Goal: Information Seeking & Learning: Learn about a topic

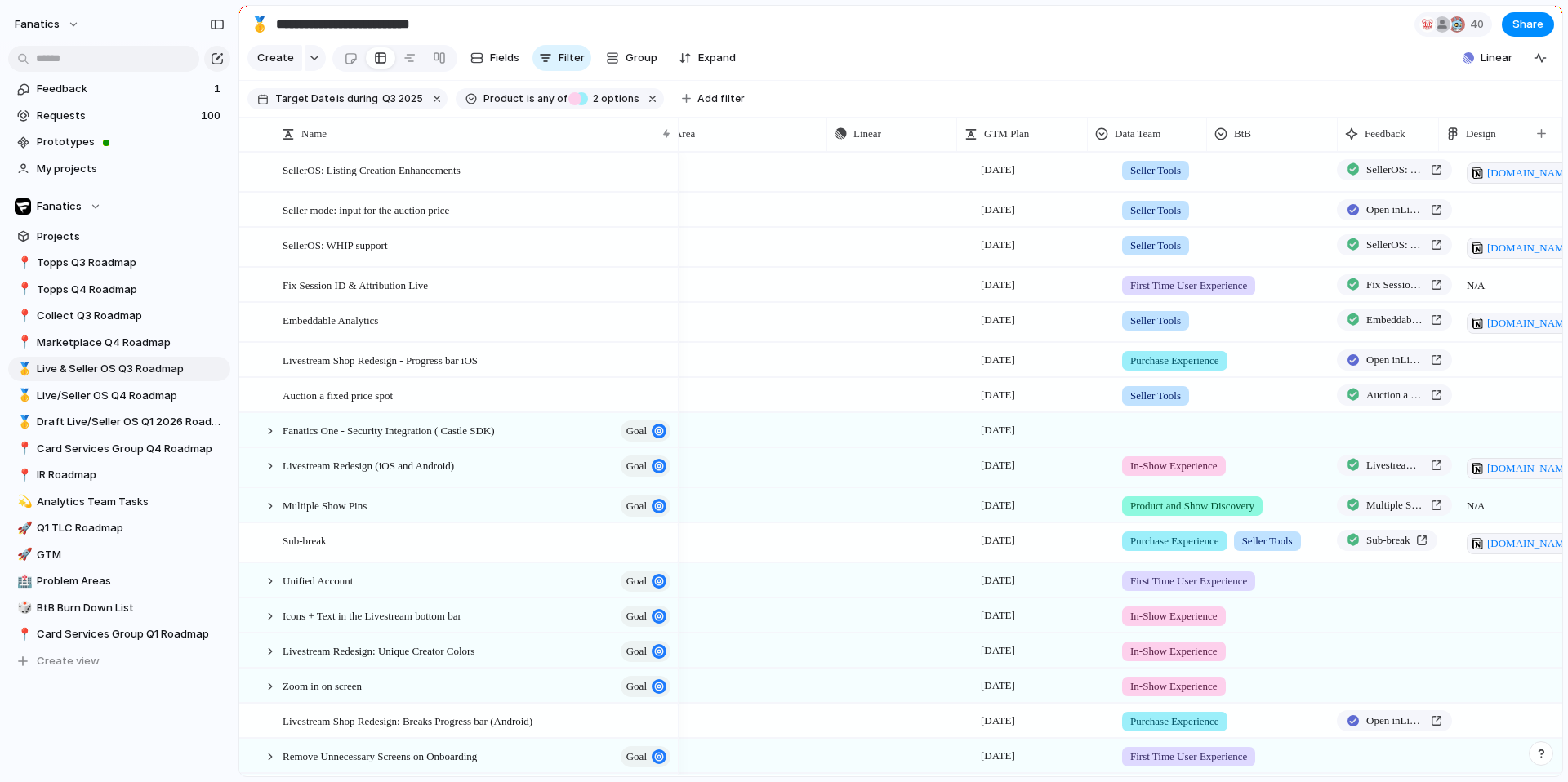
scroll to position [0, 502]
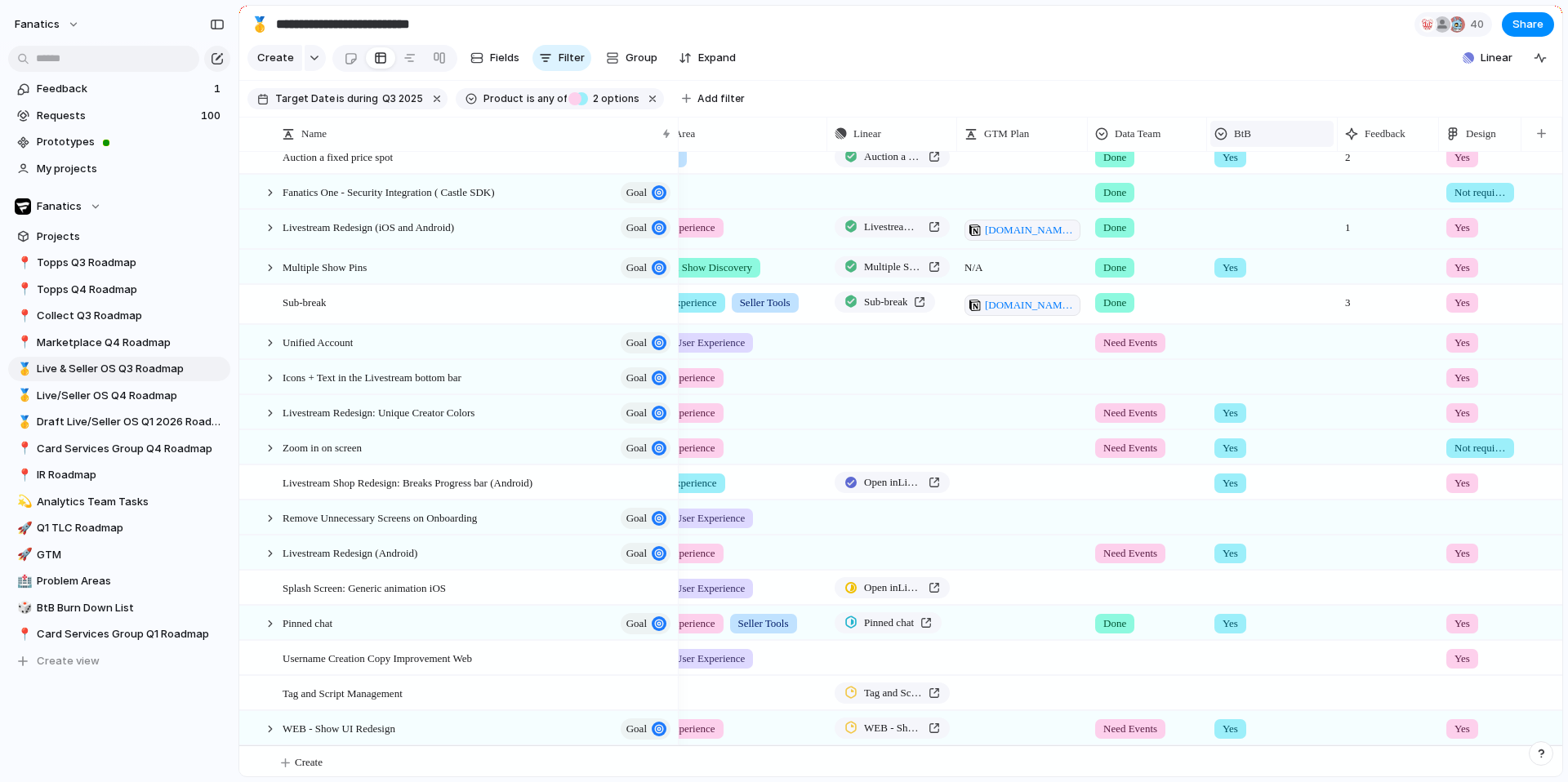
click at [1268, 135] on div "BtB" at bounding box center [1272, 133] width 116 height 16
click at [1258, 191] on span "Hide" at bounding box center [1252, 196] width 23 height 16
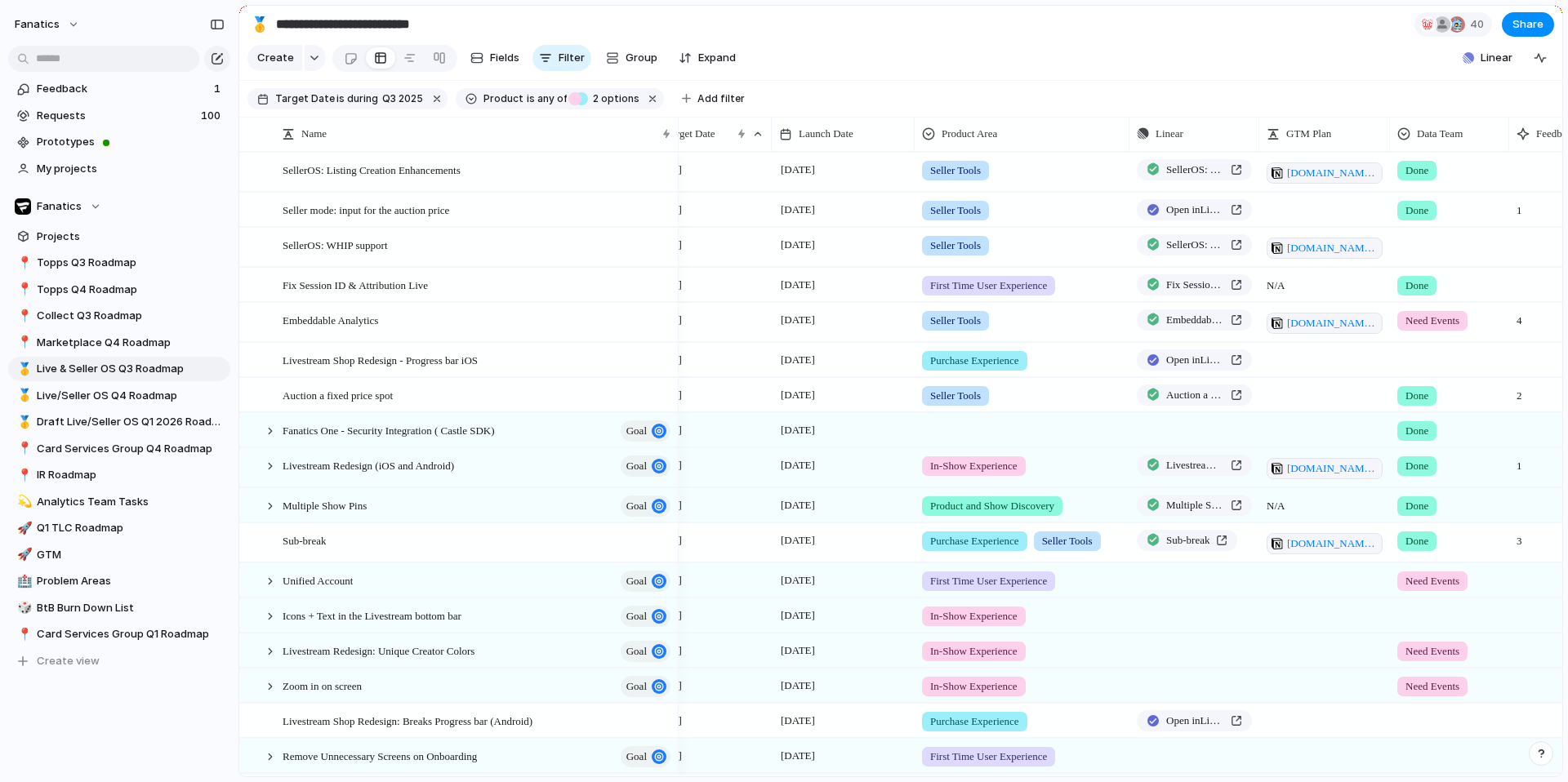
scroll to position [0, 0]
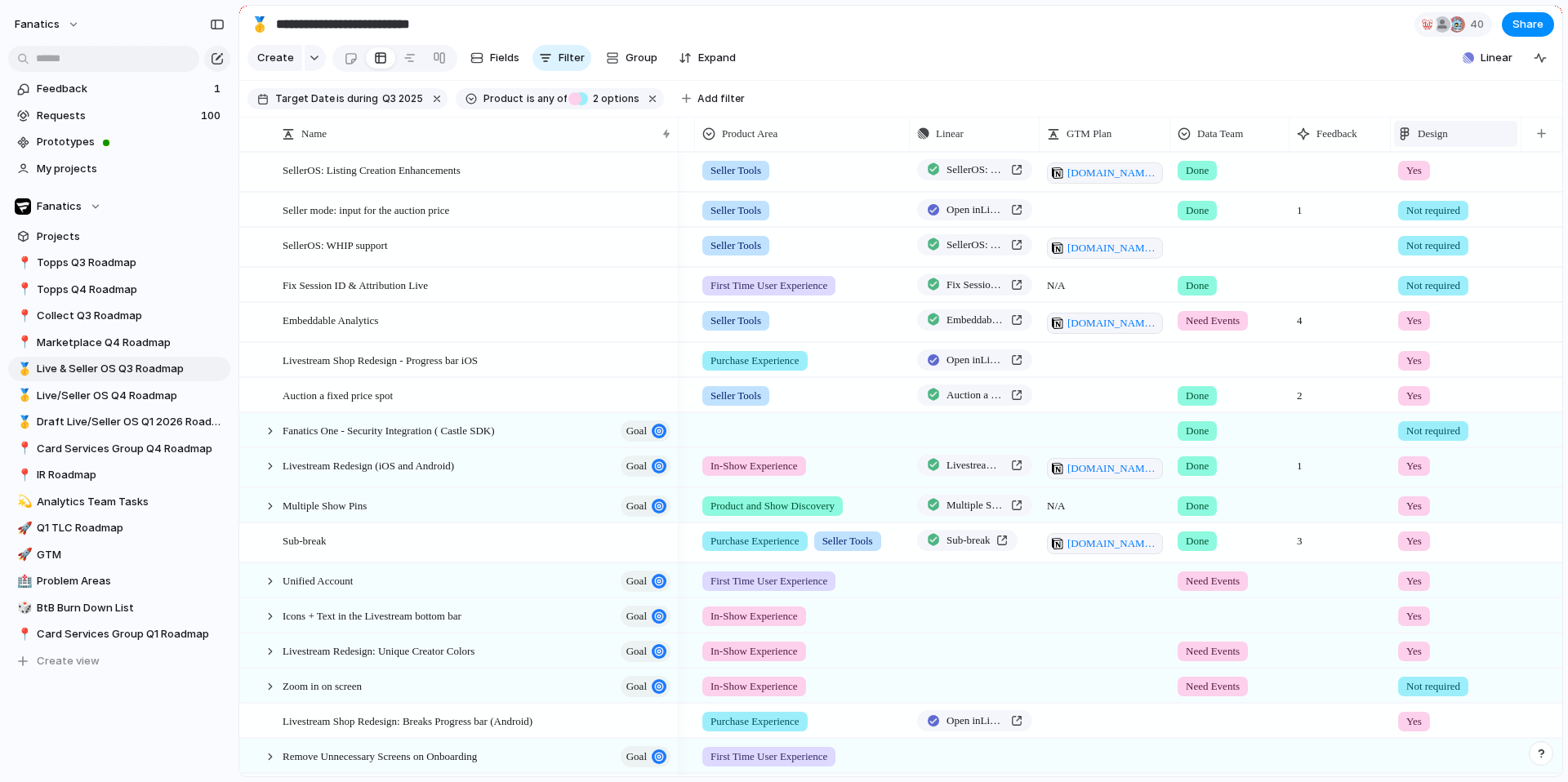
click at [1458, 135] on div "Design" at bounding box center [1456, 133] width 116 height 16
click at [1458, 135] on div "Modify Hide Sort ascending Sort descending" at bounding box center [784, 391] width 1568 height 782
click at [1538, 137] on div "button" at bounding box center [1541, 133] width 9 height 9
type input "*"
click at [1274, 76] on div "App Store Blog Post BtB Campaign type Created at Created by Customer Designer D…" at bounding box center [784, 391] width 1568 height 782
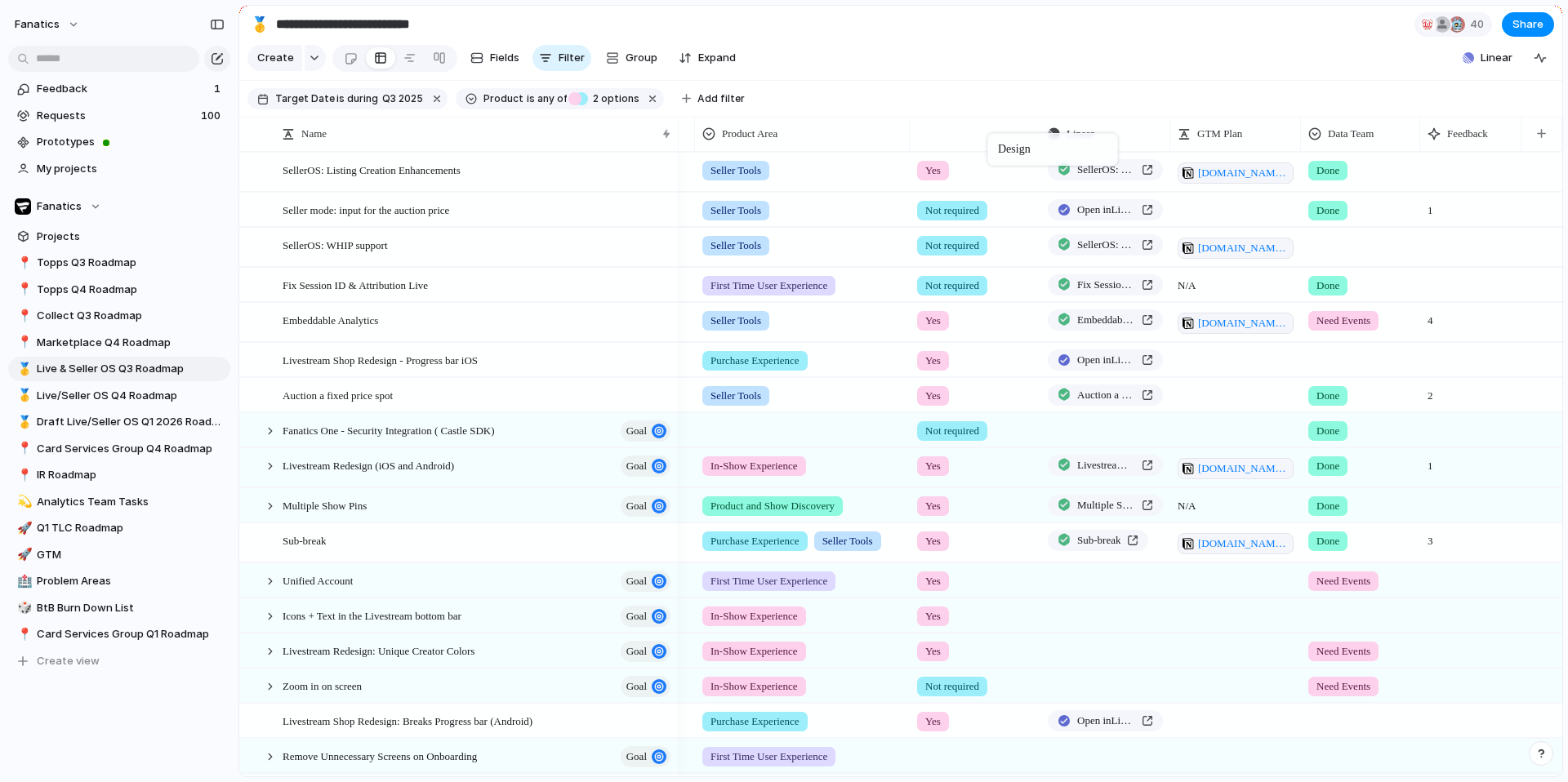
drag, startPoint x: 1448, startPoint y: 132, endPoint x: 985, endPoint y: 131, distance: 463.0
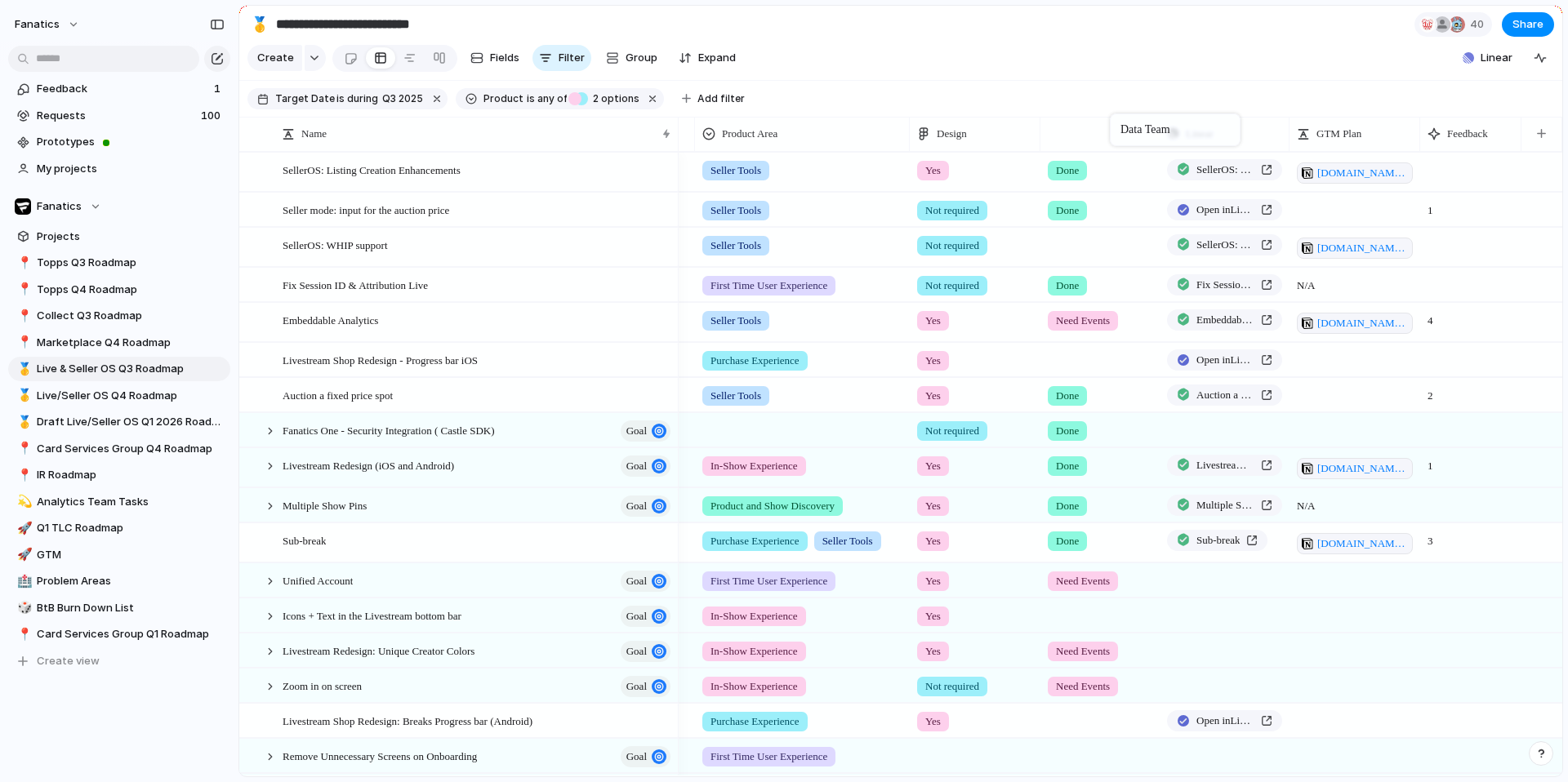
drag, startPoint x: 1354, startPoint y: 134, endPoint x: 1099, endPoint y: 119, distance: 255.4
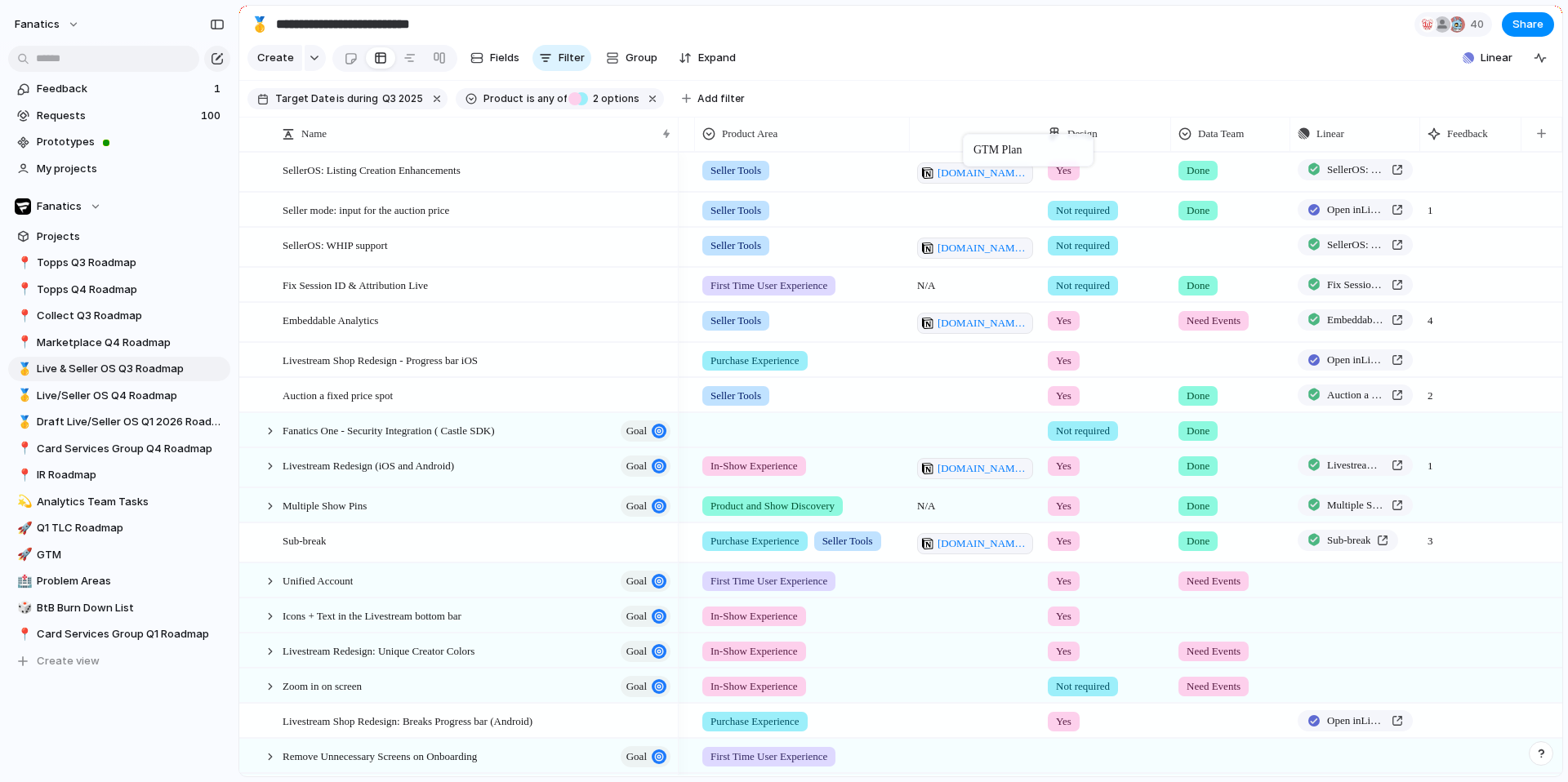
drag, startPoint x: 1365, startPoint y: 140, endPoint x: 970, endPoint y: 137, distance: 395.0
click at [140, 400] on span "Live/Seller OS Q4 Roadmap" at bounding box center [130, 395] width 188 height 16
type input "**********"
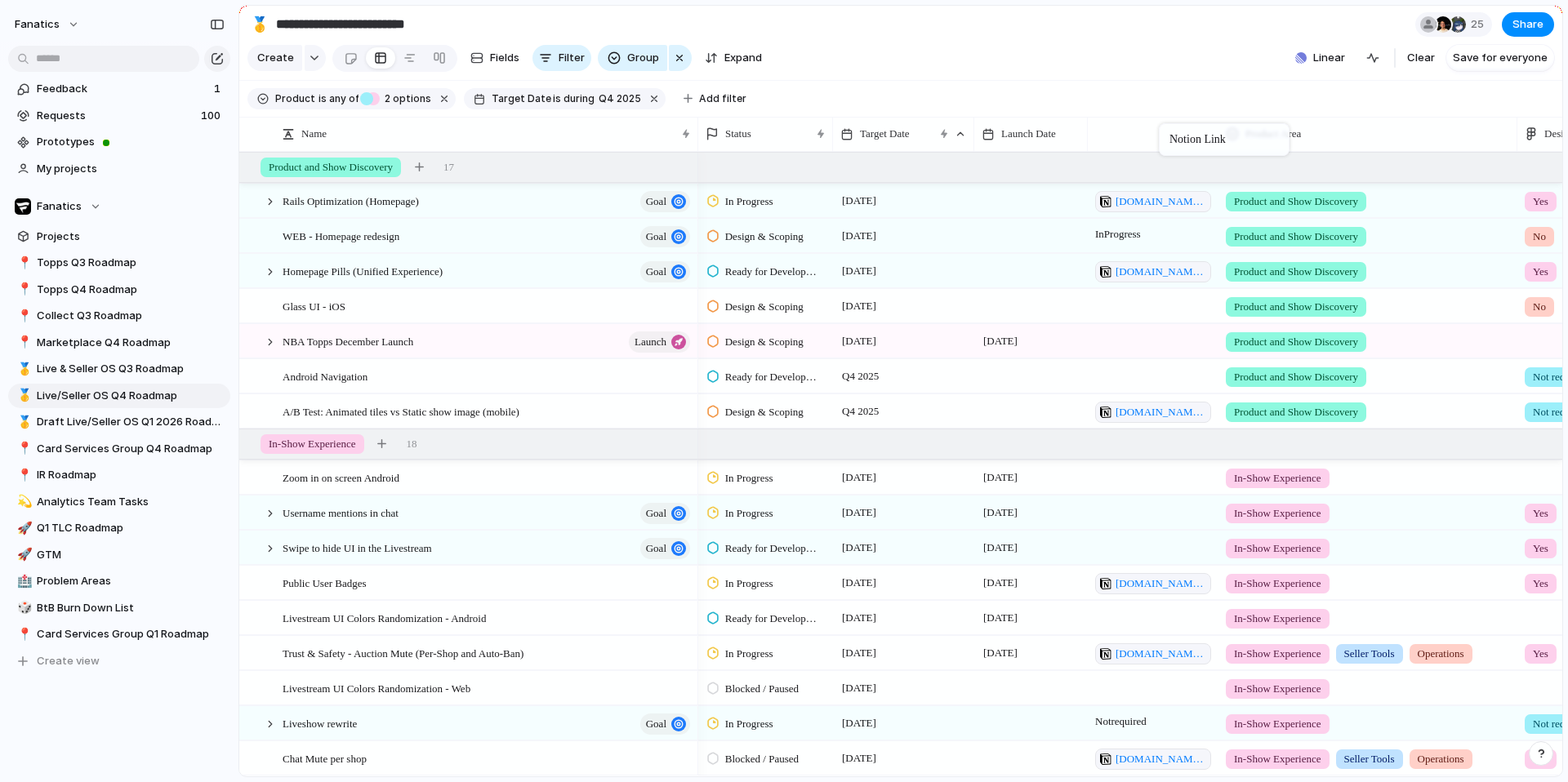
drag, startPoint x: 1433, startPoint y: 128, endPoint x: 1167, endPoint y: 126, distance: 266.0
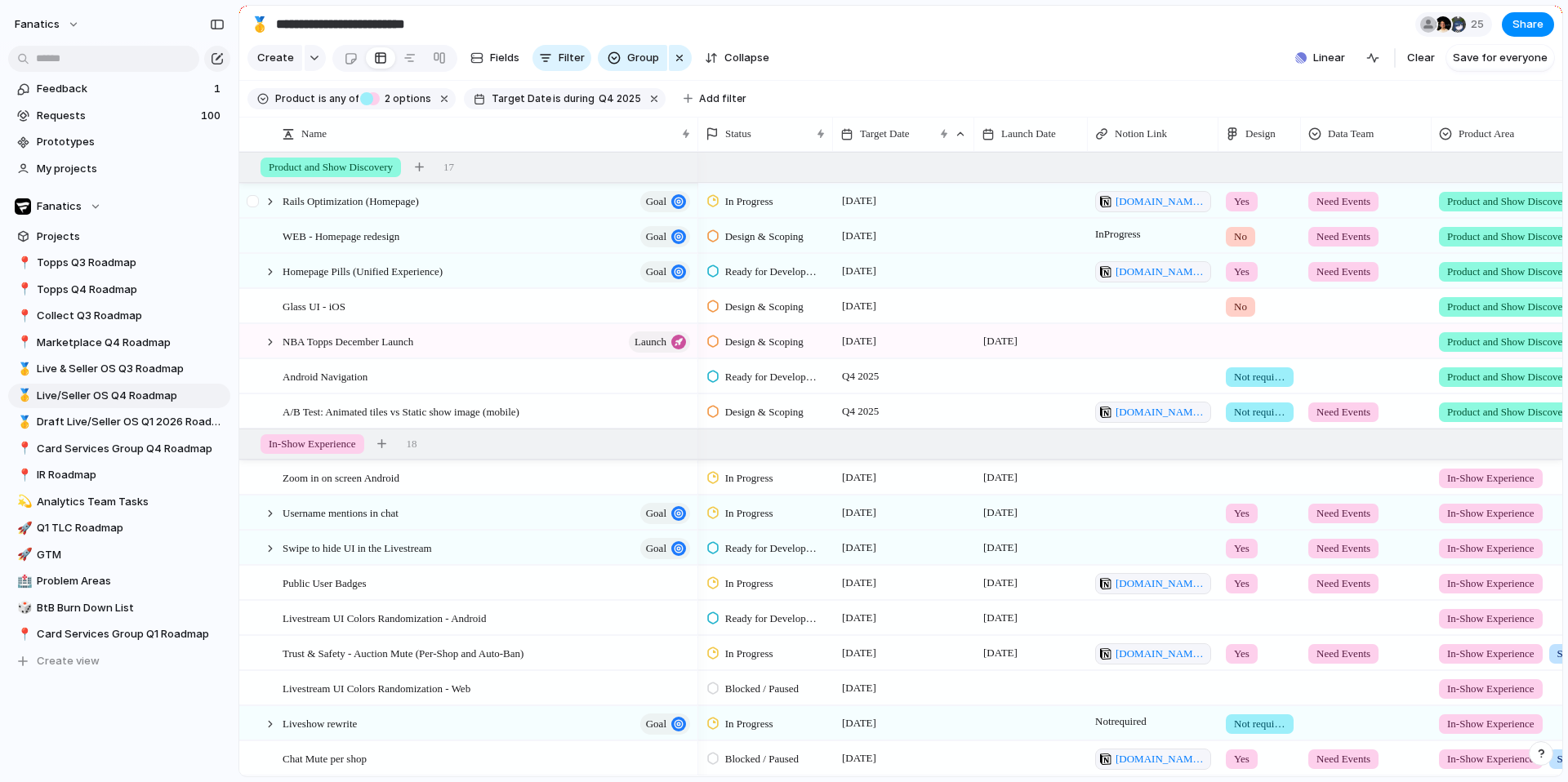
click at [261, 204] on div at bounding box center [254, 207] width 29 height 44
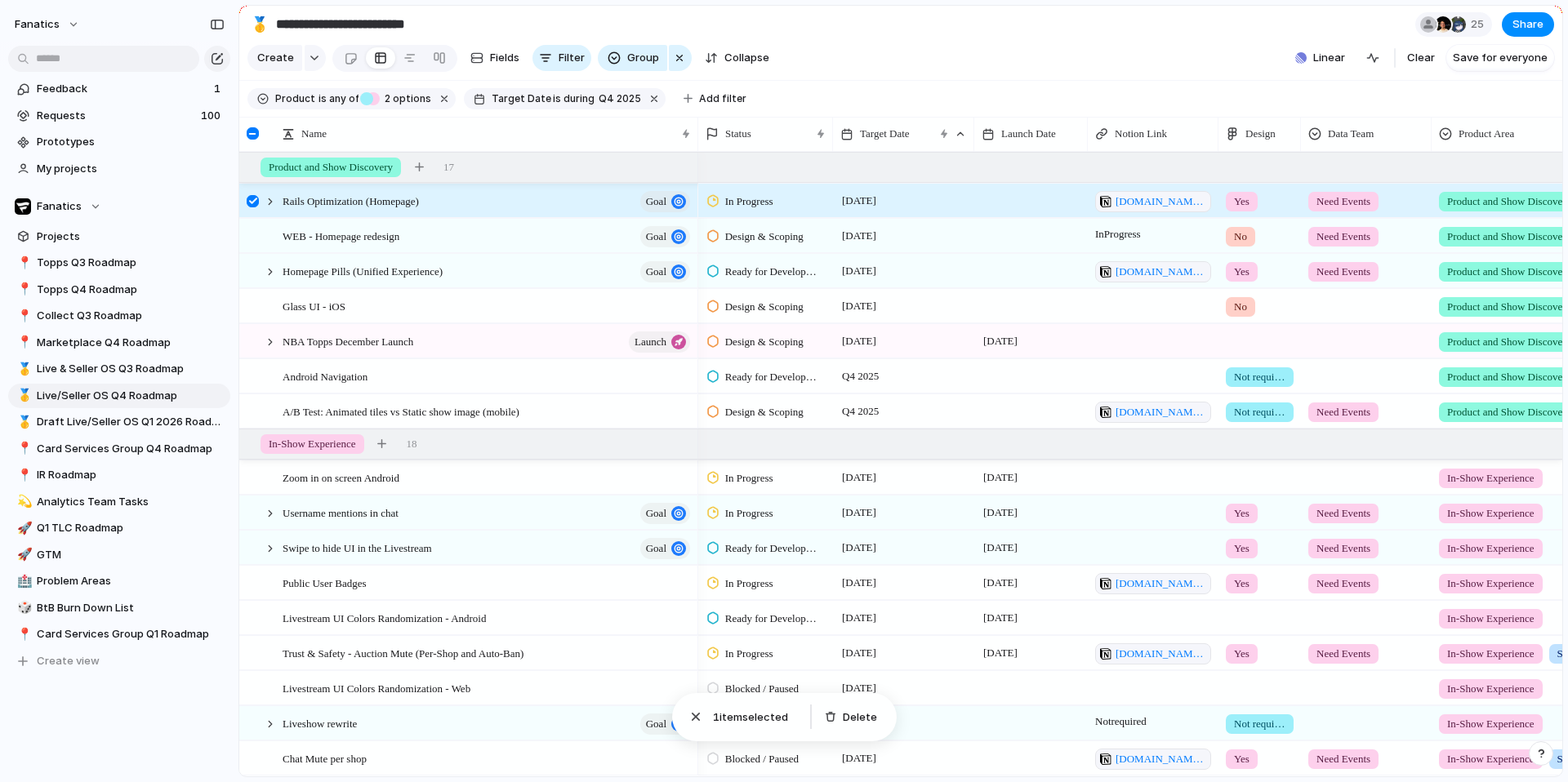
click at [254, 203] on div at bounding box center [252, 202] width 12 height 12
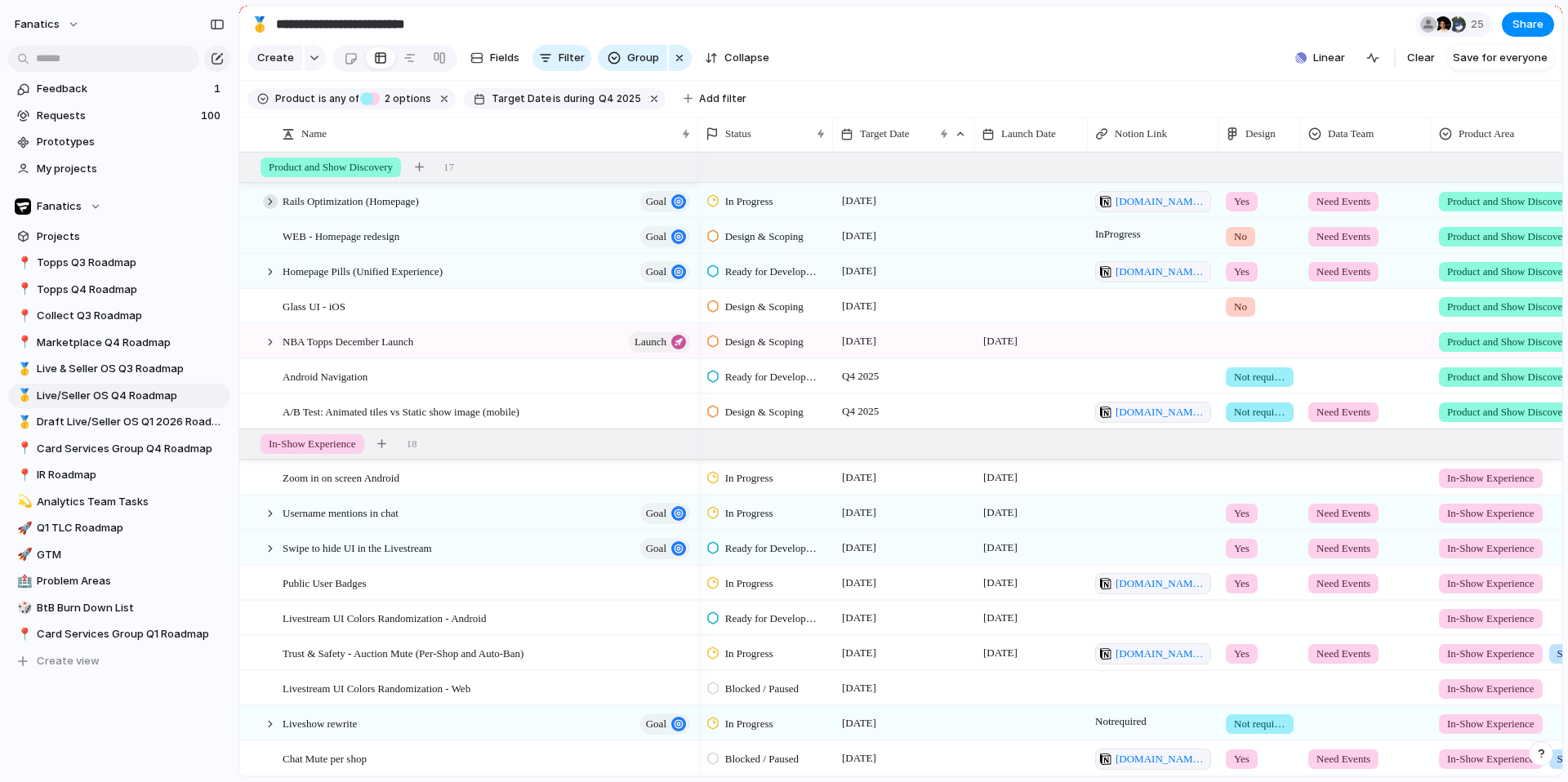
click at [268, 203] on div at bounding box center [270, 202] width 15 height 15
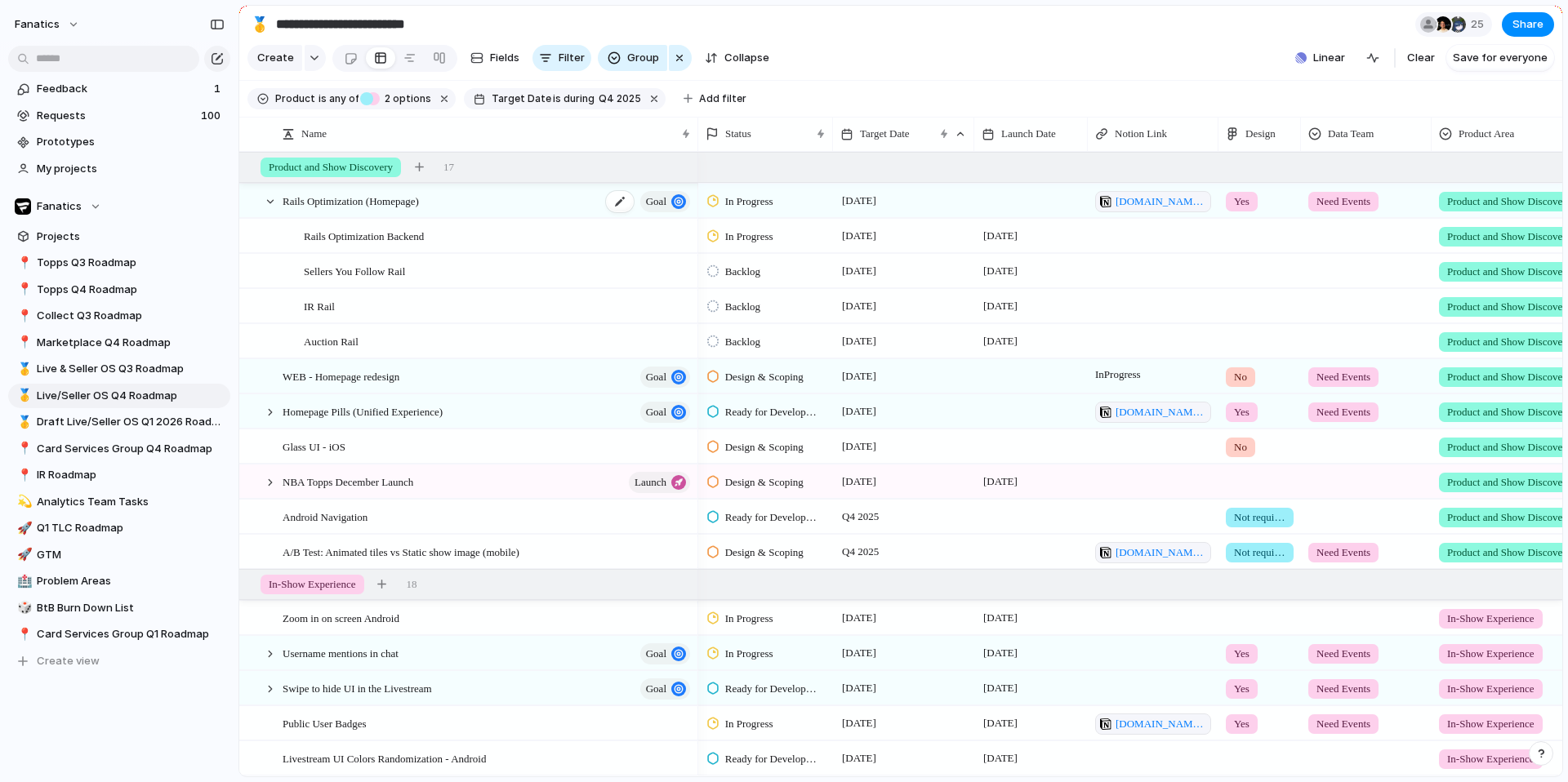
click at [392, 201] on span "Rails Optimization (Homepage)" at bounding box center [350, 200] width 136 height 19
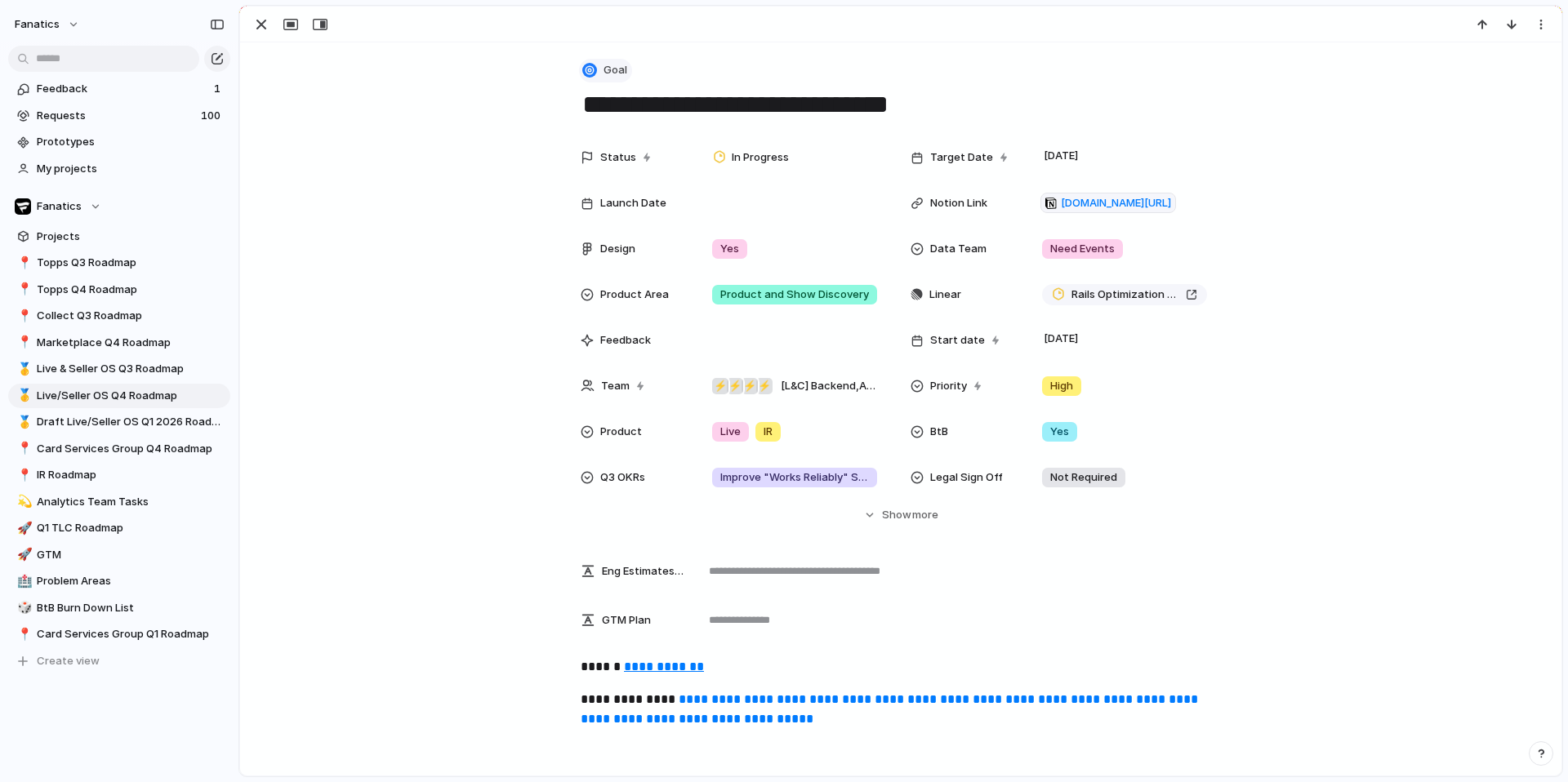
click at [618, 63] on span "Goal" at bounding box center [615, 70] width 24 height 16
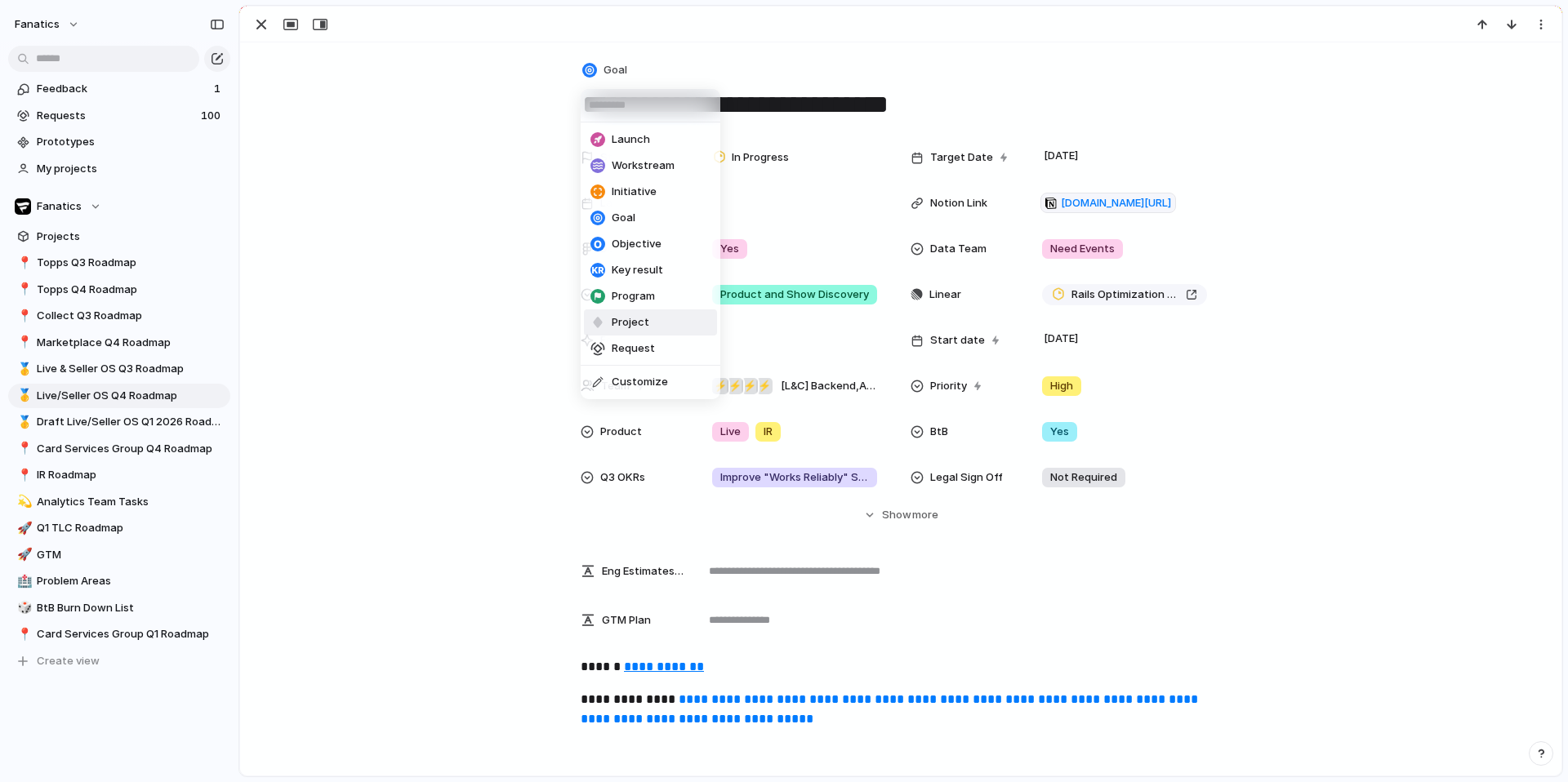
click at [616, 324] on span "Project" at bounding box center [630, 323] width 37 height 16
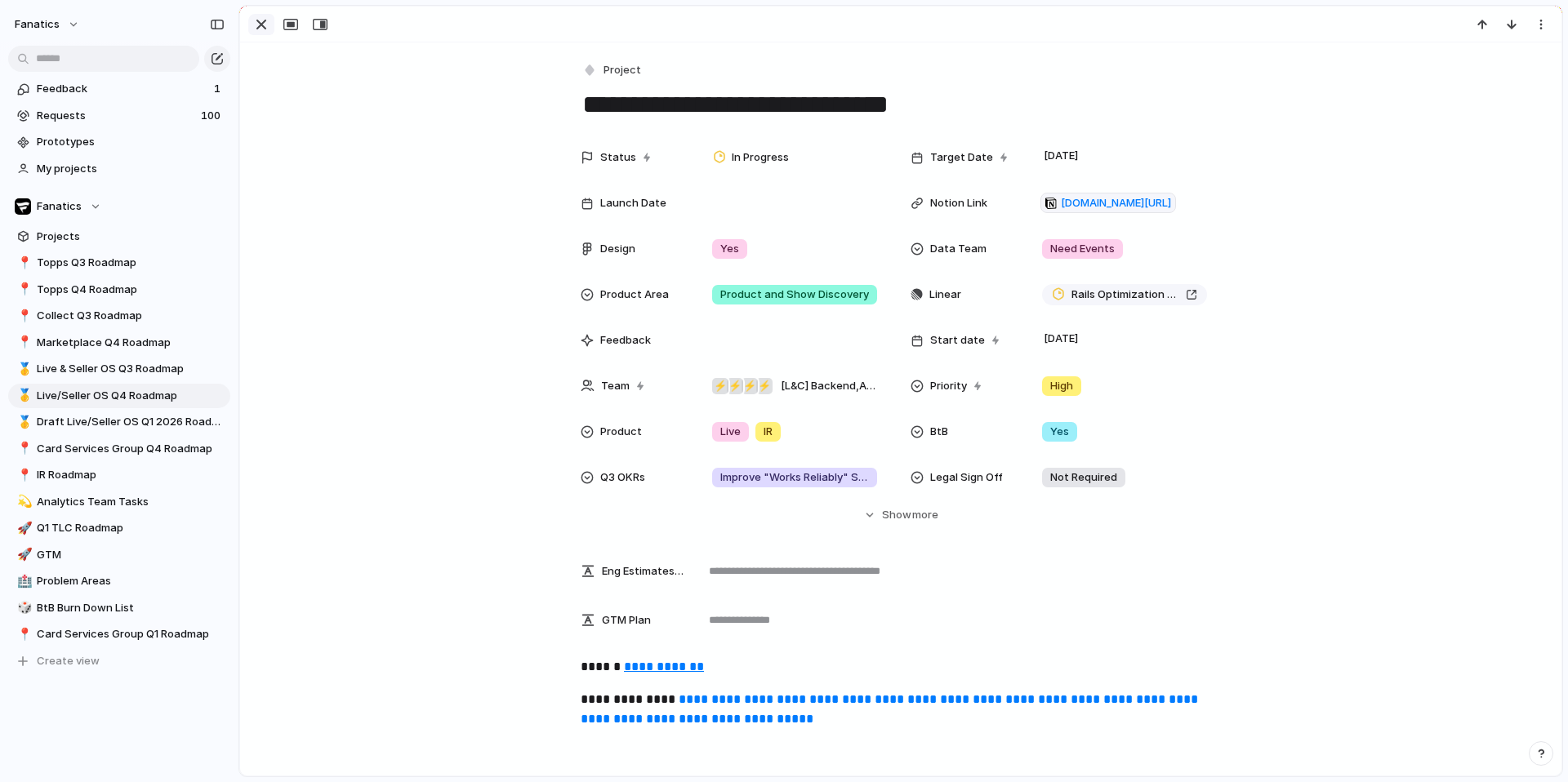
click at [256, 29] on div "button" at bounding box center [261, 25] width 20 height 20
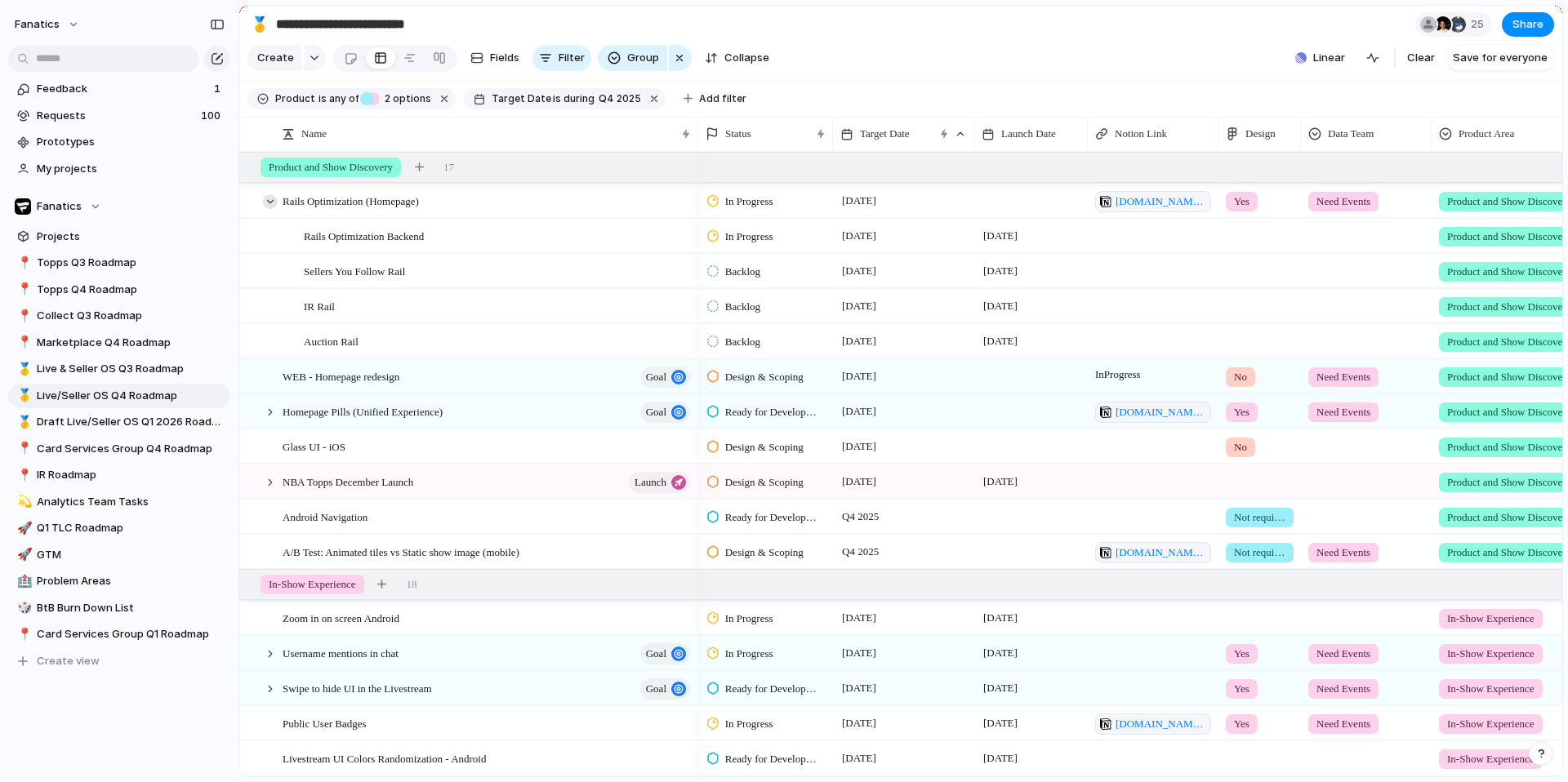
click at [268, 199] on div at bounding box center [270, 202] width 15 height 15
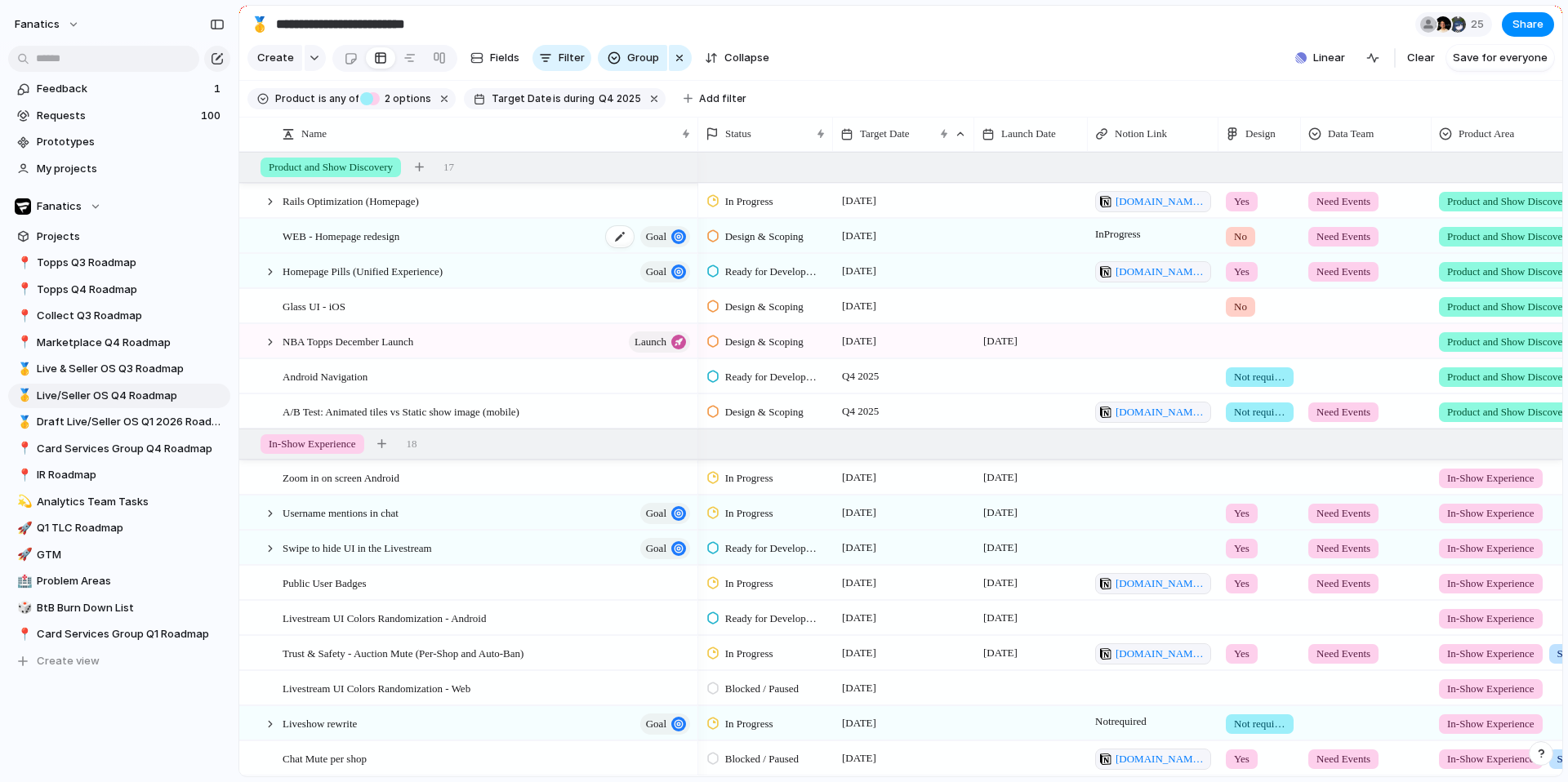
click at [500, 238] on div "WEB - Homepage redesign goal" at bounding box center [487, 236] width 410 height 34
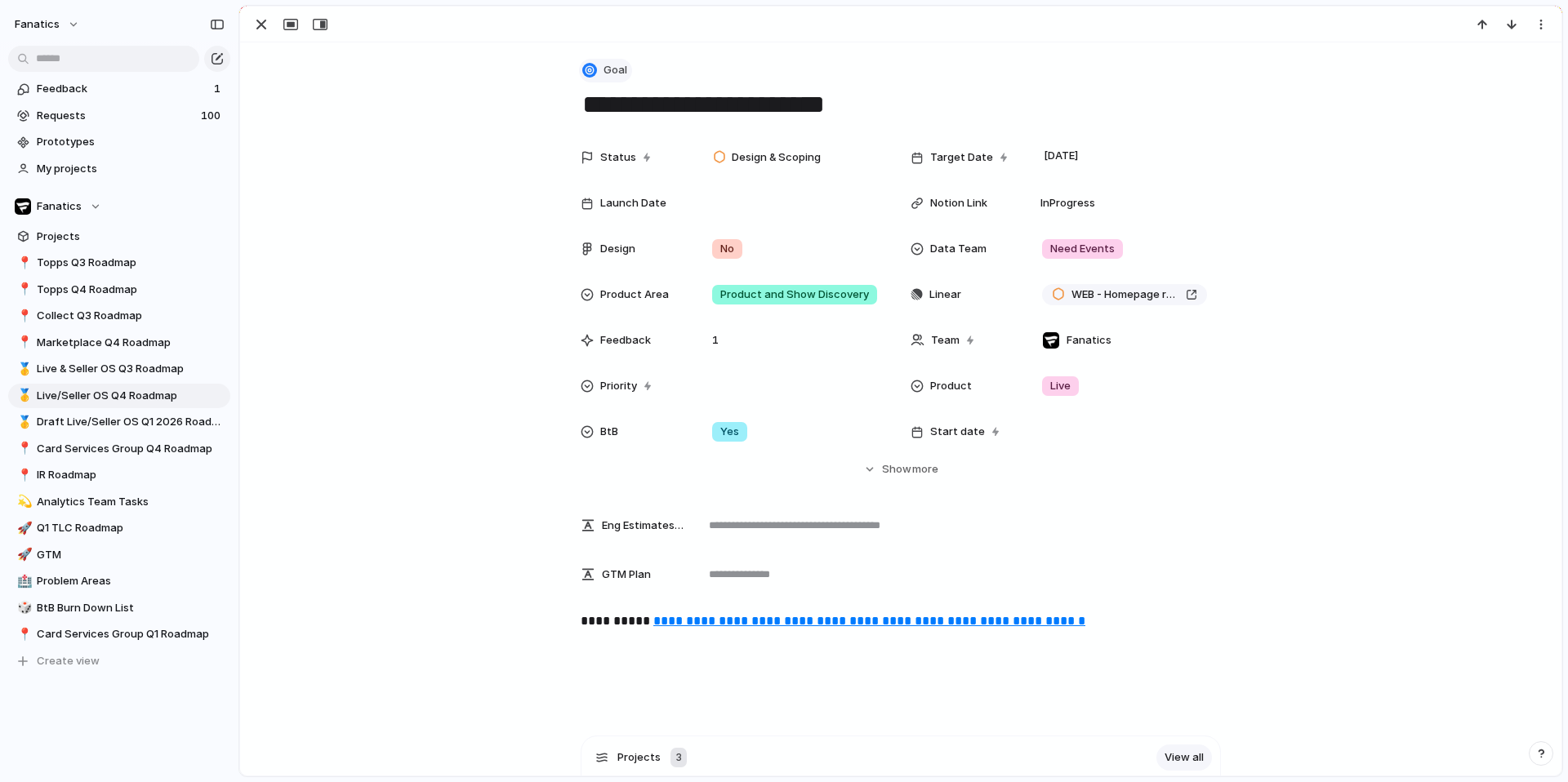
click at [613, 65] on span "Goal" at bounding box center [615, 70] width 24 height 16
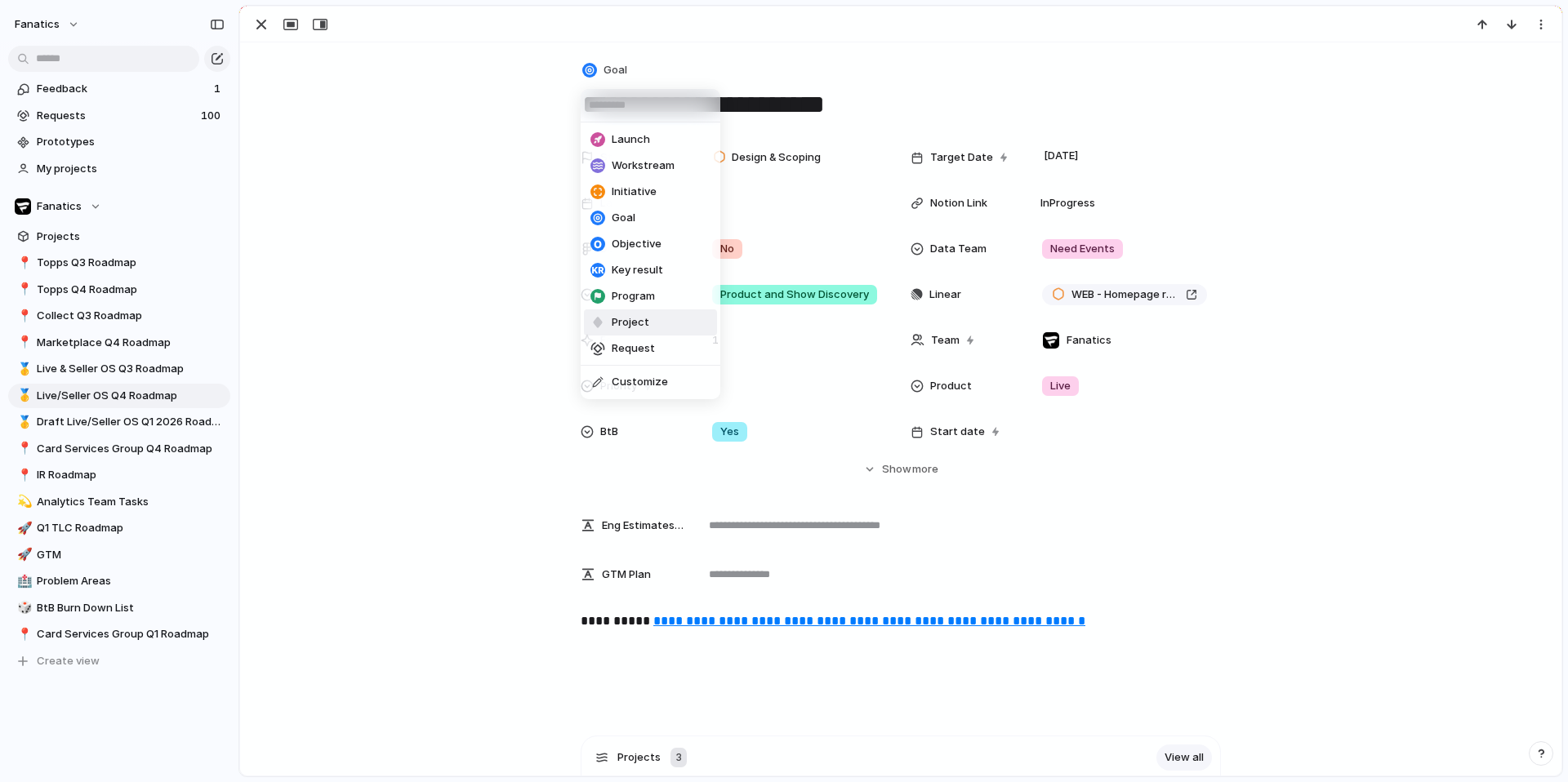
click at [641, 315] on span "Project" at bounding box center [630, 323] width 37 height 16
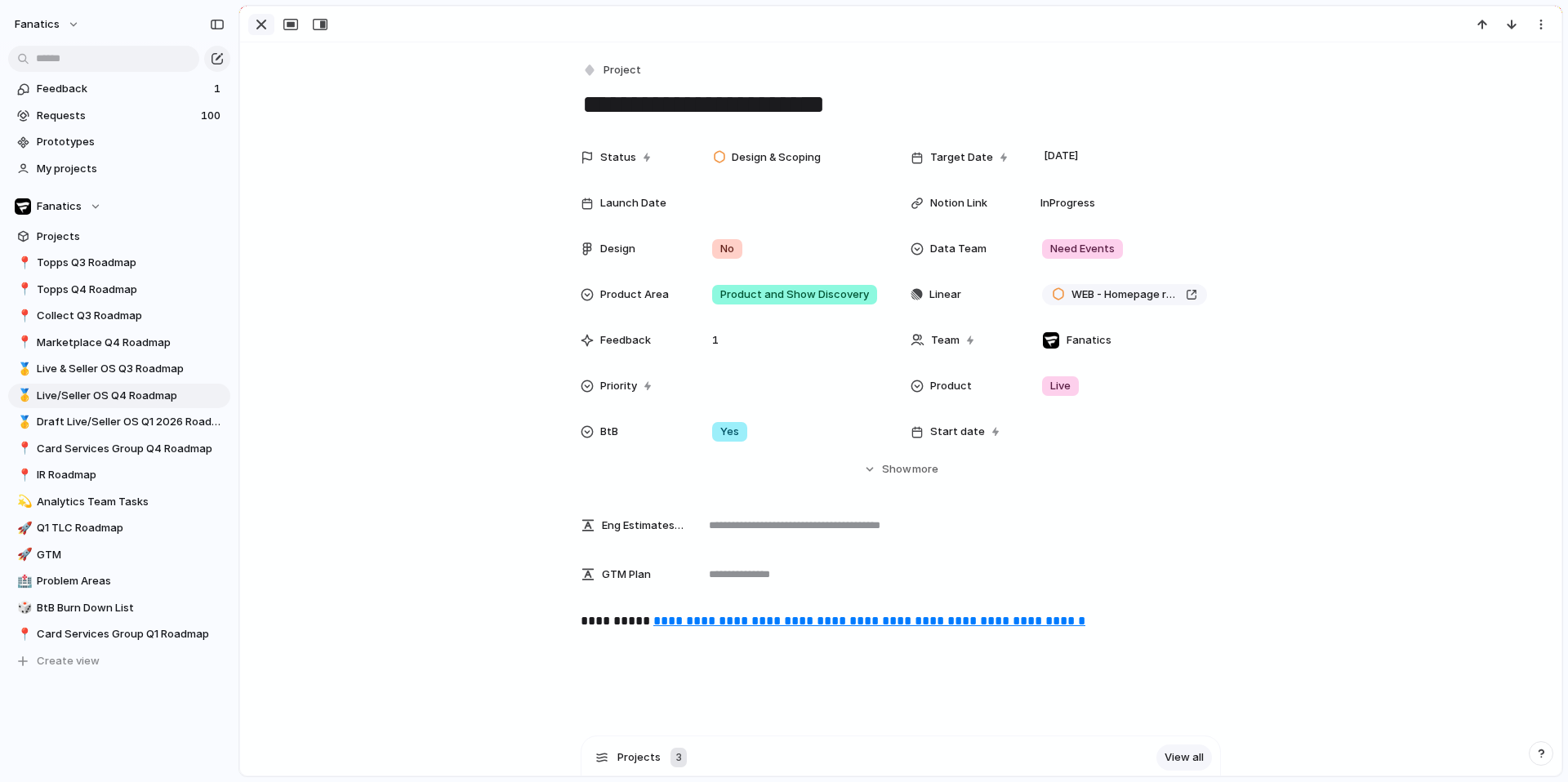
click at [264, 28] on div "button" at bounding box center [261, 25] width 20 height 20
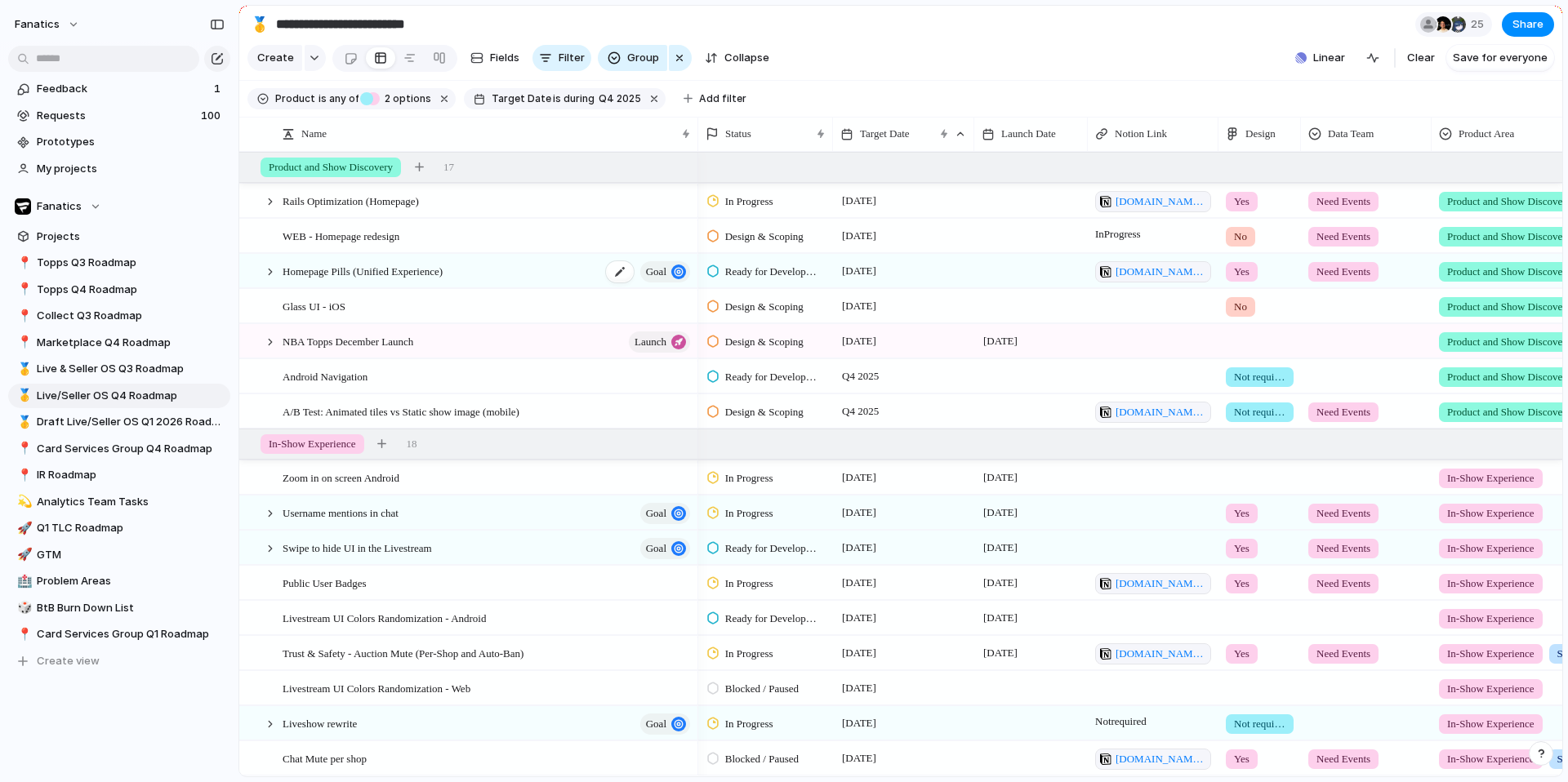
click at [381, 272] on span "Homepage Pills (Unified Experience)" at bounding box center [363, 270] width 160 height 19
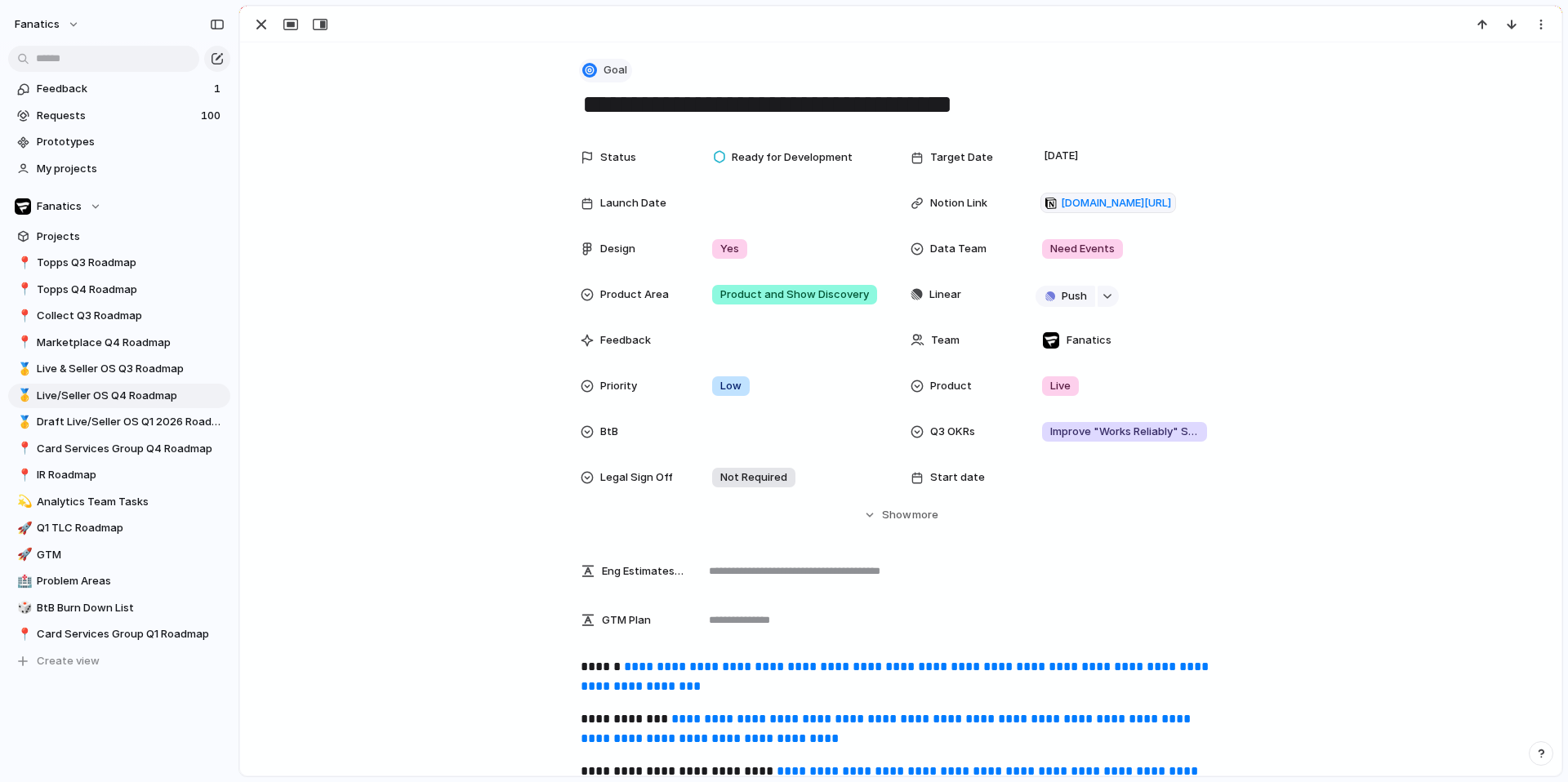
click at [611, 67] on span "Goal" at bounding box center [615, 70] width 24 height 16
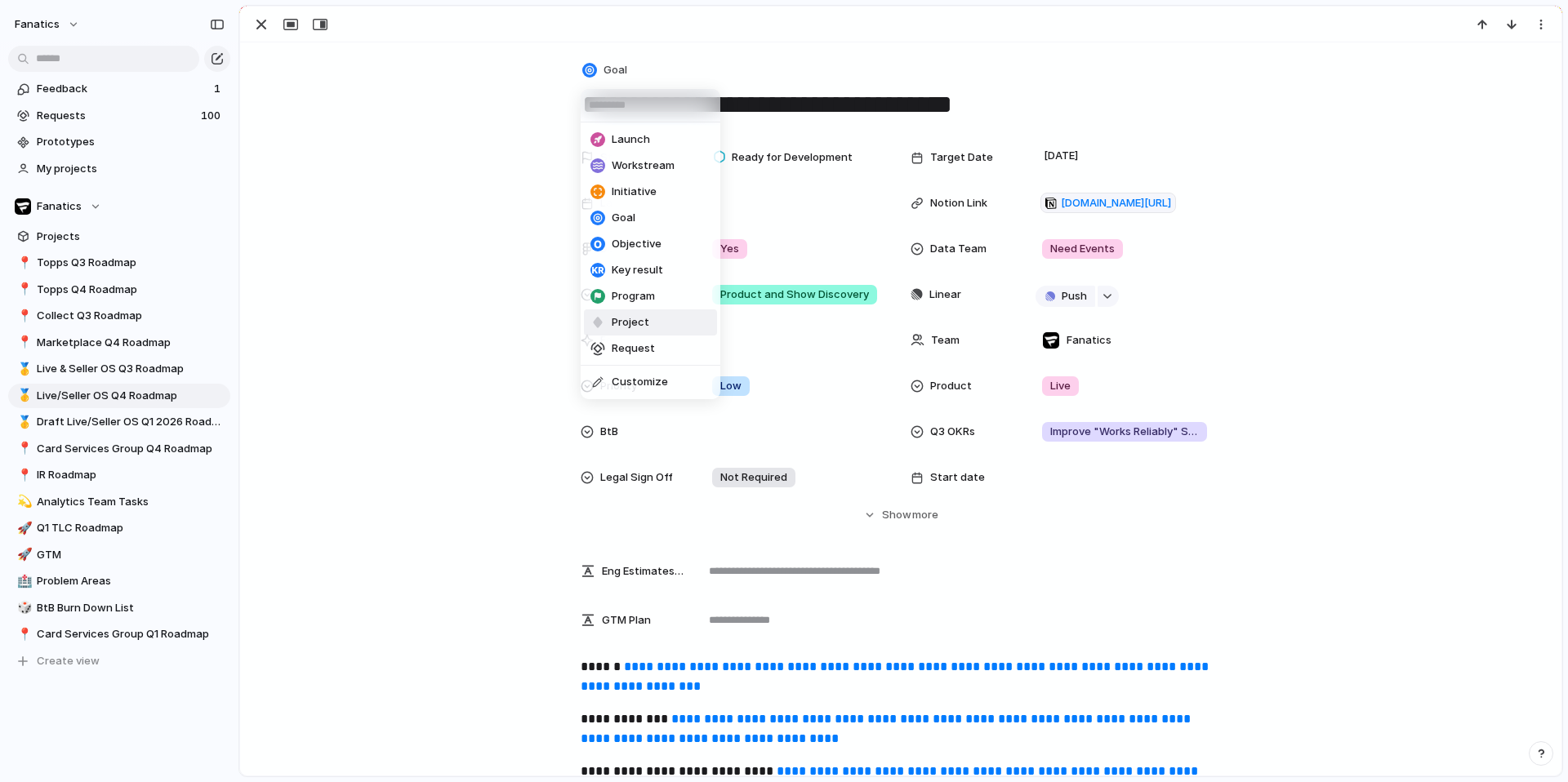
click at [619, 320] on span "Project" at bounding box center [630, 323] width 37 height 16
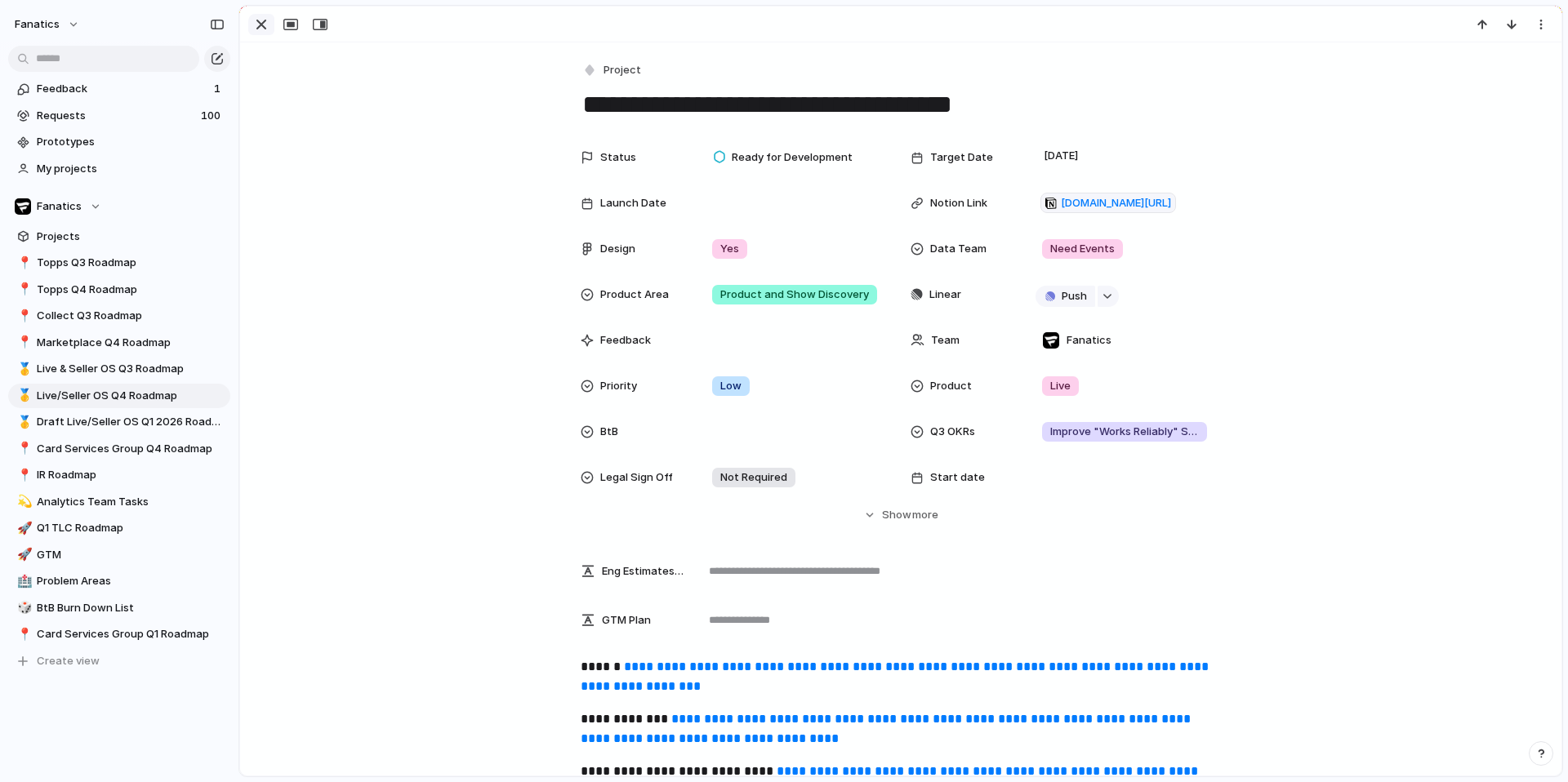
click at [258, 29] on div "button" at bounding box center [261, 25] width 20 height 20
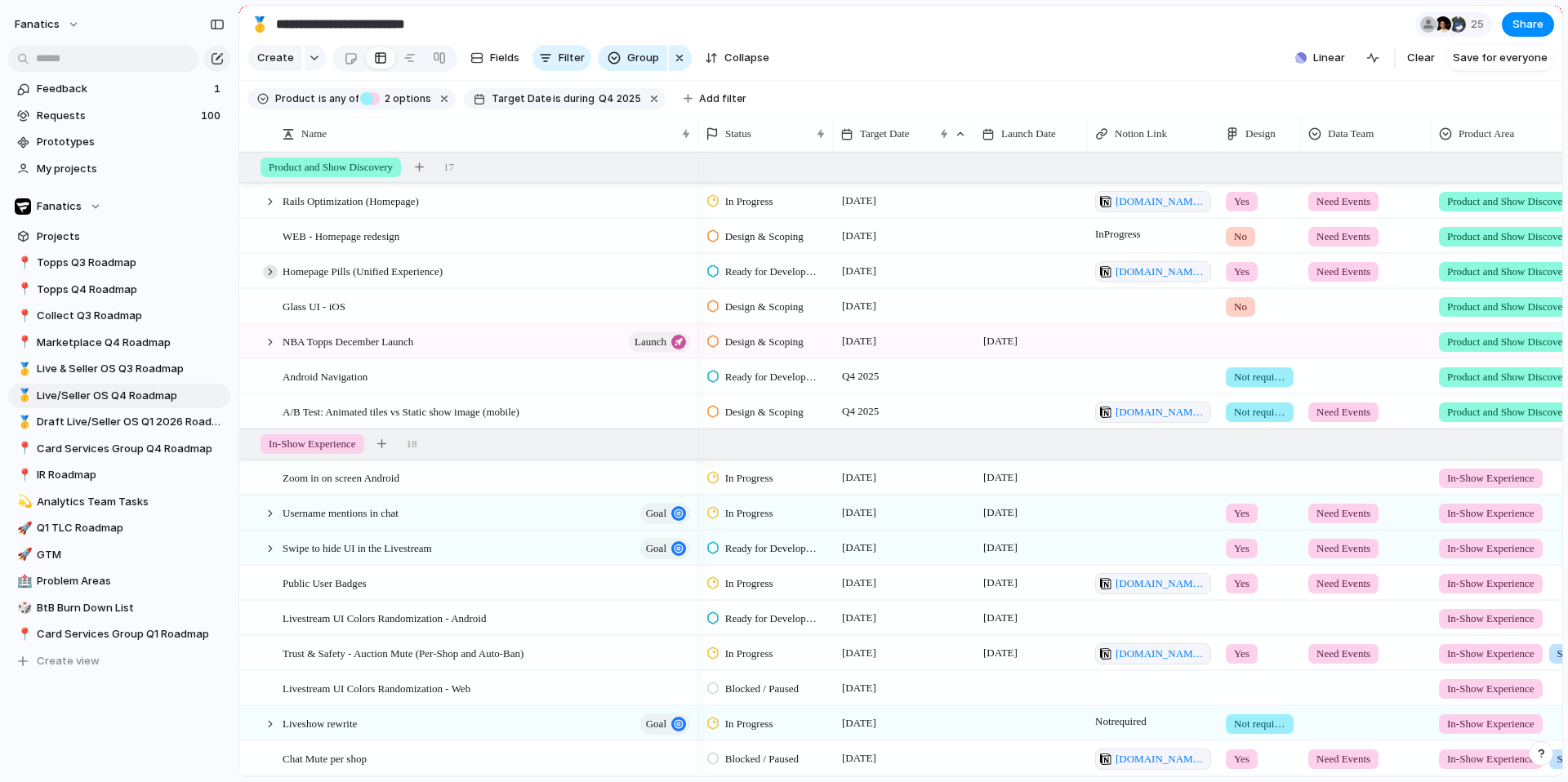
click at [275, 267] on div at bounding box center [270, 272] width 15 height 15
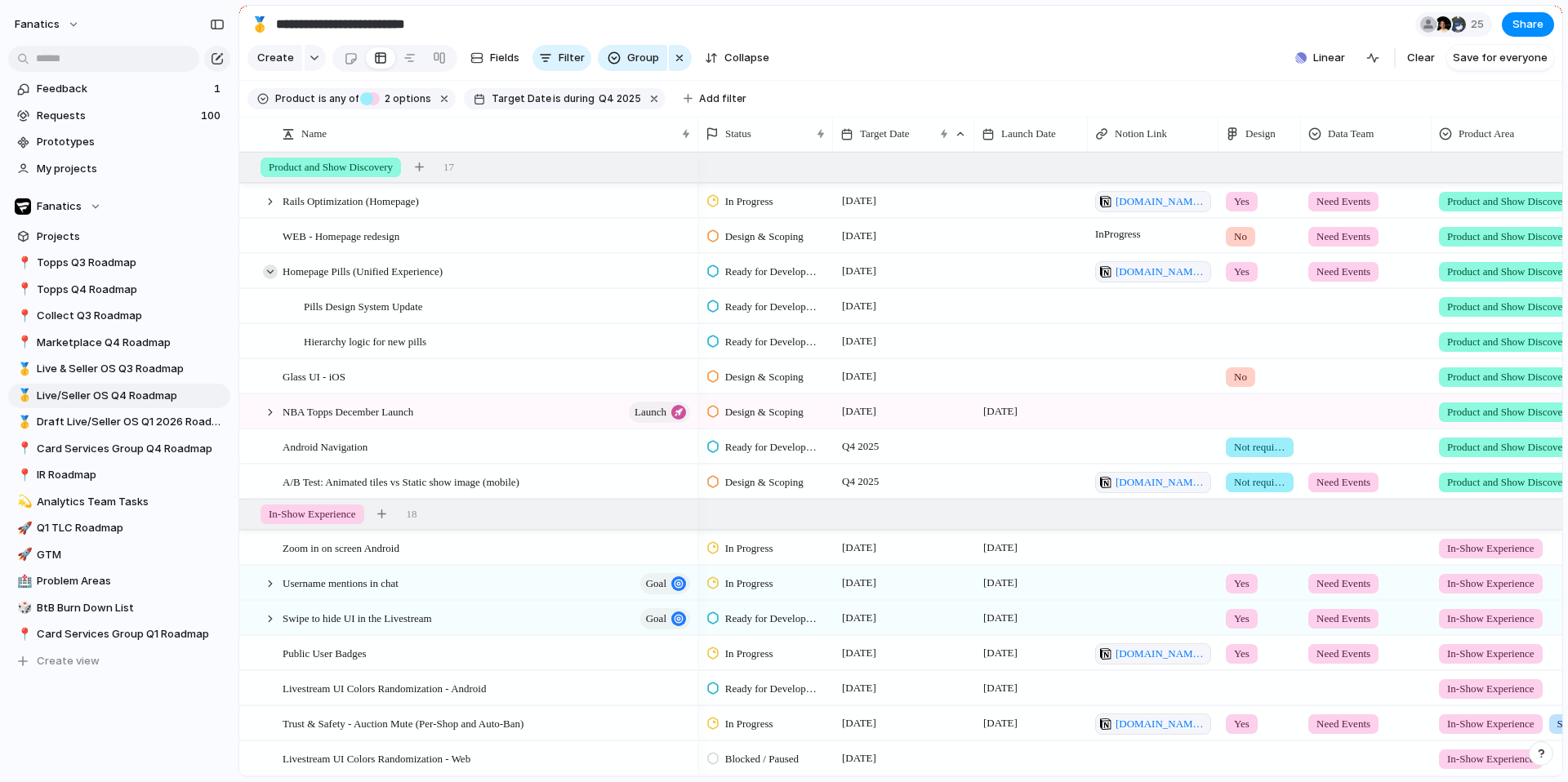
click at [276, 267] on div at bounding box center [270, 272] width 15 height 15
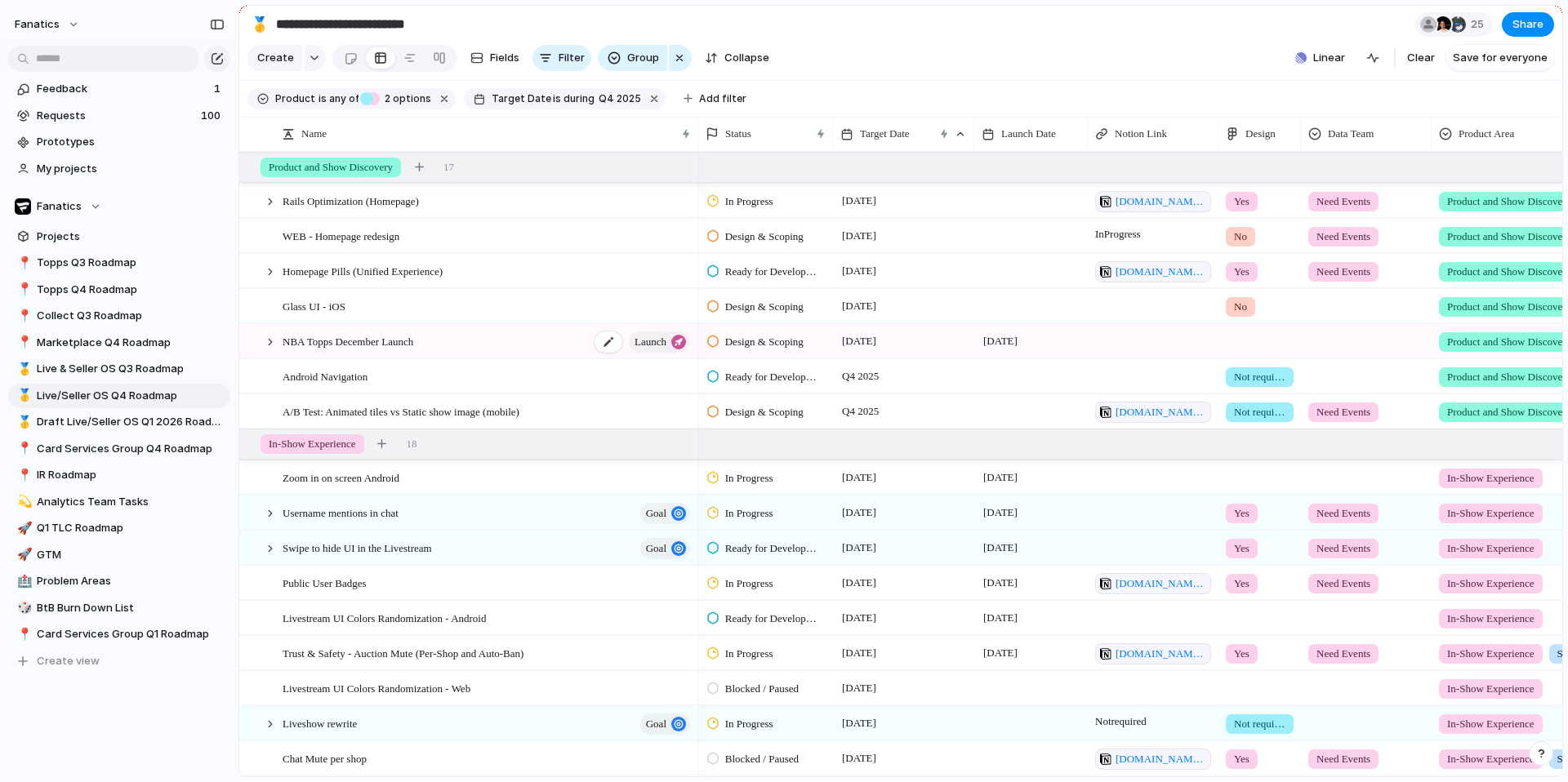
click at [399, 339] on span "NBA Topps December Launch" at bounding box center [348, 340] width 131 height 19
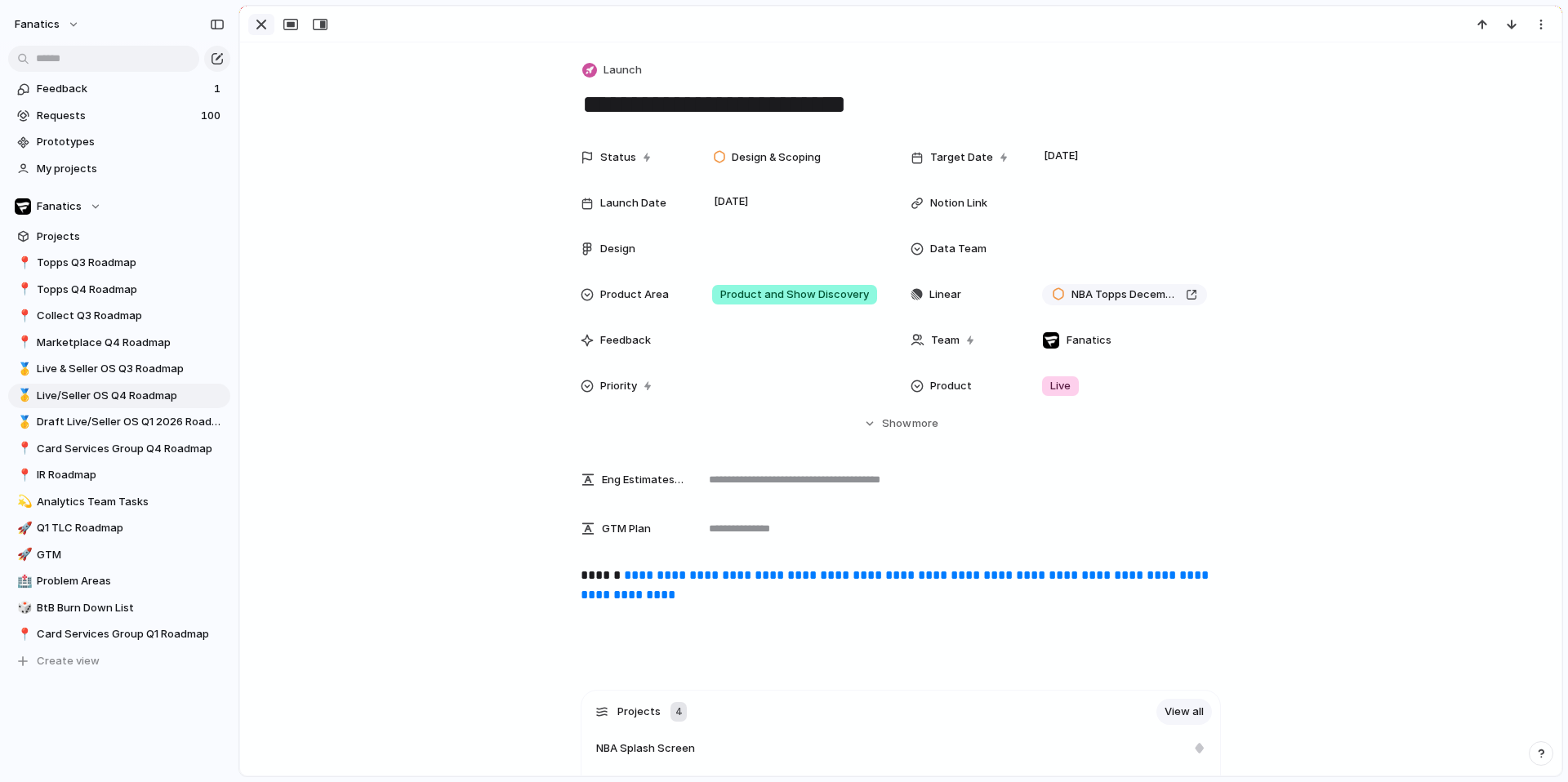
click at [266, 28] on div "button" at bounding box center [261, 25] width 20 height 20
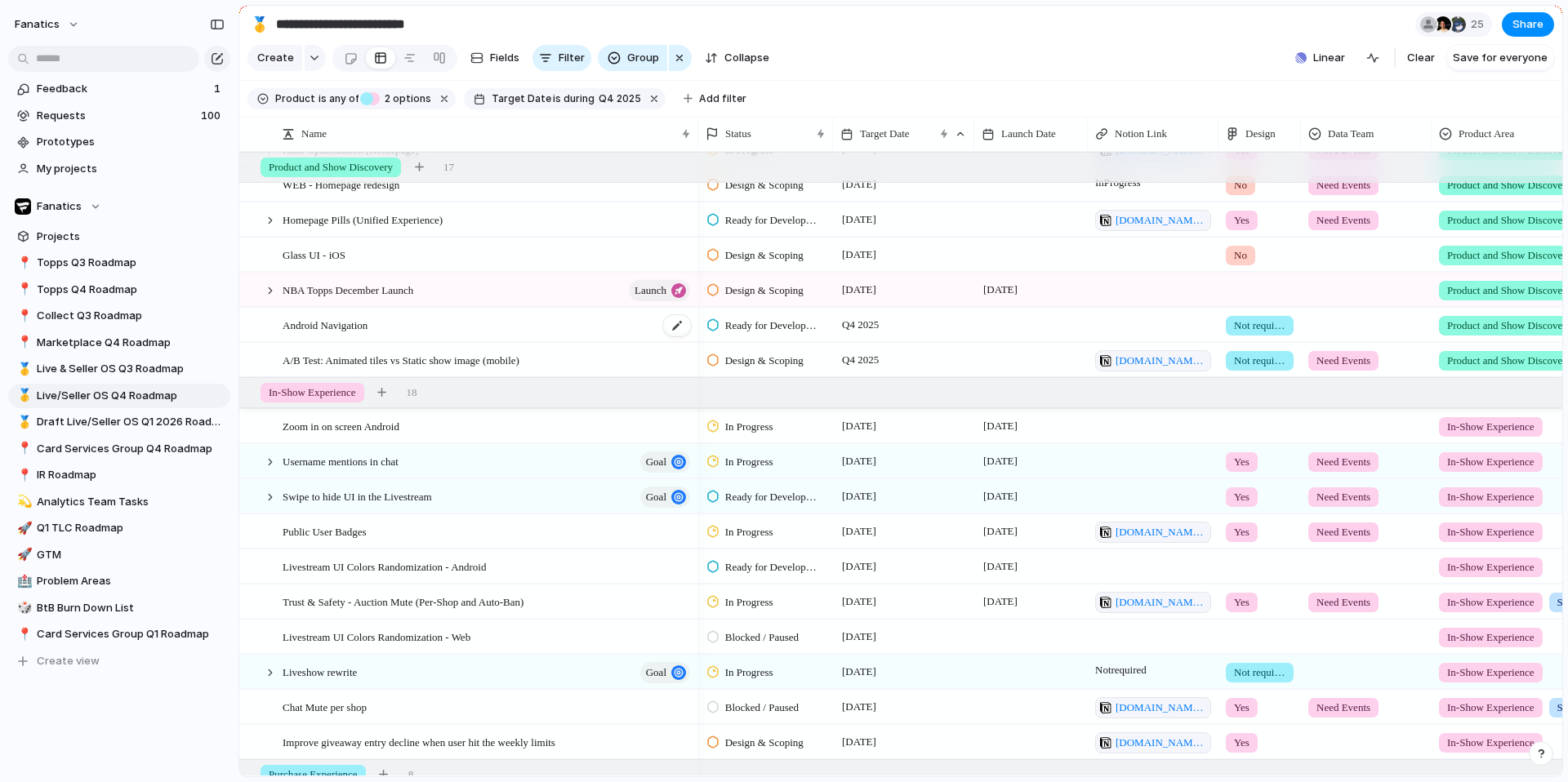
scroll to position [255, 0]
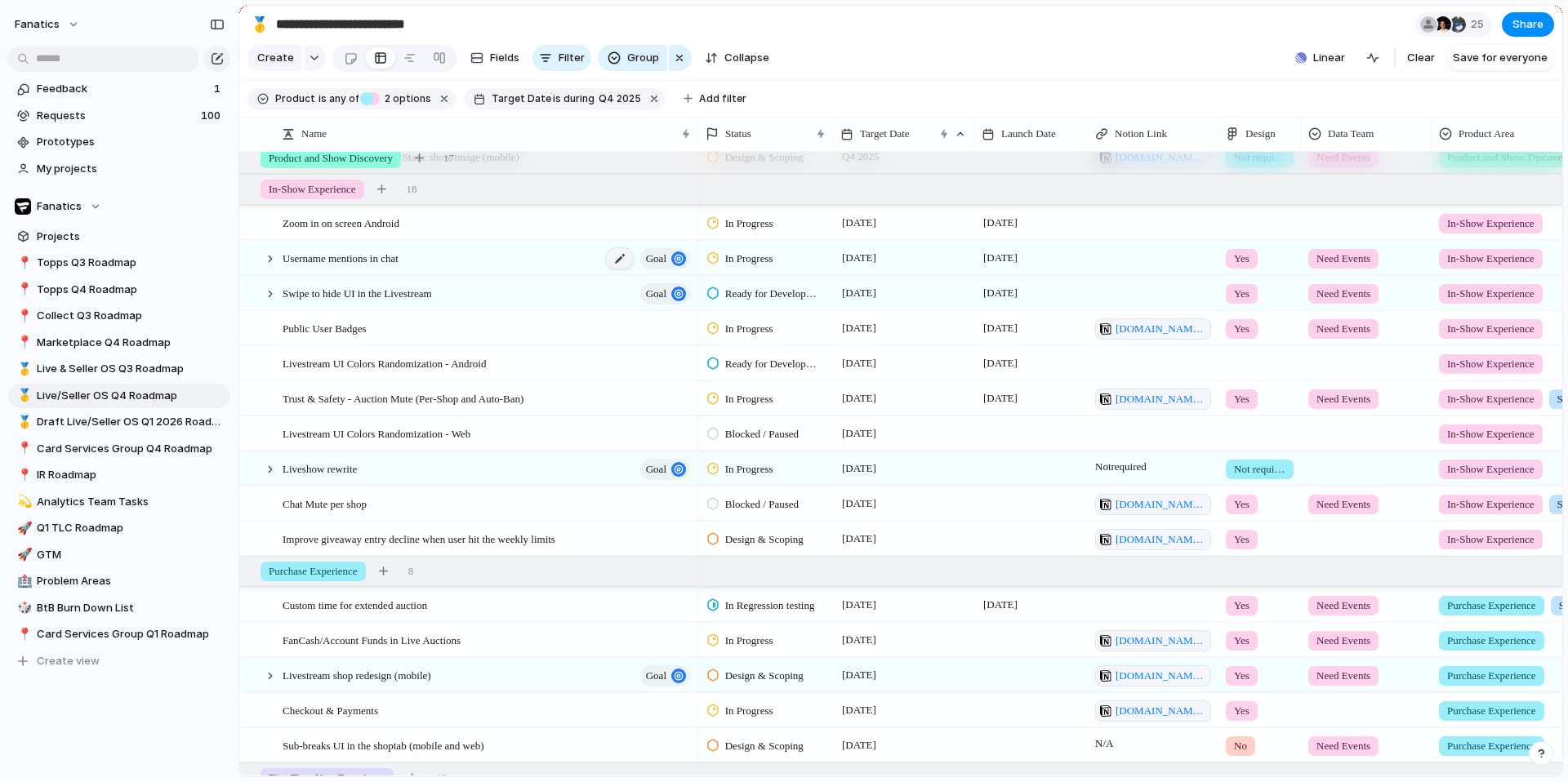
click at [606, 264] on div at bounding box center [620, 259] width 28 height 21
click at [496, 255] on div "Username mentions in chat goal" at bounding box center [487, 259] width 410 height 34
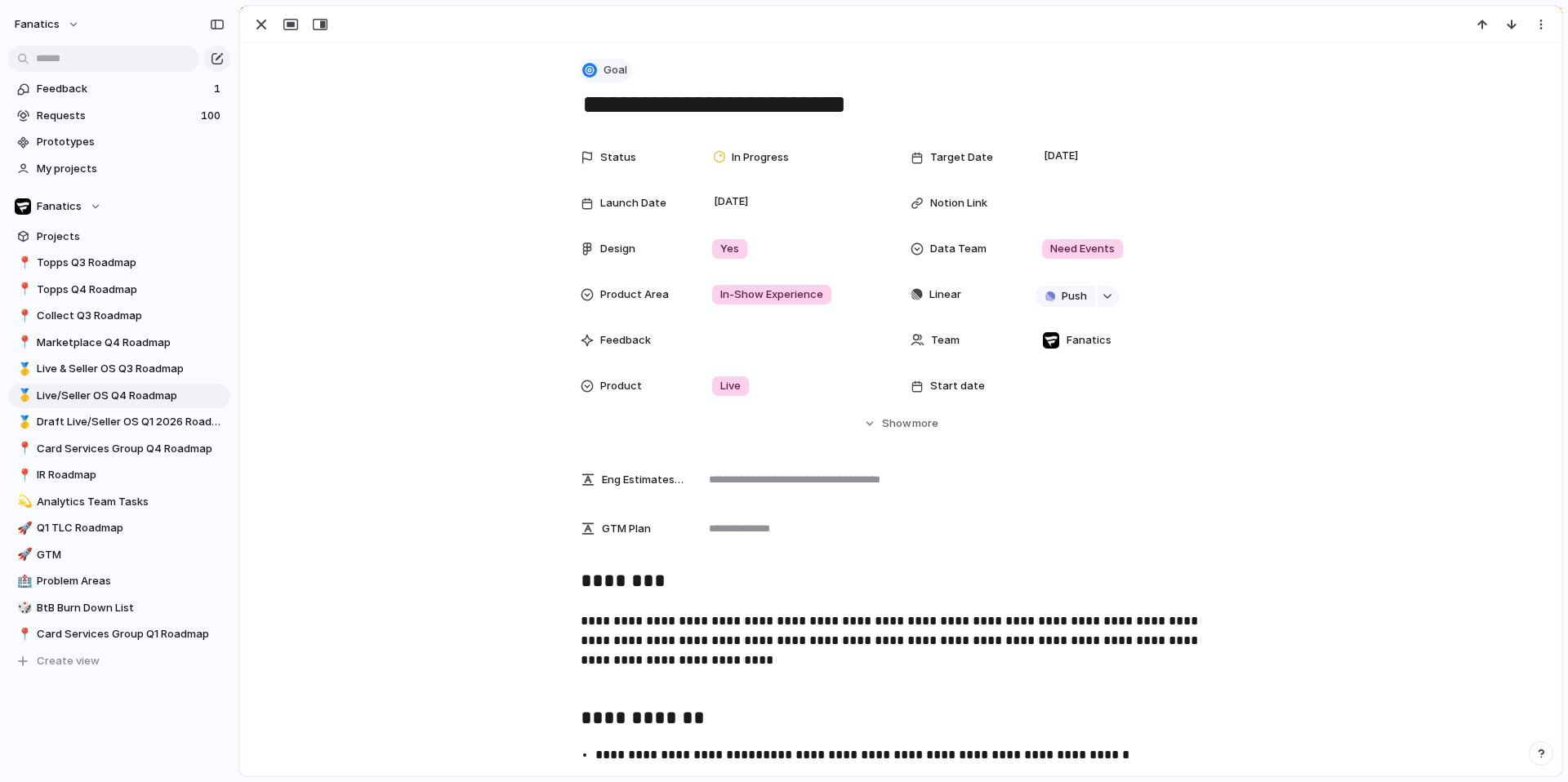
click at [614, 63] on span "Goal" at bounding box center [615, 70] width 24 height 16
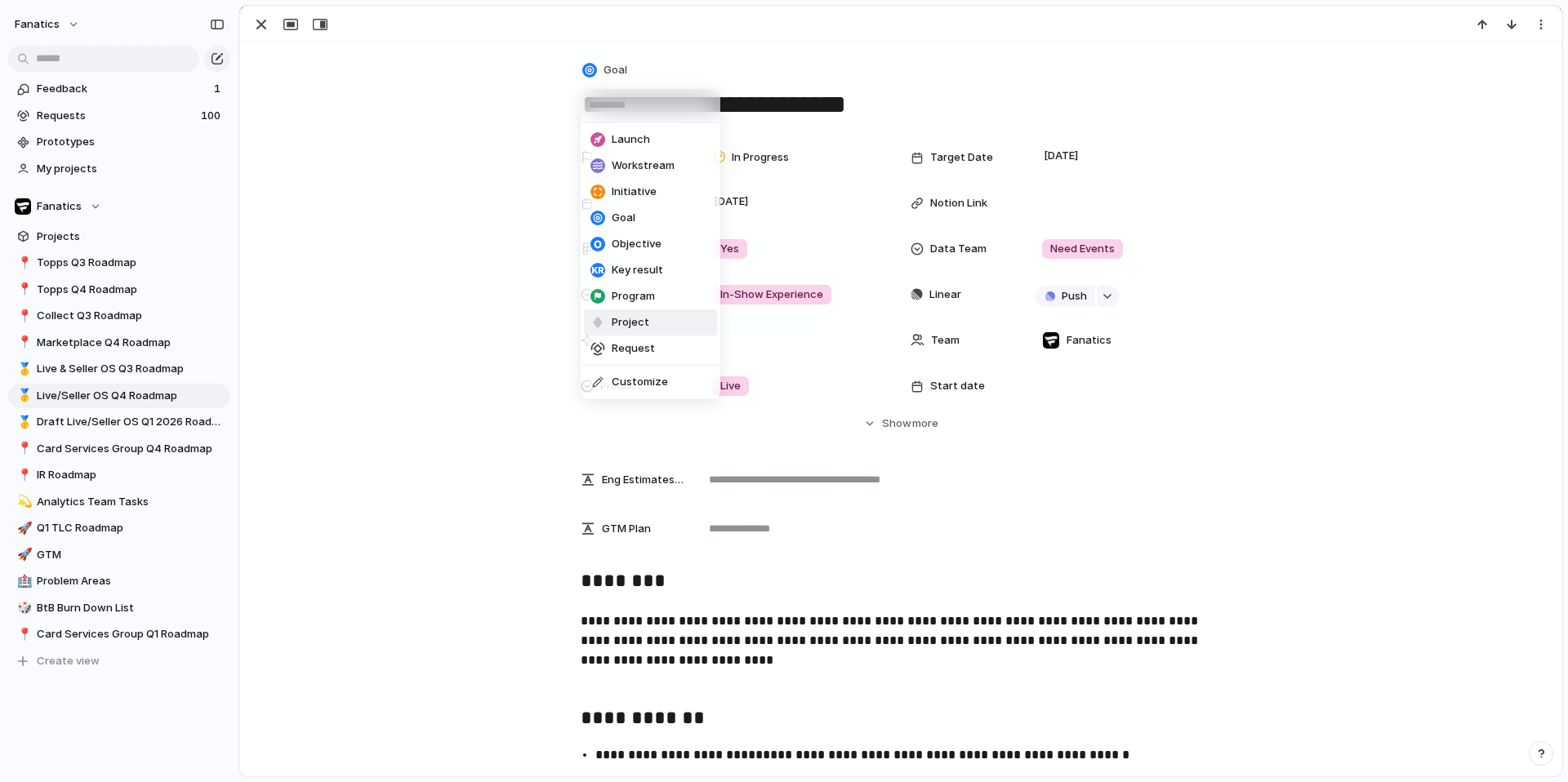
click at [619, 329] on span "Project" at bounding box center [630, 323] width 37 height 16
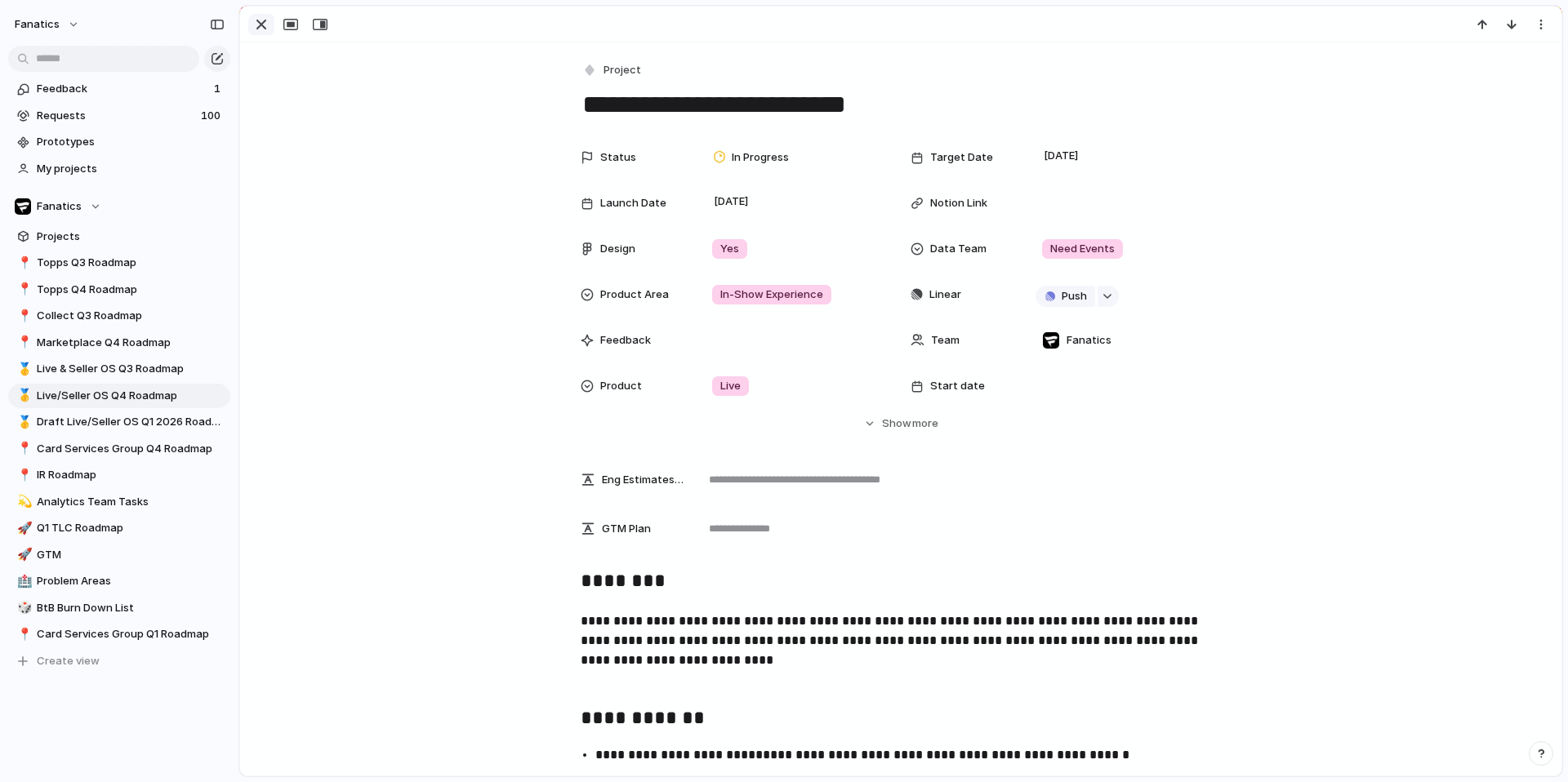
click at [265, 30] on div "button" at bounding box center [261, 25] width 20 height 20
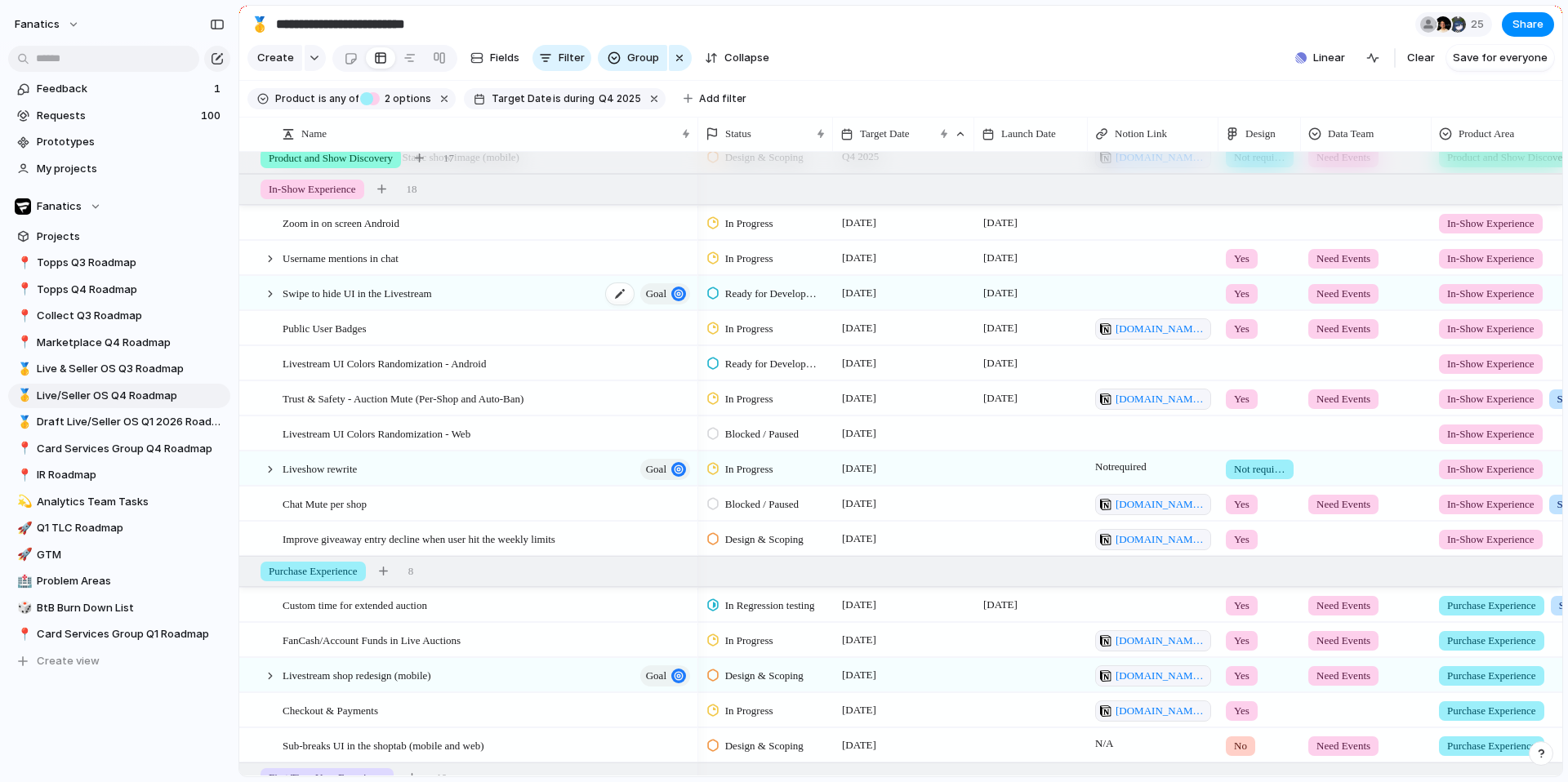
click at [525, 285] on div "Swipe to hide UI in the Livestream goal" at bounding box center [487, 293] width 410 height 34
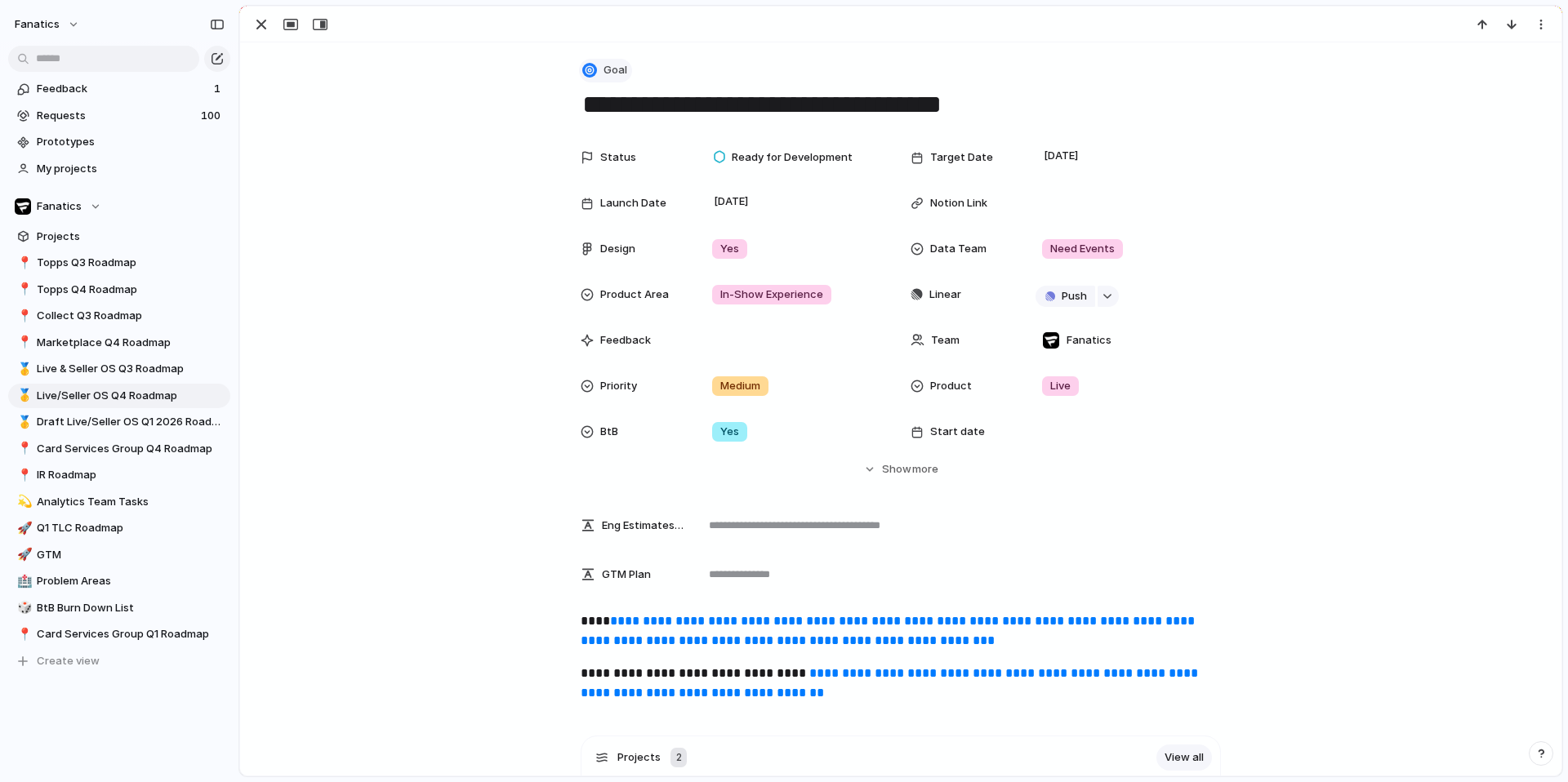
click at [627, 63] on button "Goal" at bounding box center [605, 70] width 53 height 24
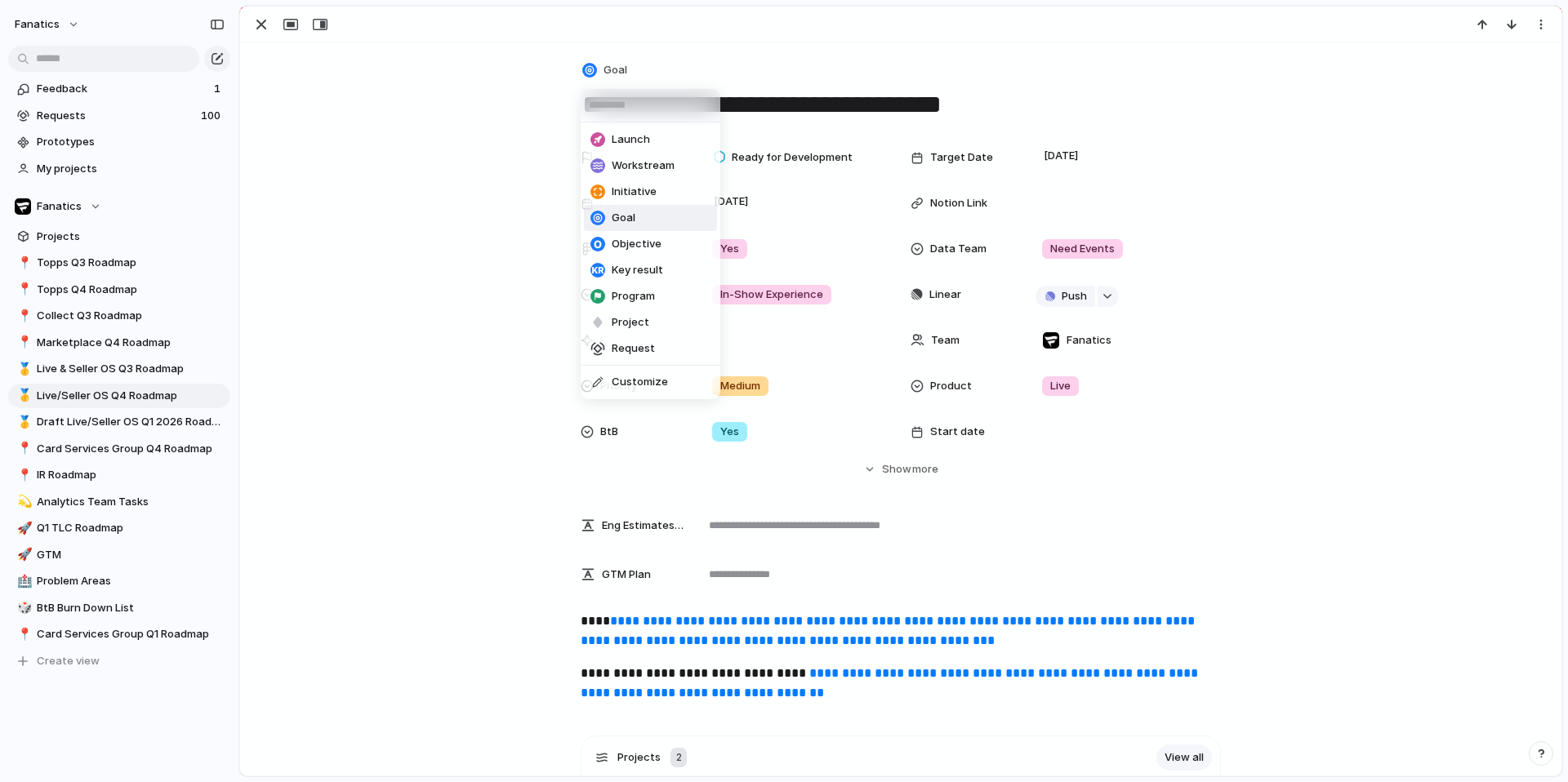
click at [627, 325] on span "Project" at bounding box center [630, 323] width 37 height 16
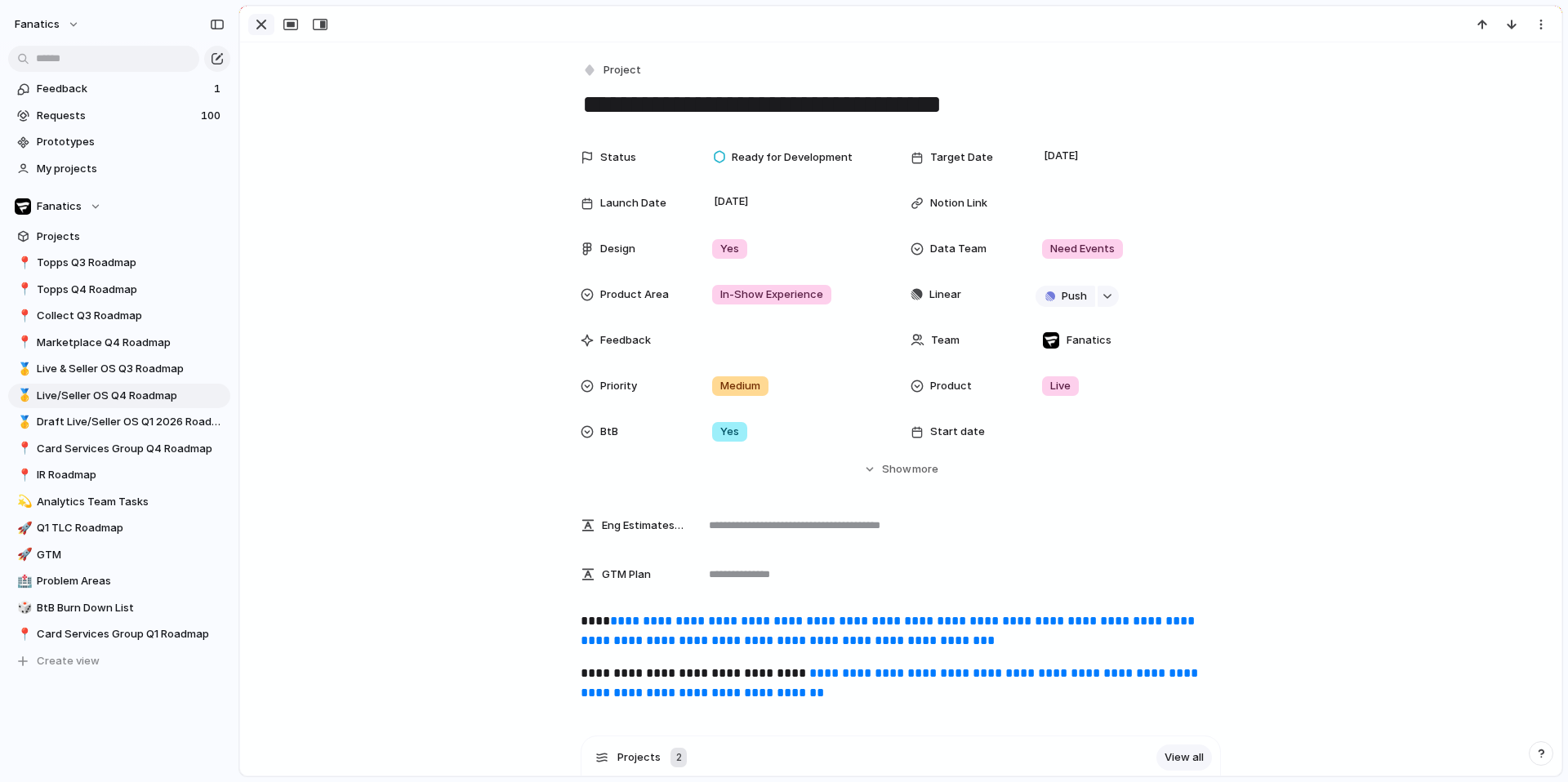
click at [257, 28] on div "button" at bounding box center [261, 25] width 20 height 20
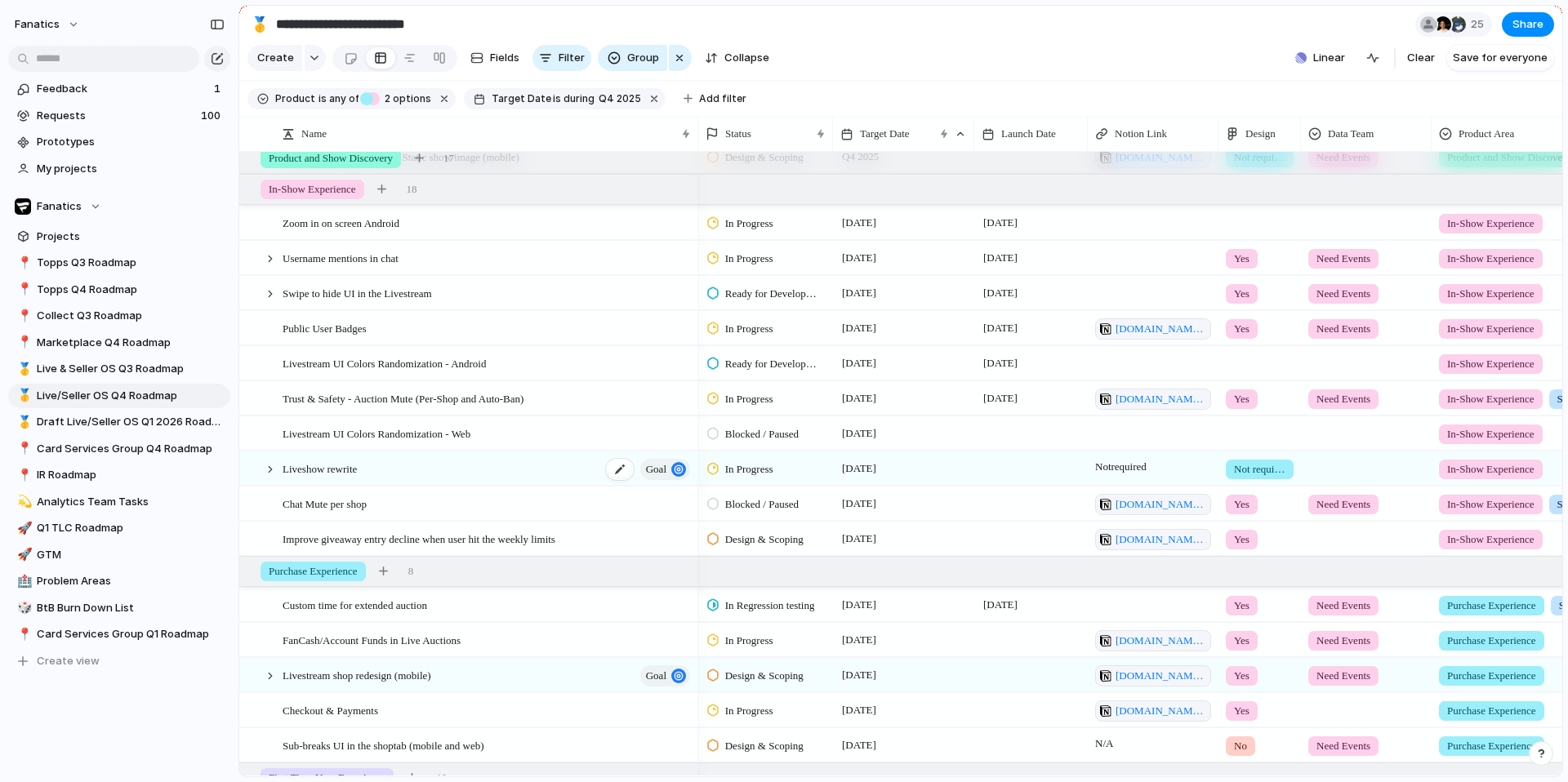
click at [396, 470] on div "Liveshow rewrite goal" at bounding box center [487, 469] width 410 height 34
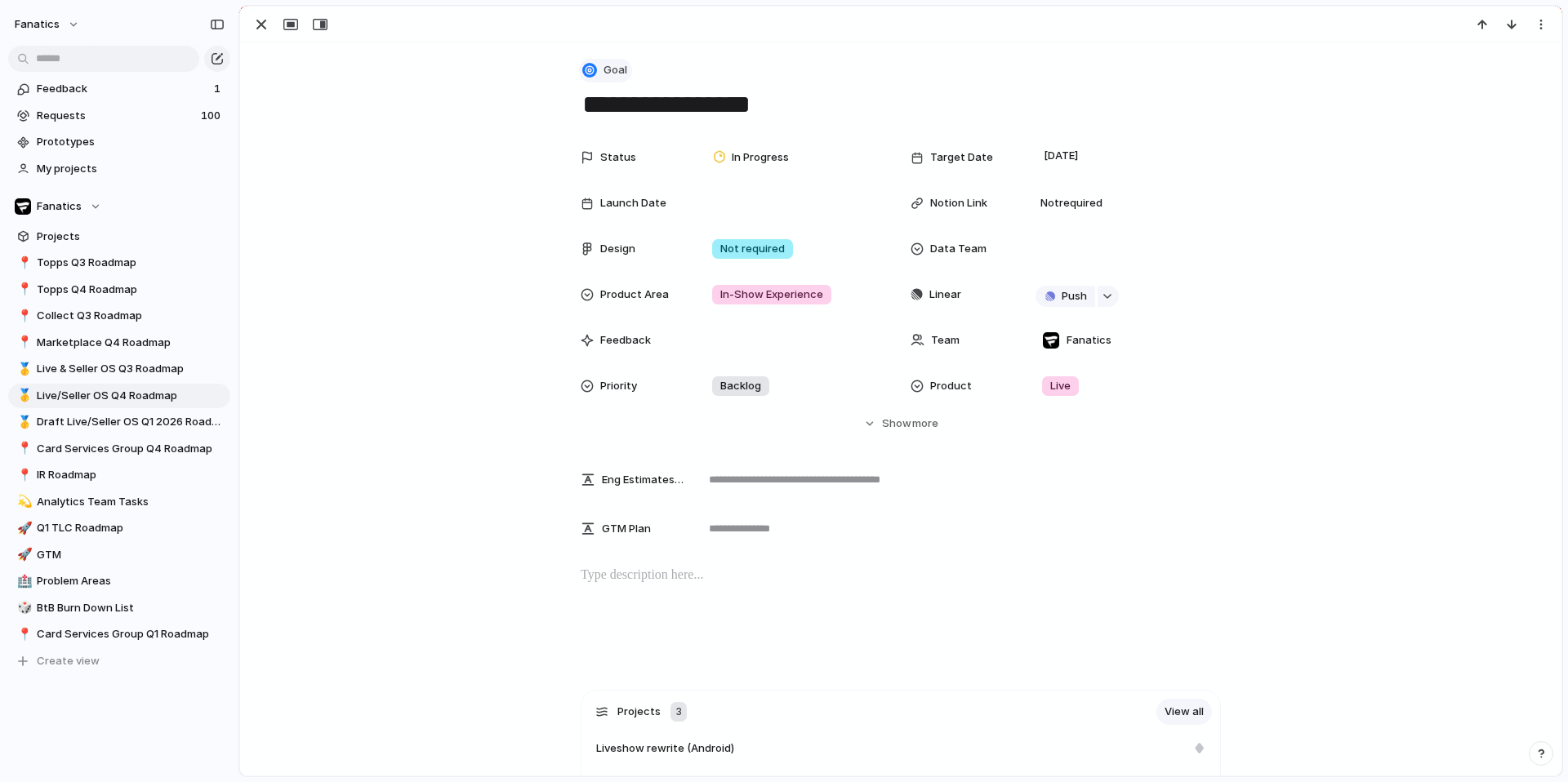
click at [612, 68] on span "Goal" at bounding box center [615, 70] width 24 height 16
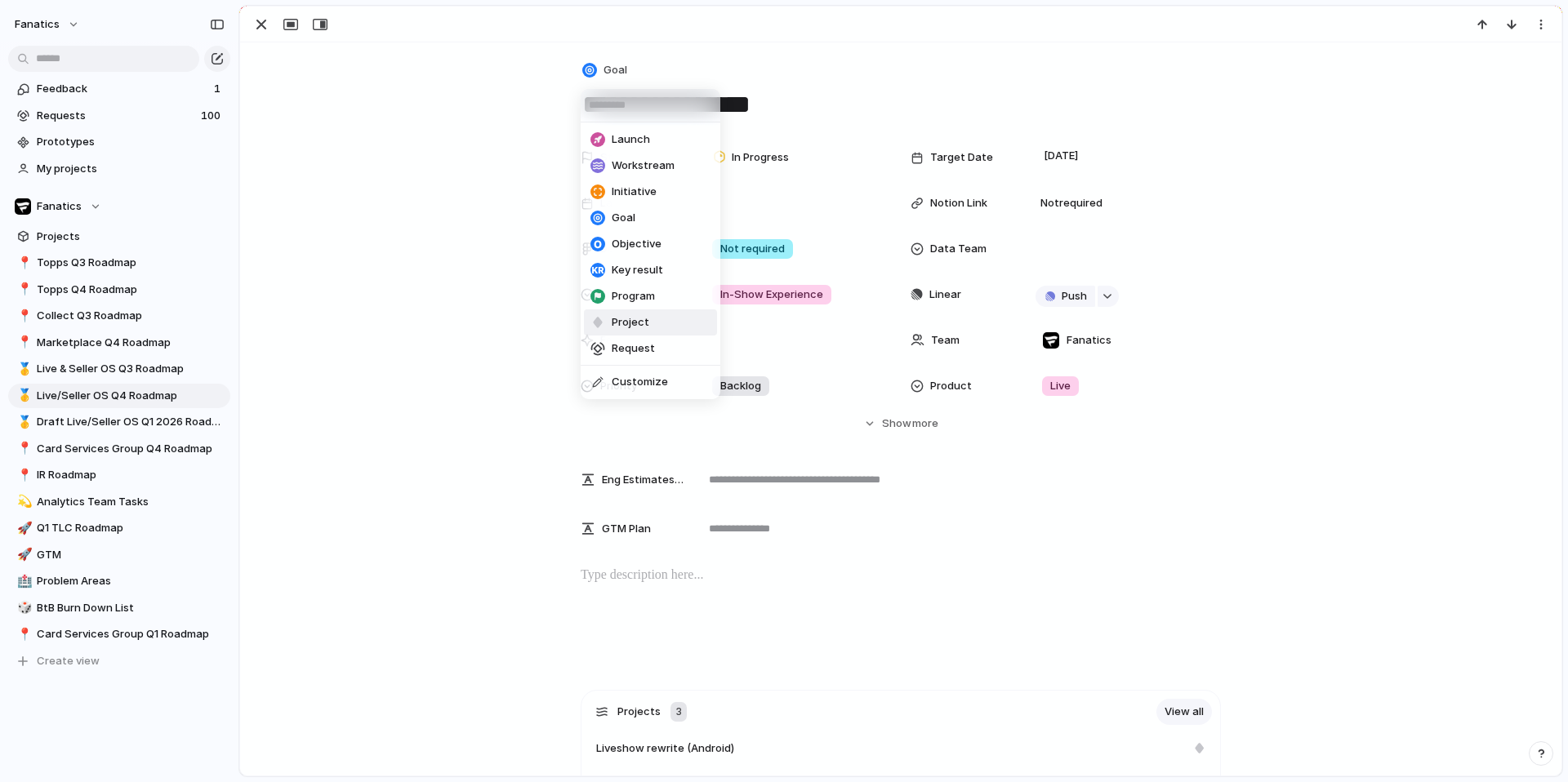
click at [643, 322] on span "Project" at bounding box center [630, 323] width 37 height 16
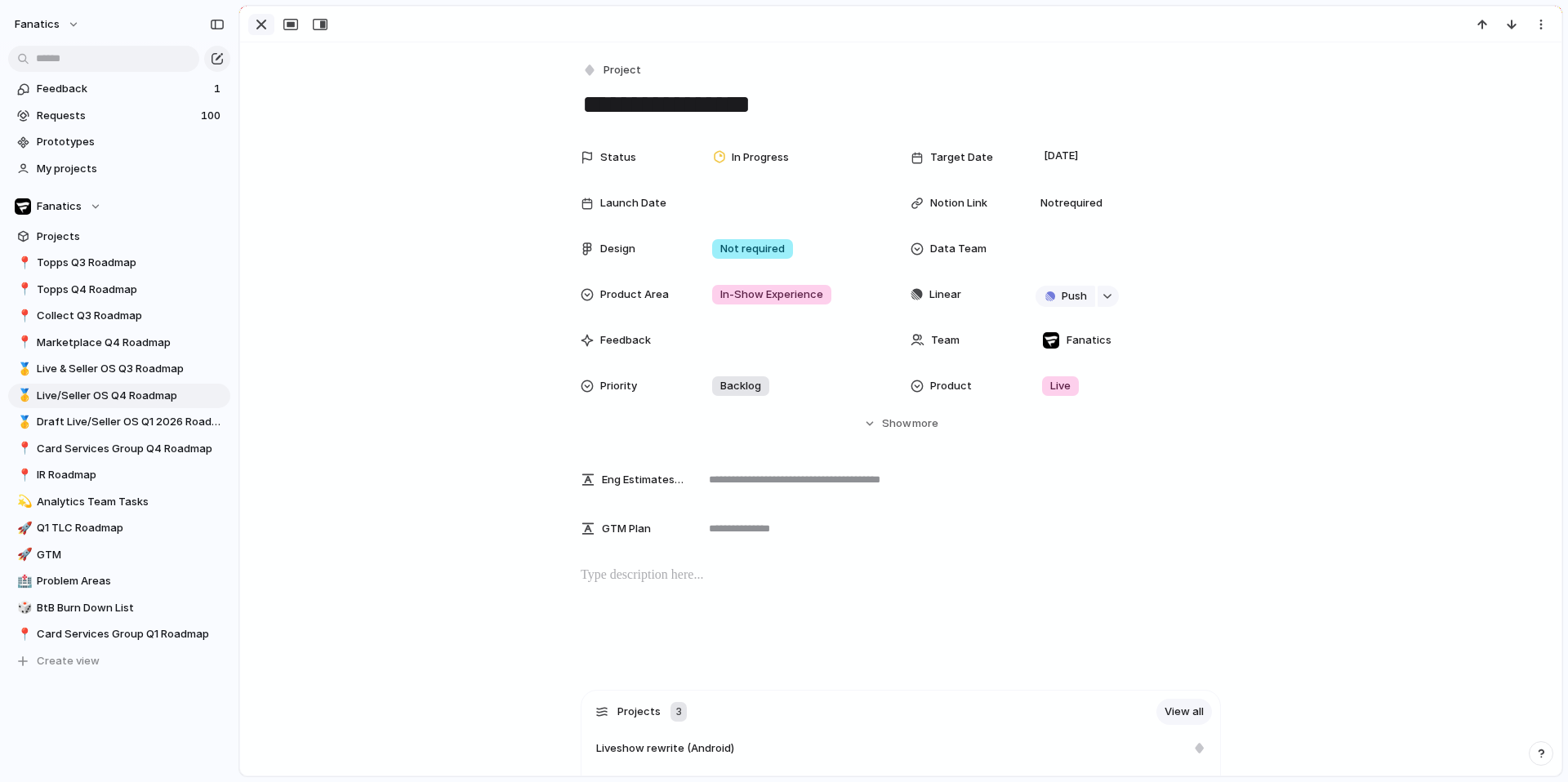
click at [258, 30] on div "button" at bounding box center [261, 25] width 20 height 20
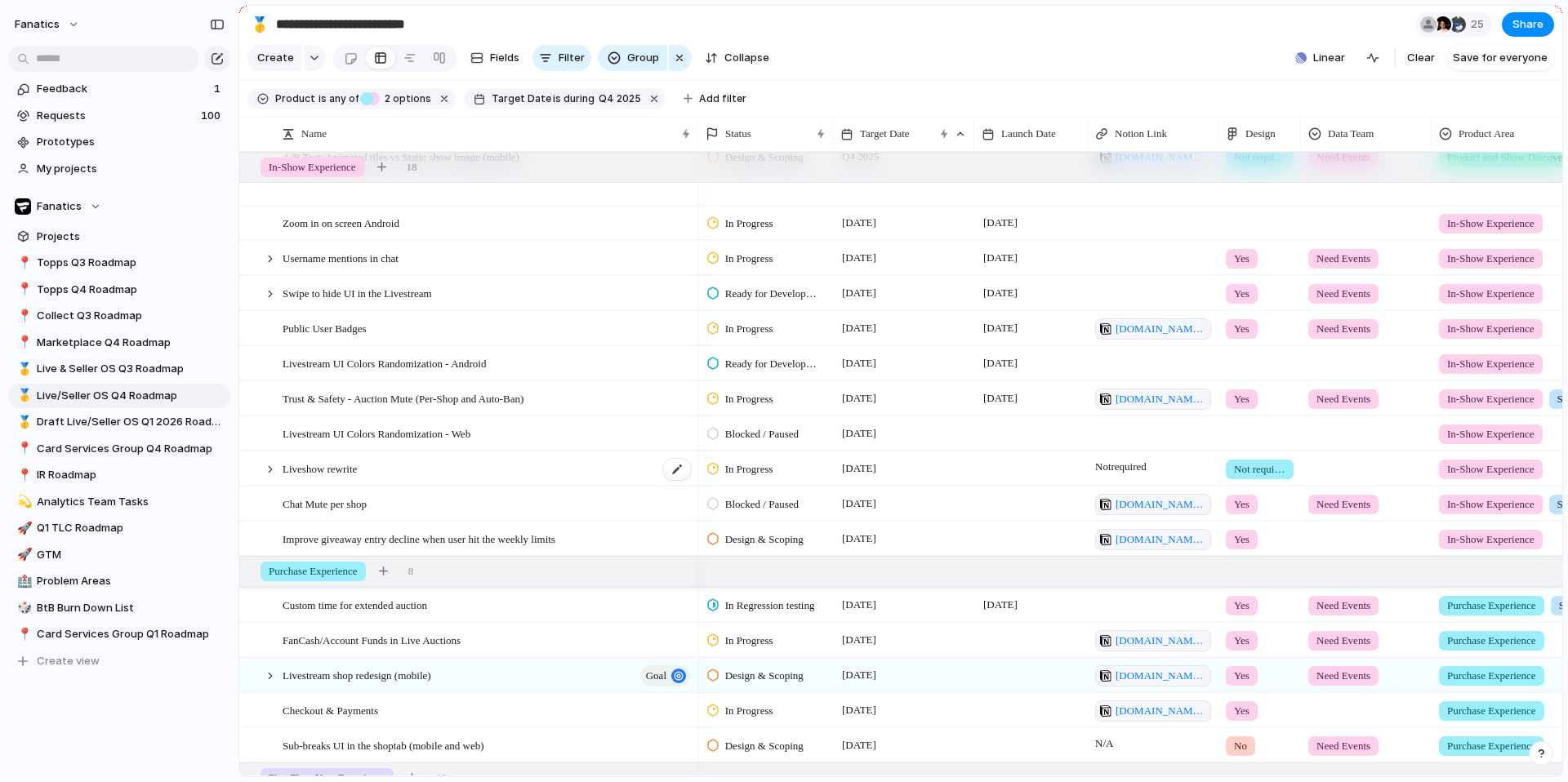
scroll to position [468, 0]
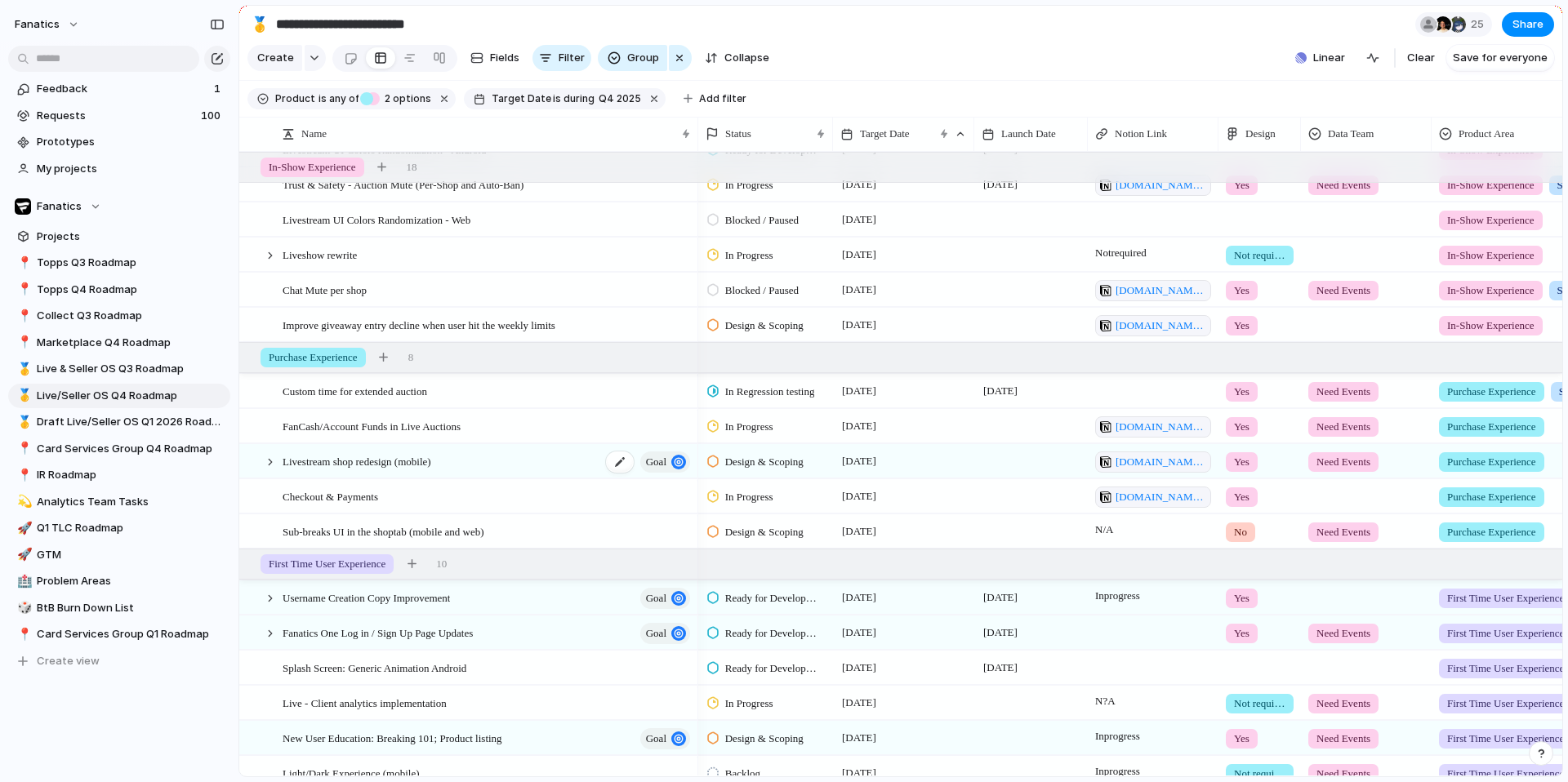
click at [378, 466] on span "Livestream shop redesign (mobile)" at bounding box center [356, 460] width 148 height 19
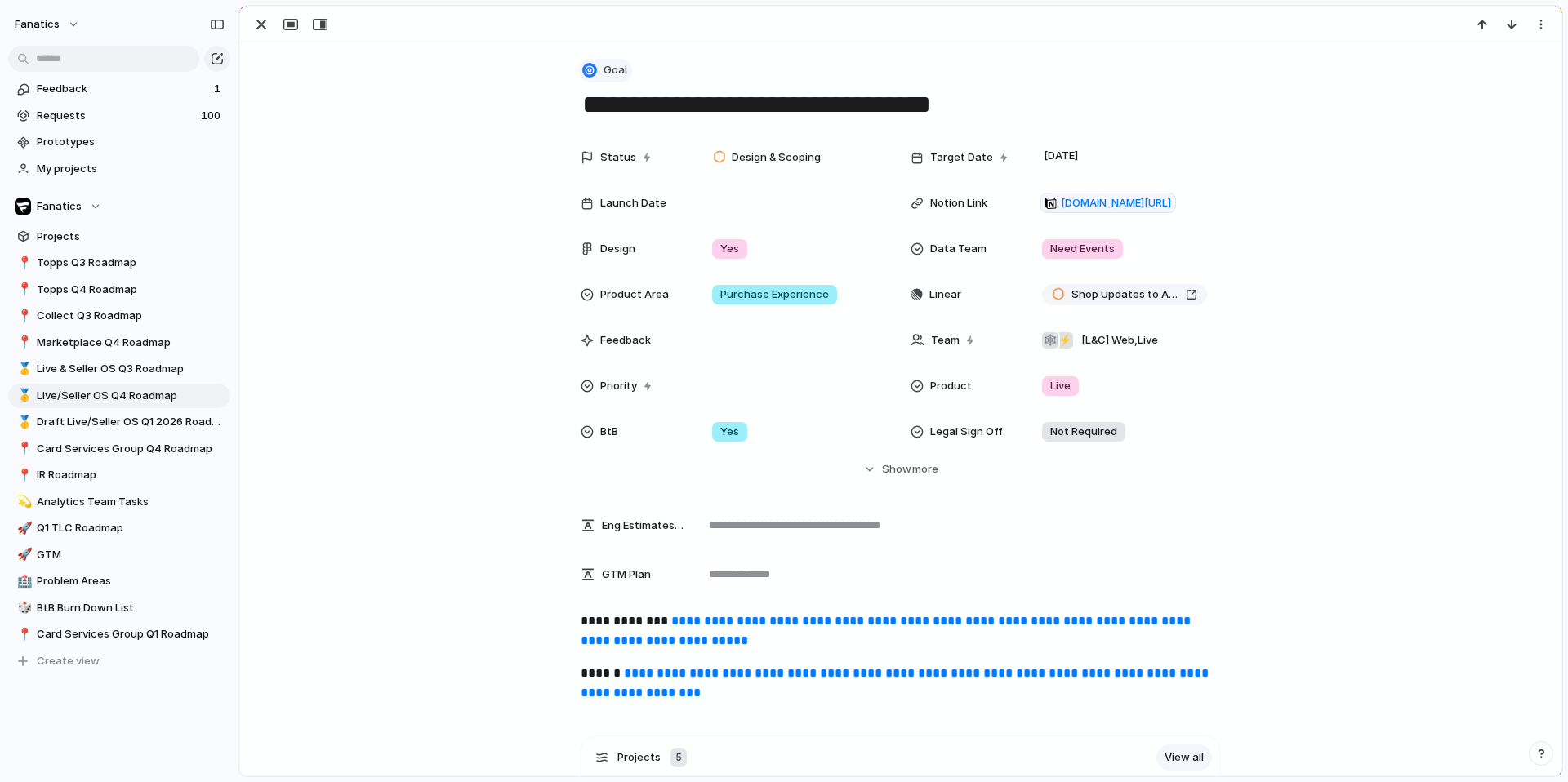
click at [612, 73] on span "Goal" at bounding box center [615, 70] width 24 height 16
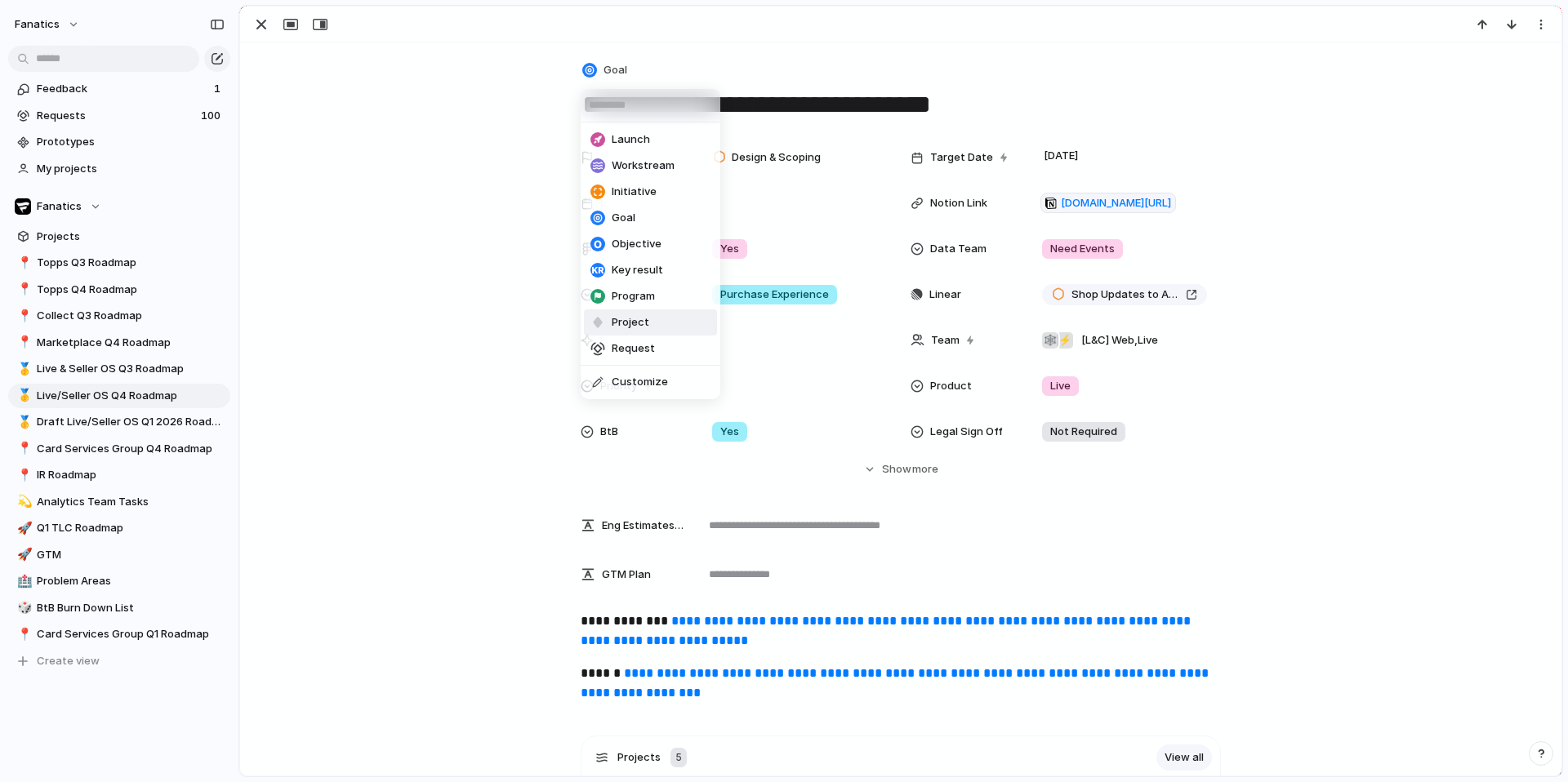
click at [624, 315] on span "Project" at bounding box center [630, 323] width 37 height 16
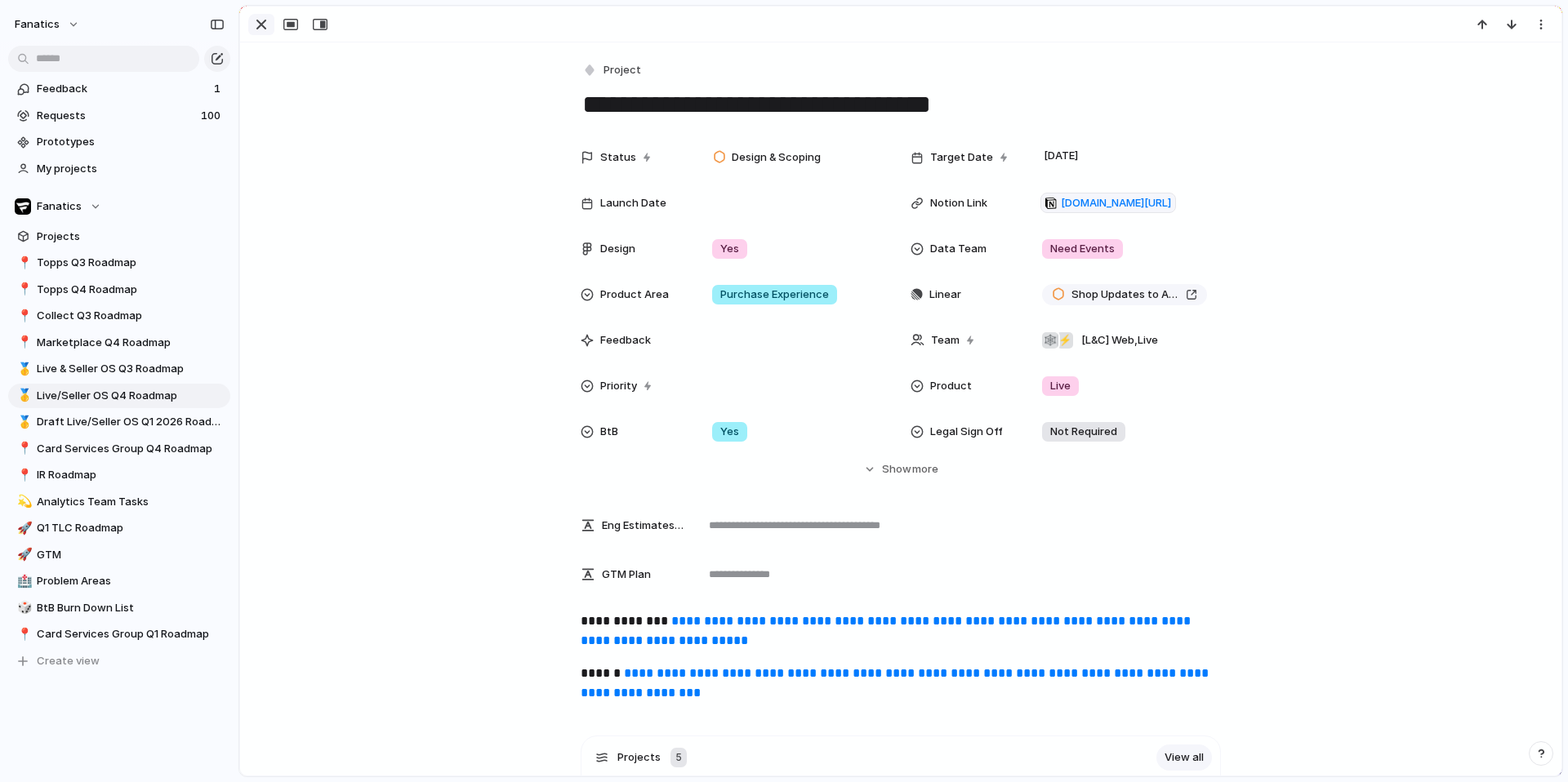
click at [262, 32] on div "button" at bounding box center [261, 25] width 20 height 20
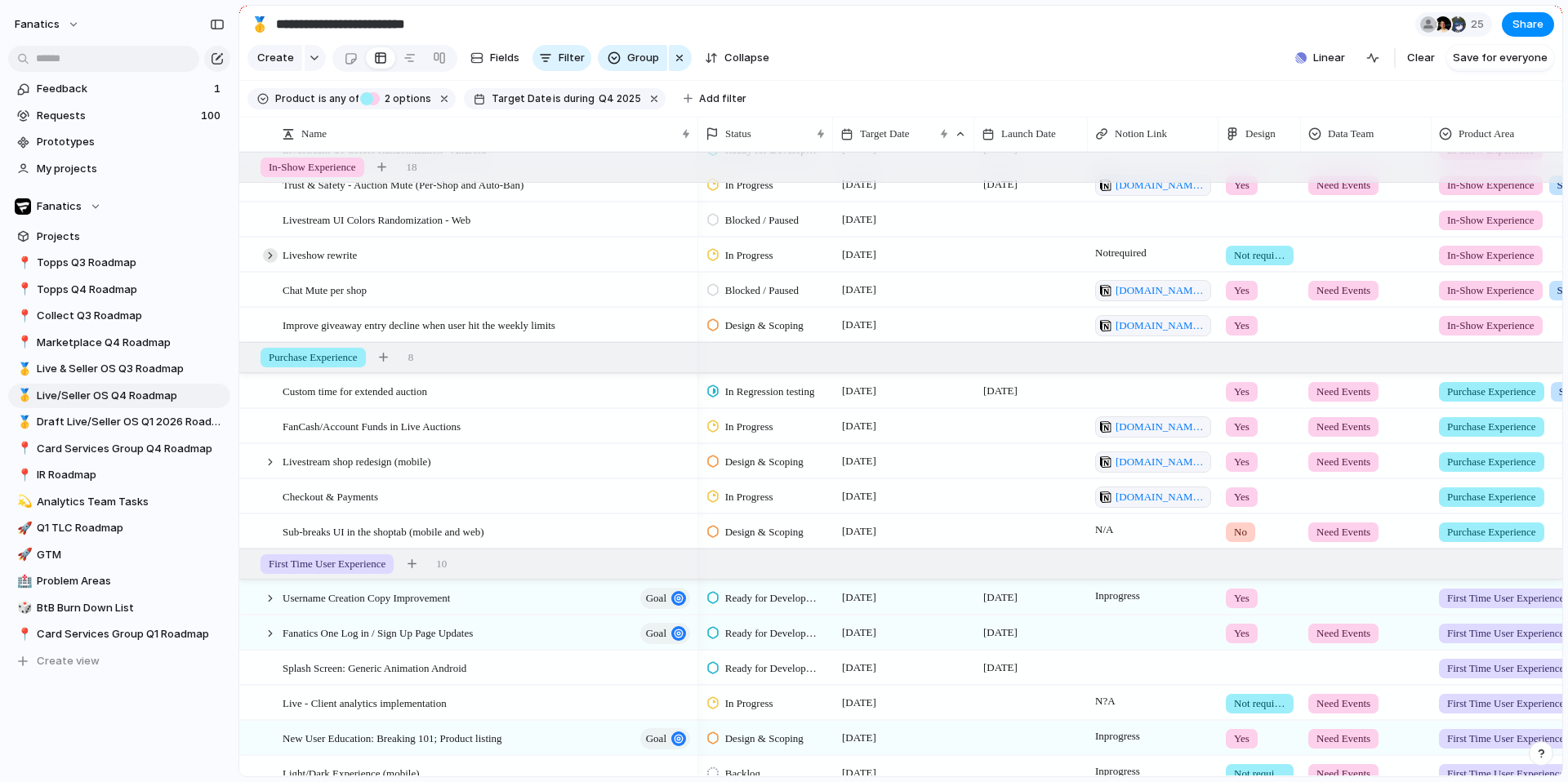
click at [268, 251] on div at bounding box center [270, 255] width 15 height 15
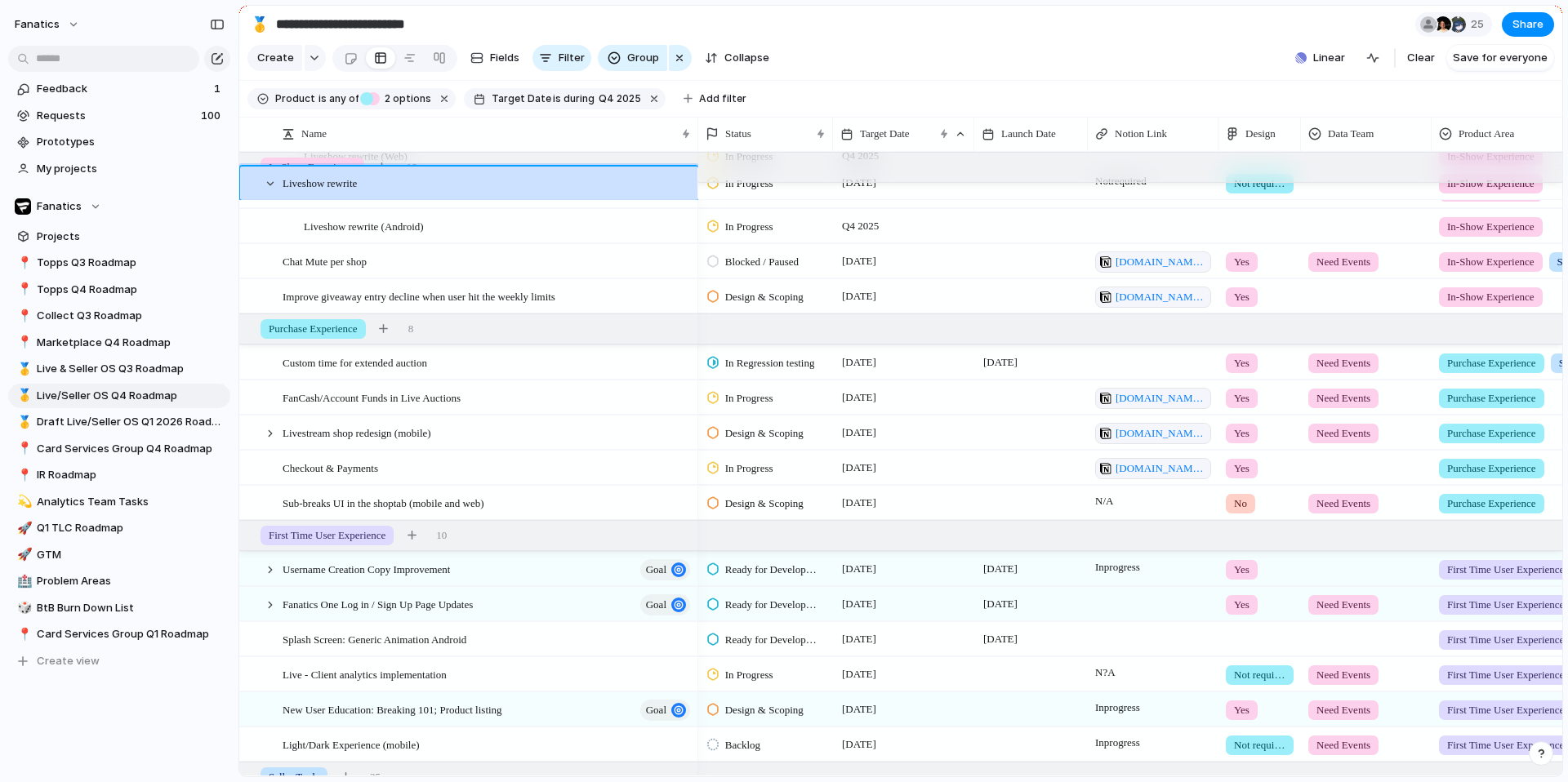
scroll to position [706, 0]
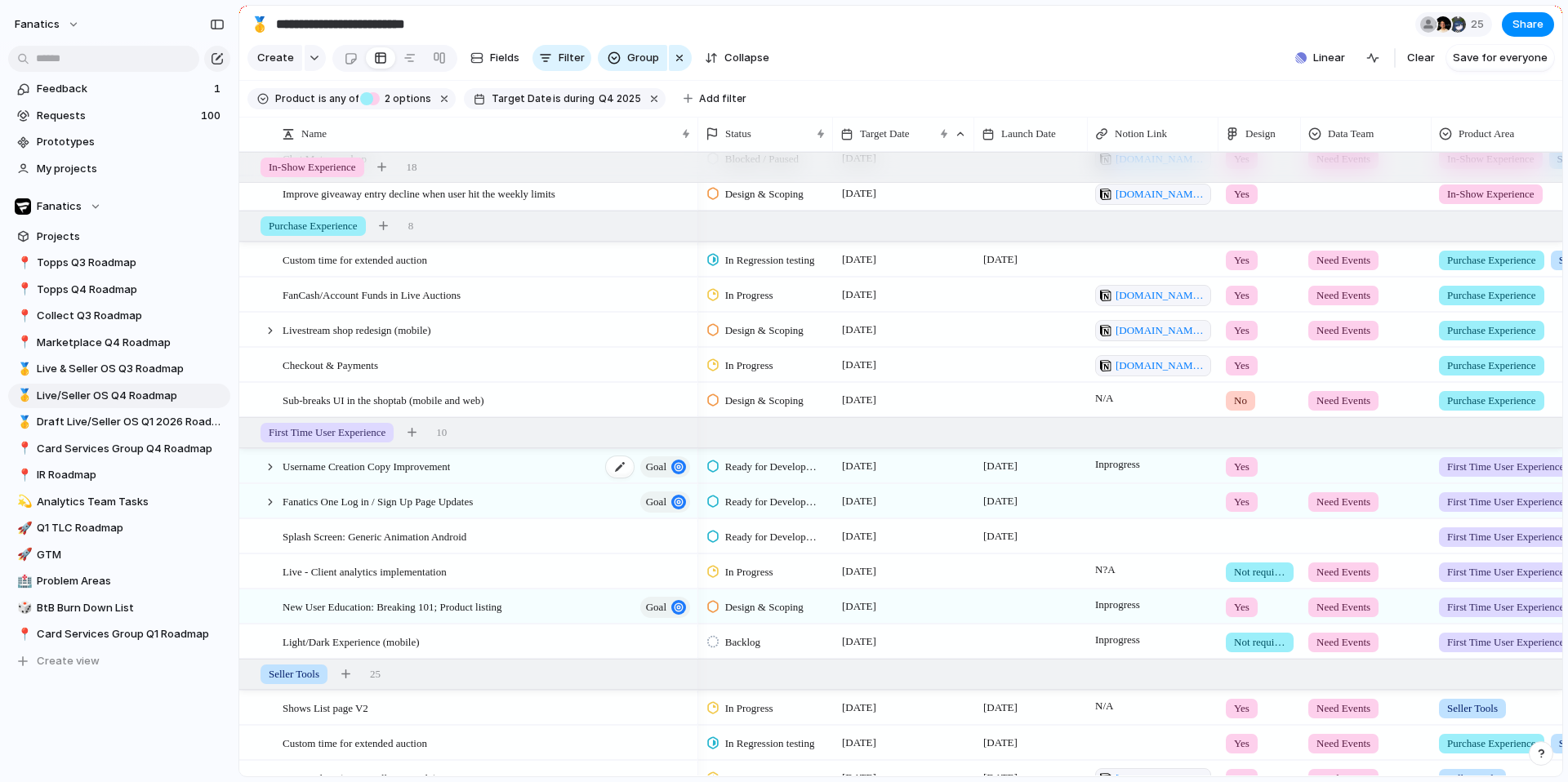
click at [362, 472] on span "Username Creation Copy Improvement" at bounding box center [366, 465] width 167 height 19
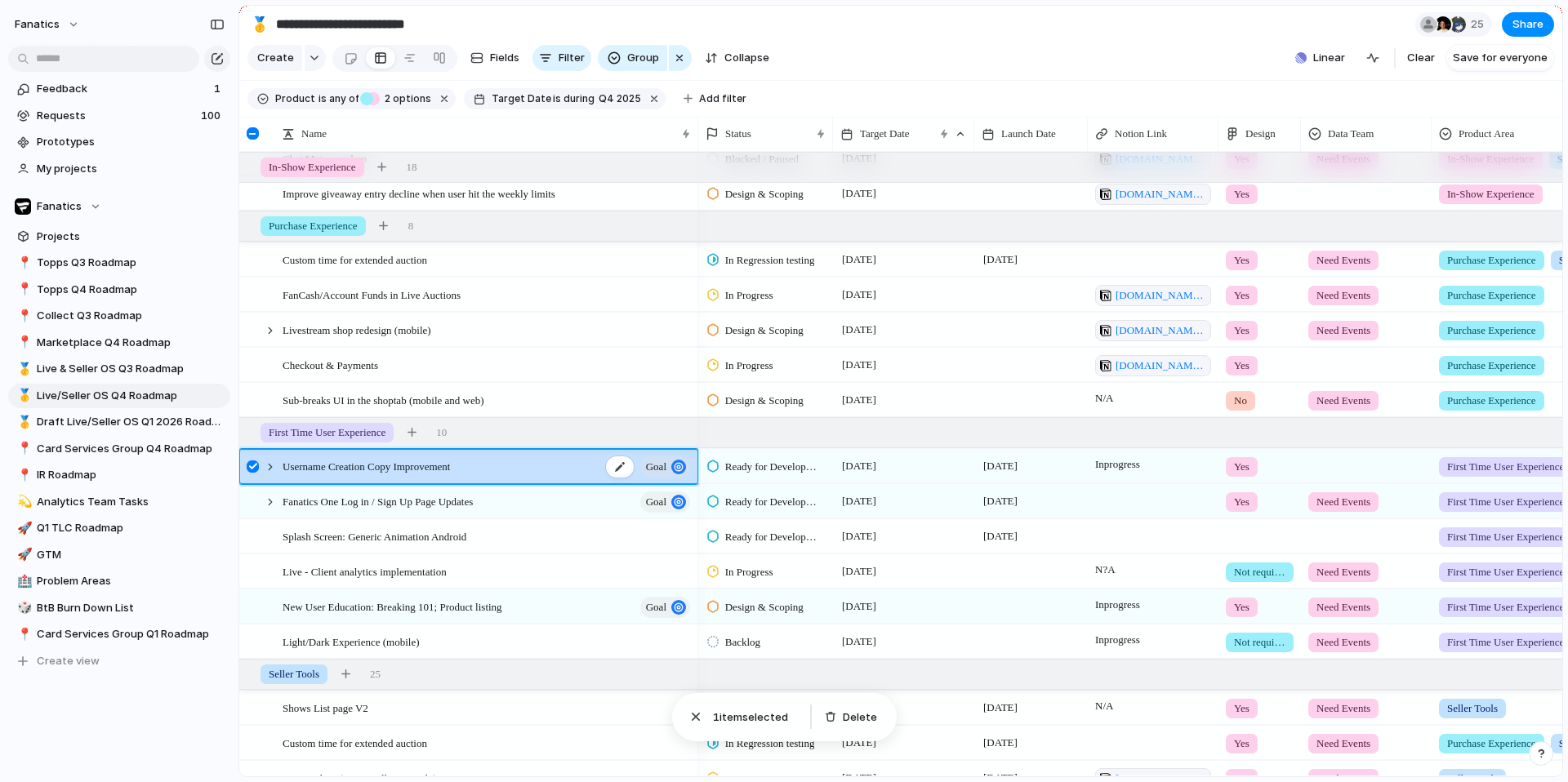
click at [682, 467] on div "button" at bounding box center [678, 467] width 15 height 15
click at [667, 467] on button "goal" at bounding box center [665, 467] width 50 height 21
click at [247, 469] on div at bounding box center [252, 467] width 12 height 12
click at [667, 467] on button "goal" at bounding box center [665, 467] width 50 height 21
click at [539, 476] on div "Open details" at bounding box center [590, 485] width 110 height 26
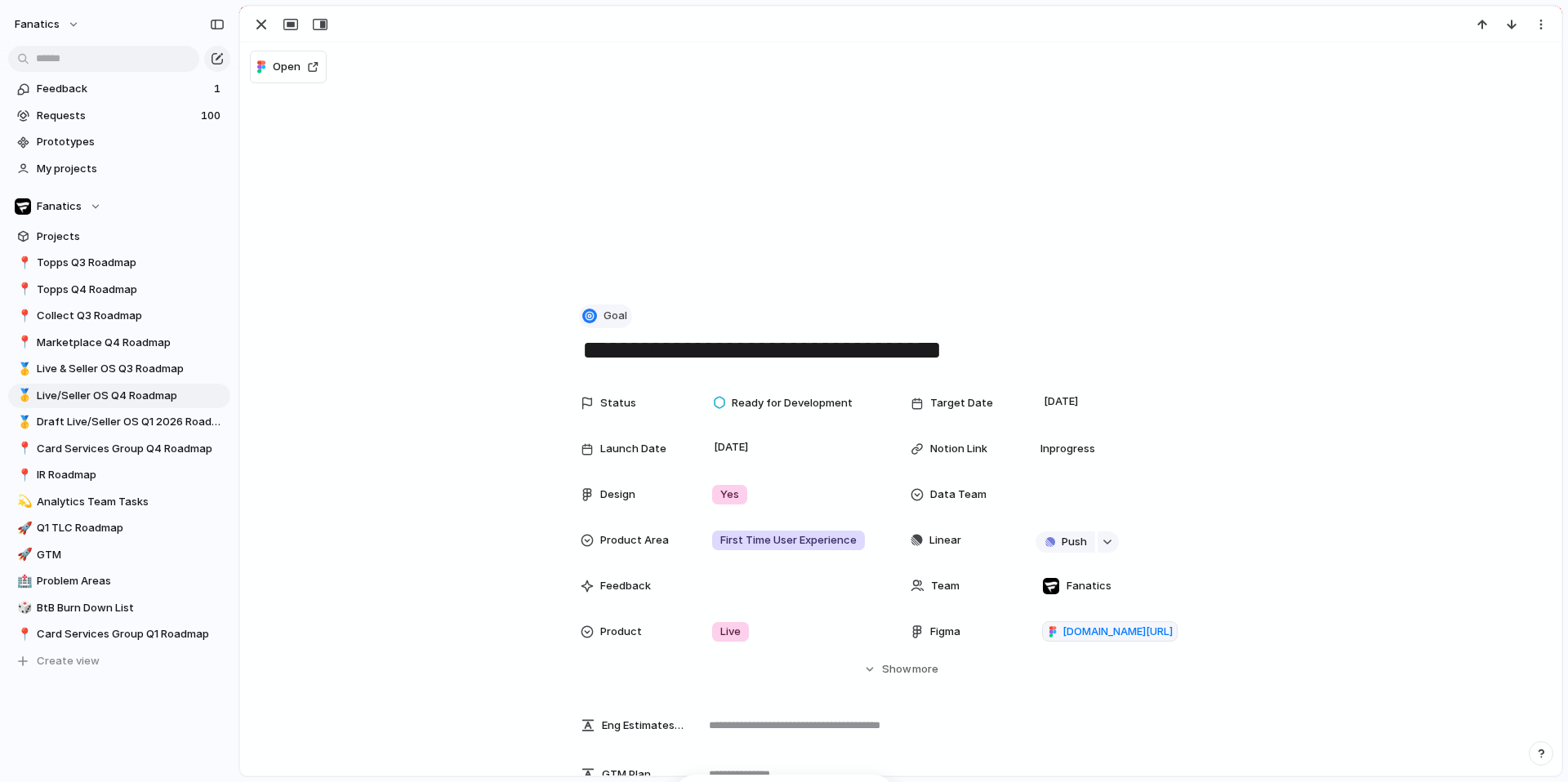
click at [613, 312] on span "Goal" at bounding box center [615, 315] width 24 height 16
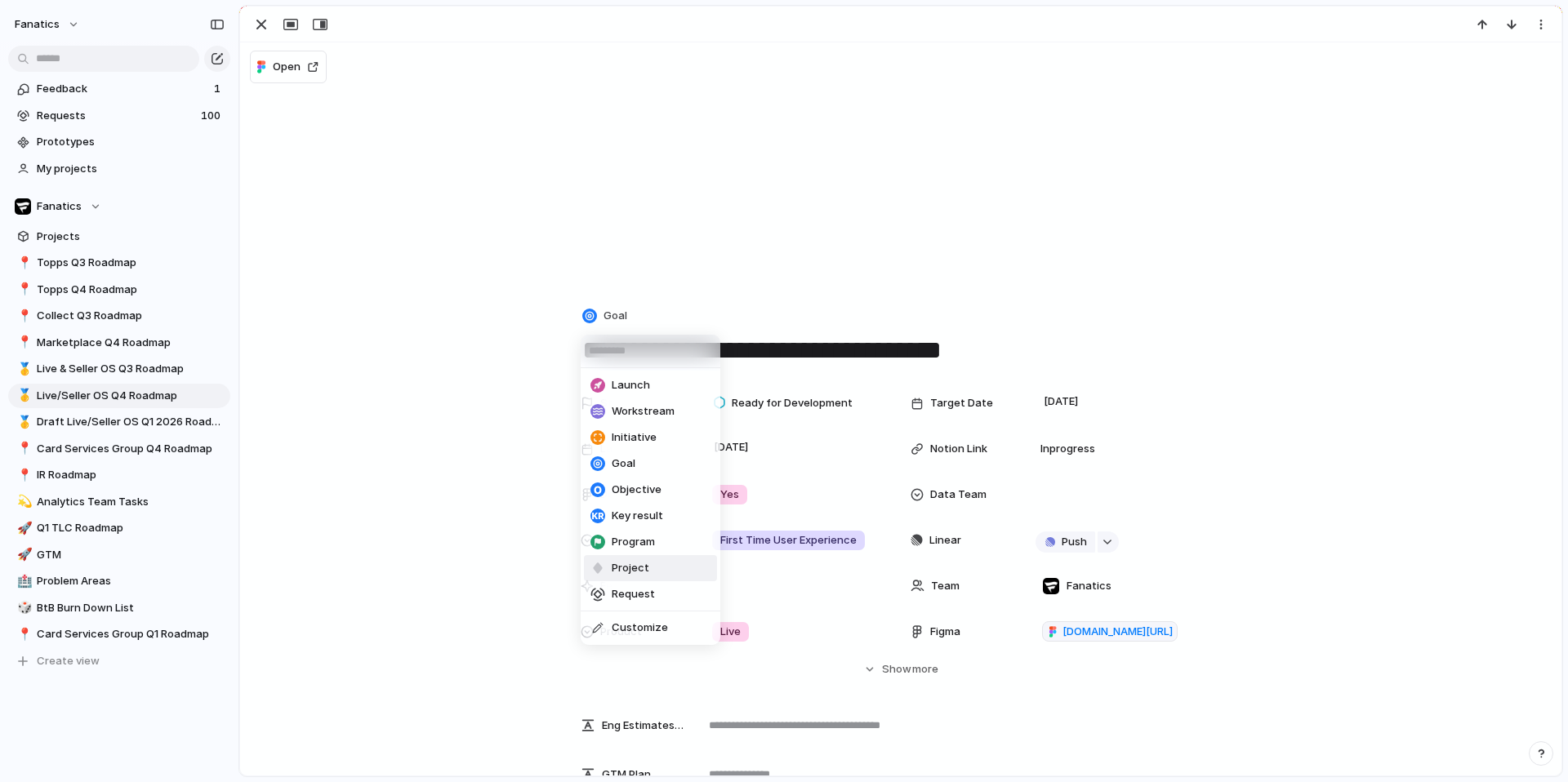
click at [616, 568] on span "Project" at bounding box center [630, 568] width 37 height 16
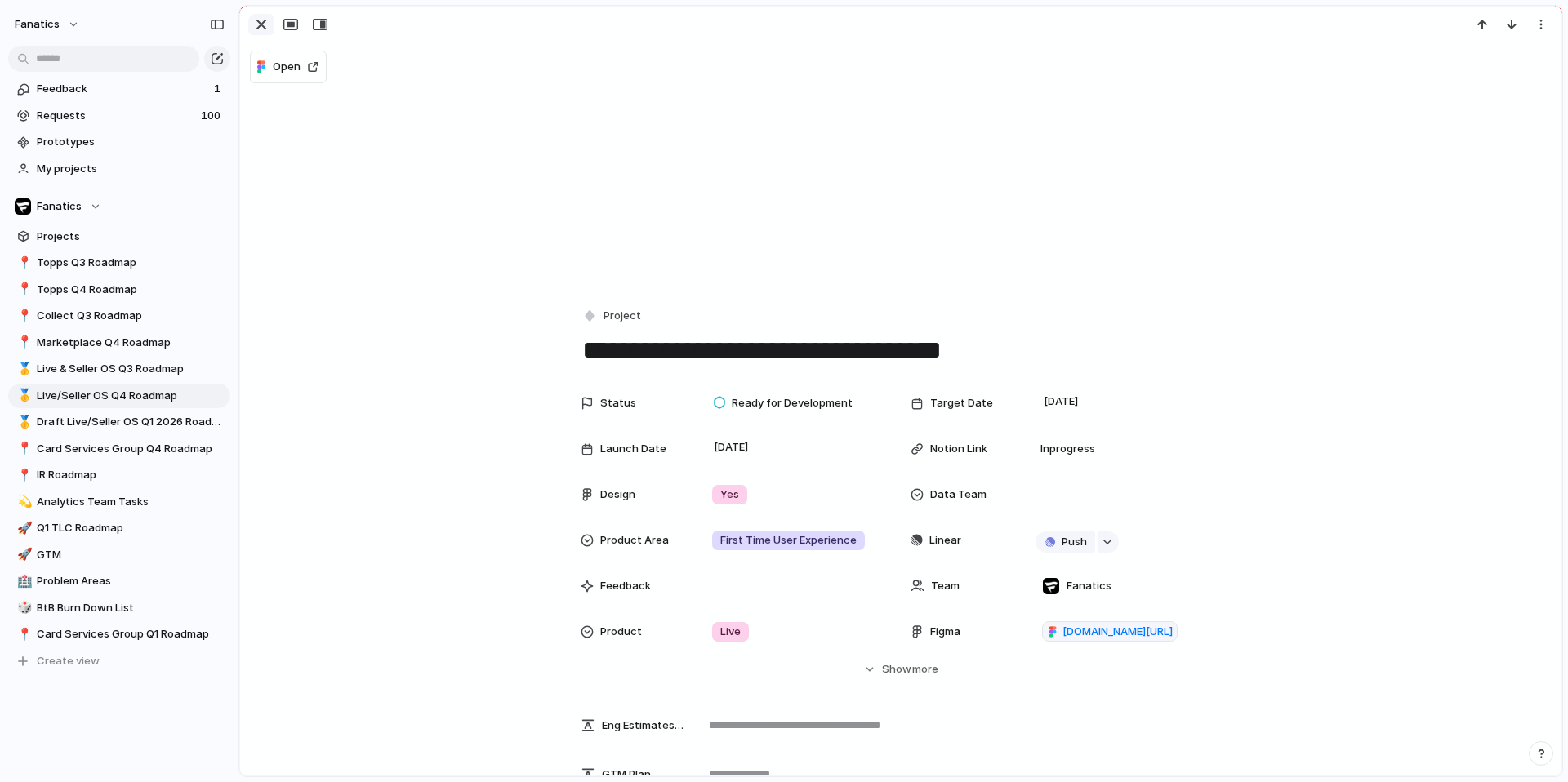
click at [255, 25] on div "button" at bounding box center [261, 25] width 20 height 20
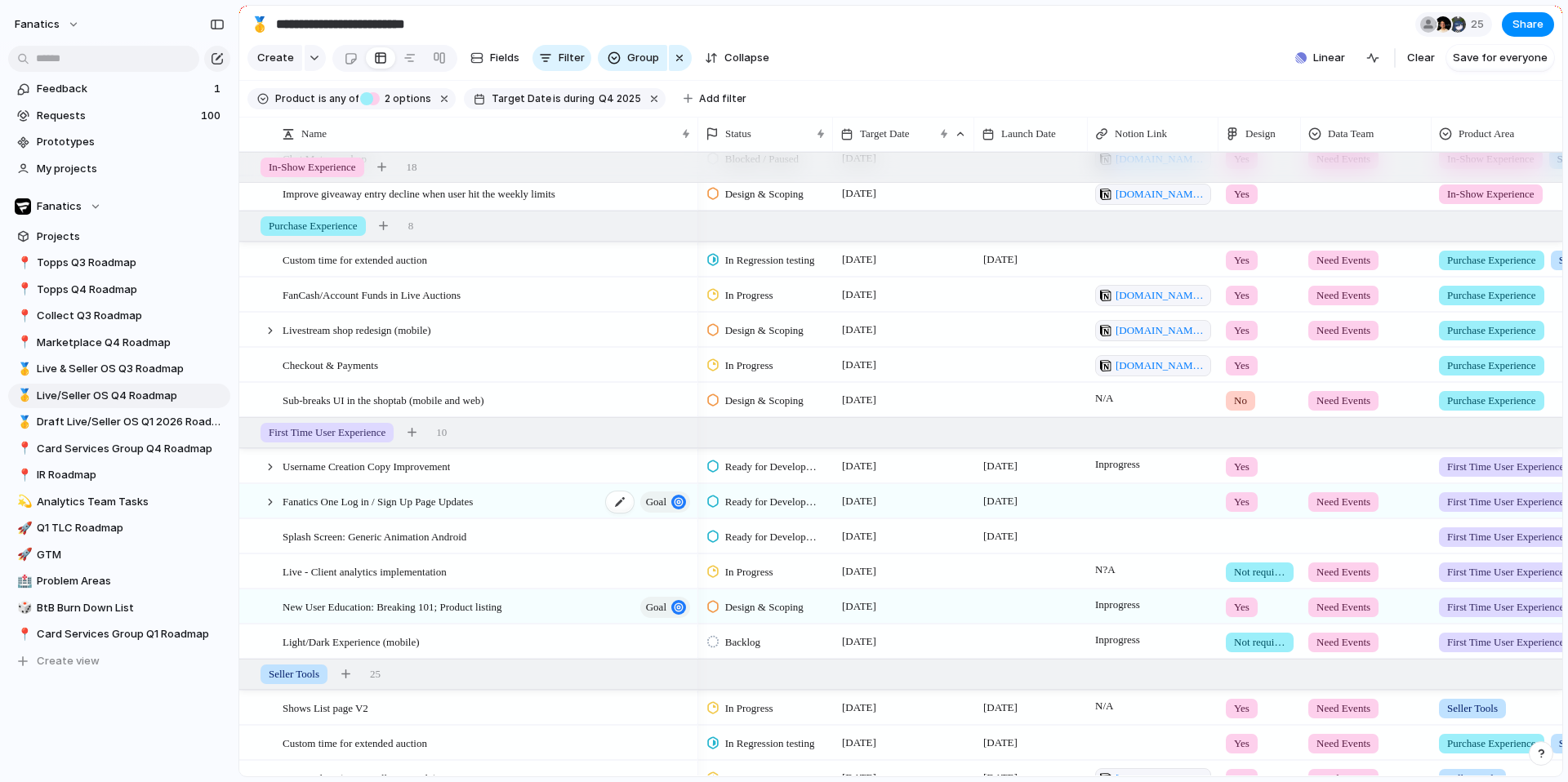
click at [569, 504] on div "Fanatics One Log in / Sign Up Page Updates goal" at bounding box center [487, 502] width 410 height 34
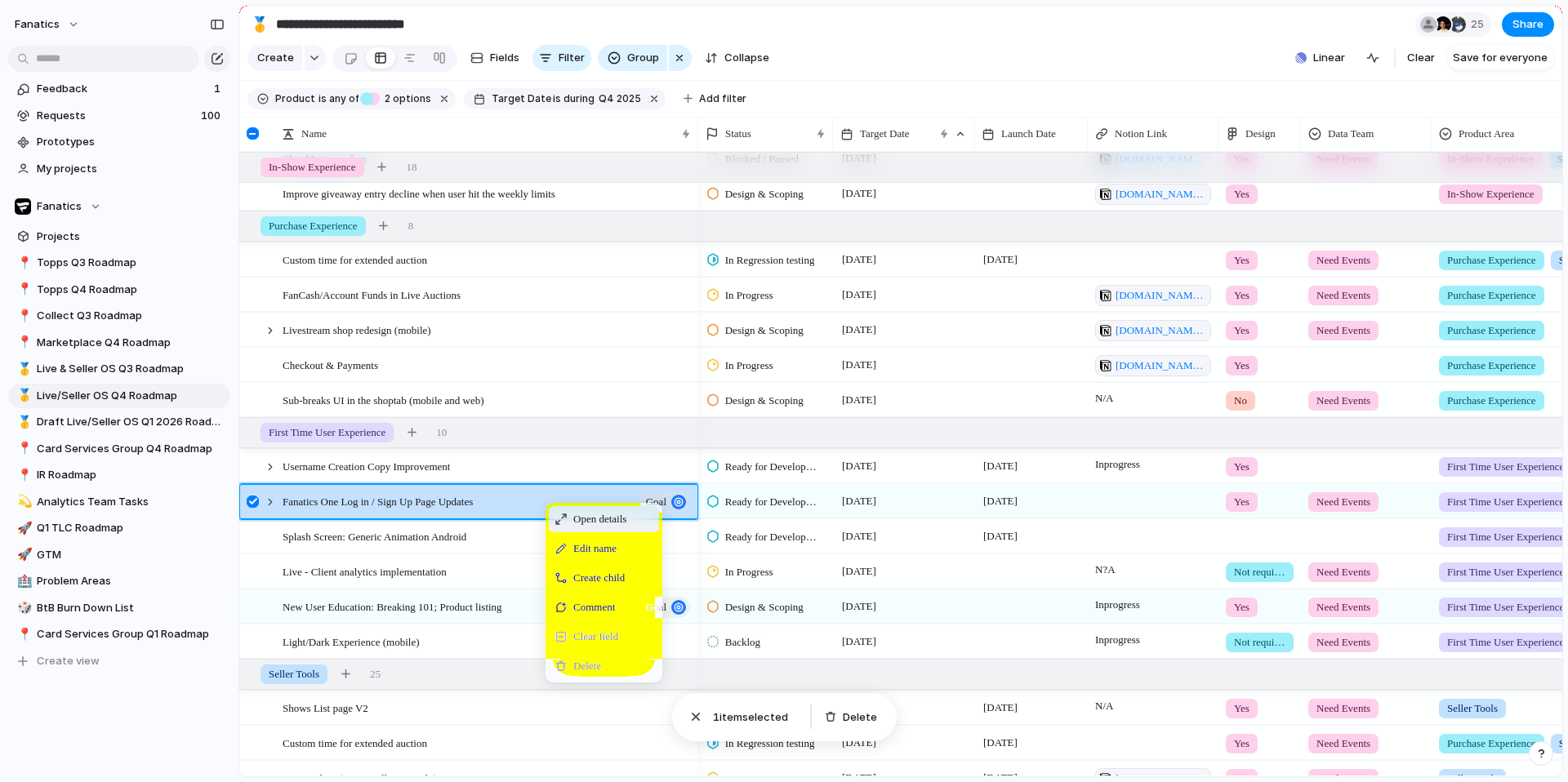
click at [559, 516] on span "Context Menu" at bounding box center [561, 519] width 12 height 12
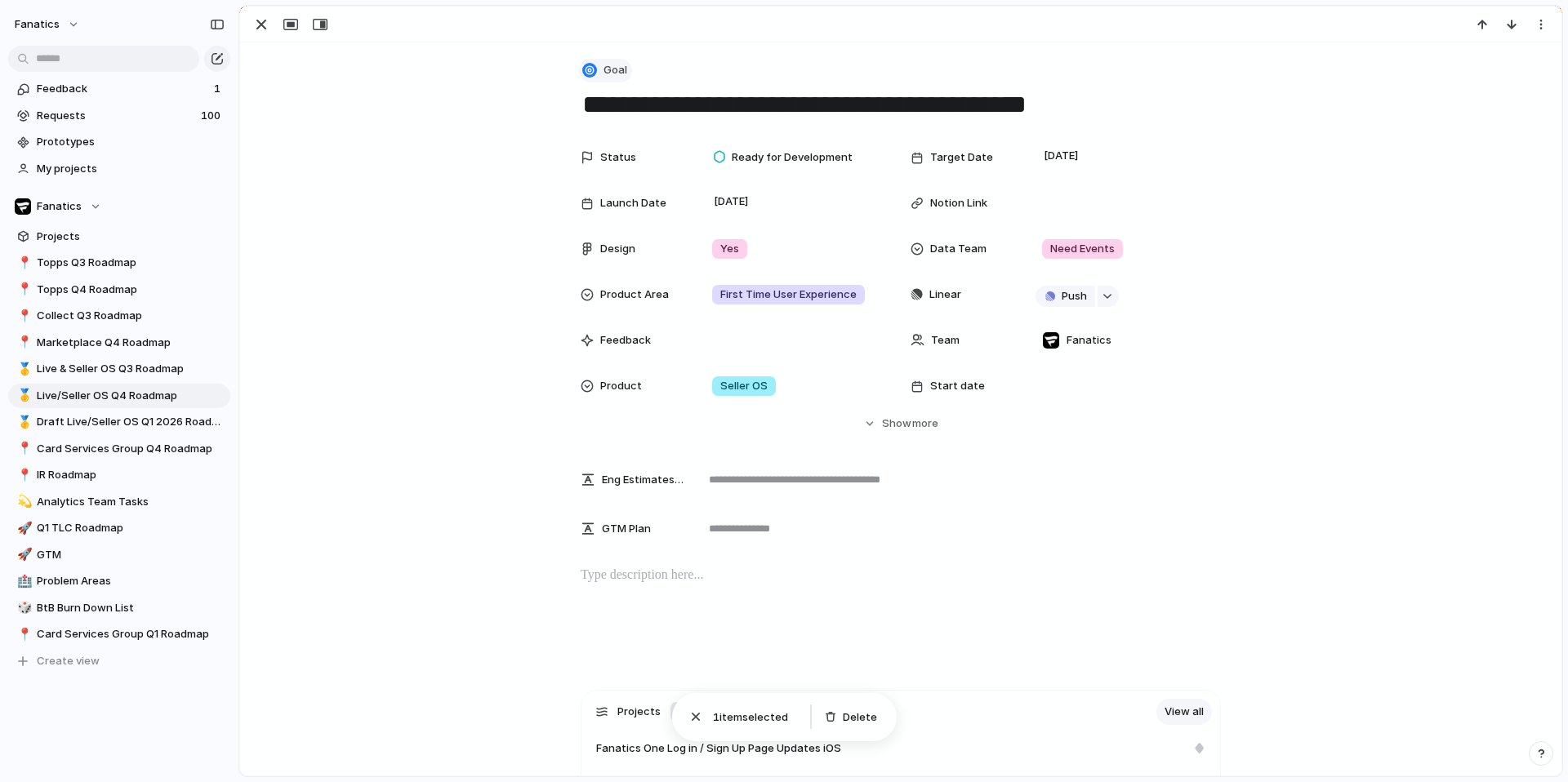
click at [615, 66] on span "Goal" at bounding box center [615, 70] width 24 height 16
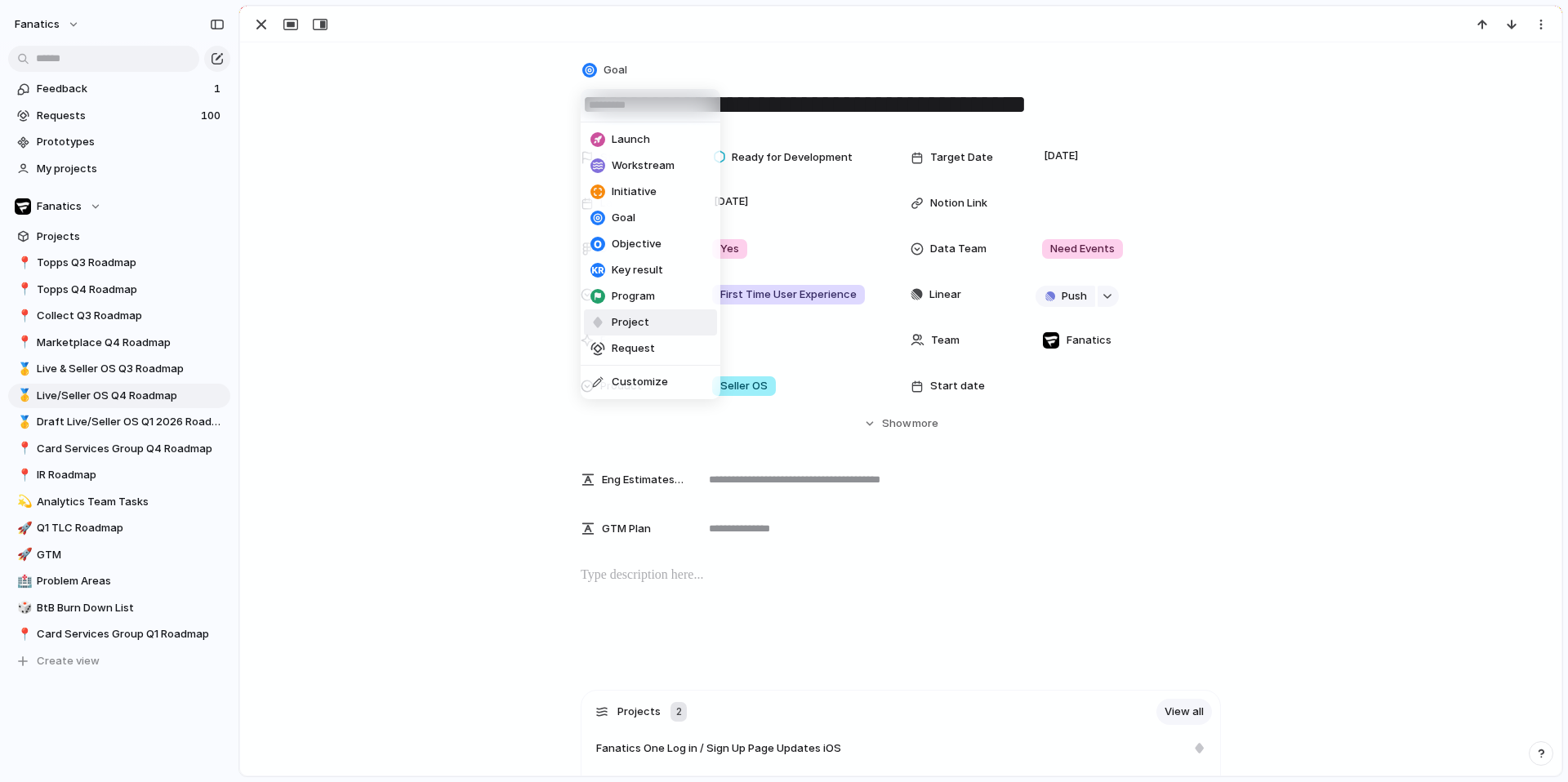
click at [620, 328] on span "Project" at bounding box center [630, 323] width 37 height 16
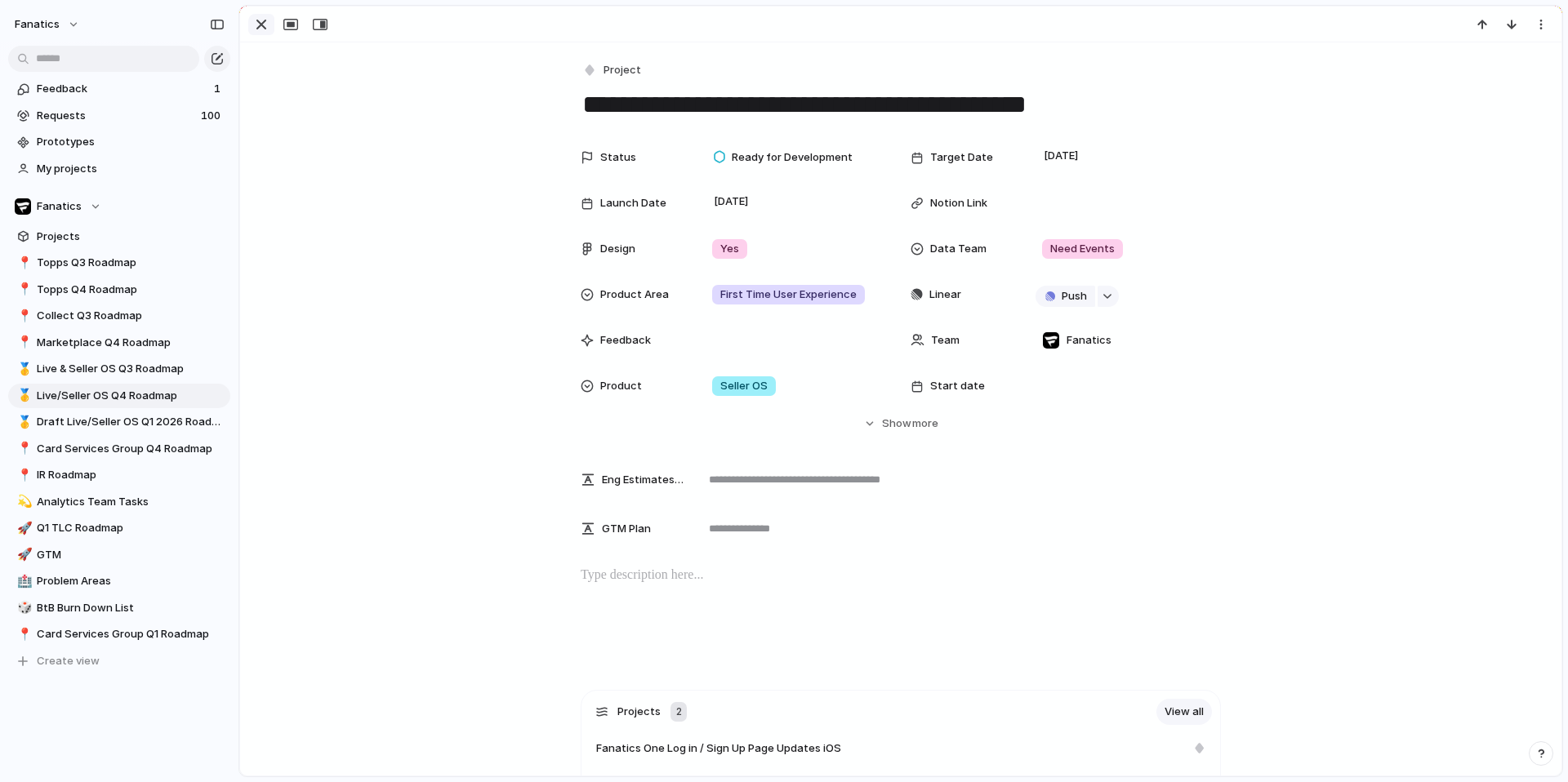
click at [261, 26] on div "button" at bounding box center [261, 25] width 20 height 20
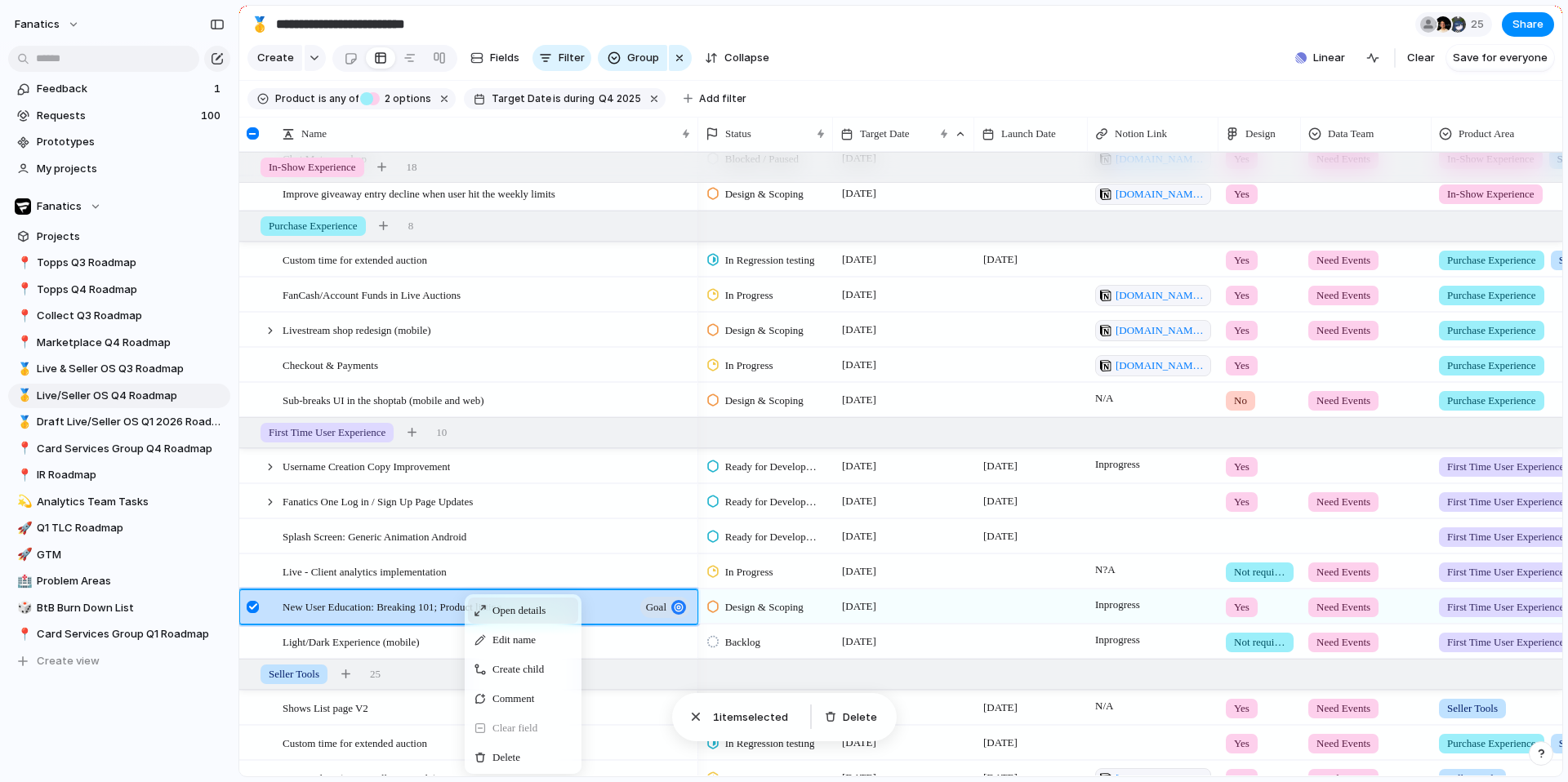
click at [482, 606] on span "Context Menu" at bounding box center [480, 610] width 12 height 12
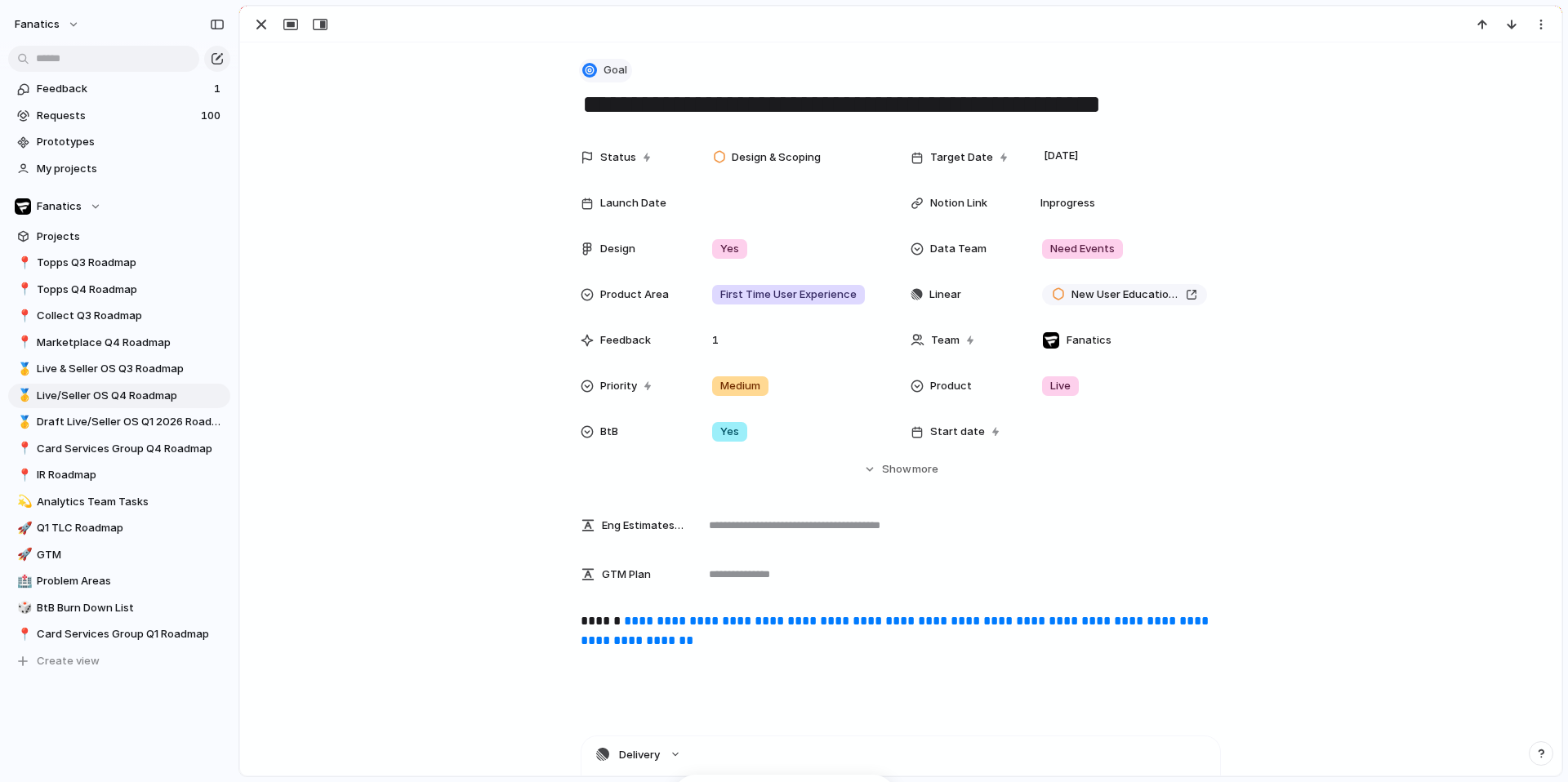
click at [592, 68] on div "button" at bounding box center [589, 70] width 15 height 15
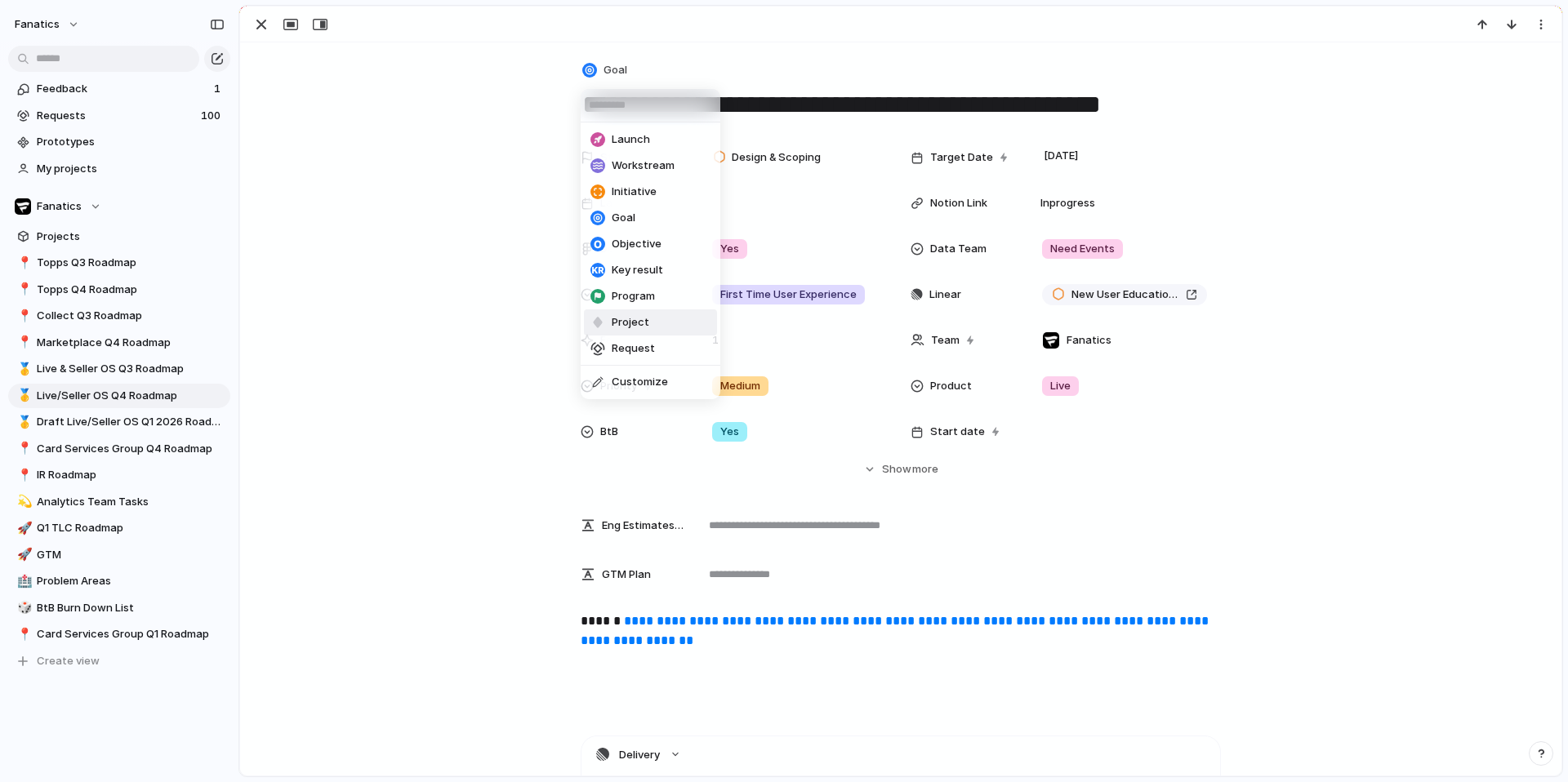
click at [631, 316] on span "Project" at bounding box center [630, 323] width 37 height 16
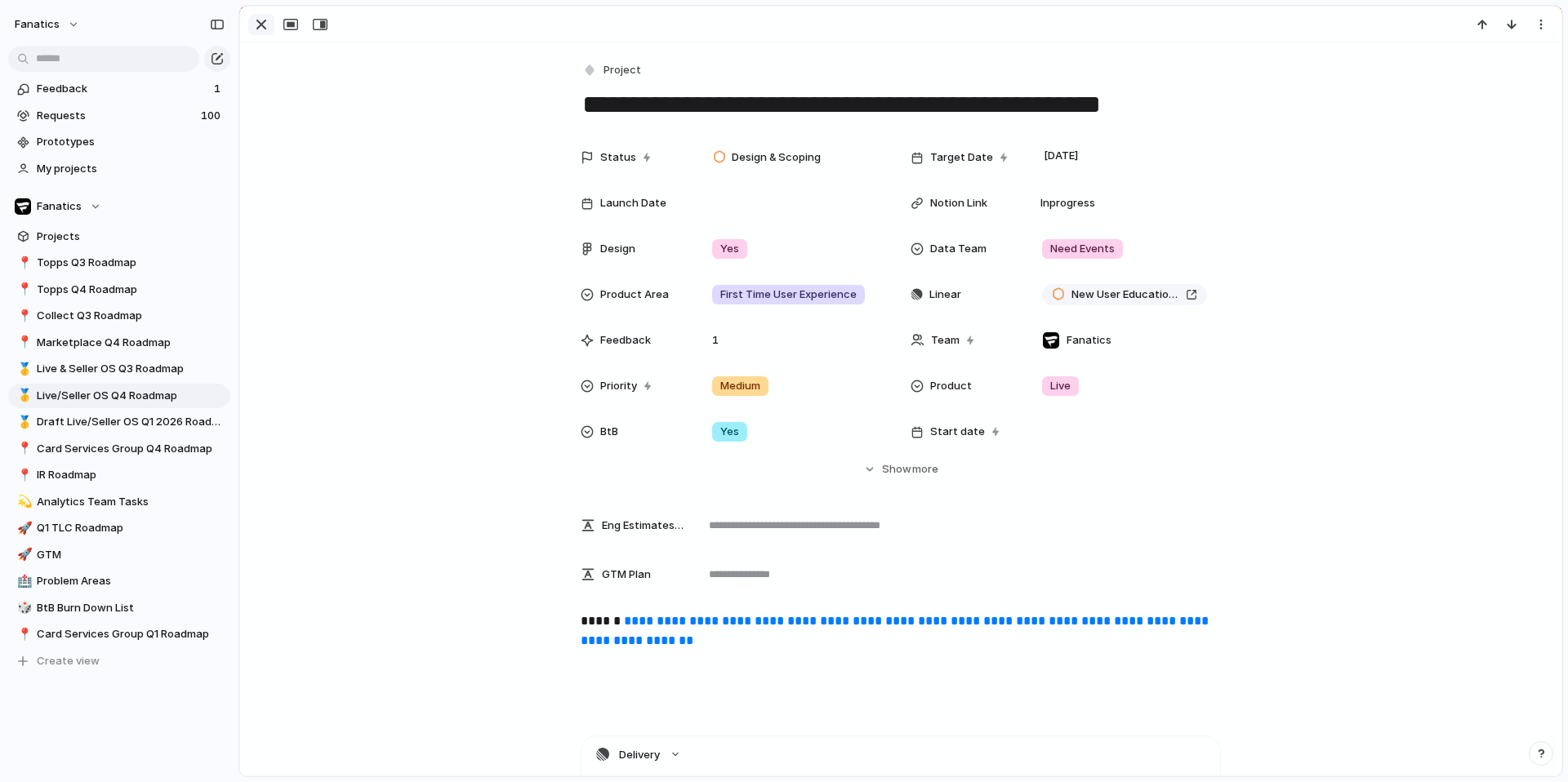
click at [264, 22] on div "button" at bounding box center [261, 25] width 20 height 20
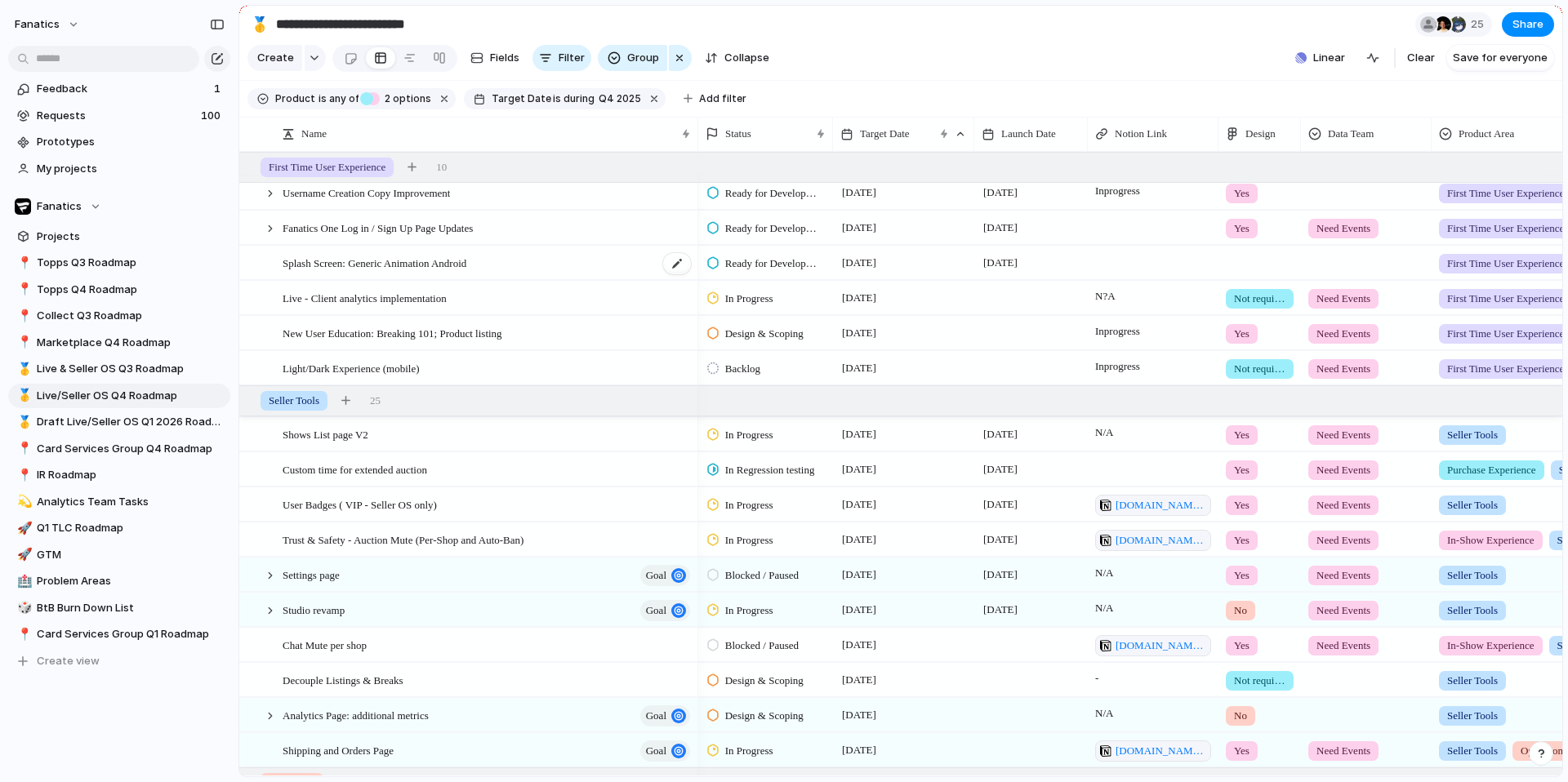
scroll to position [1166, 0]
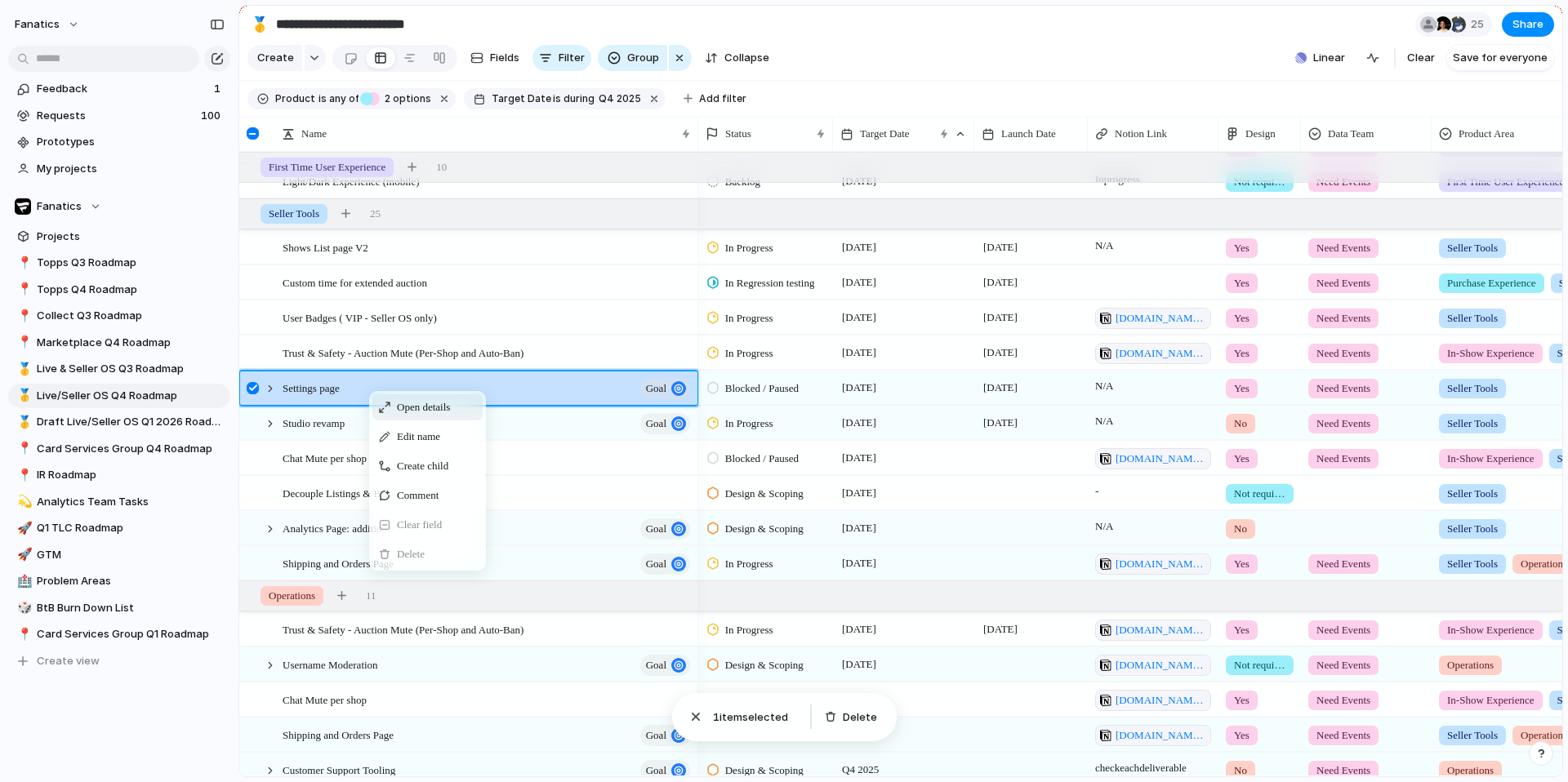
click at [392, 412] on div "Open details" at bounding box center [428, 407] width 110 height 26
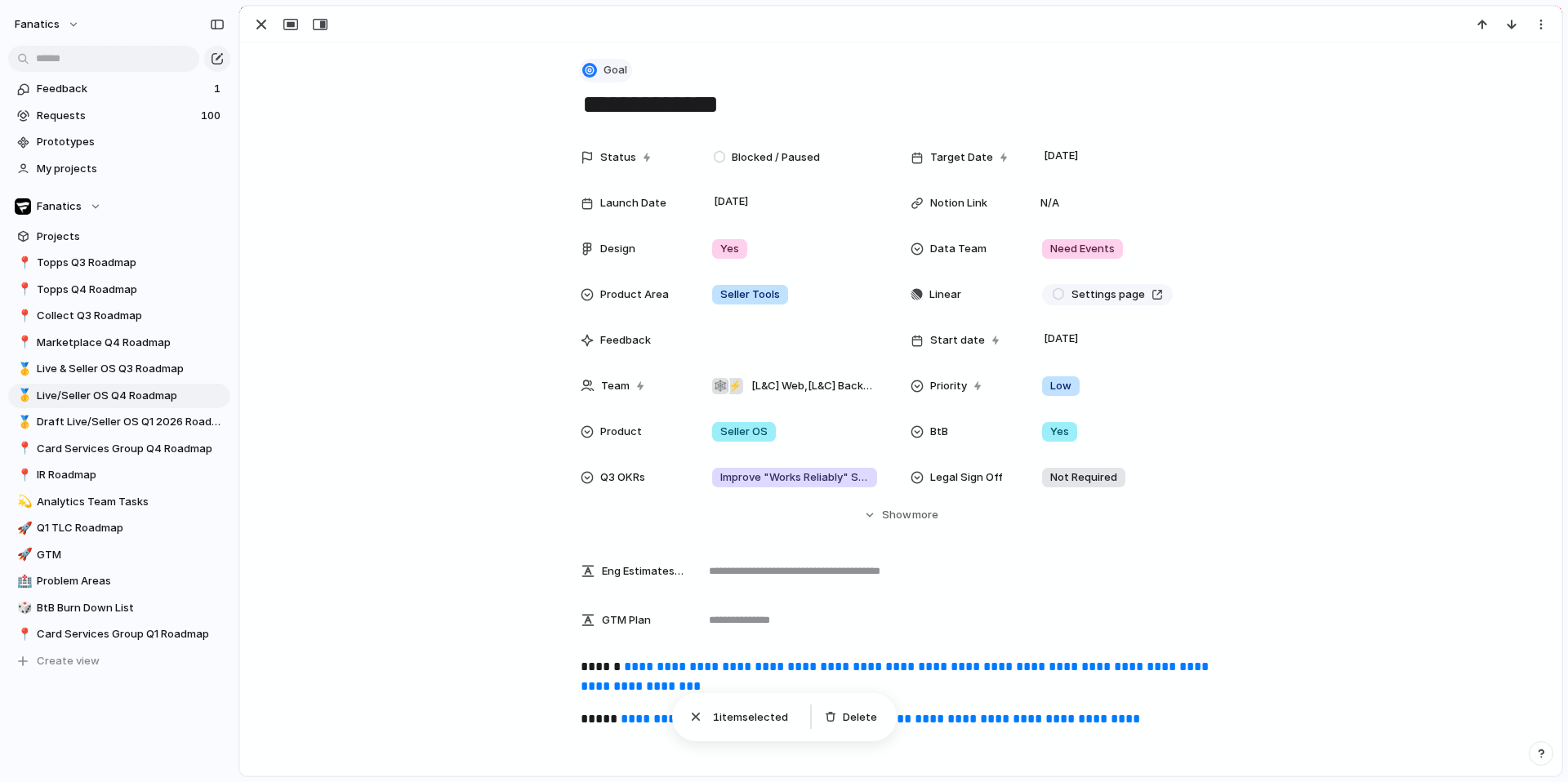
click at [597, 63] on button "Goal" at bounding box center [605, 70] width 53 height 24
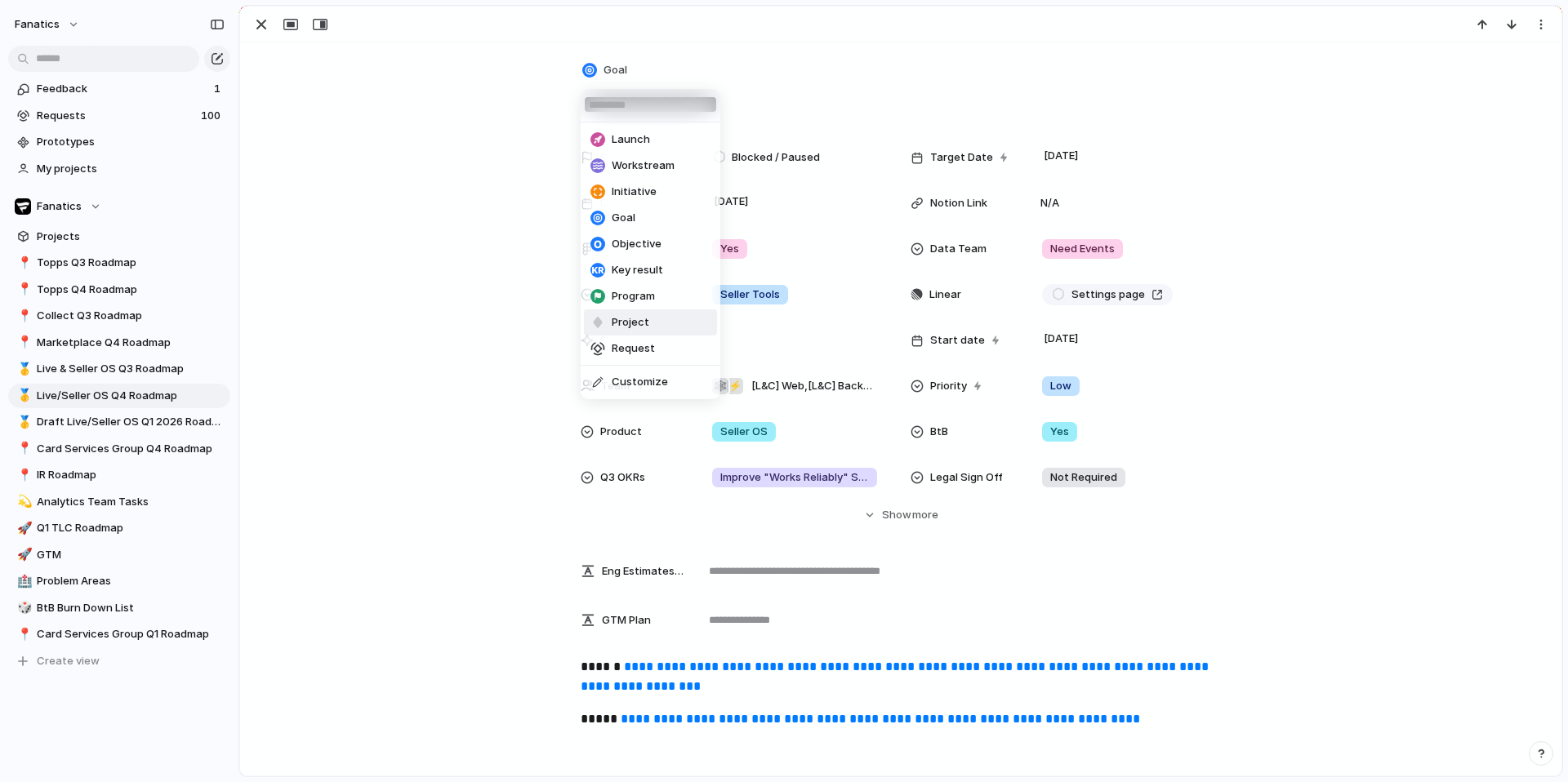
click at [620, 312] on li "Project" at bounding box center [651, 322] width 133 height 26
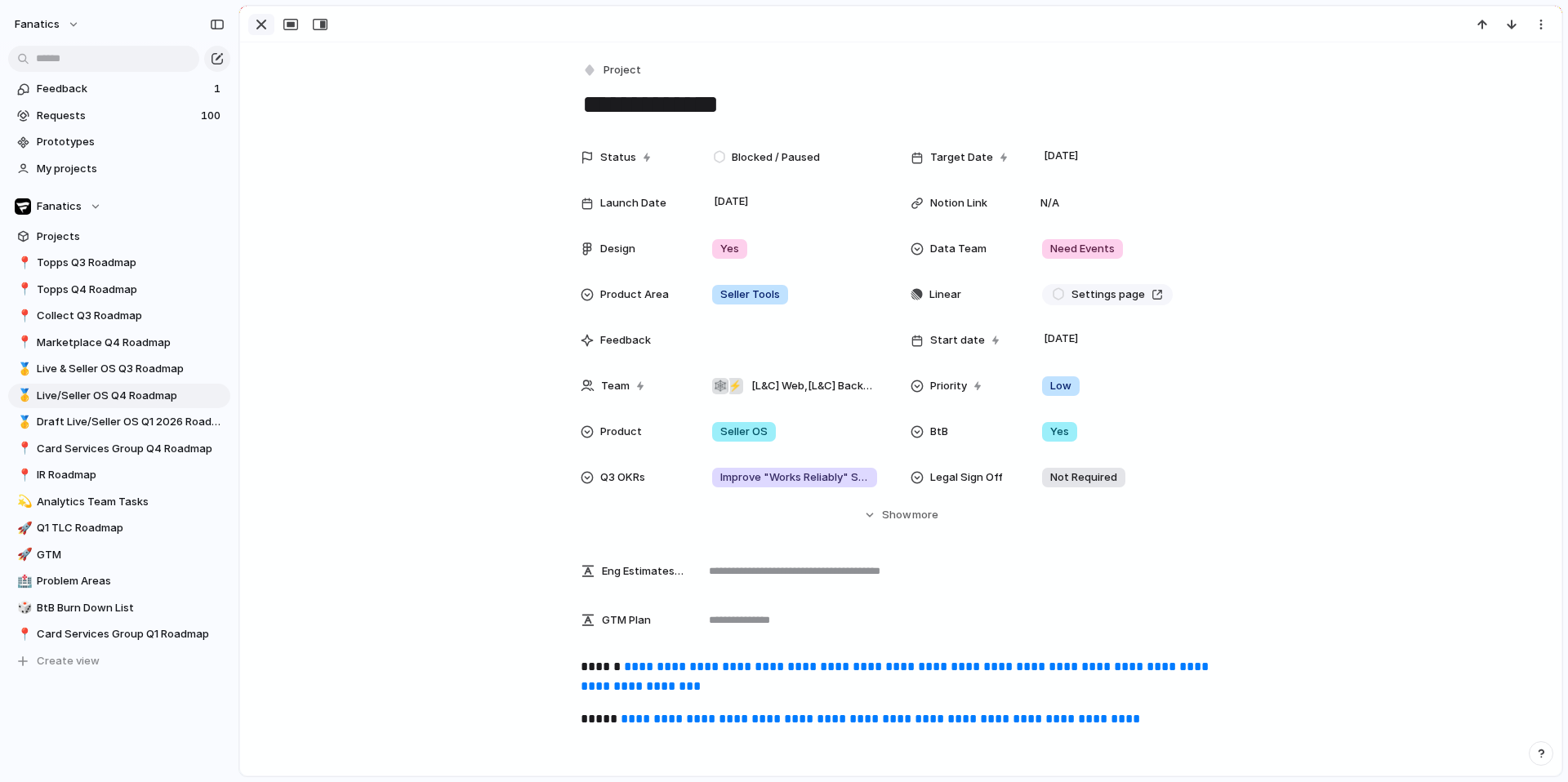
click at [257, 34] on div "button" at bounding box center [261, 25] width 20 height 20
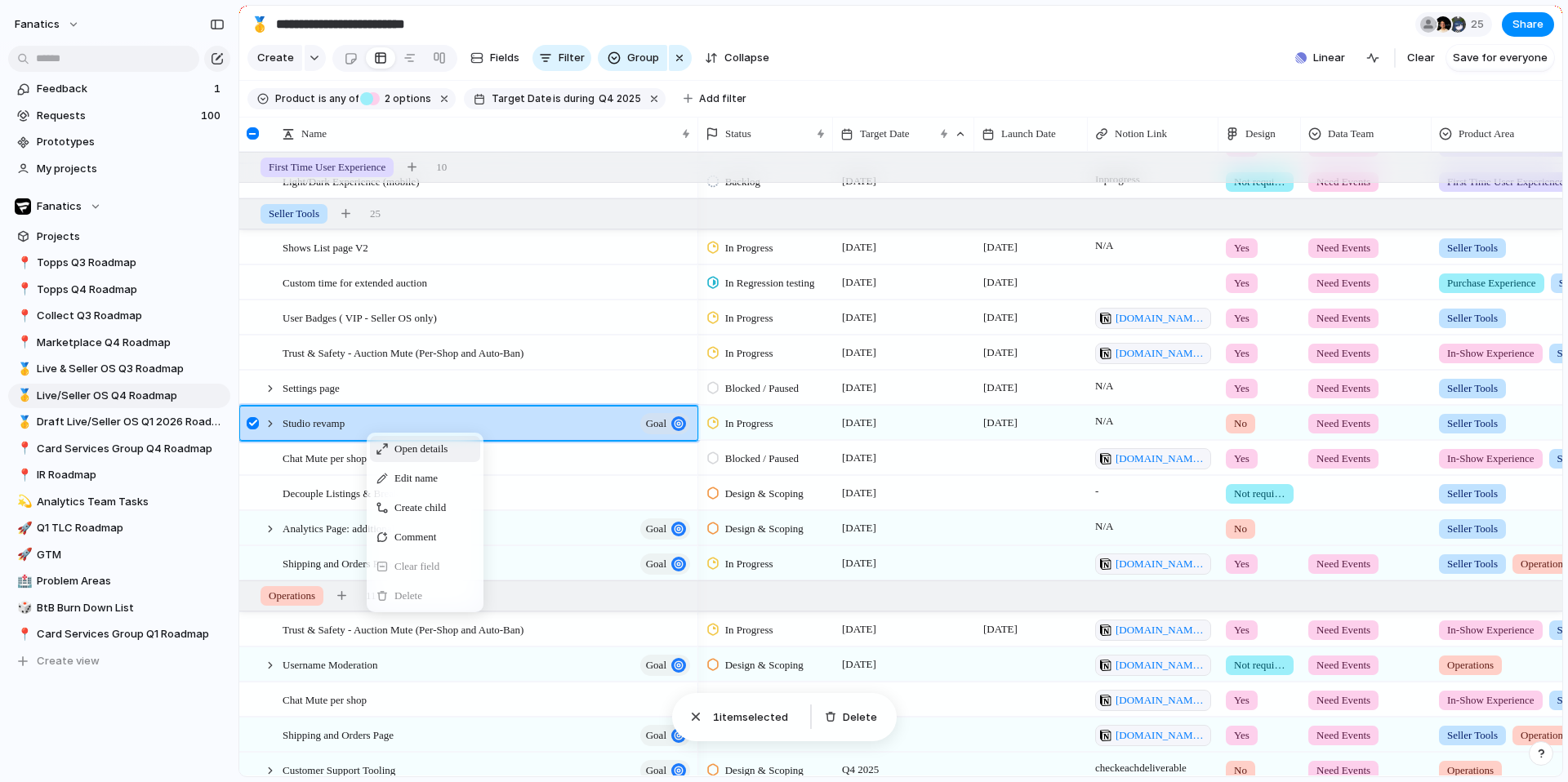
click at [420, 441] on span "Open details" at bounding box center [421, 449] width 53 height 16
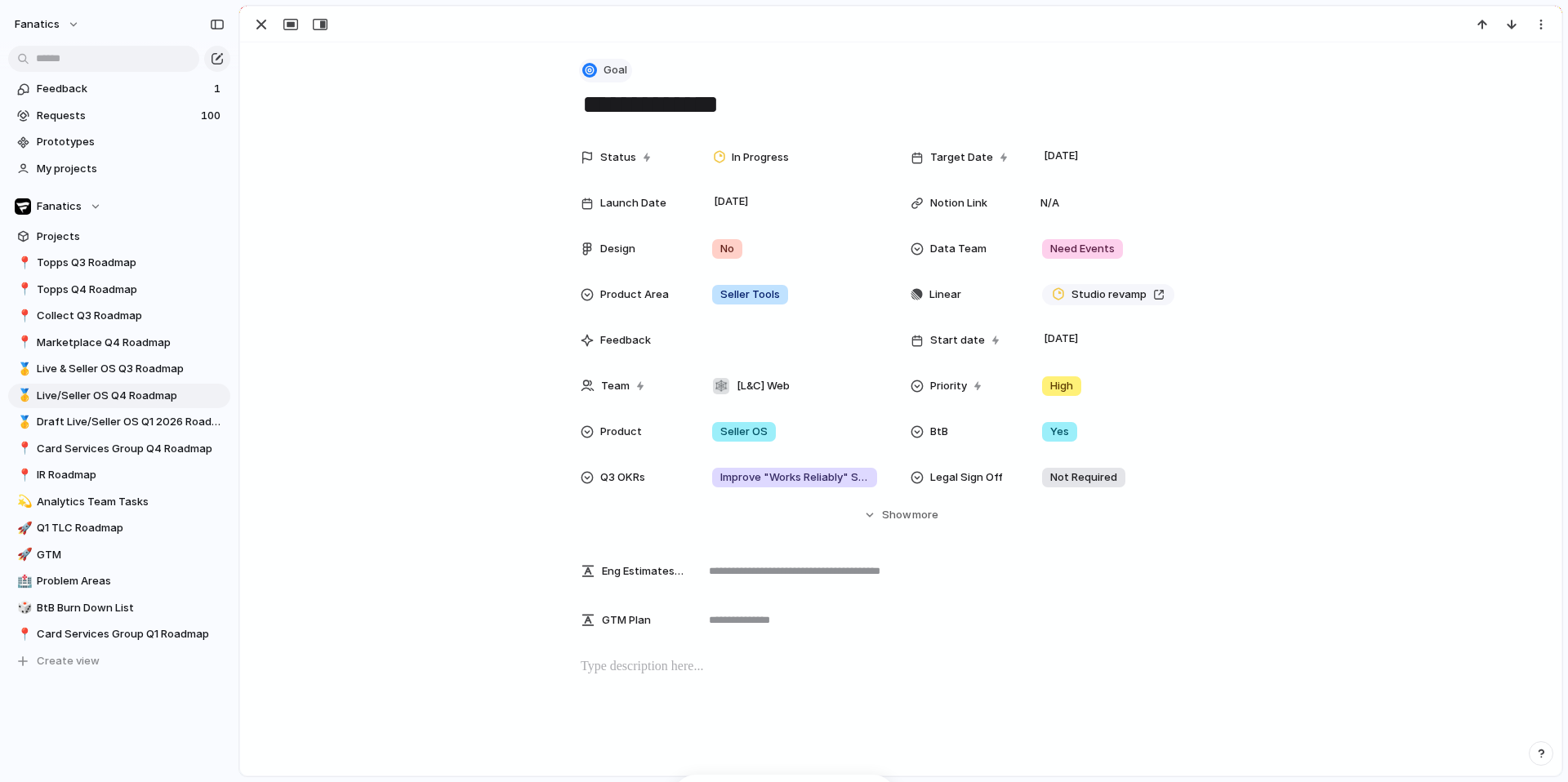
click at [620, 67] on span "Goal" at bounding box center [615, 70] width 24 height 16
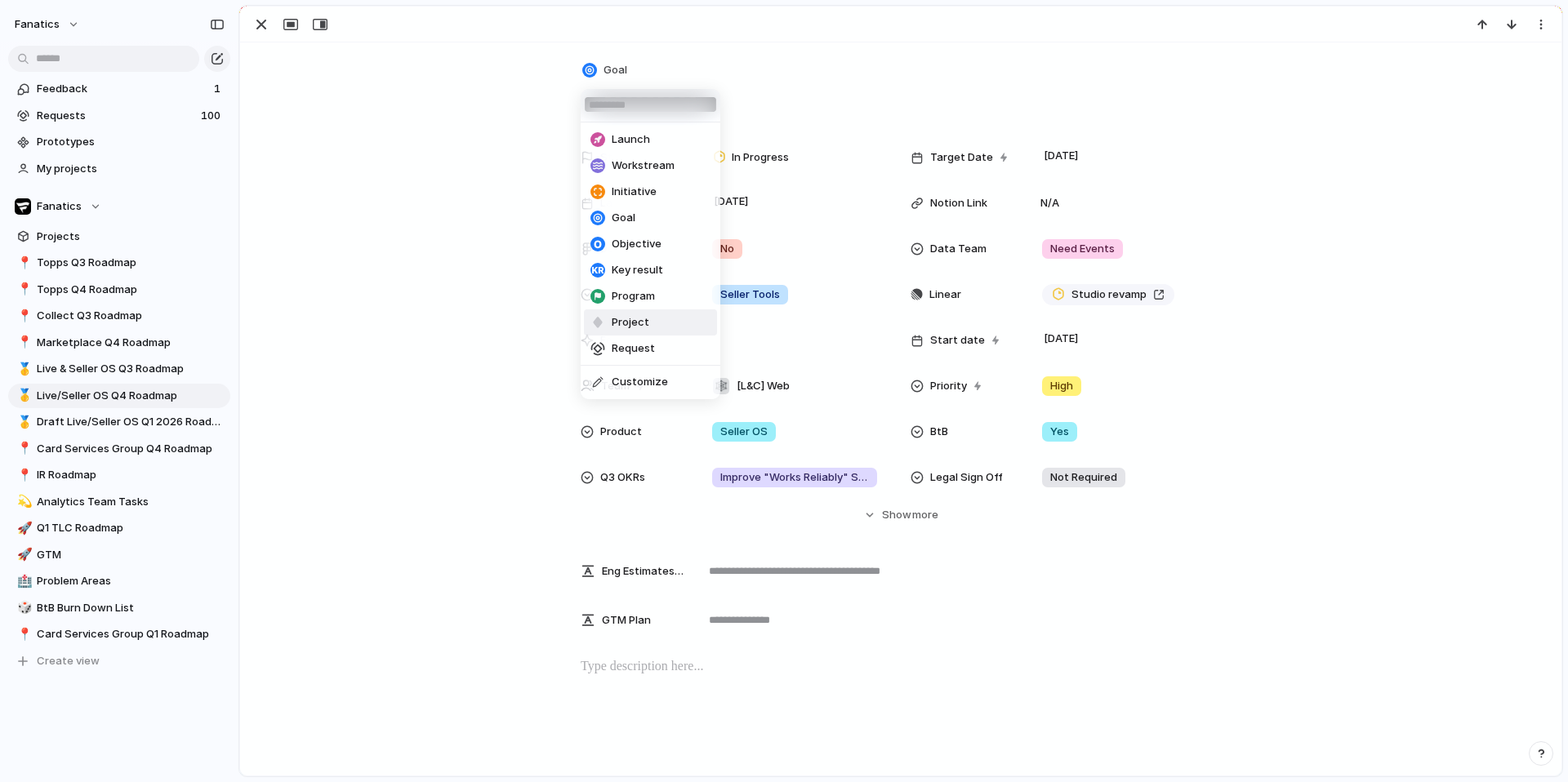
click at [642, 316] on span "Project" at bounding box center [630, 323] width 37 height 16
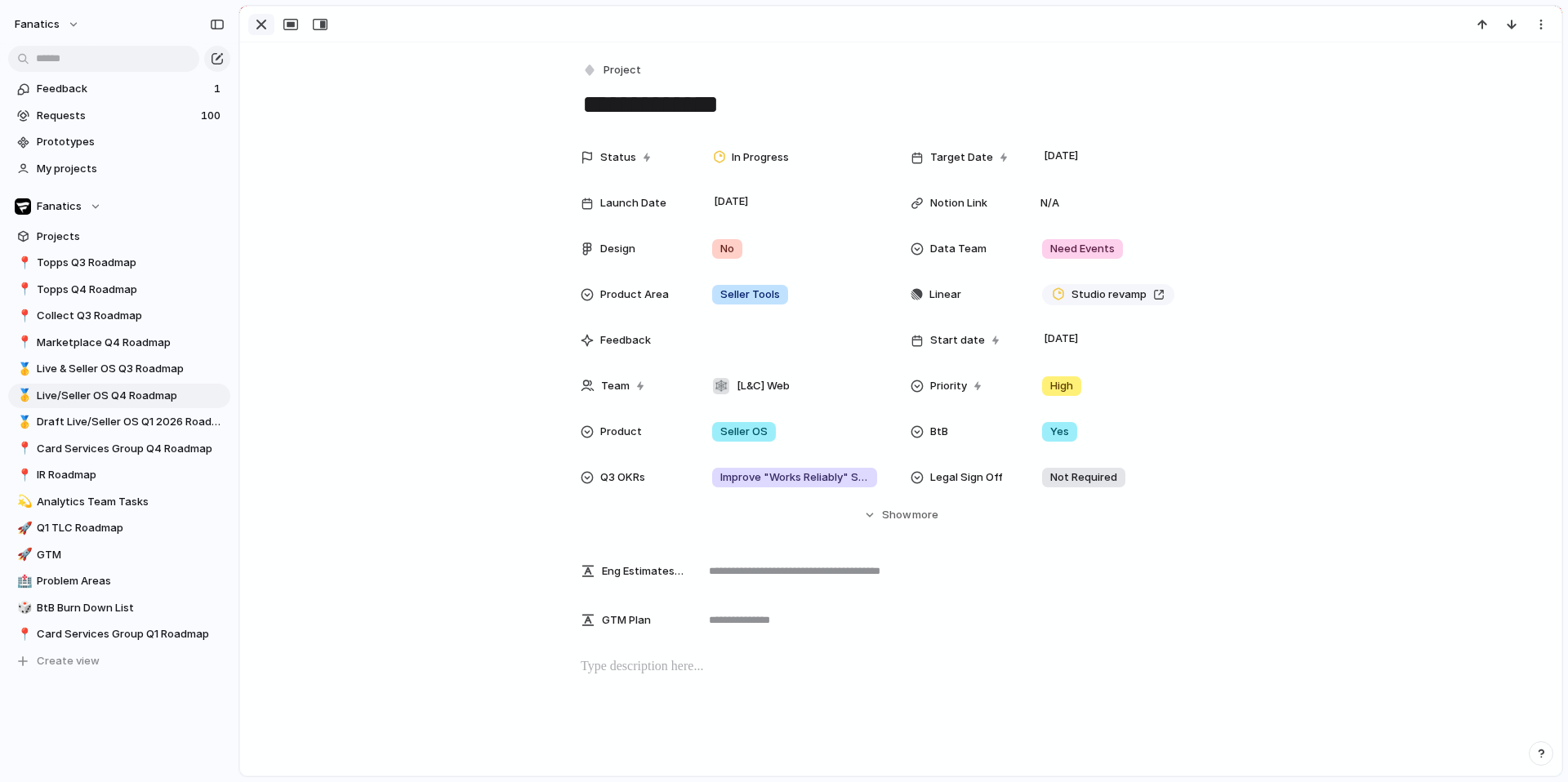
click at [267, 20] on div "button" at bounding box center [261, 25] width 20 height 20
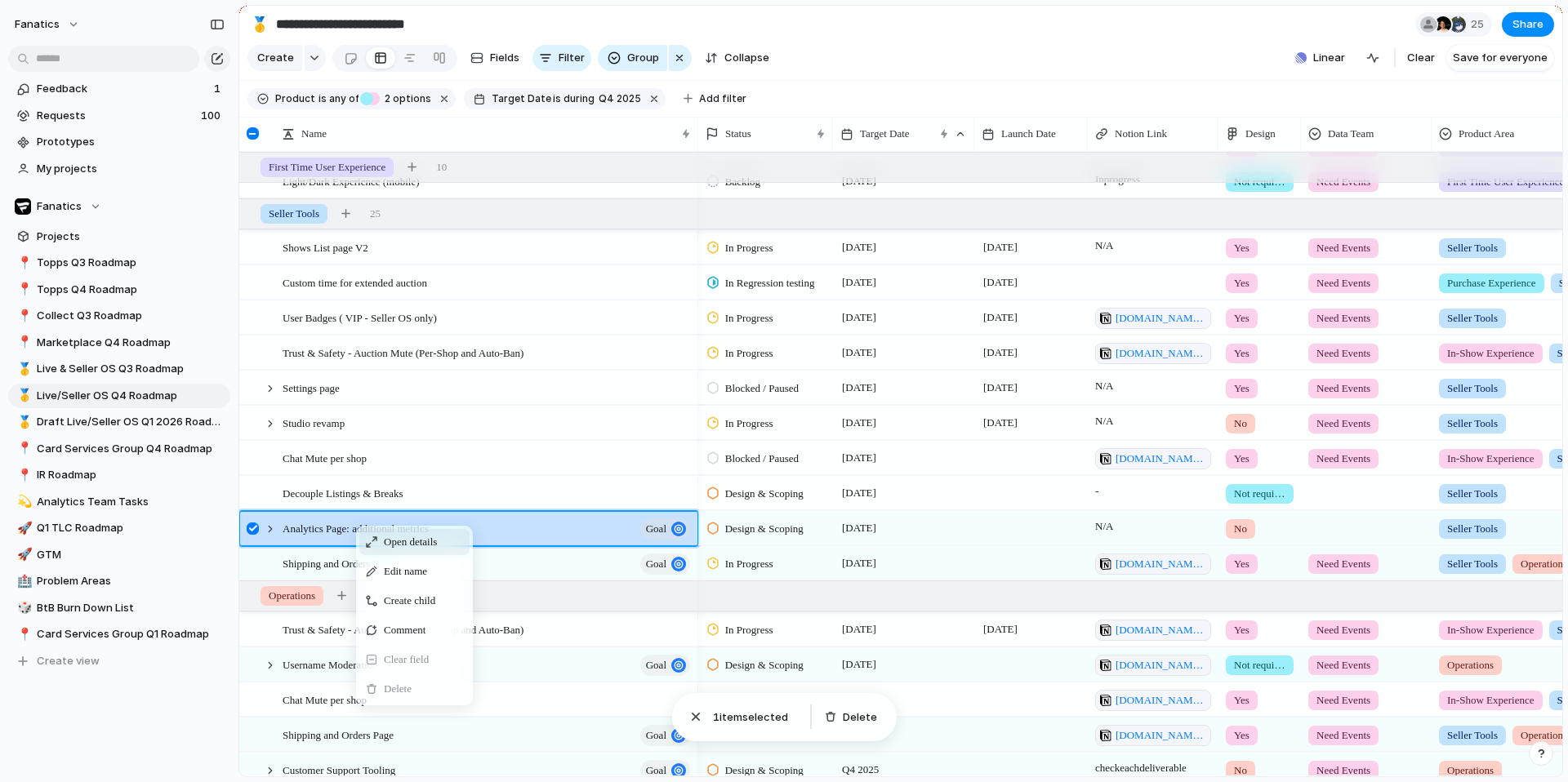
click at [405, 540] on span "Open details" at bounding box center [411, 542] width 53 height 16
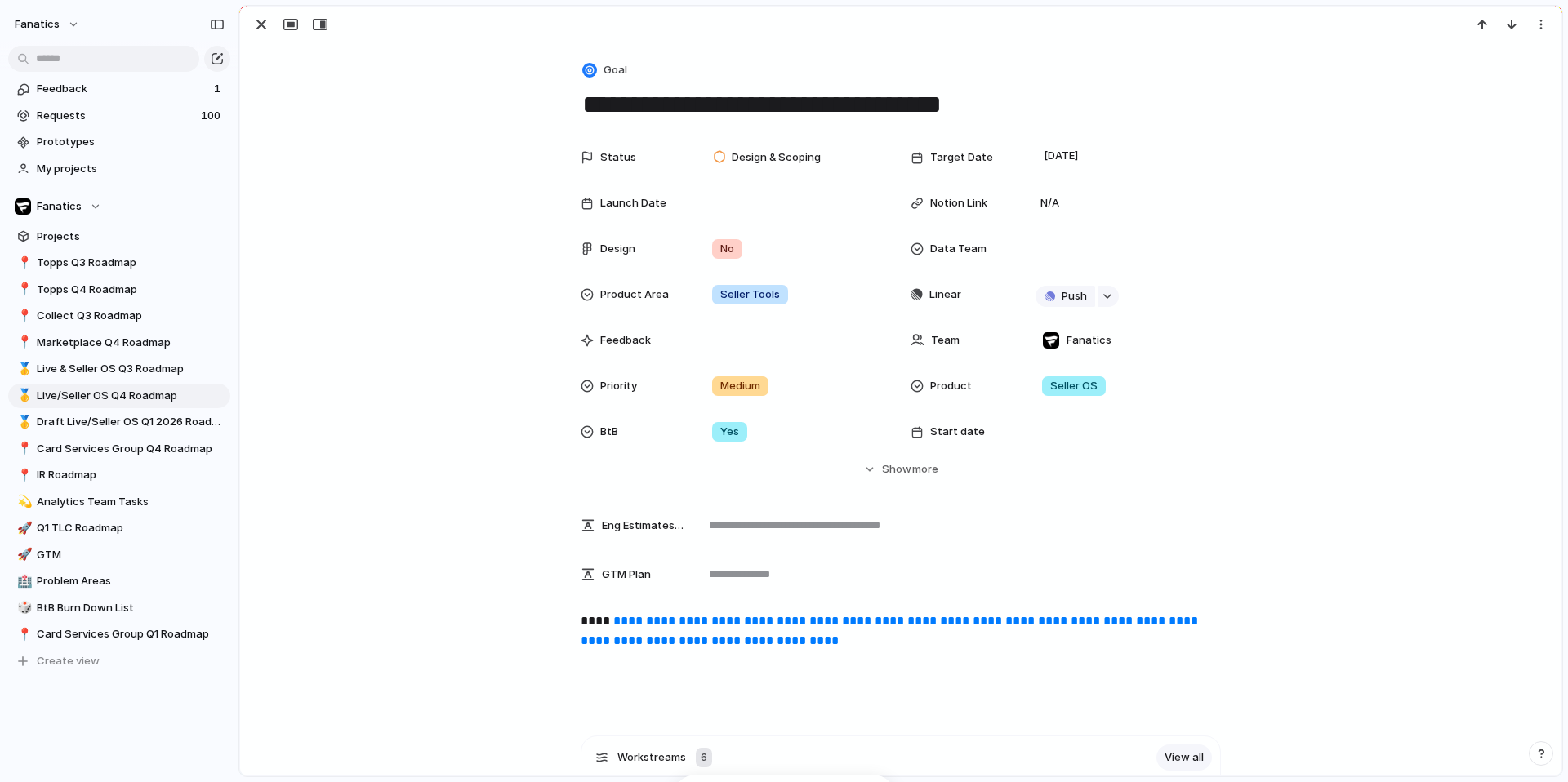
click at [628, 62] on div "Goal" at bounding box center [900, 70] width 640 height 24
click at [625, 65] on span "Goal" at bounding box center [615, 70] width 24 height 16
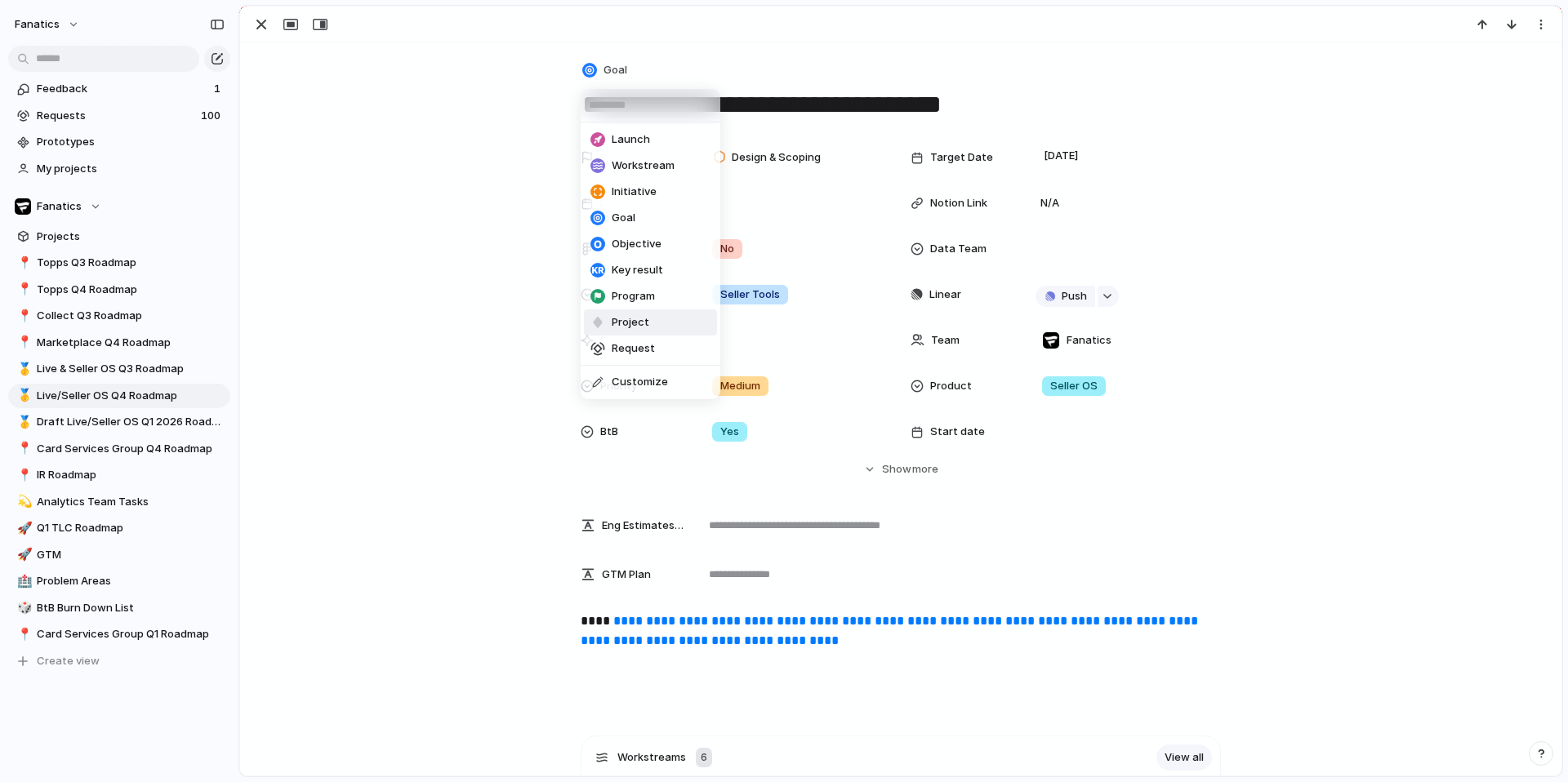
click at [626, 325] on span "Project" at bounding box center [630, 323] width 37 height 16
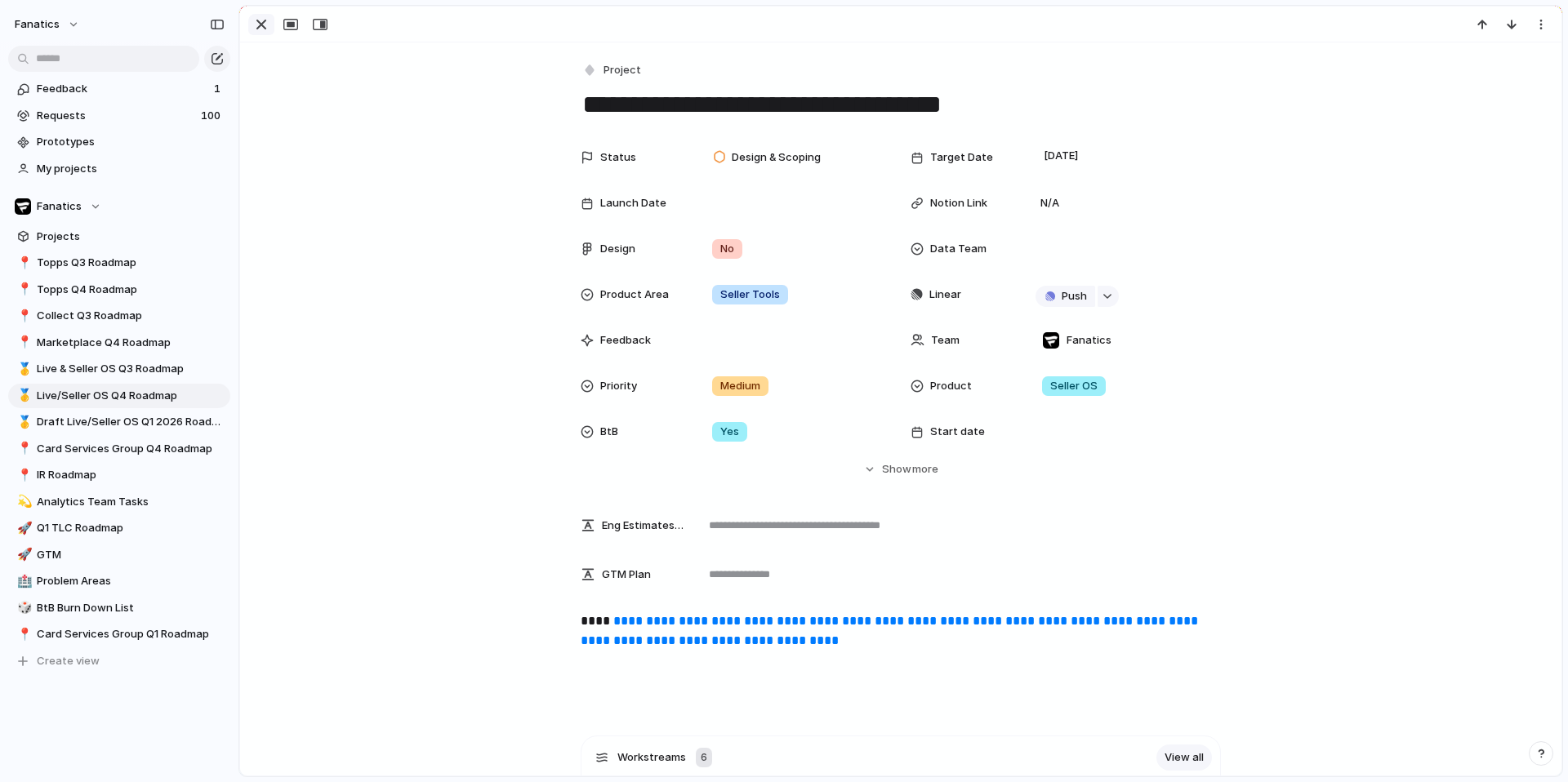
click at [257, 25] on div "button" at bounding box center [261, 25] width 20 height 20
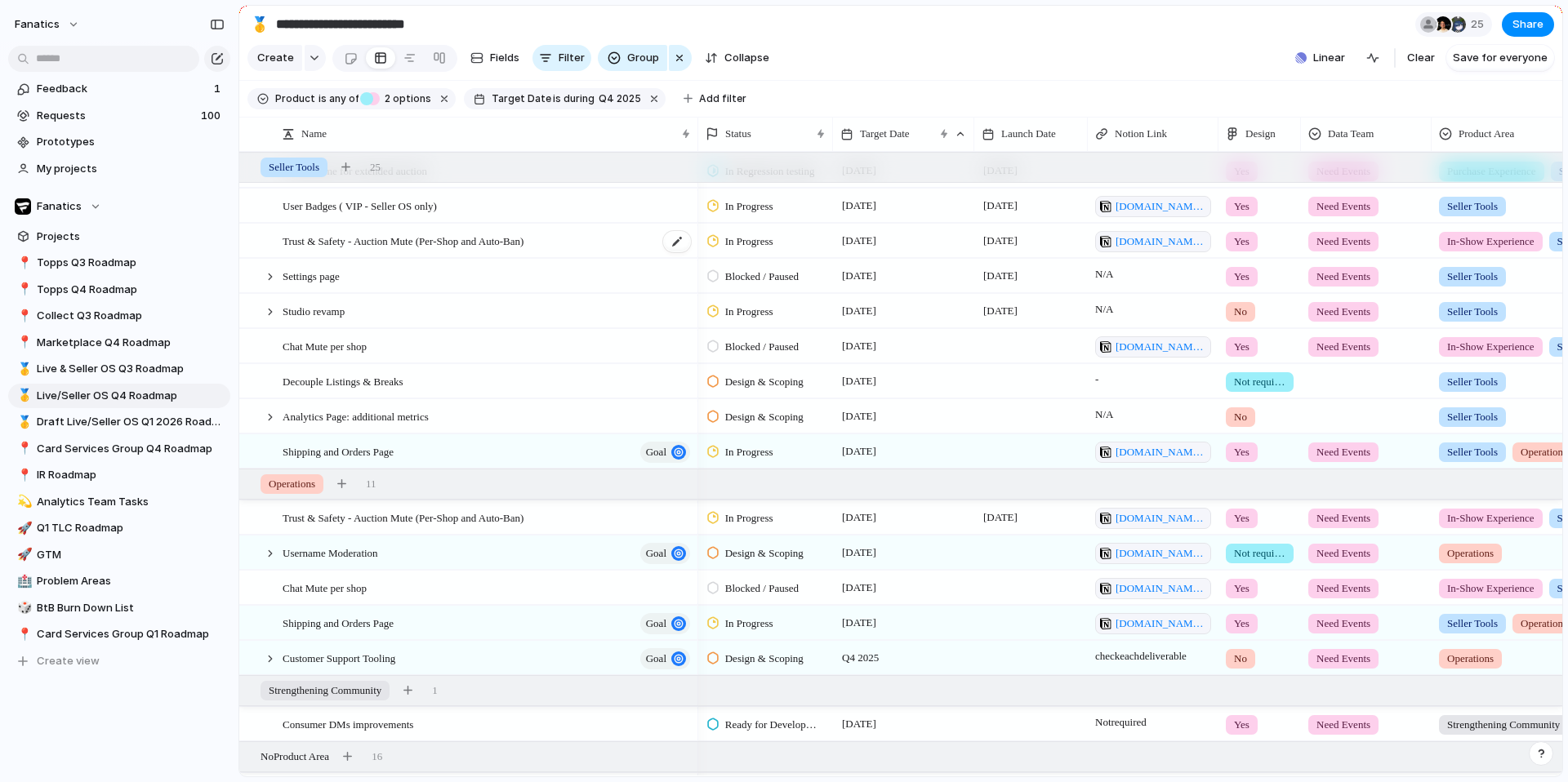
scroll to position [1297, 0]
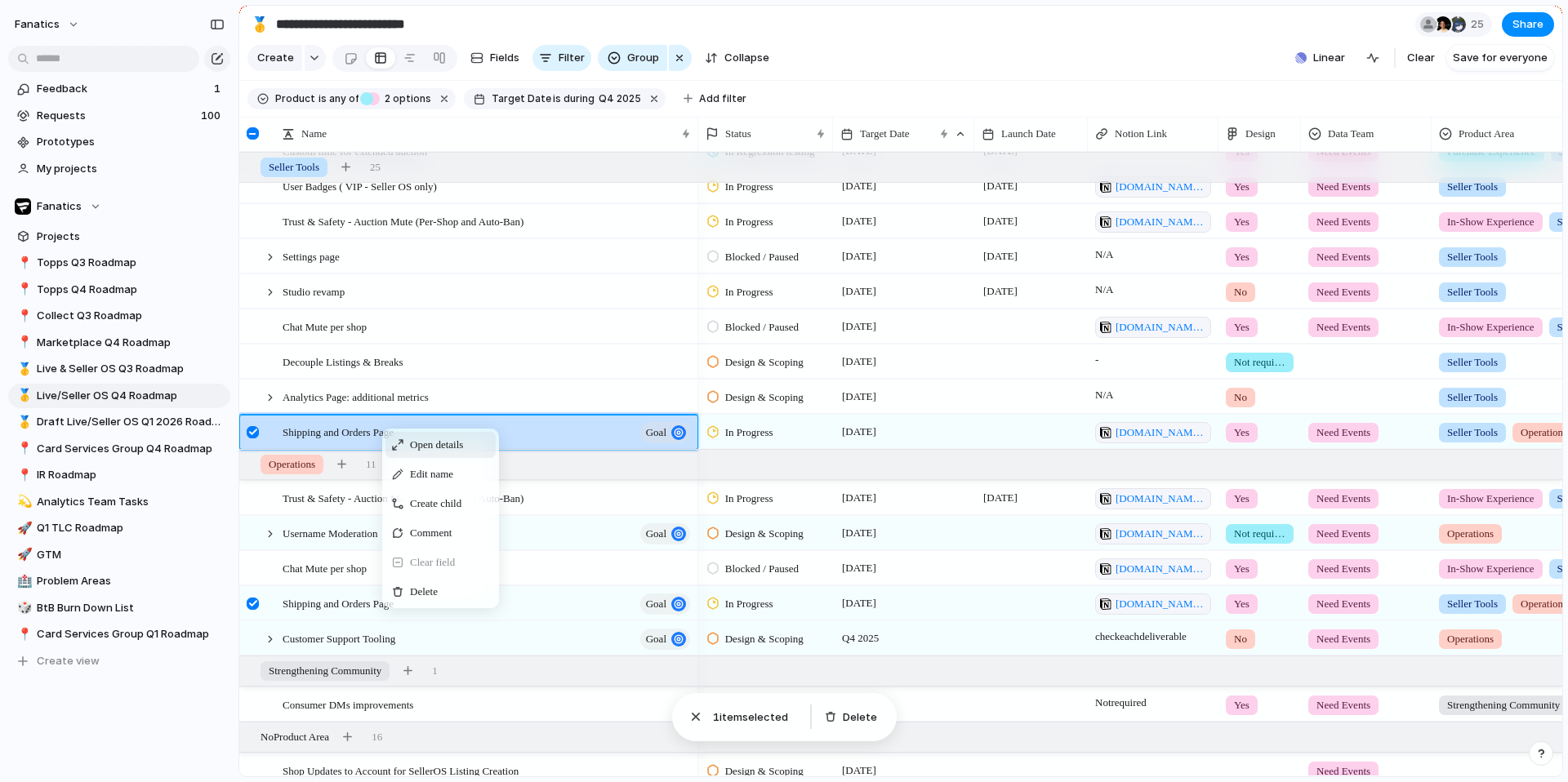
click at [436, 443] on span "Open details" at bounding box center [436, 444] width 53 height 16
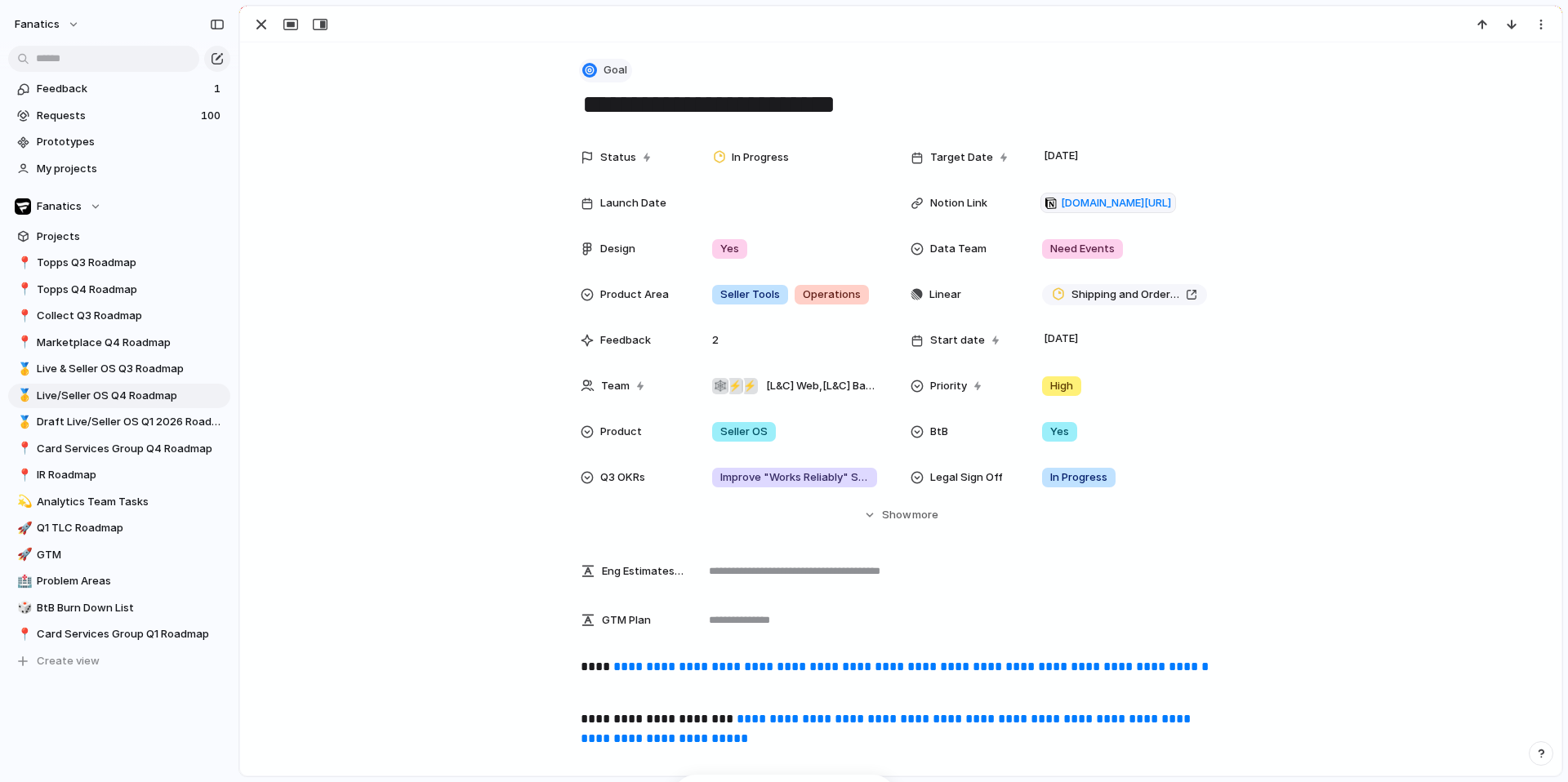
click at [604, 68] on span "Goal" at bounding box center [615, 70] width 24 height 16
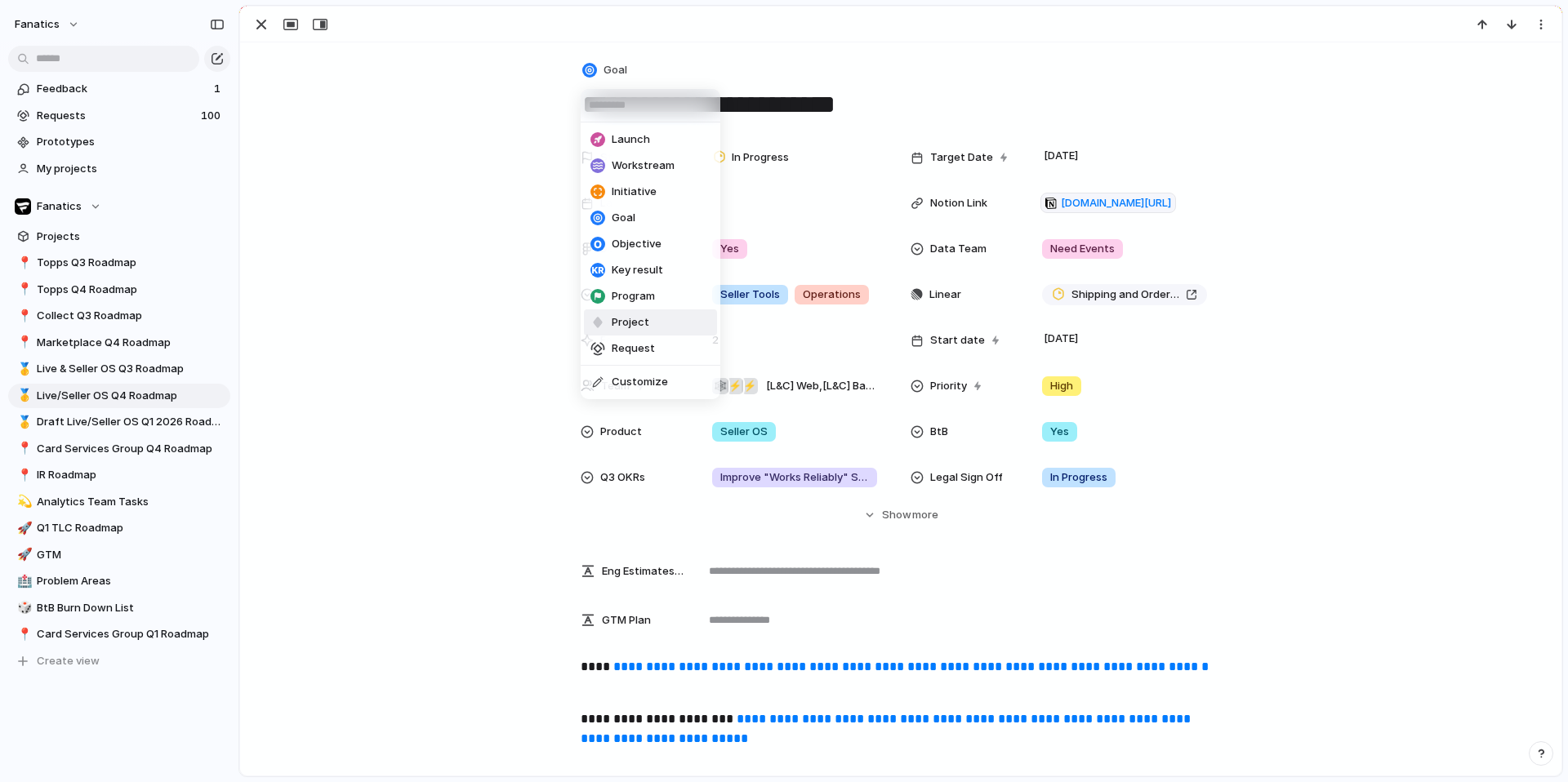
click at [625, 328] on span "Project" at bounding box center [630, 323] width 37 height 16
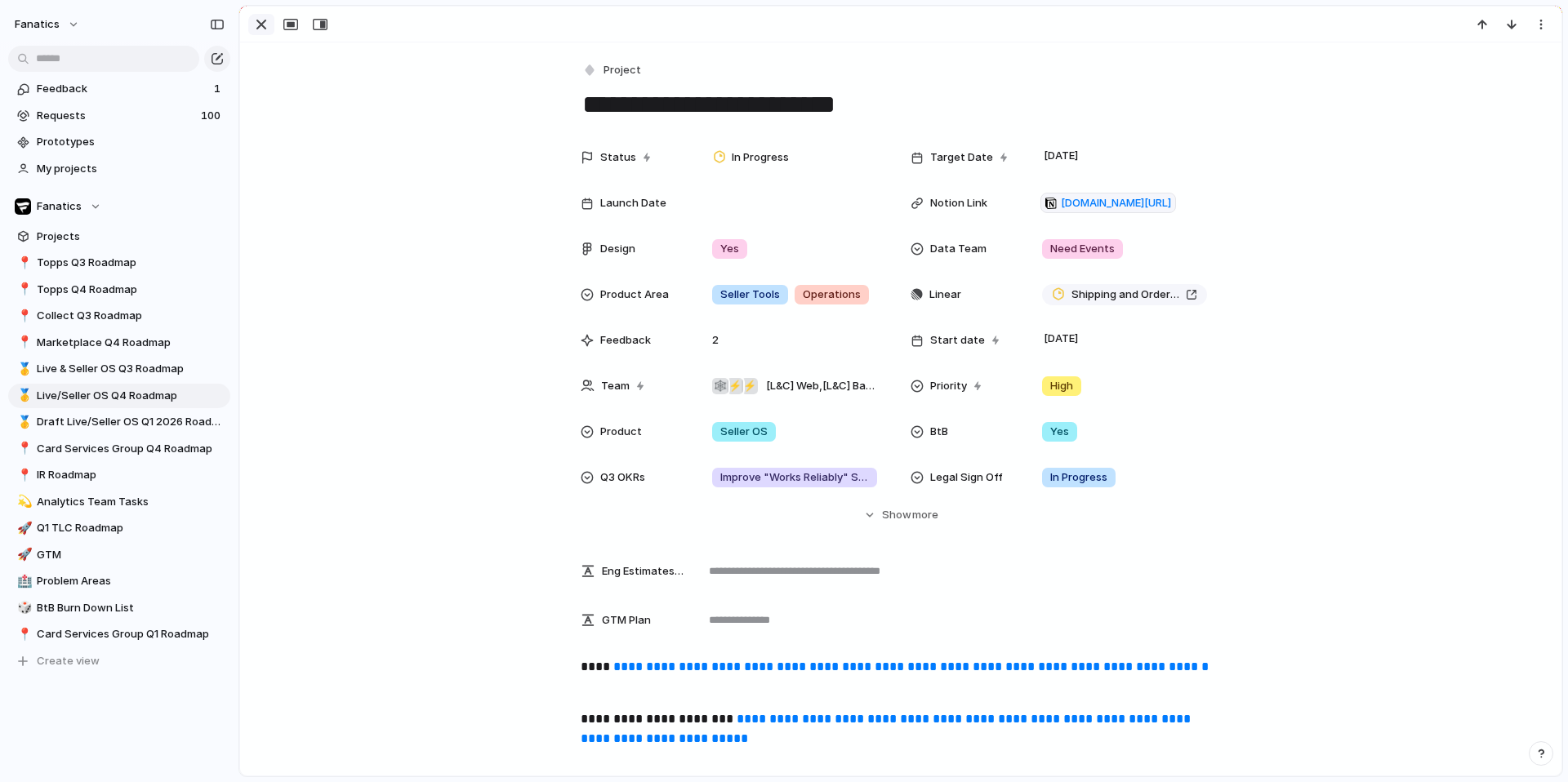
click at [250, 18] on button "button" at bounding box center [260, 25] width 26 height 21
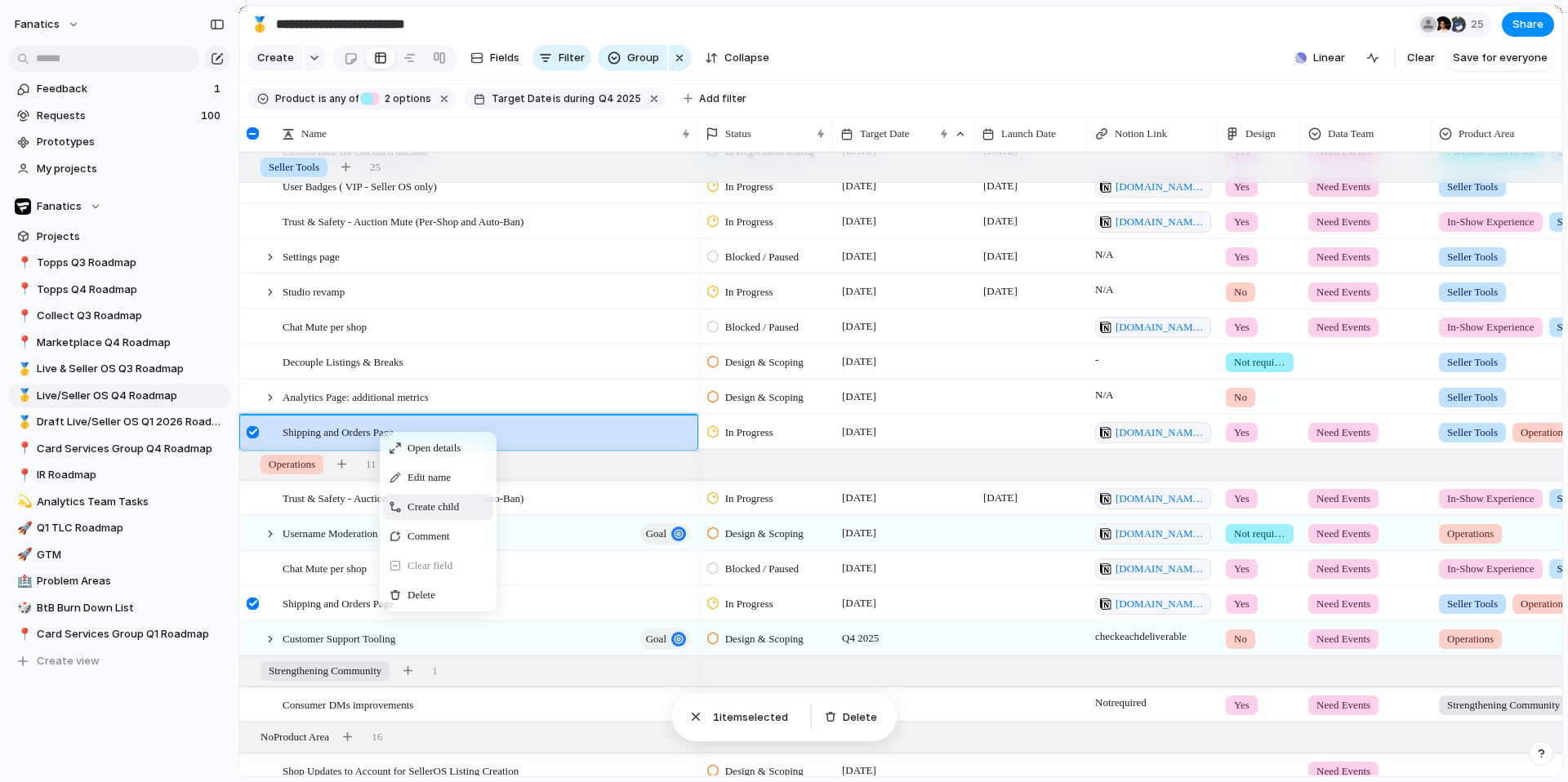
click at [444, 503] on span "Create child" at bounding box center [433, 507] width 52 height 16
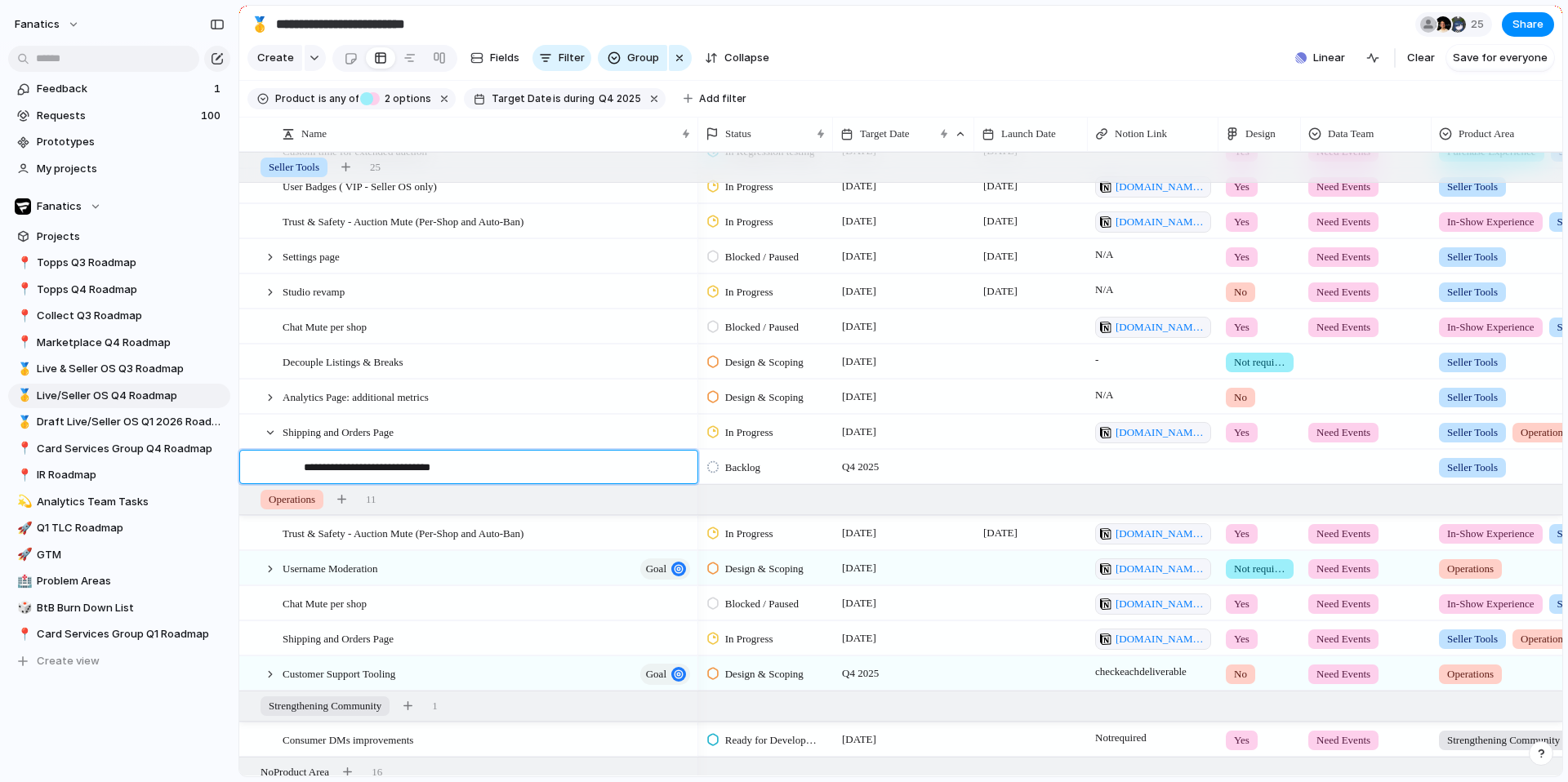
type textarea "**********"
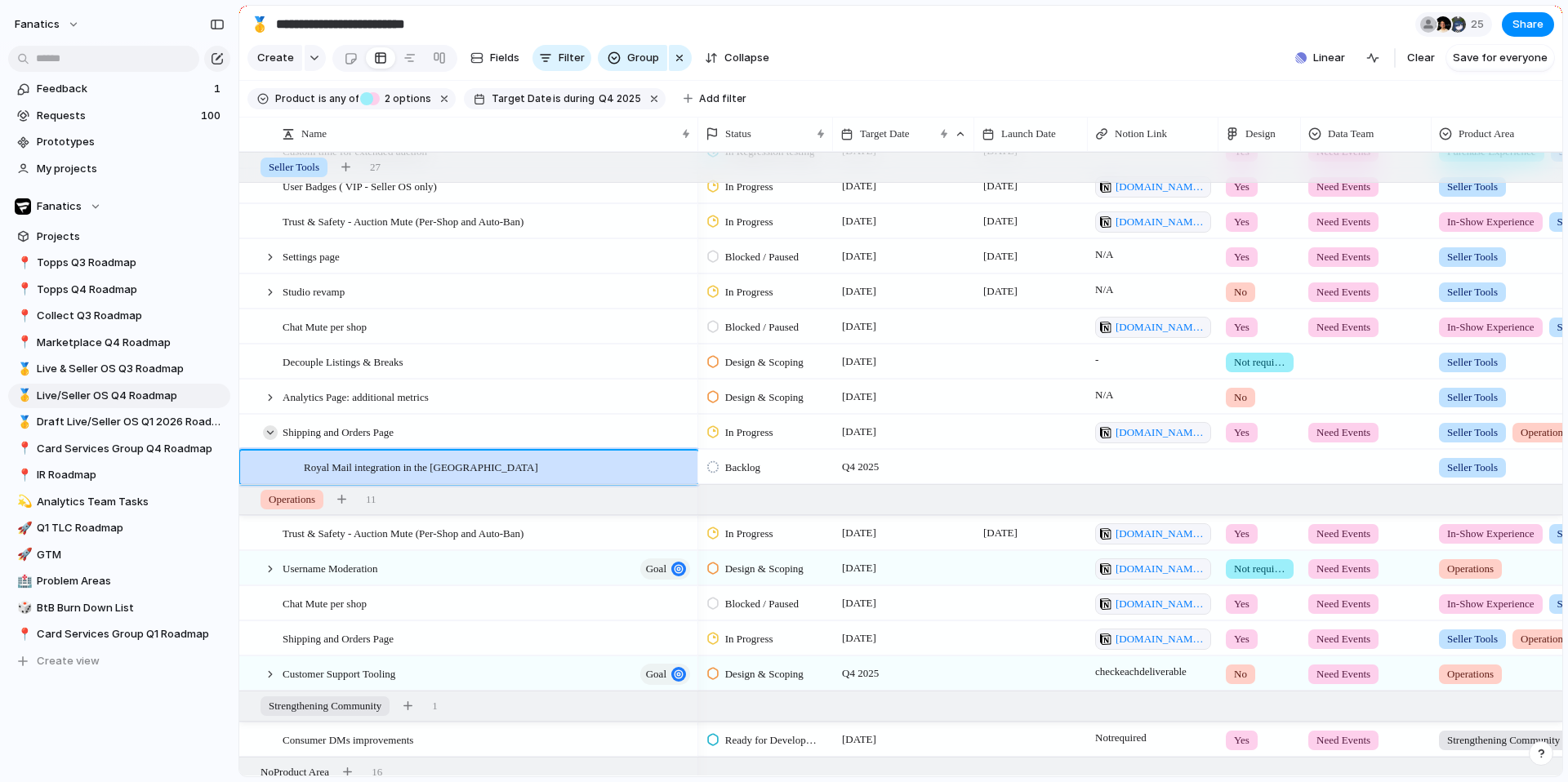
click at [269, 431] on div at bounding box center [270, 433] width 15 height 15
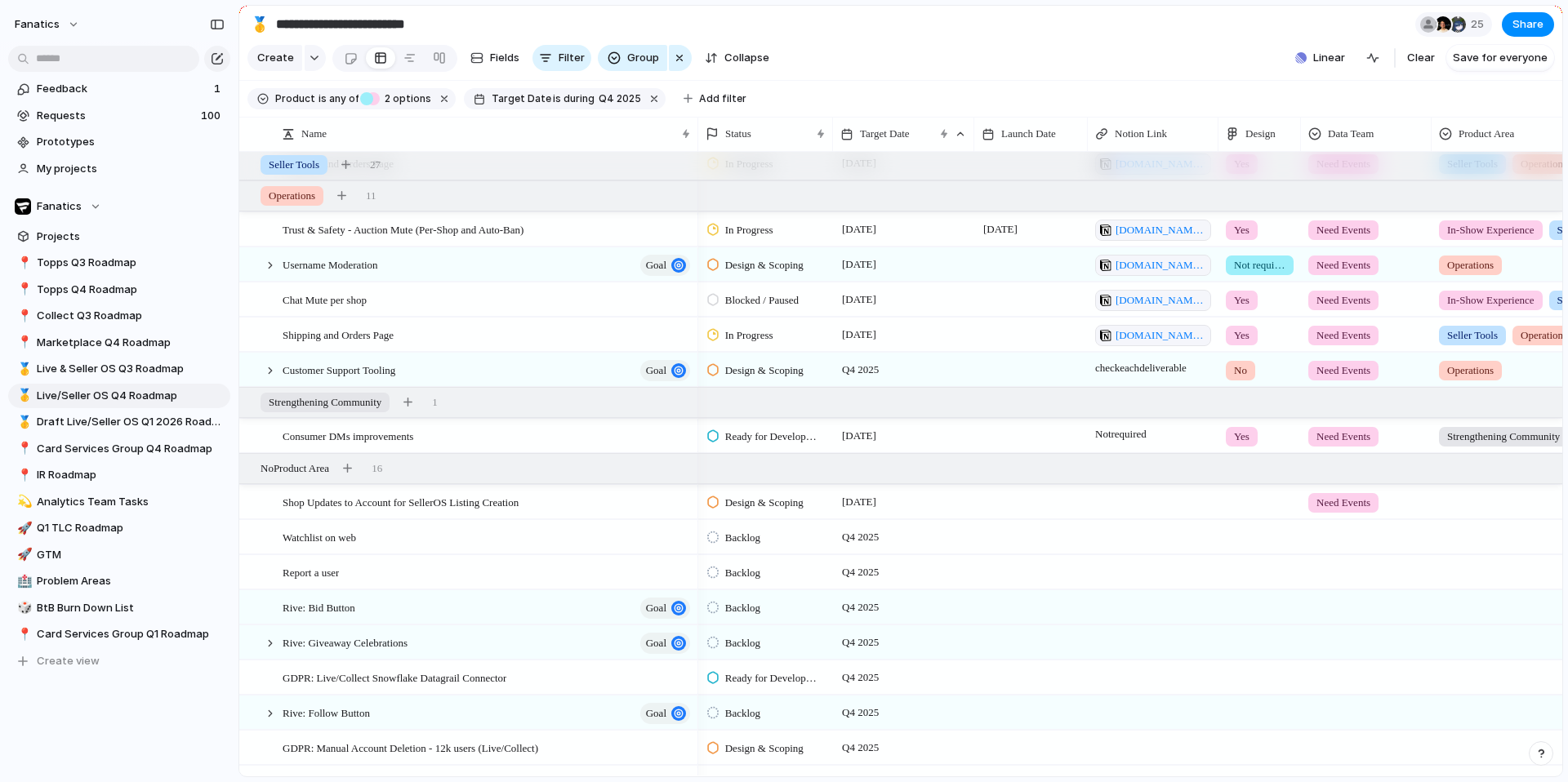
scroll to position [1524, 0]
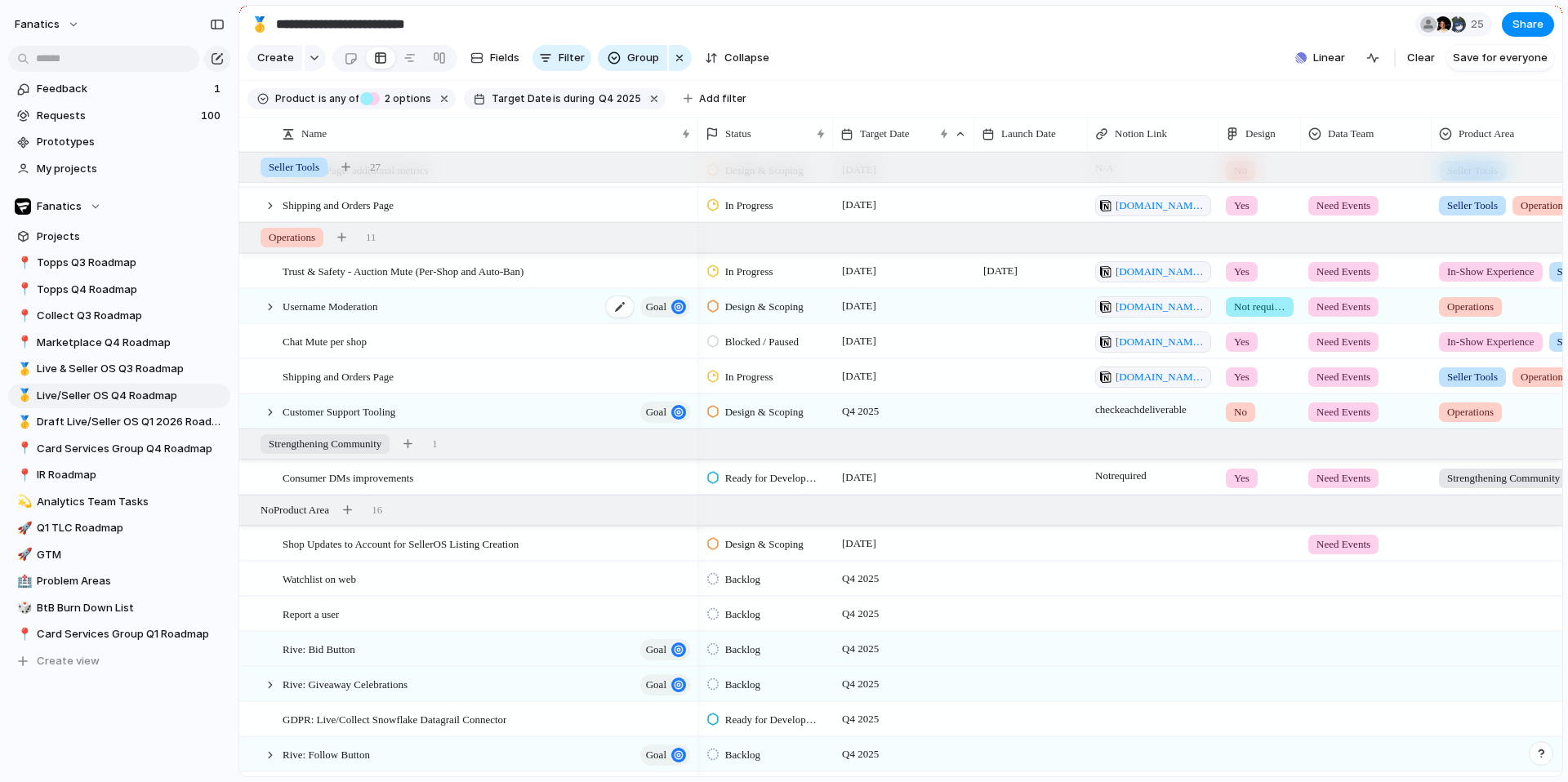
click at [484, 305] on div "Username Moderation goal" at bounding box center [487, 307] width 410 height 34
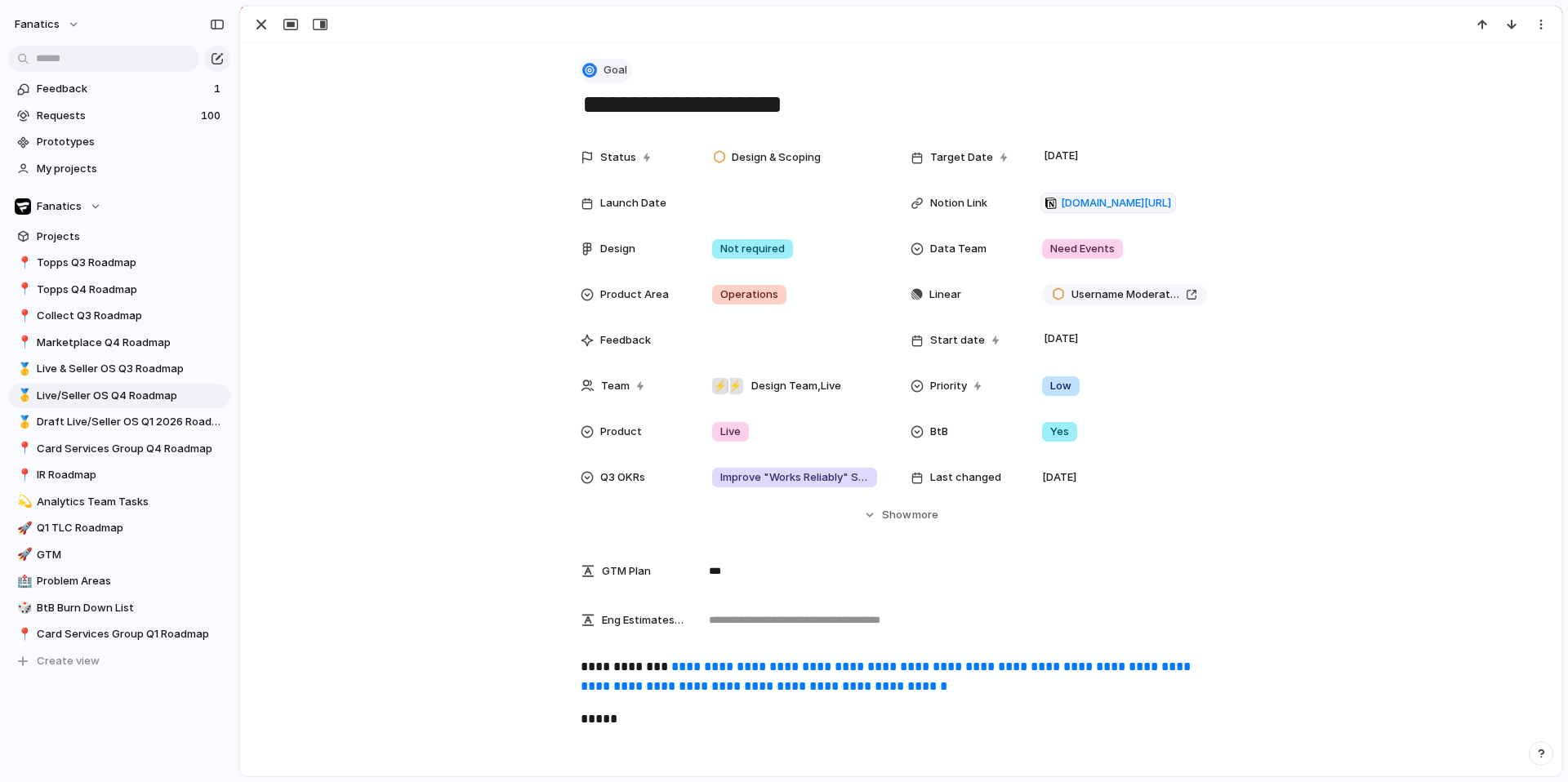
click at [609, 70] on span "Goal" at bounding box center [615, 70] width 24 height 16
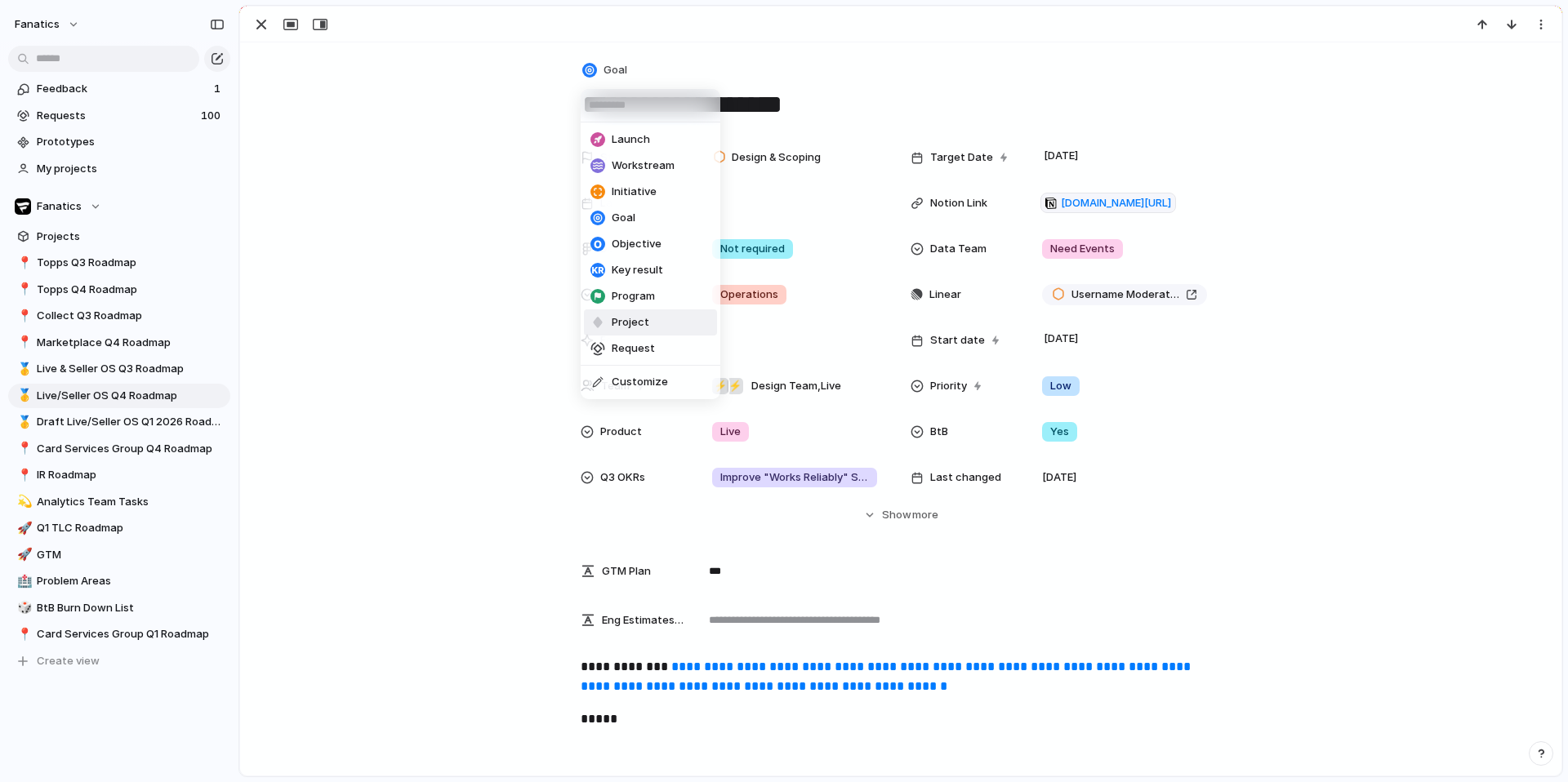
click at [610, 322] on div "Project" at bounding box center [620, 323] width 59 height 16
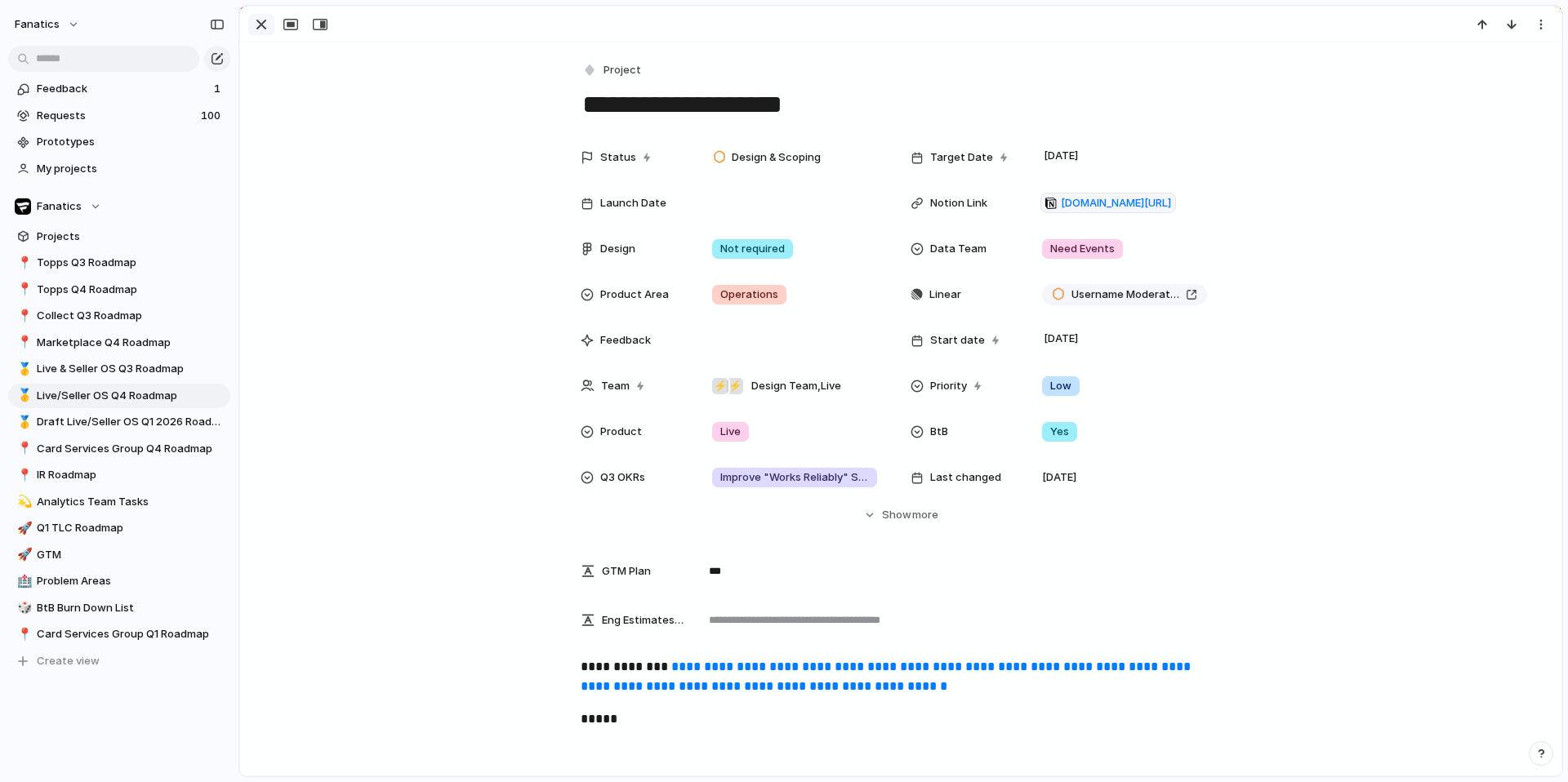
click at [263, 27] on div "button" at bounding box center [261, 25] width 20 height 20
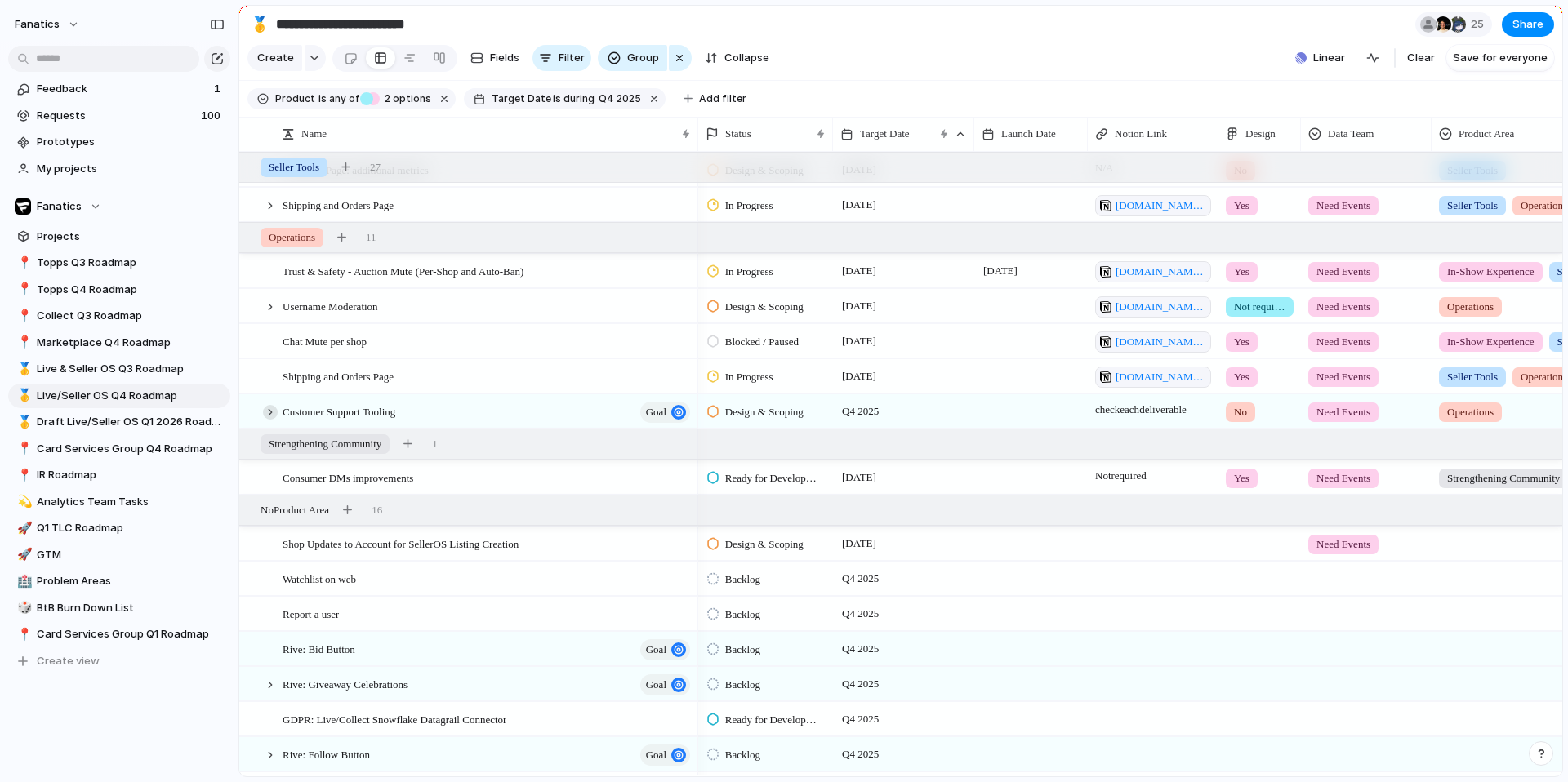
click at [274, 416] on div at bounding box center [270, 412] width 15 height 15
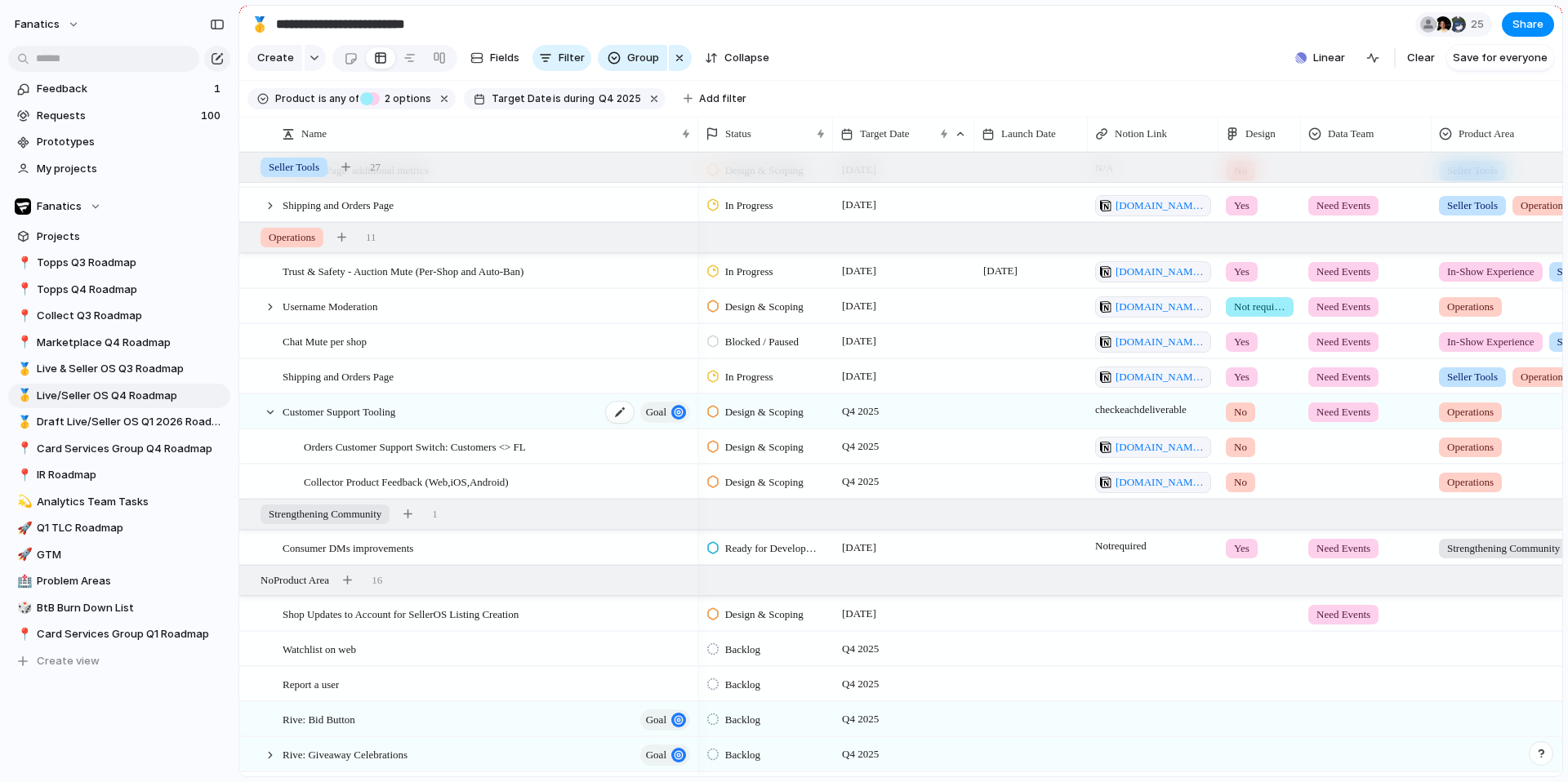
click at [337, 417] on span "Customer Support Tooling" at bounding box center [339, 411] width 113 height 19
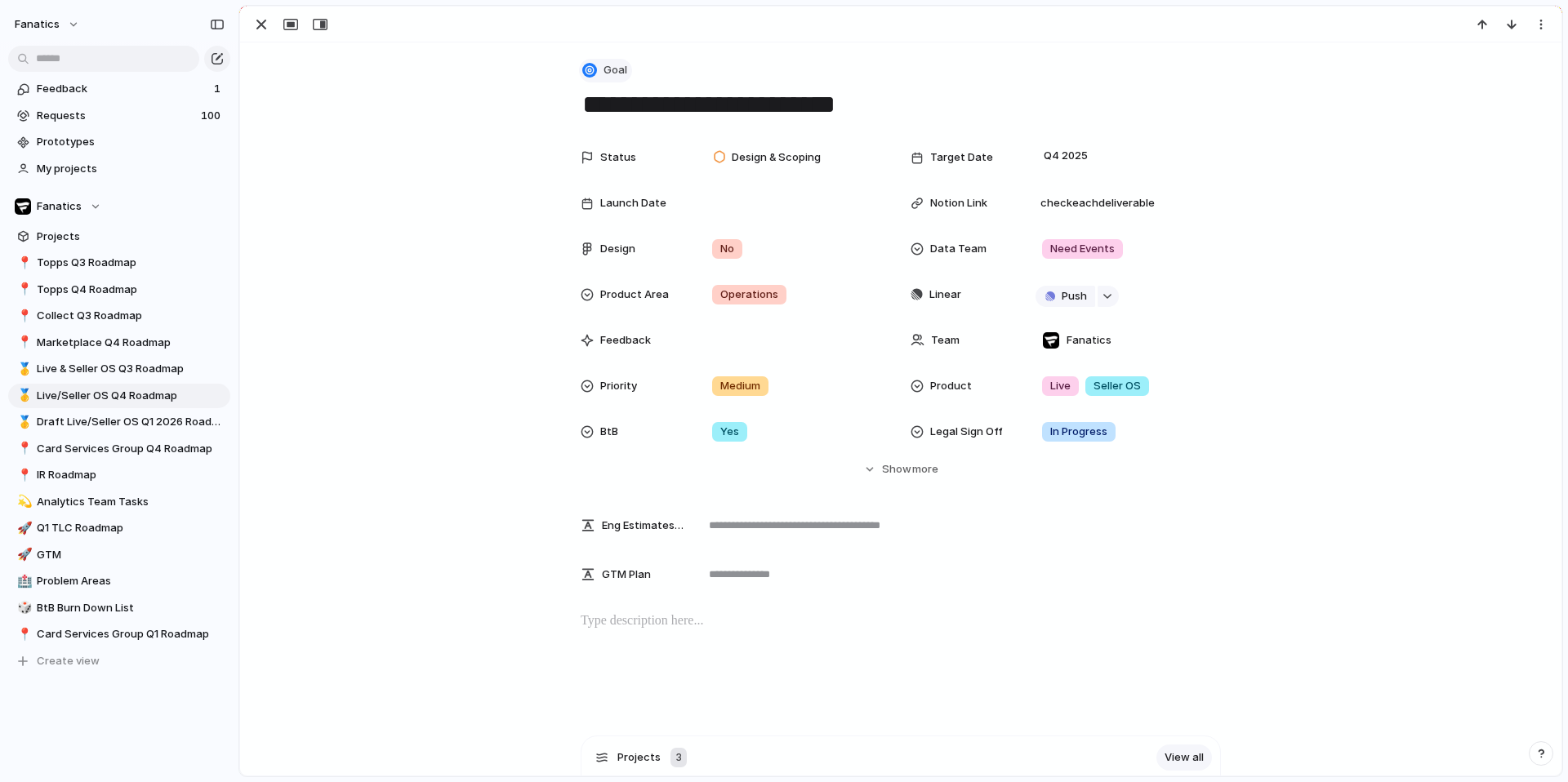
click at [604, 70] on span "Goal" at bounding box center [615, 70] width 24 height 16
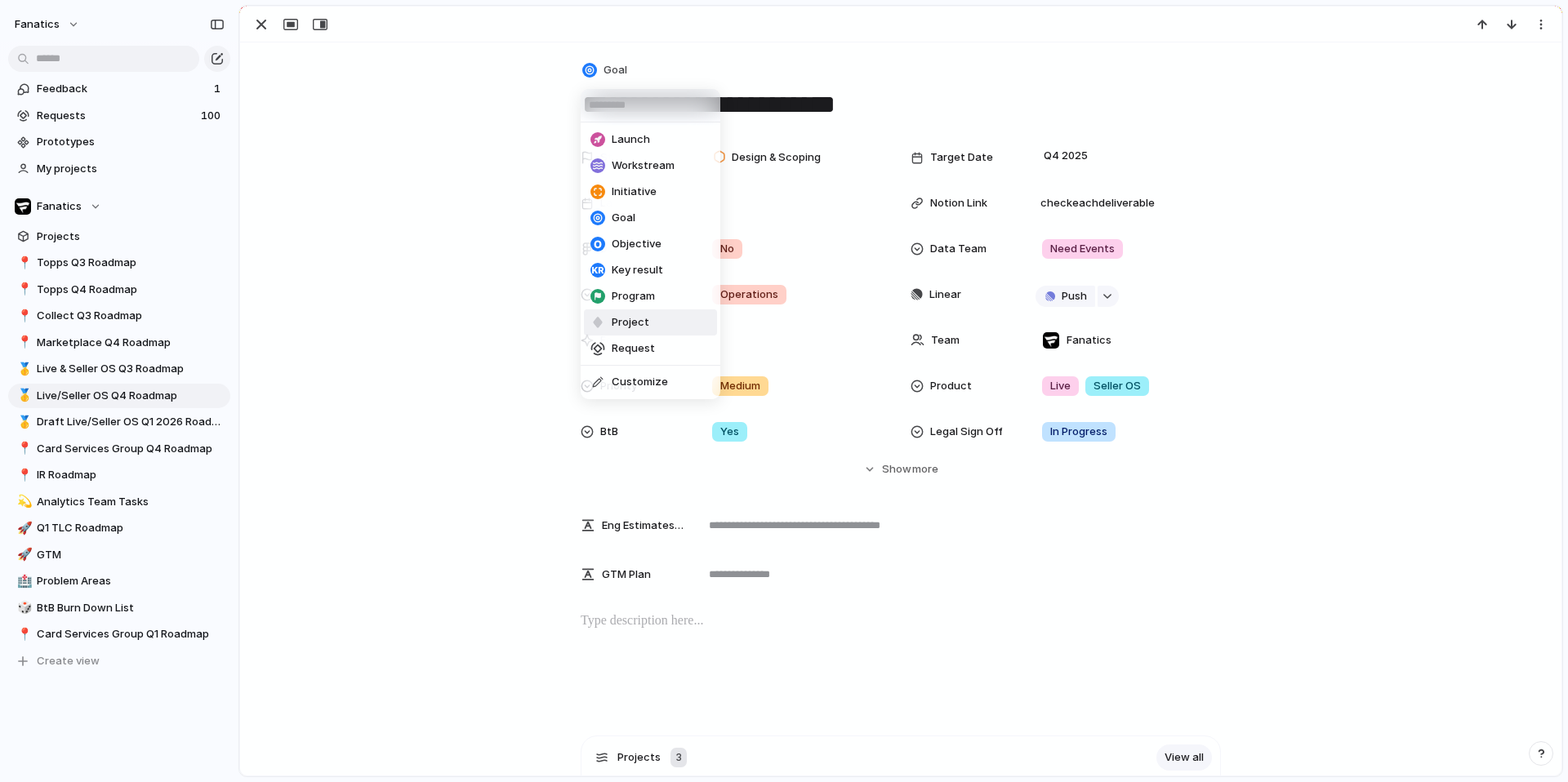
click at [616, 323] on span "Project" at bounding box center [630, 323] width 37 height 16
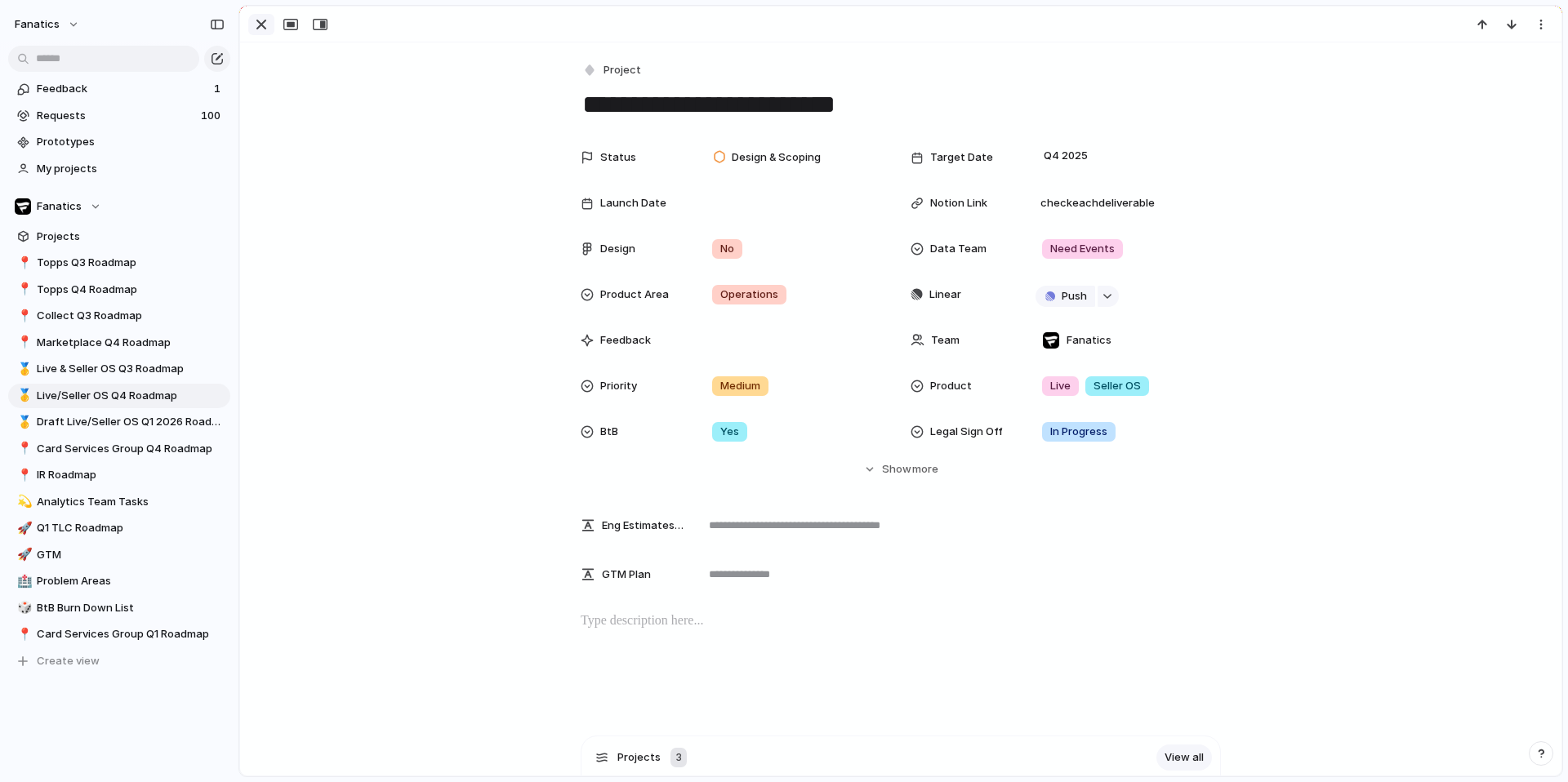
click at [265, 31] on div "button" at bounding box center [261, 25] width 20 height 20
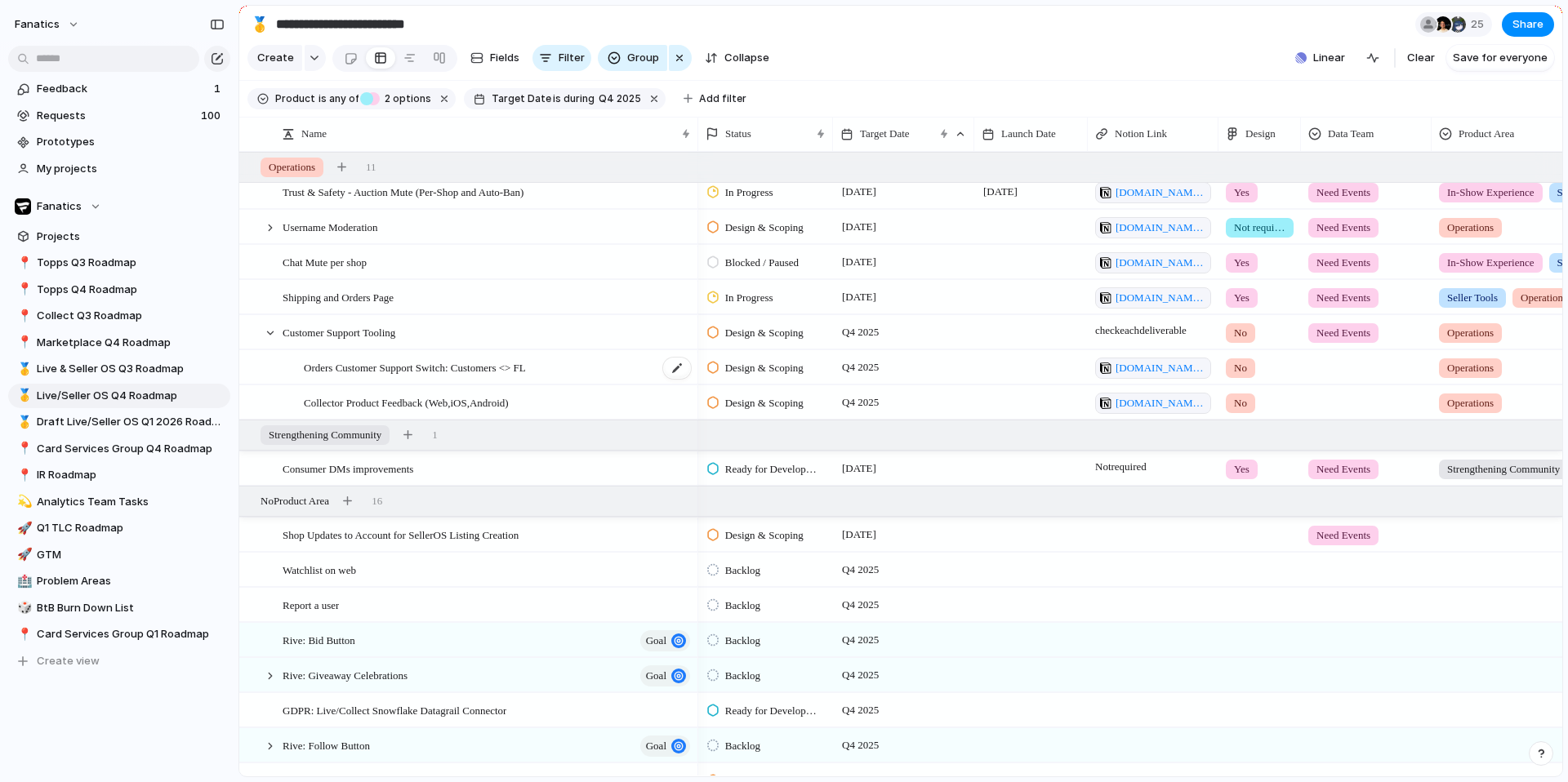
scroll to position [1695, 0]
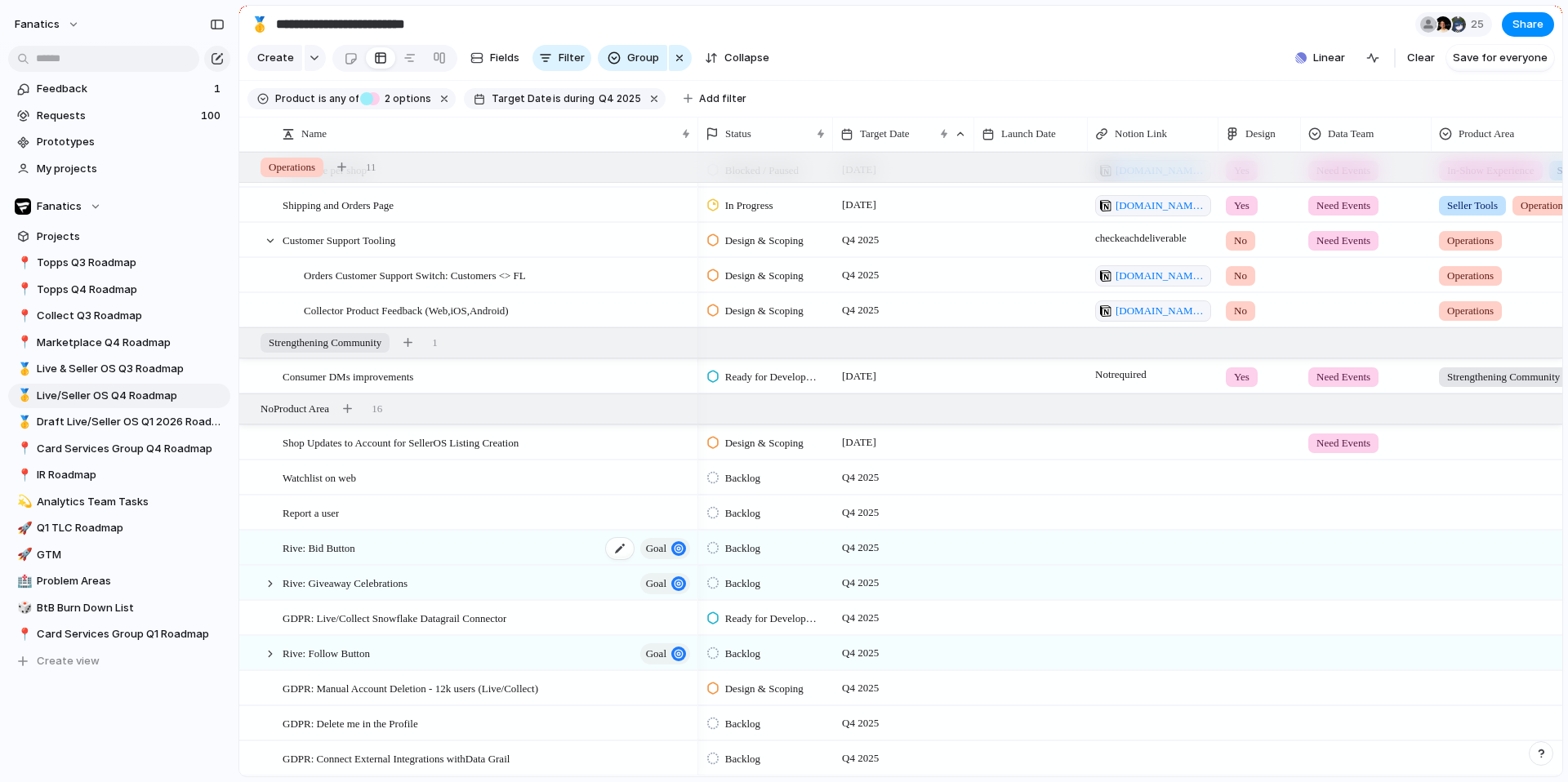
click at [329, 552] on span "Rive: Bid Button" at bounding box center [319, 547] width 73 height 19
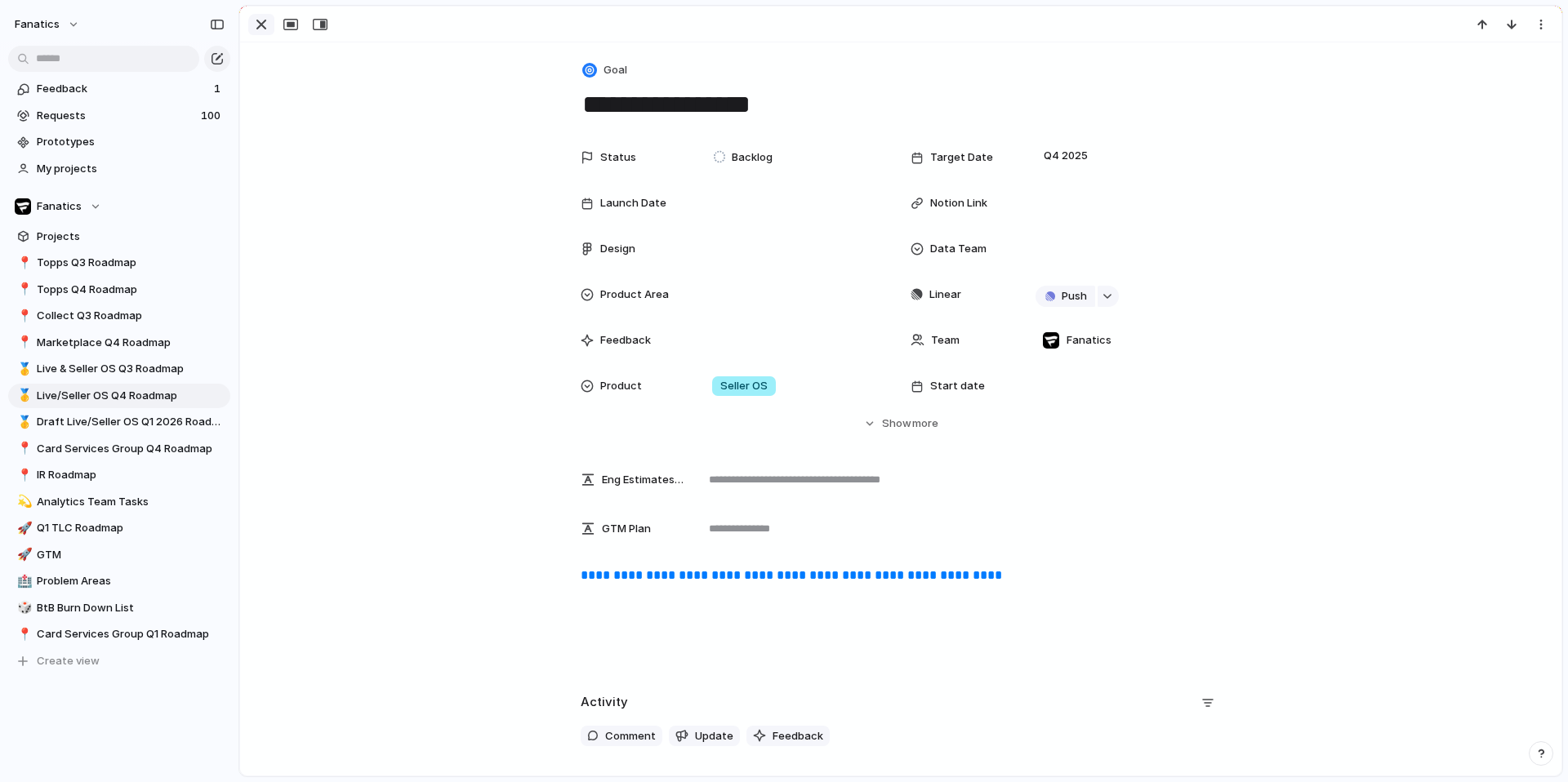
click at [259, 25] on div "button" at bounding box center [261, 25] width 20 height 20
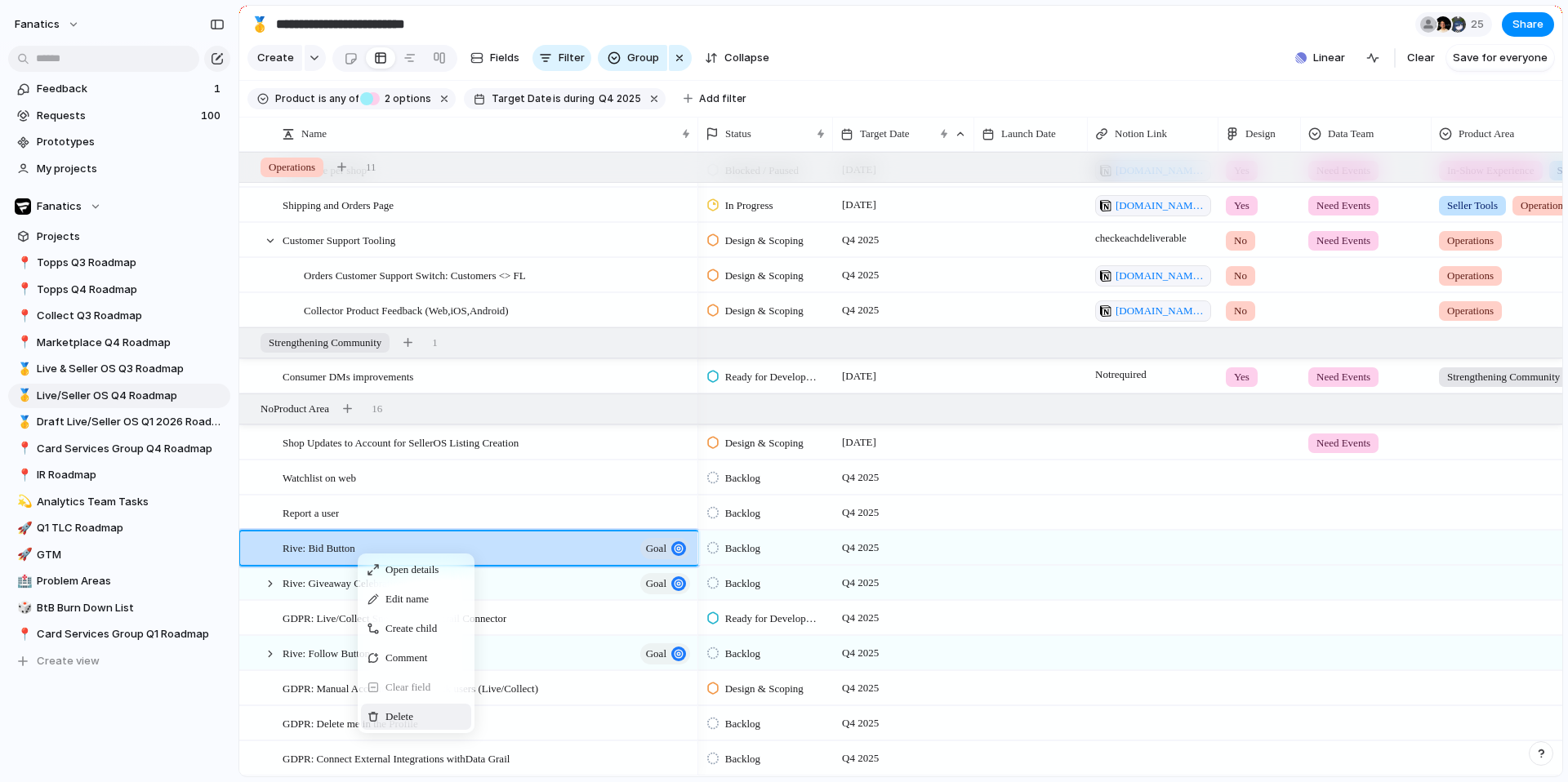
click at [394, 708] on span "Delete" at bounding box center [399, 716] width 28 height 16
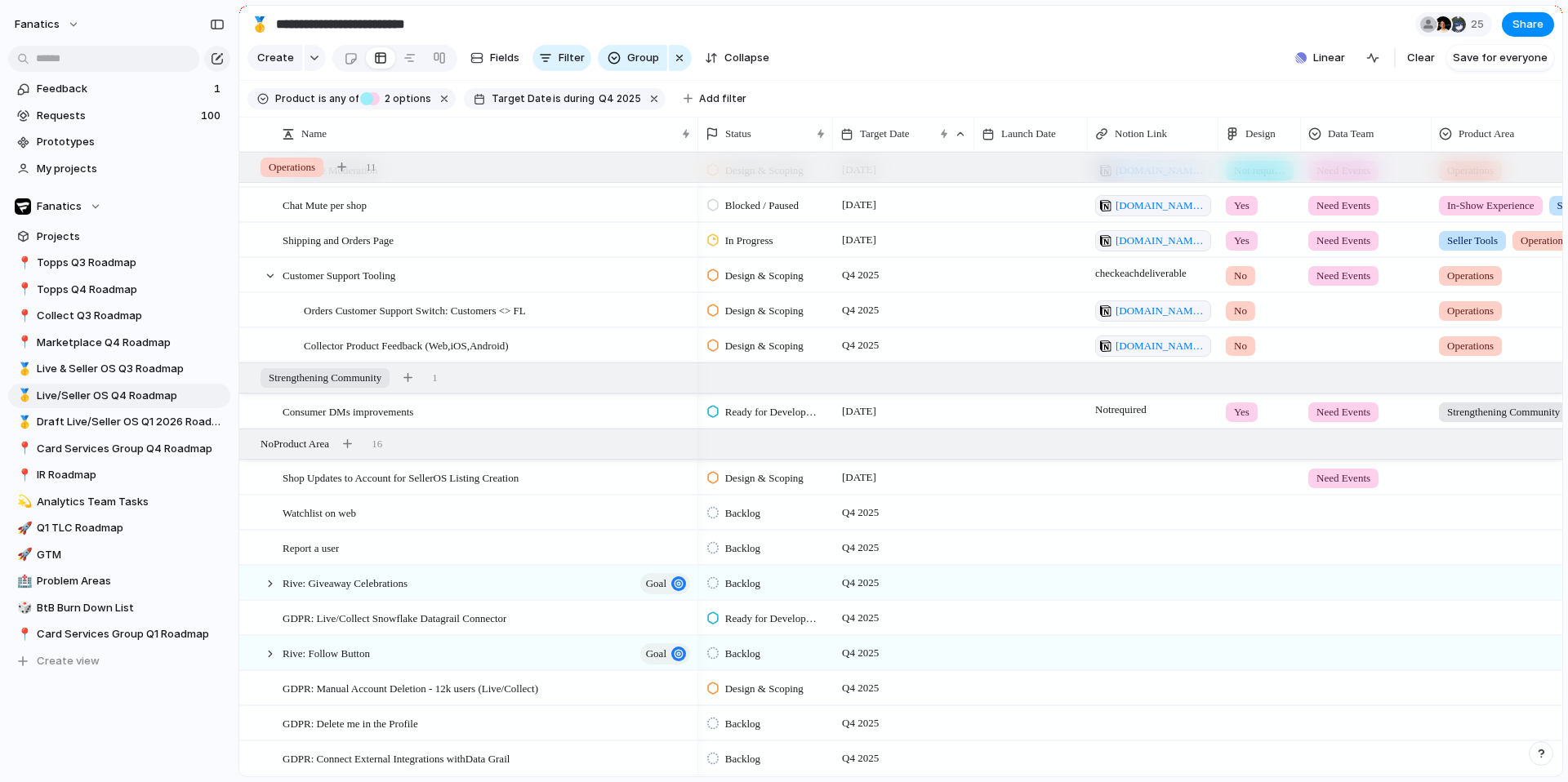
scroll to position [1659, 0]
click at [270, 582] on div at bounding box center [270, 584] width 15 height 15
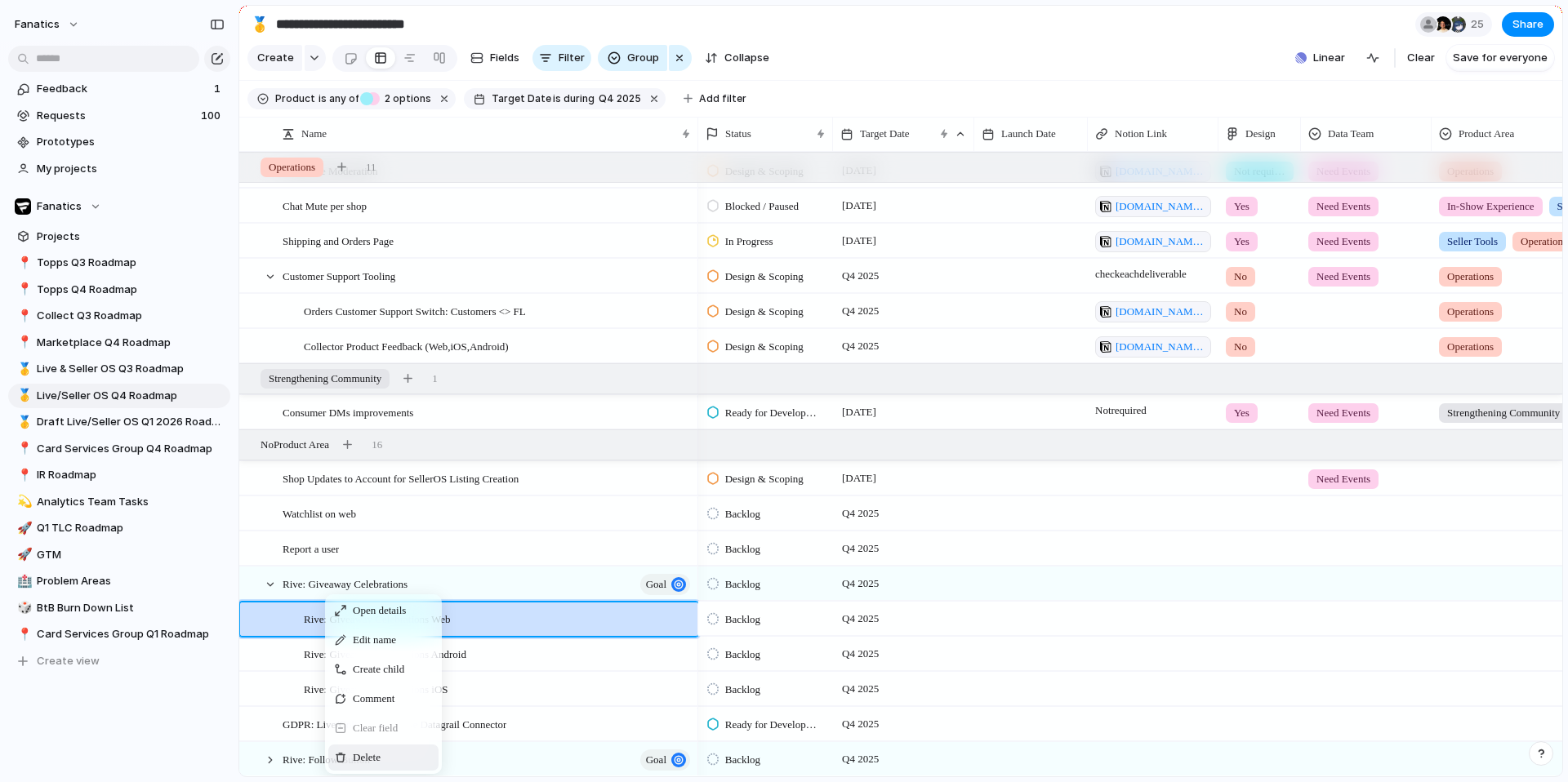
click at [370, 762] on span "Delete" at bounding box center [366, 757] width 28 height 16
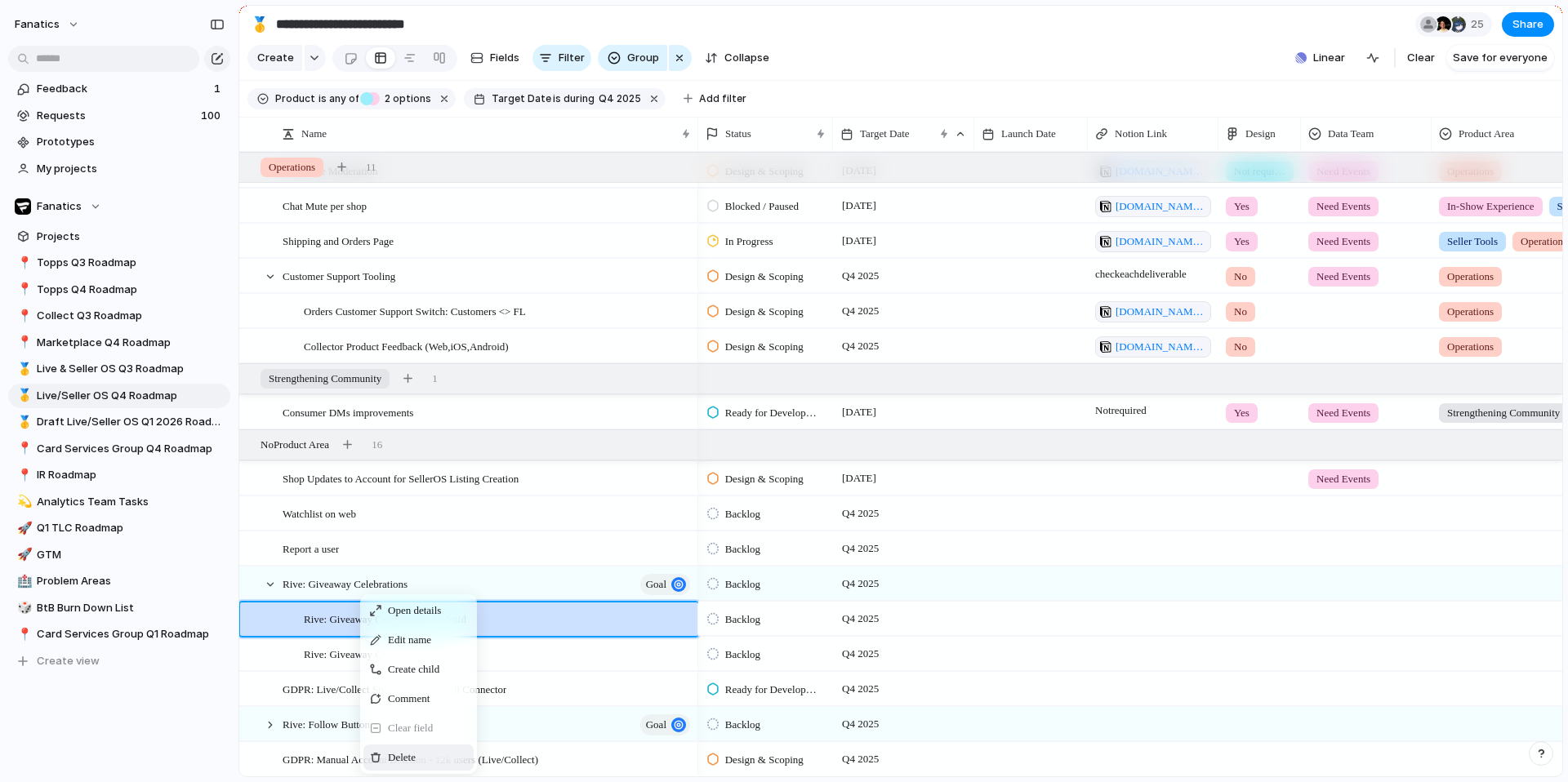
click at [397, 754] on span "Delete" at bounding box center [401, 757] width 28 height 16
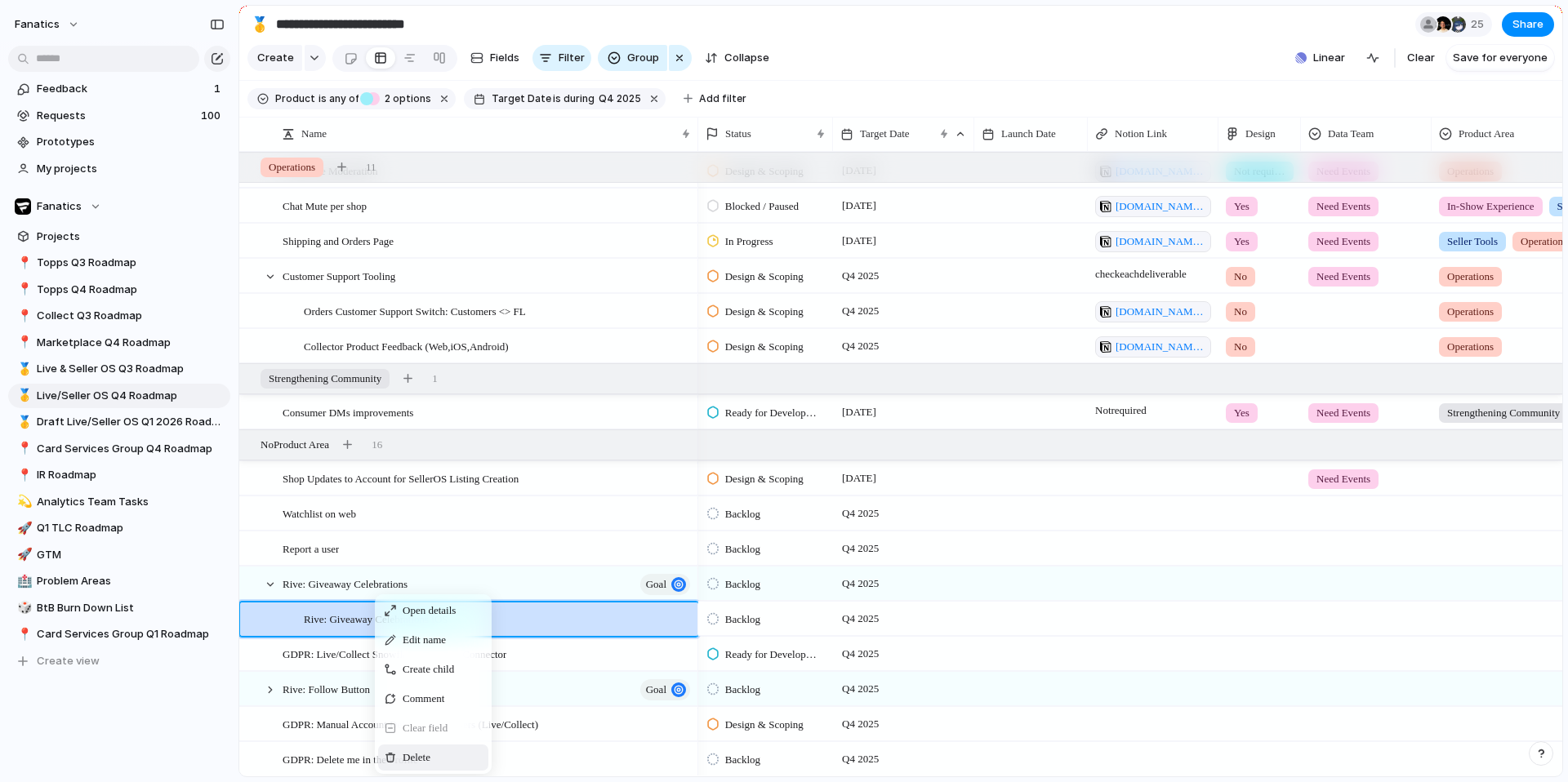
click at [405, 757] on span "Delete" at bounding box center [416, 757] width 28 height 16
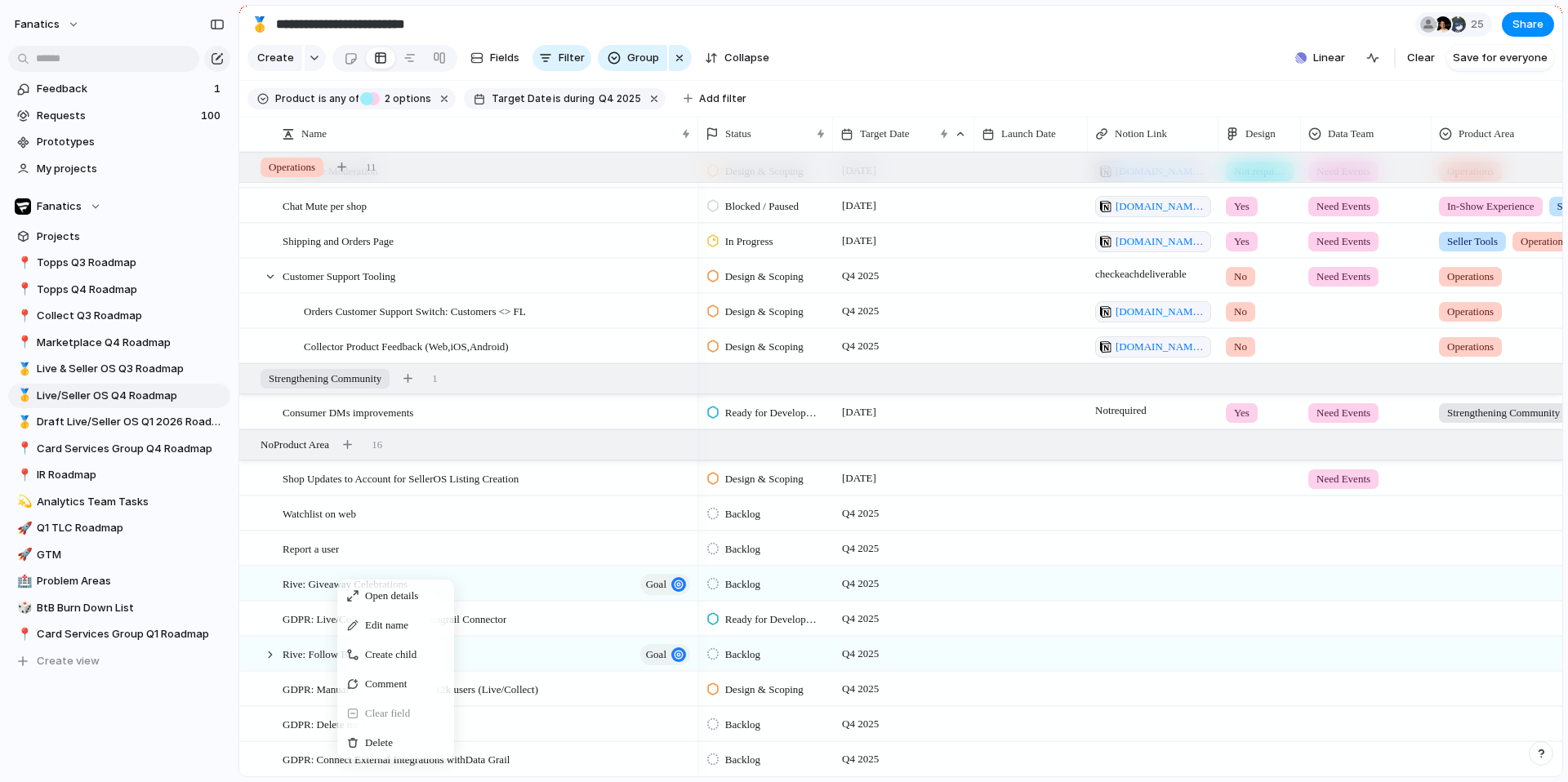
click at [386, 726] on div "Open details Edit name Create child Comment Clear field Delete" at bounding box center [395, 669] width 116 height 180
click at [368, 731] on div "Delete" at bounding box center [396, 742] width 110 height 26
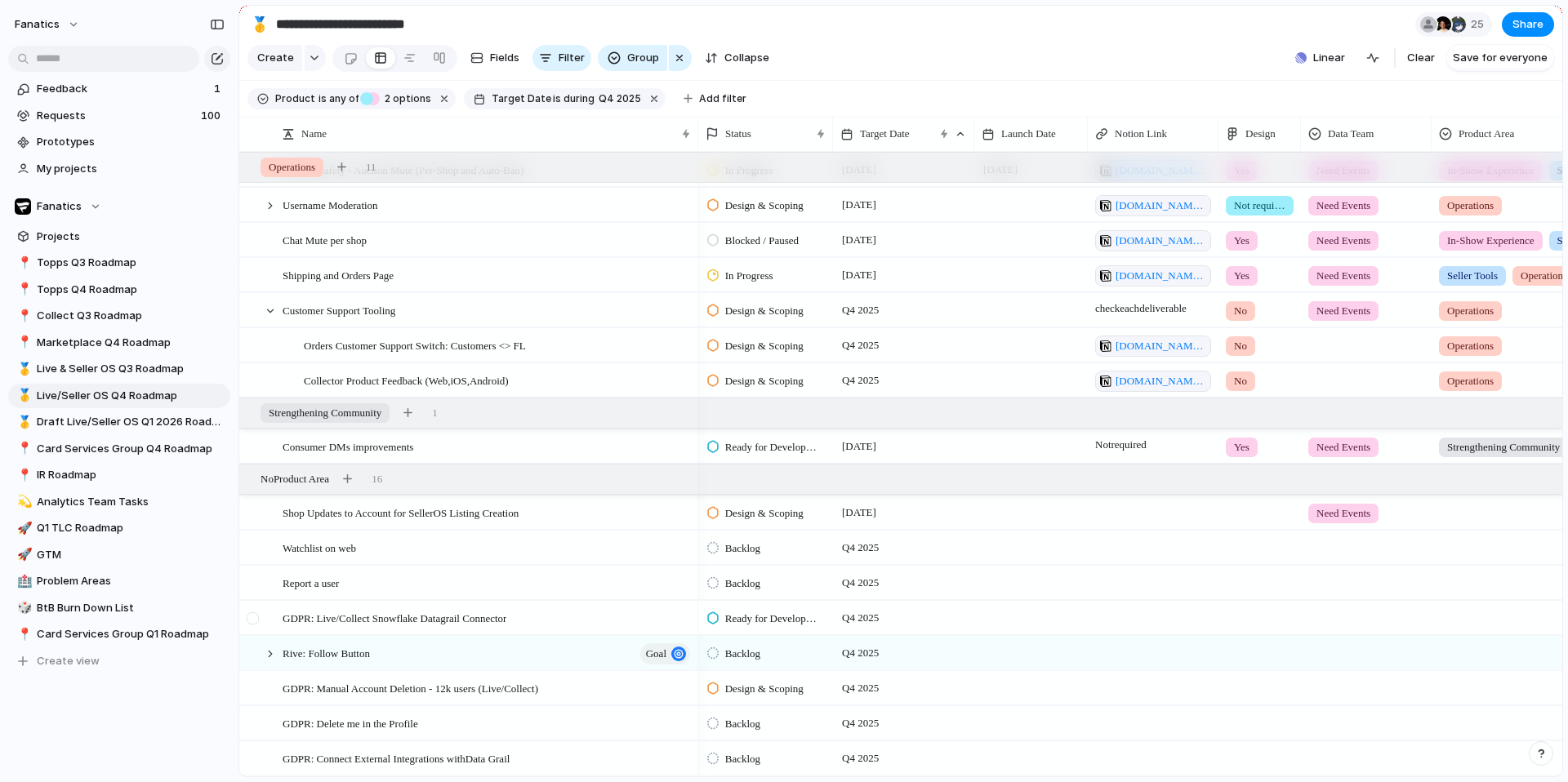
scroll to position [1624, 0]
click at [268, 652] on div at bounding box center [270, 654] width 15 height 15
click at [316, 688] on span "Rive: Follow Button Android" at bounding box center [366, 688] width 125 height 19
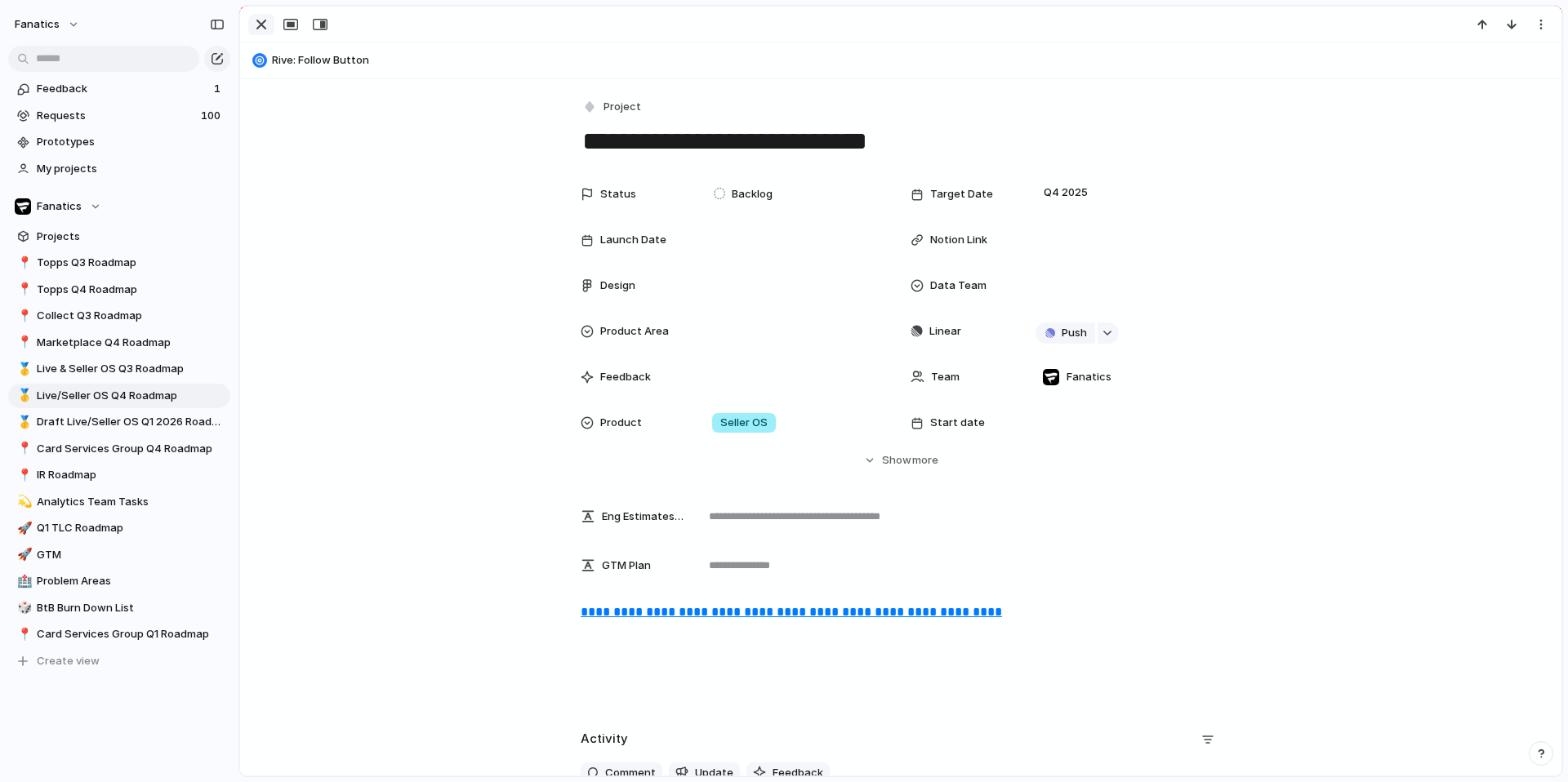
click at [263, 28] on div "button" at bounding box center [261, 25] width 20 height 20
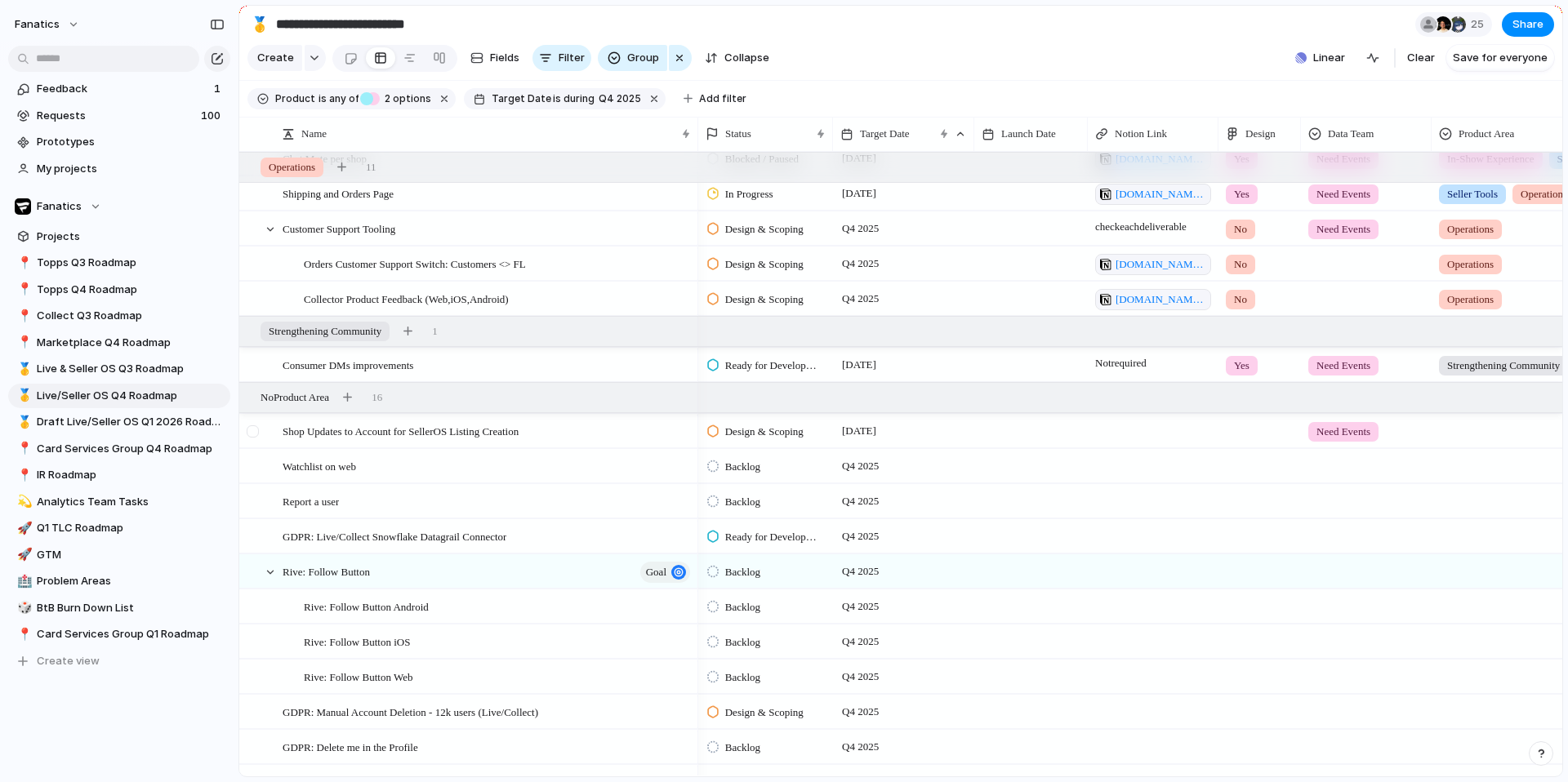
scroll to position [1729, 0]
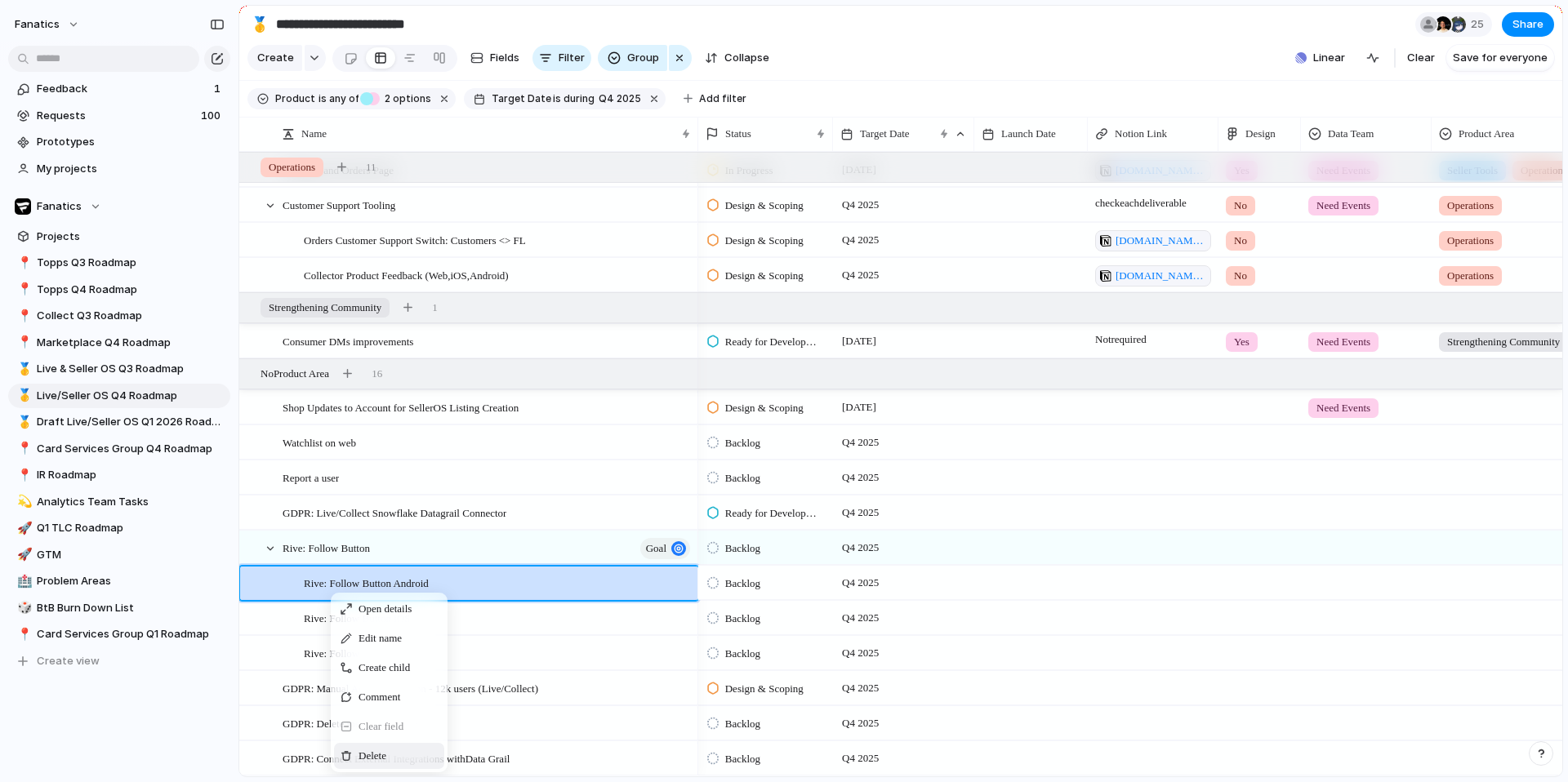
click at [384, 748] on span "Delete" at bounding box center [372, 755] width 28 height 16
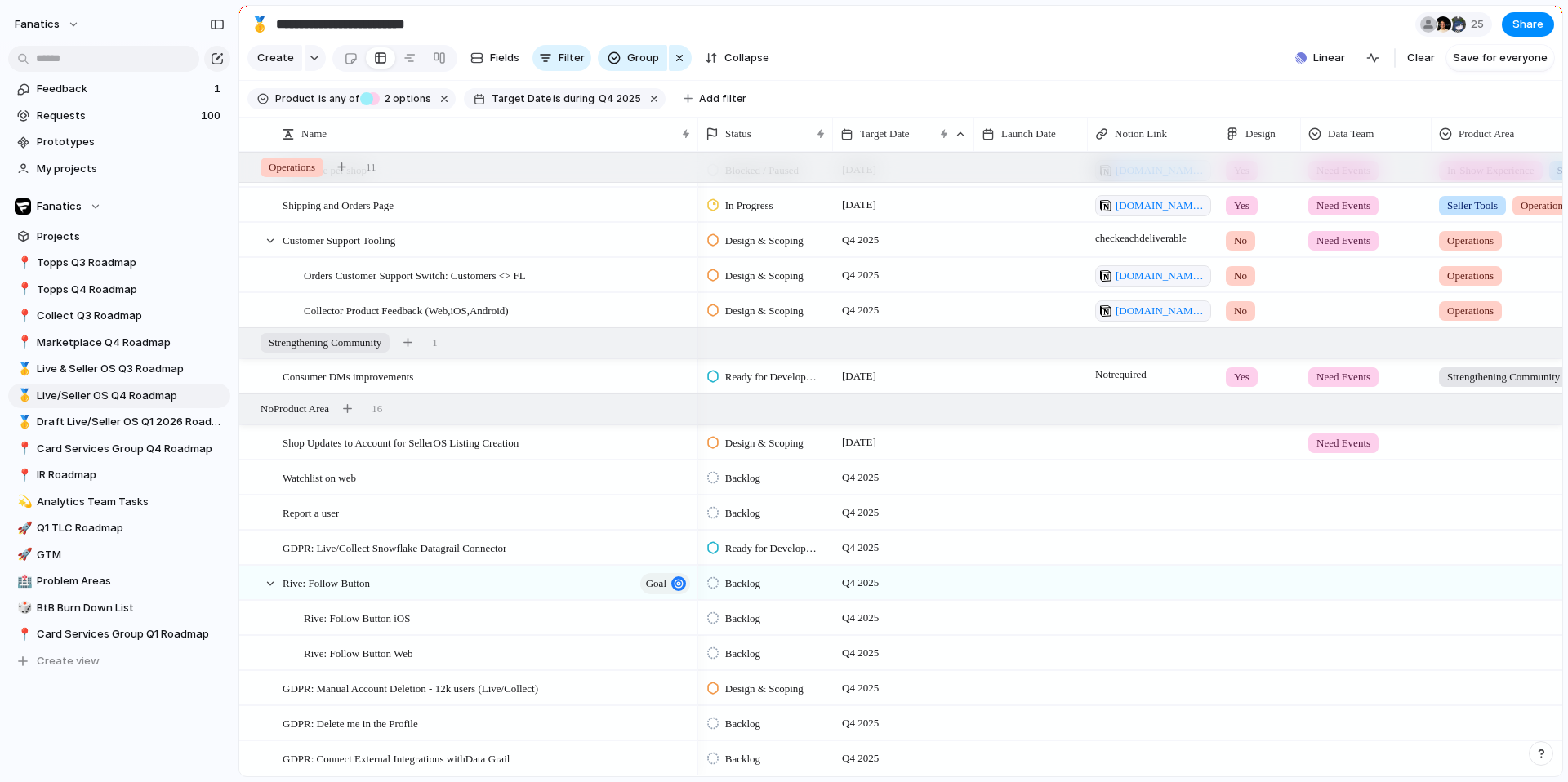
scroll to position [1695, 0]
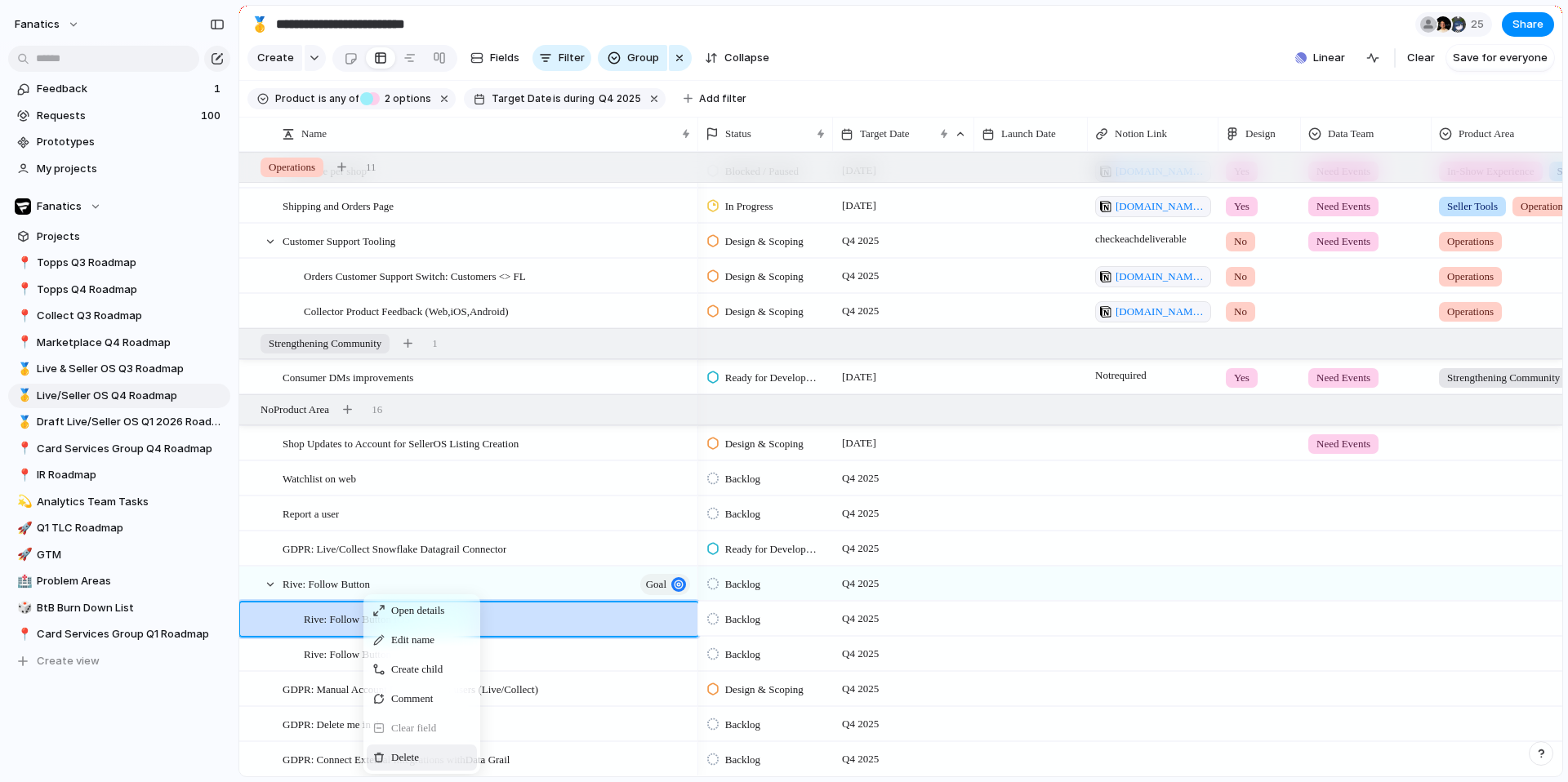
click at [406, 751] on span "Delete" at bounding box center [404, 757] width 28 height 16
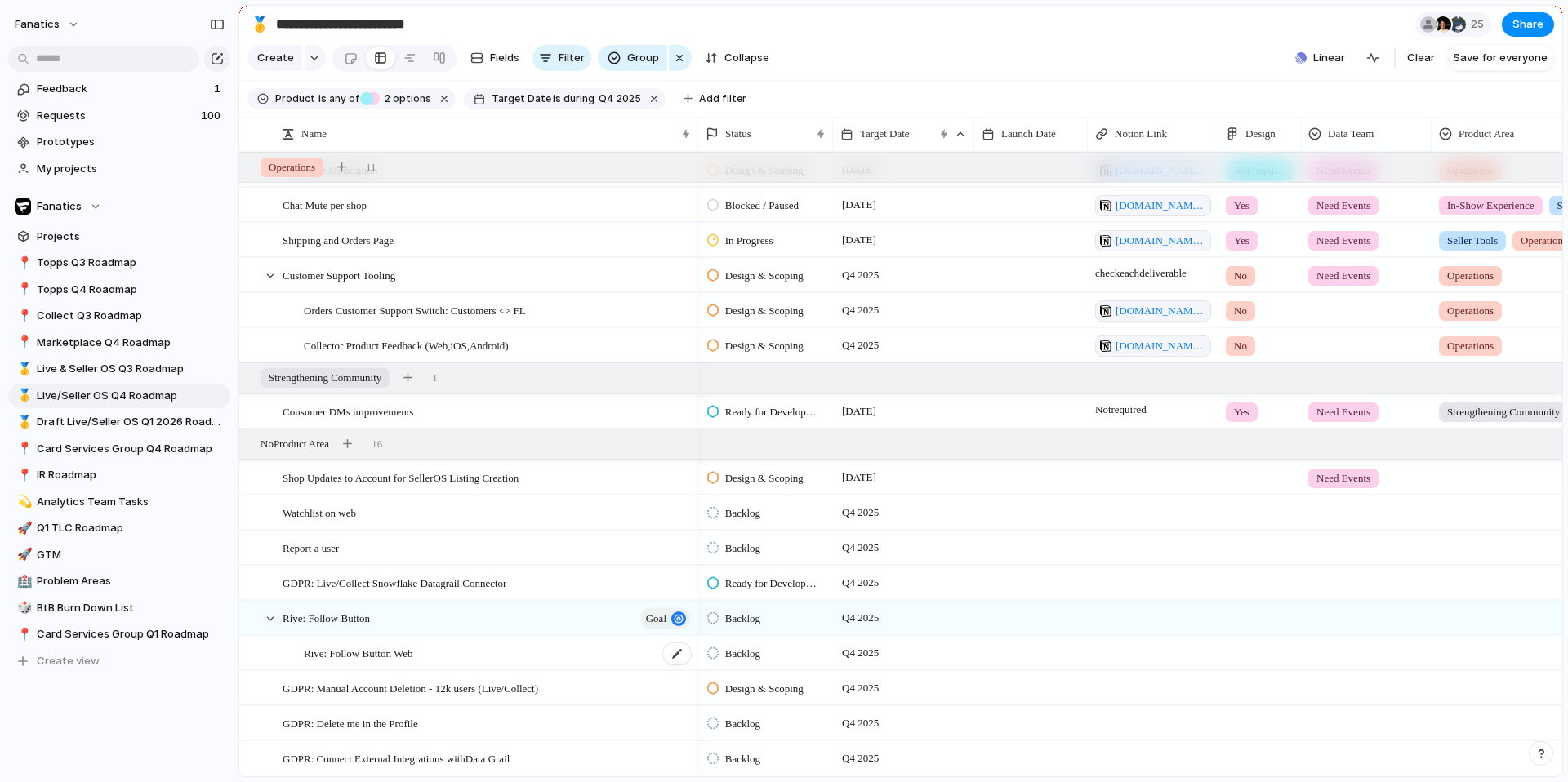
scroll to position [1659, 0]
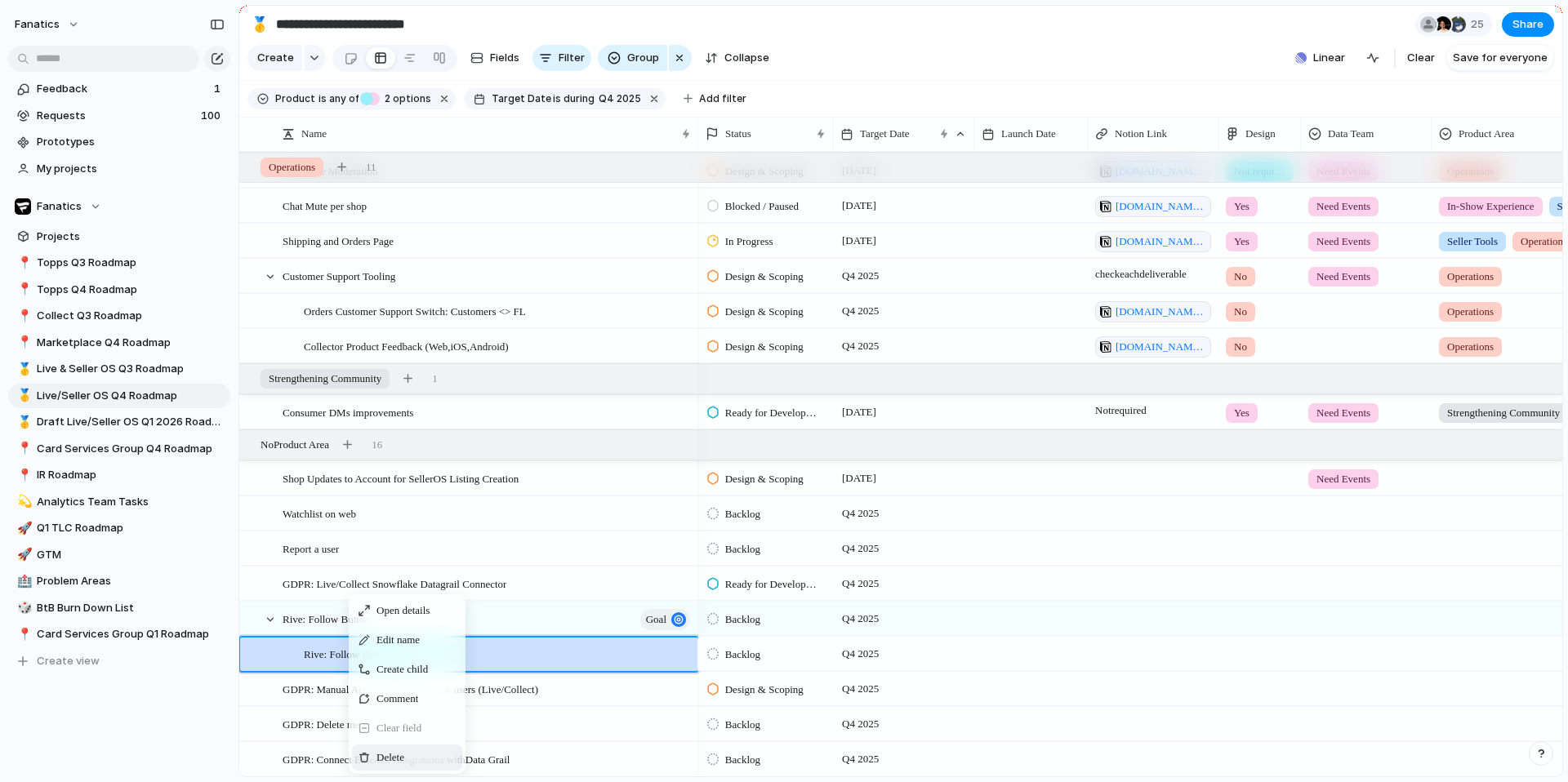
click at [381, 763] on span "Delete" at bounding box center [389, 757] width 28 height 16
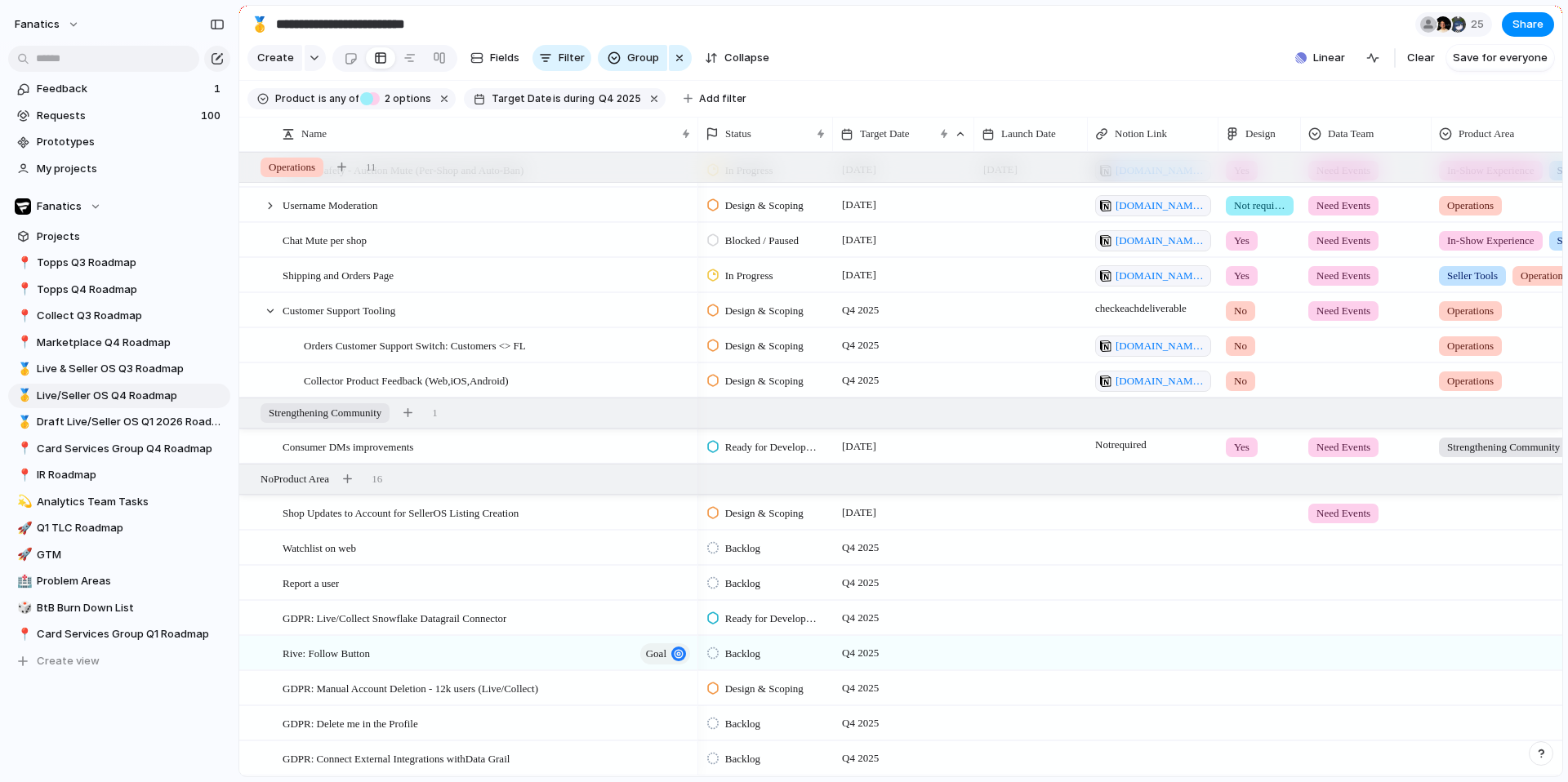
scroll to position [0, 0]
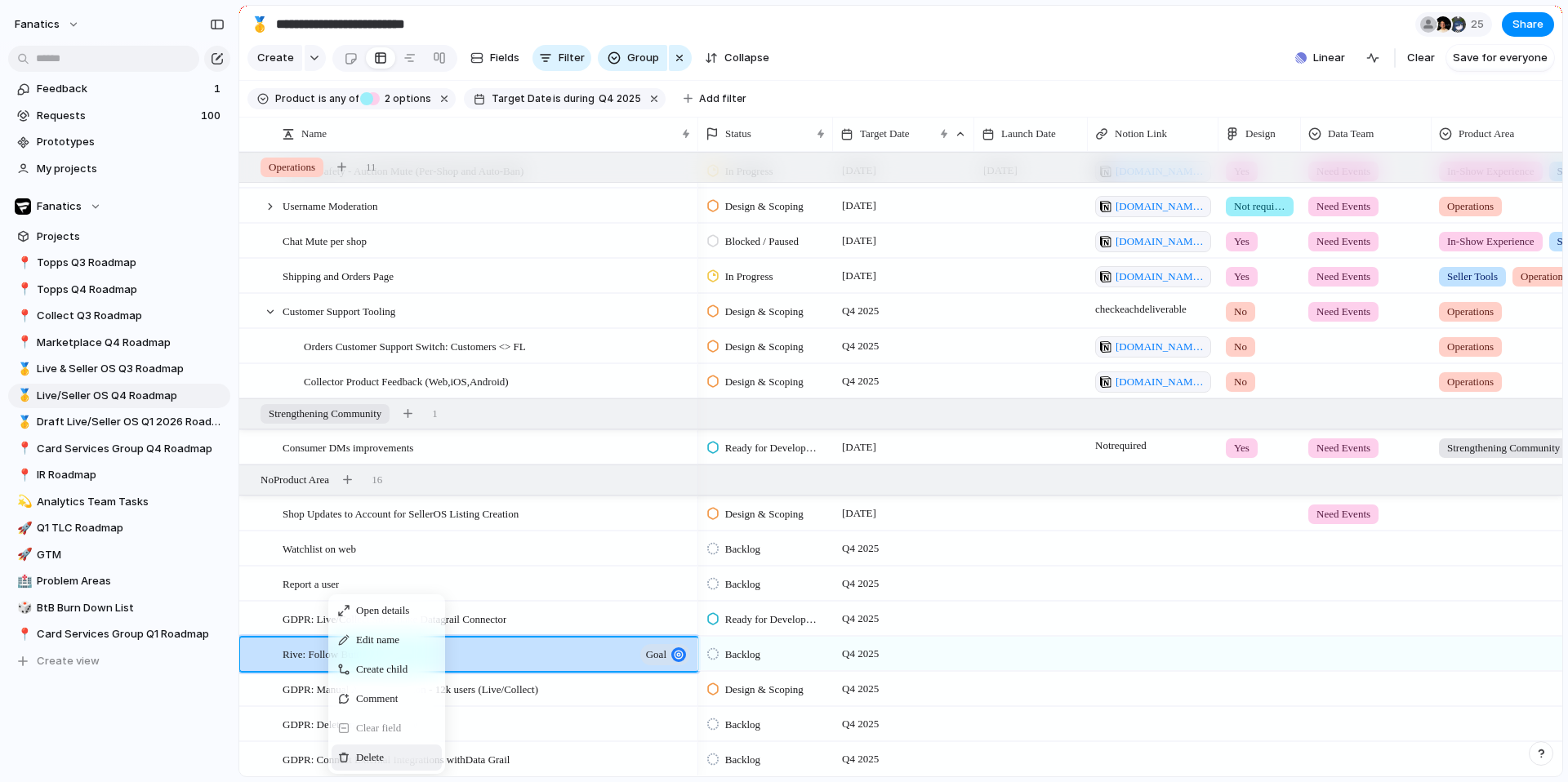
click at [357, 761] on span "Delete" at bounding box center [369, 757] width 28 height 16
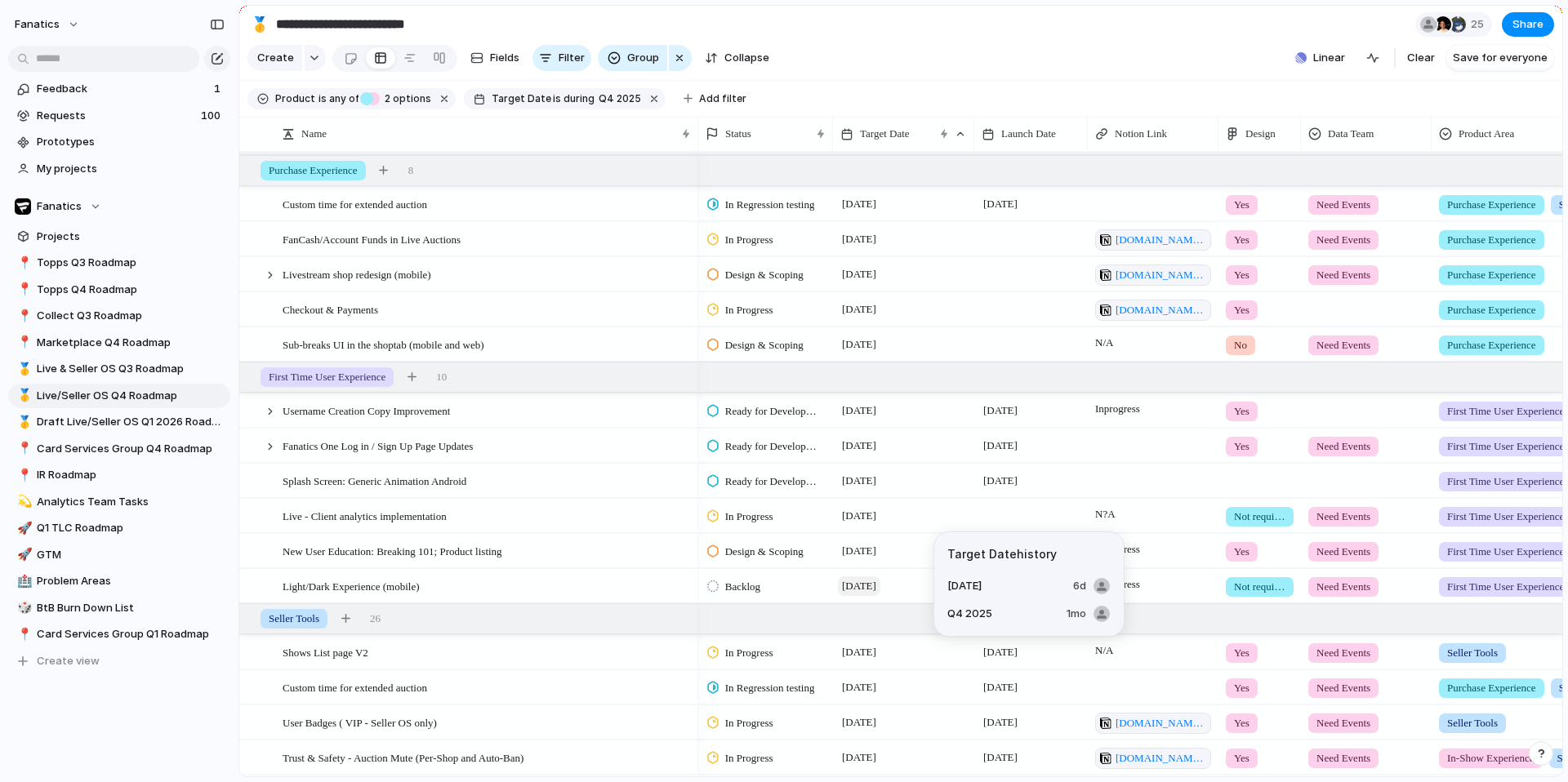
click at [866, 586] on span "[DATE]" at bounding box center [859, 586] width 43 height 20
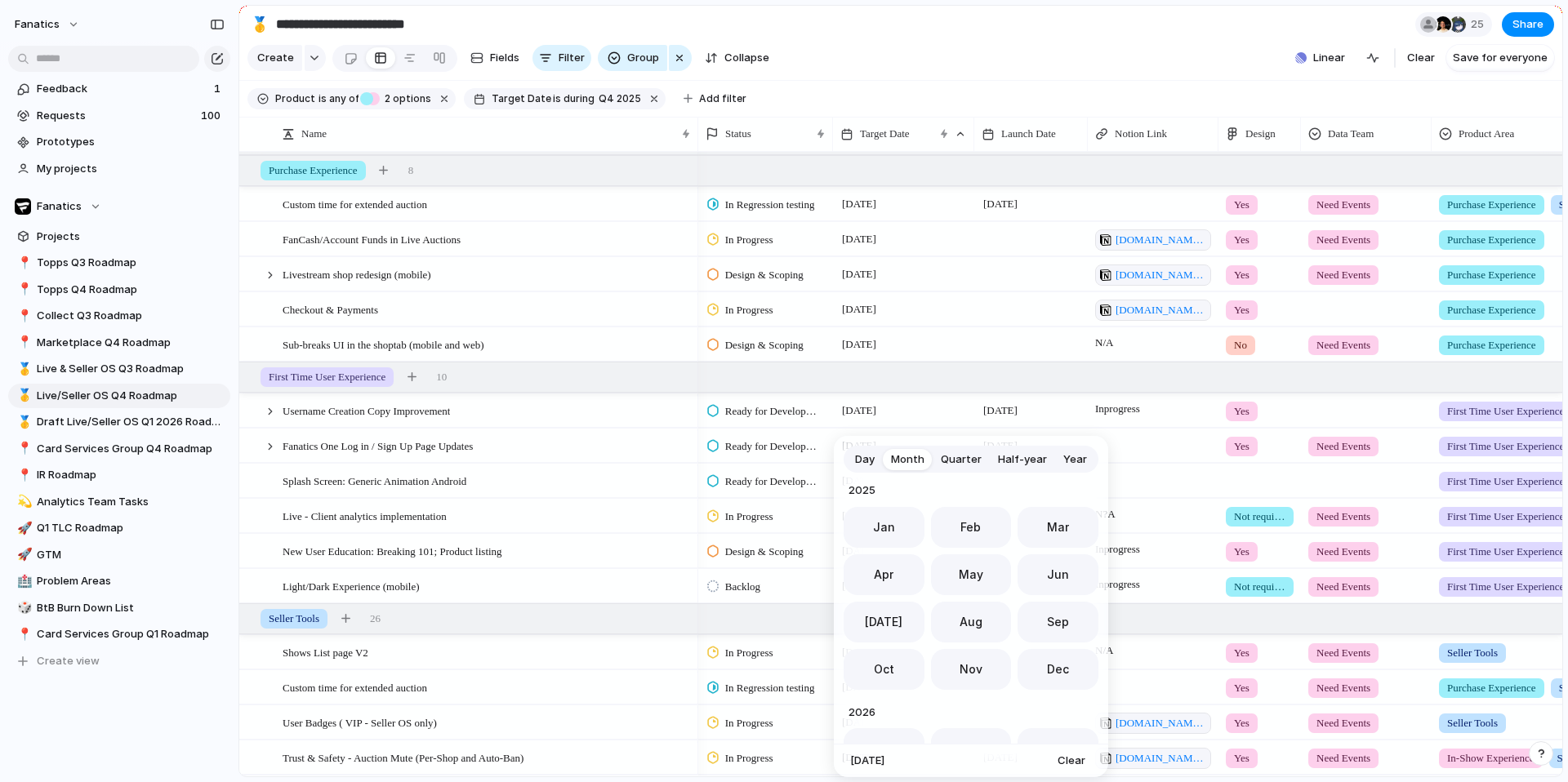
click at [961, 460] on span "Quarter" at bounding box center [961, 459] width 41 height 16
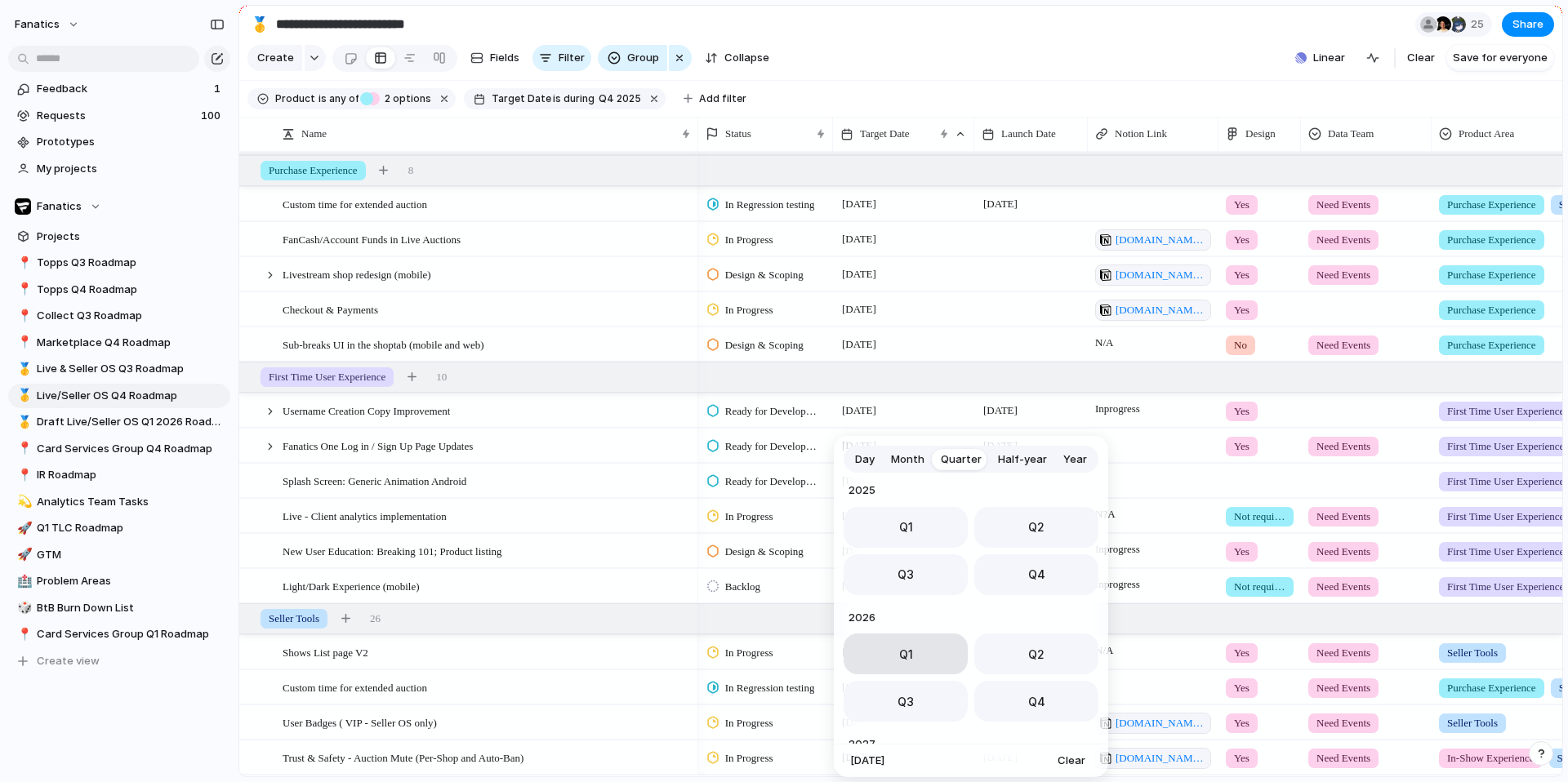
click at [908, 643] on button "Q1" at bounding box center [906, 654] width 124 height 41
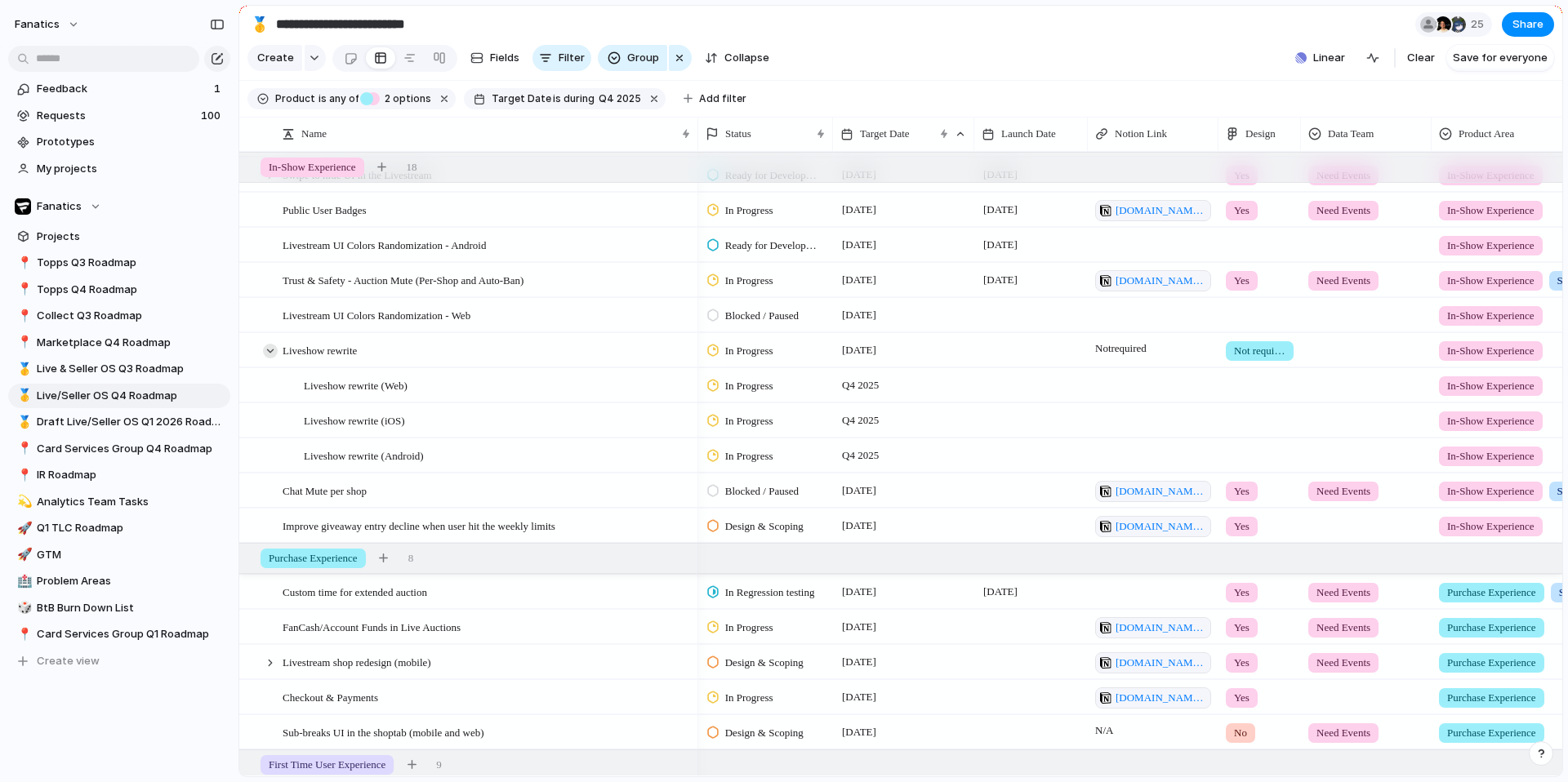
click at [273, 355] on div at bounding box center [270, 351] width 15 height 15
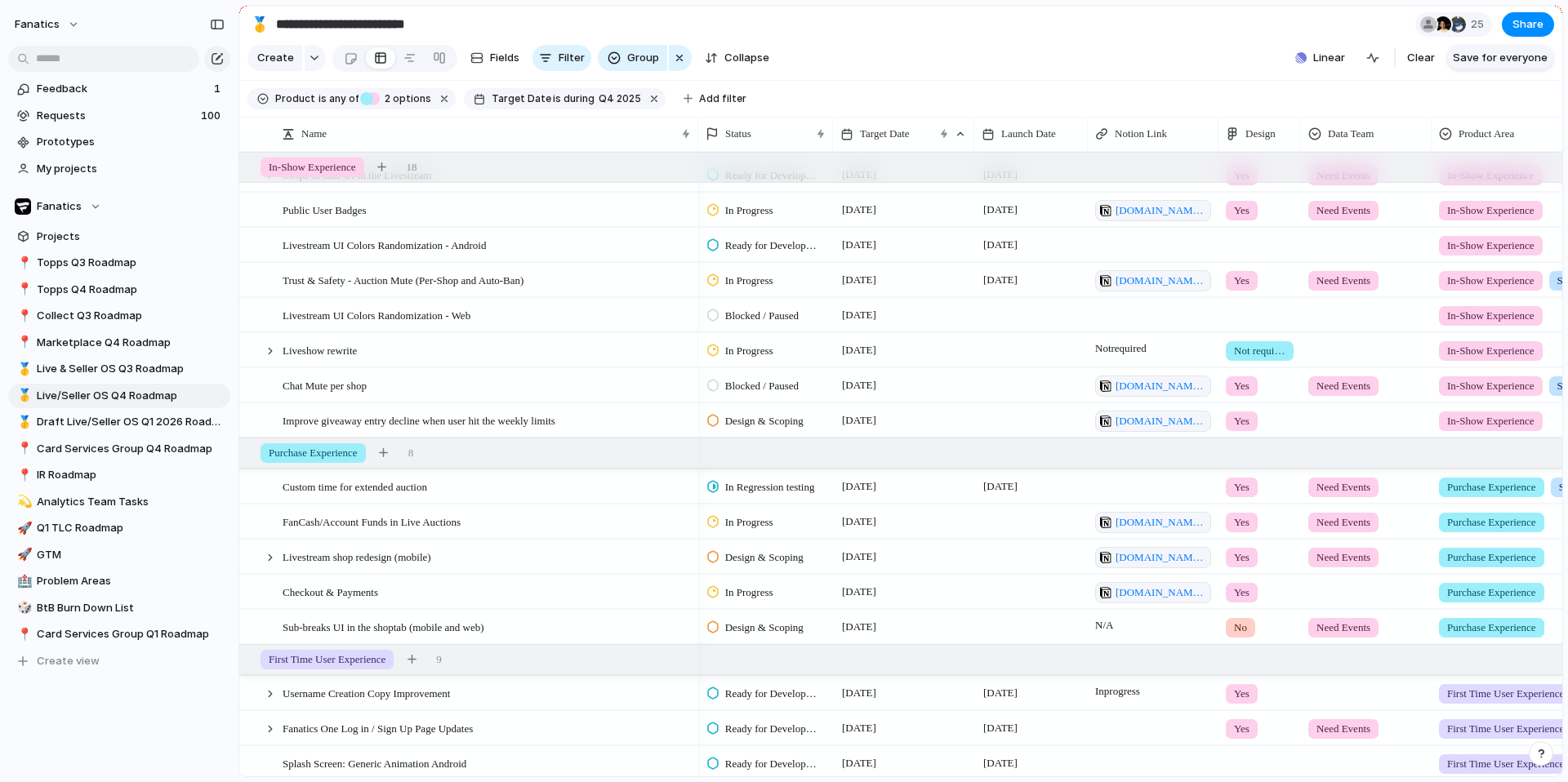
click at [1510, 55] on span "Save for everyone" at bounding box center [1500, 58] width 95 height 16
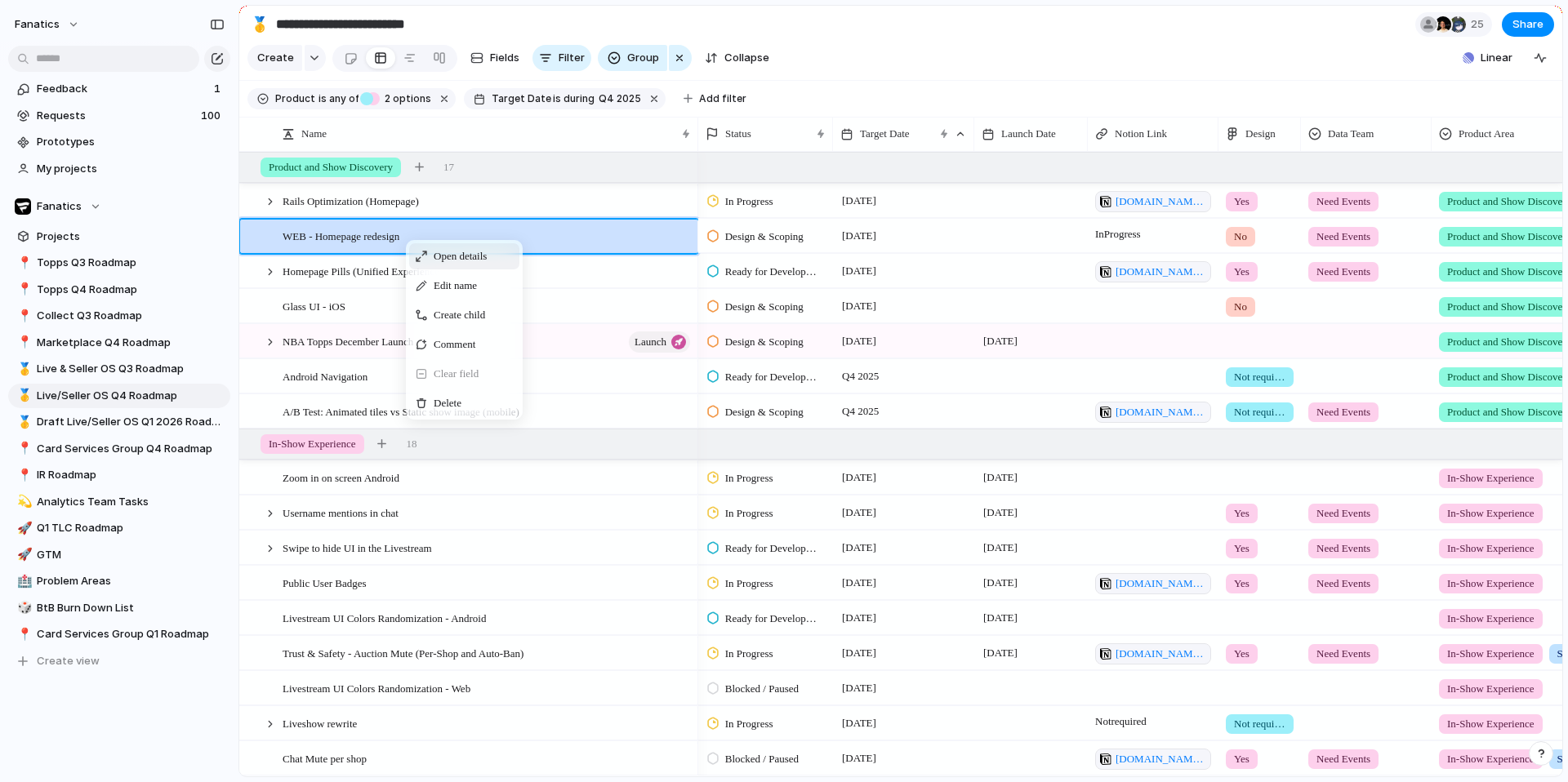
click at [431, 259] on div "Open details" at bounding box center [464, 256] width 110 height 26
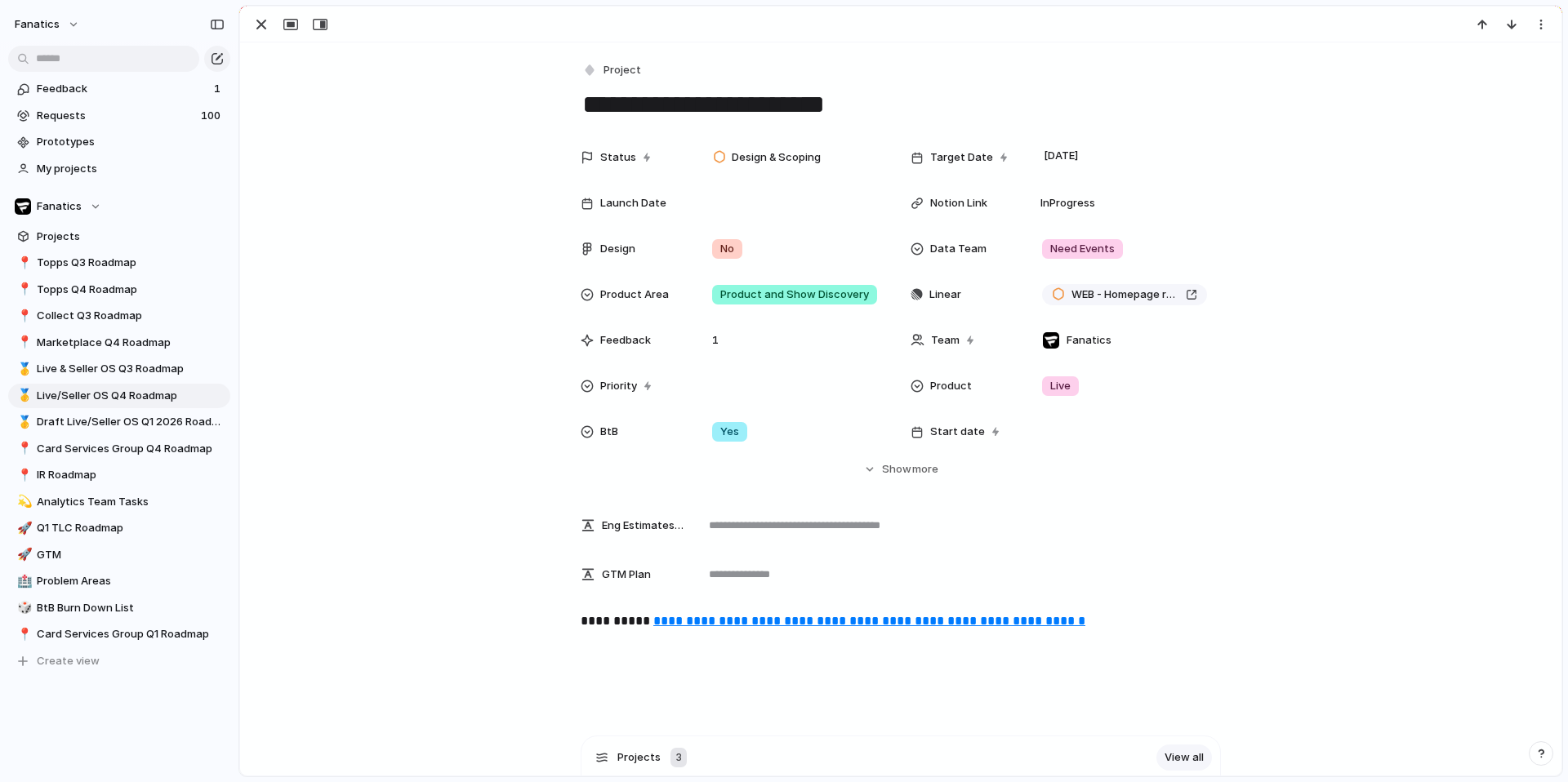
click at [598, 621] on p "**********" at bounding box center [900, 621] width 640 height 20
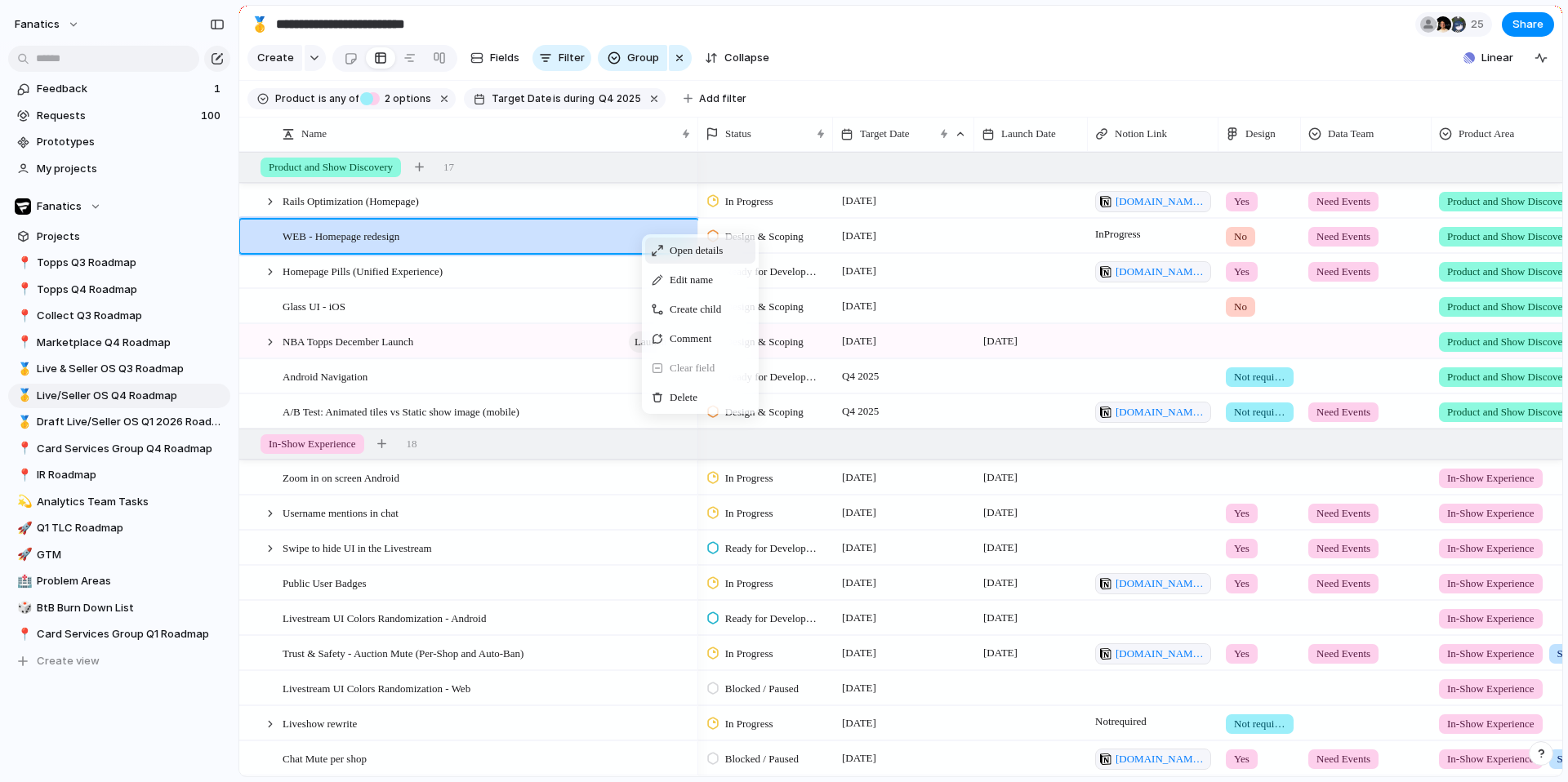
click at [676, 248] on span "Open details" at bounding box center [696, 251] width 53 height 16
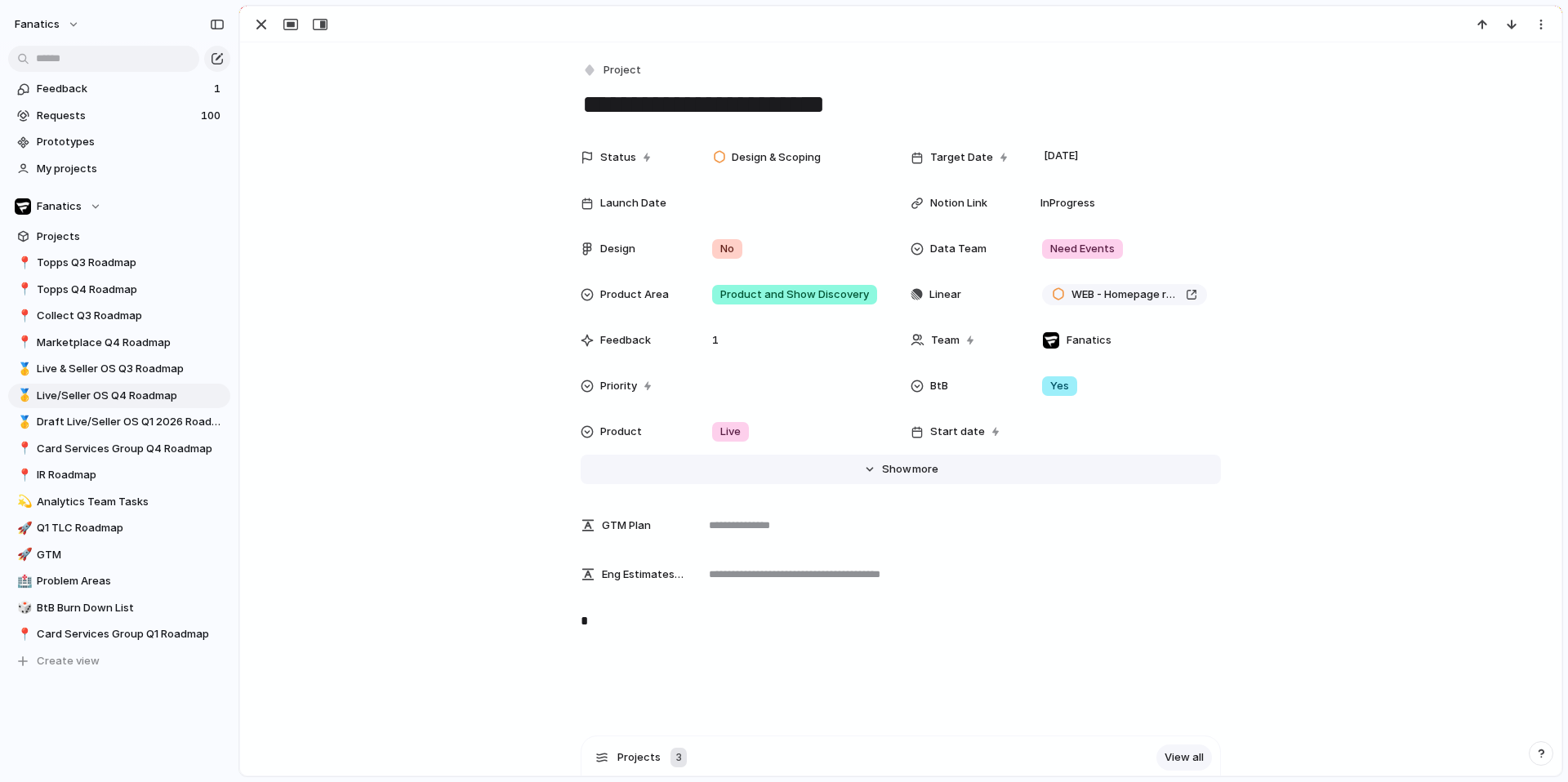
click at [925, 478] on button "Hide Show more" at bounding box center [900, 469] width 640 height 29
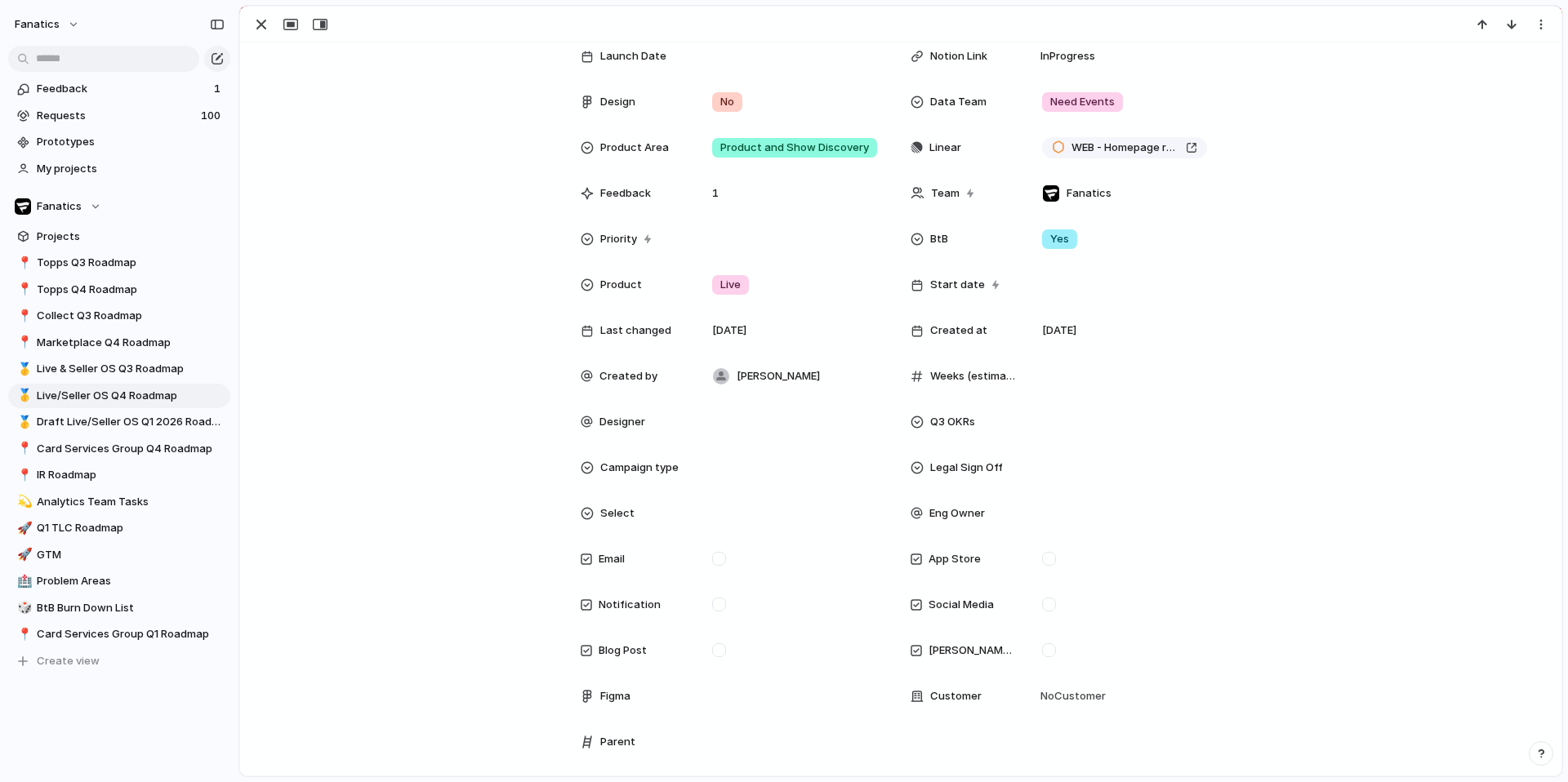
scroll to position [146, 0]
click at [760, 98] on div "No" at bounding box center [795, 103] width 178 height 18
click at [467, 403] on div "Yes No Not required No Design" at bounding box center [784, 391] width 1568 height 782
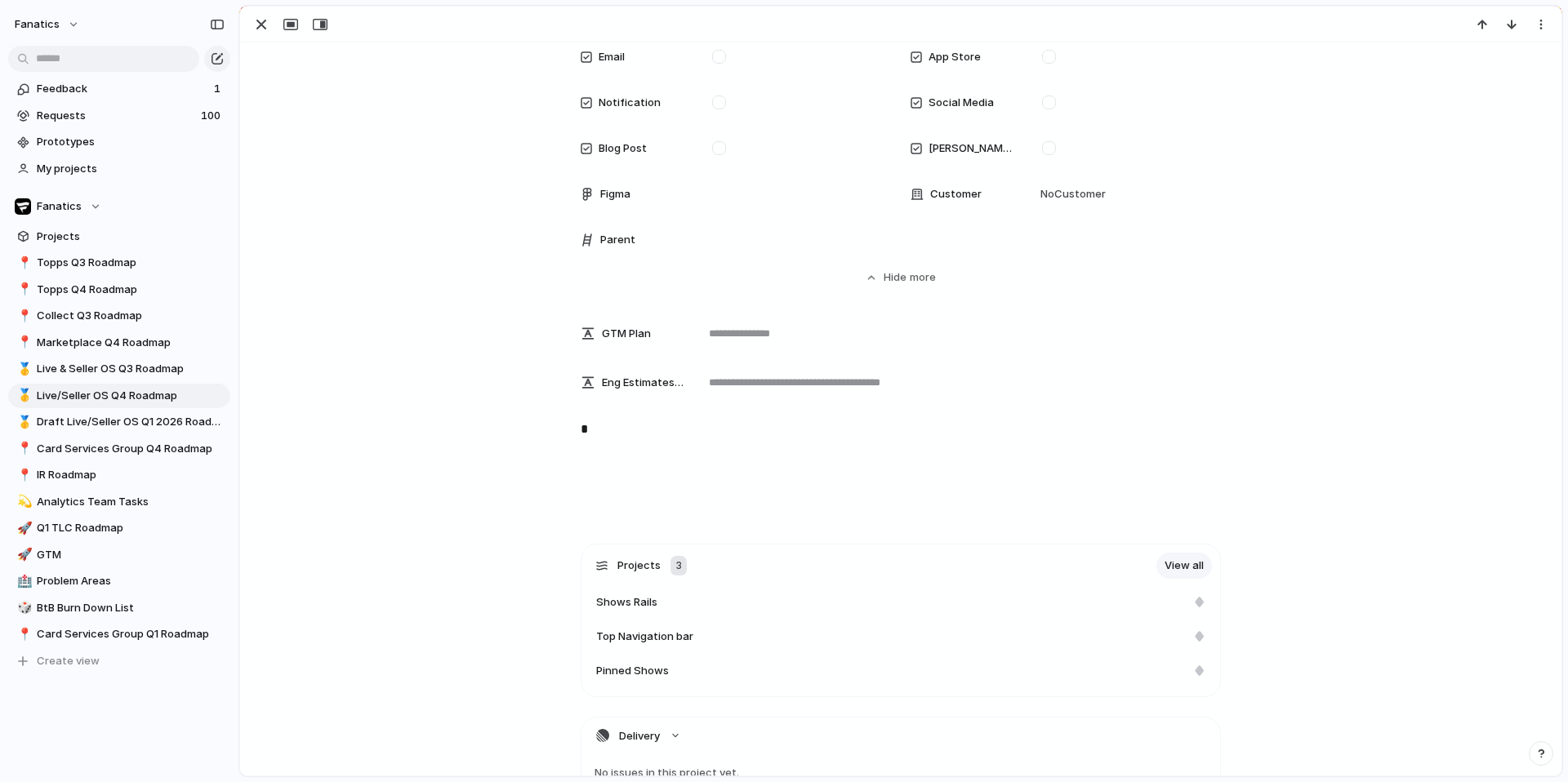
click at [612, 430] on p "*" at bounding box center [900, 429] width 640 height 20
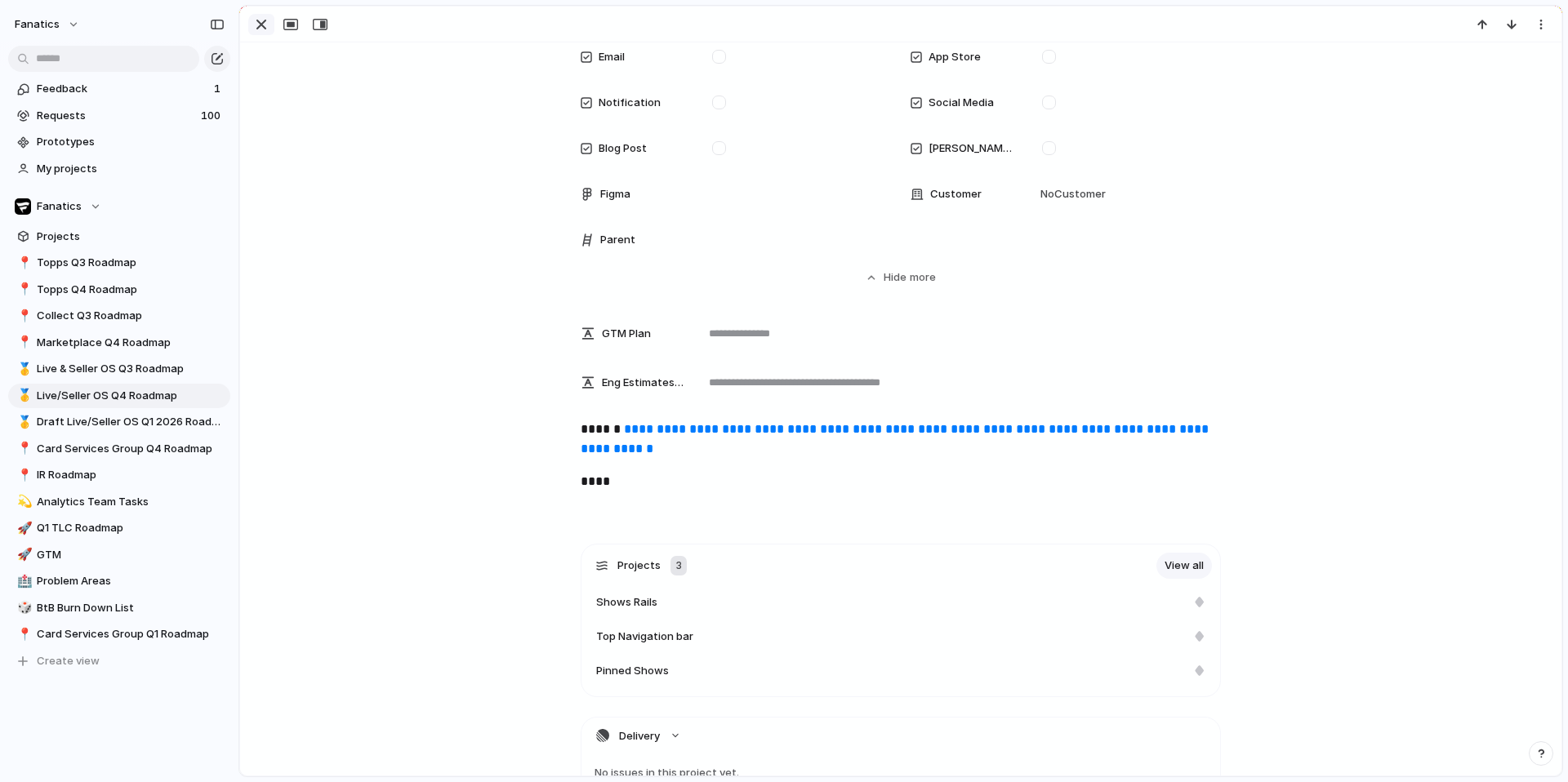
click at [262, 23] on div "button" at bounding box center [261, 25] width 20 height 20
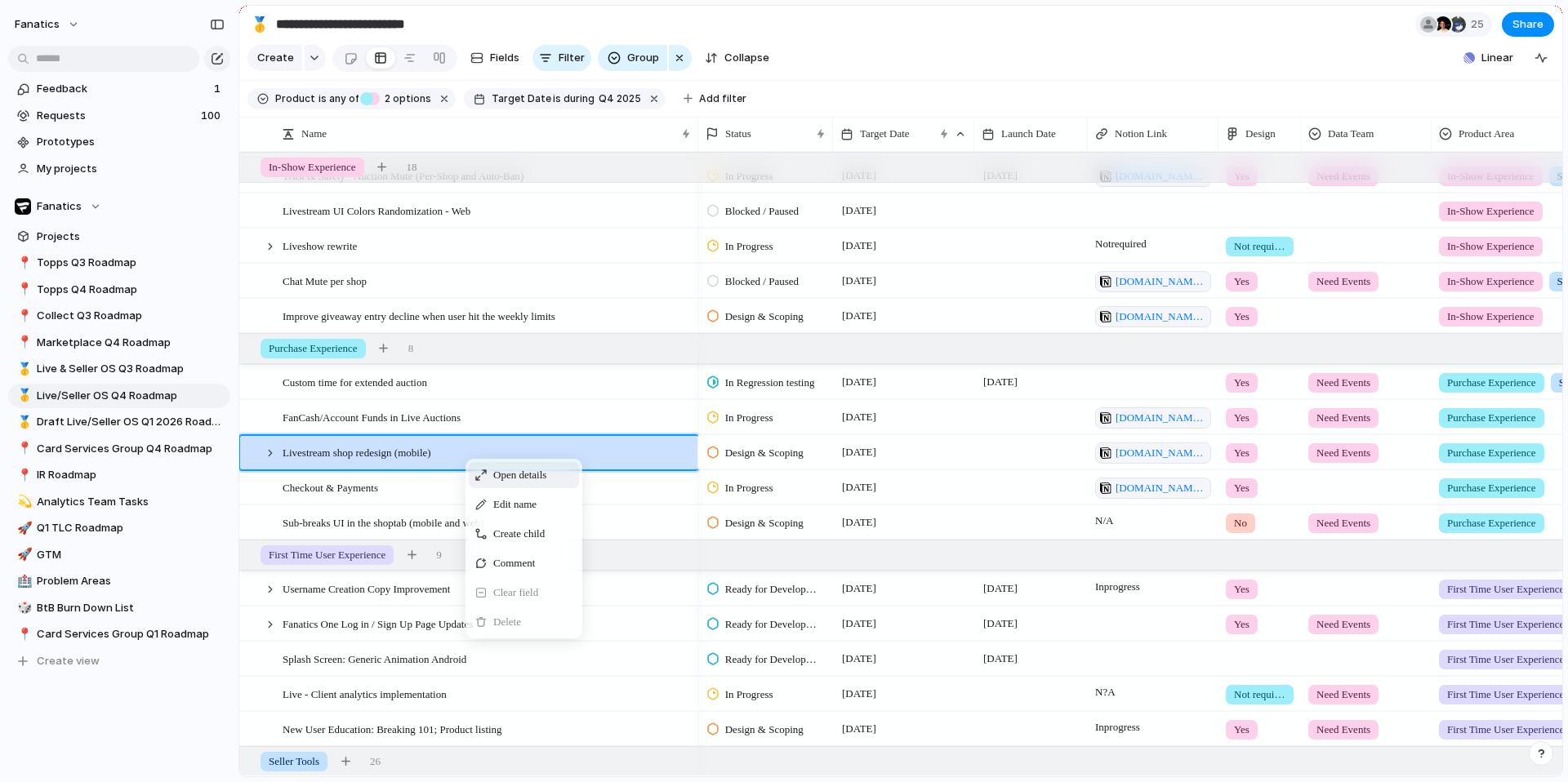
click at [474, 469] on div "Open details" at bounding box center [524, 475] width 110 height 26
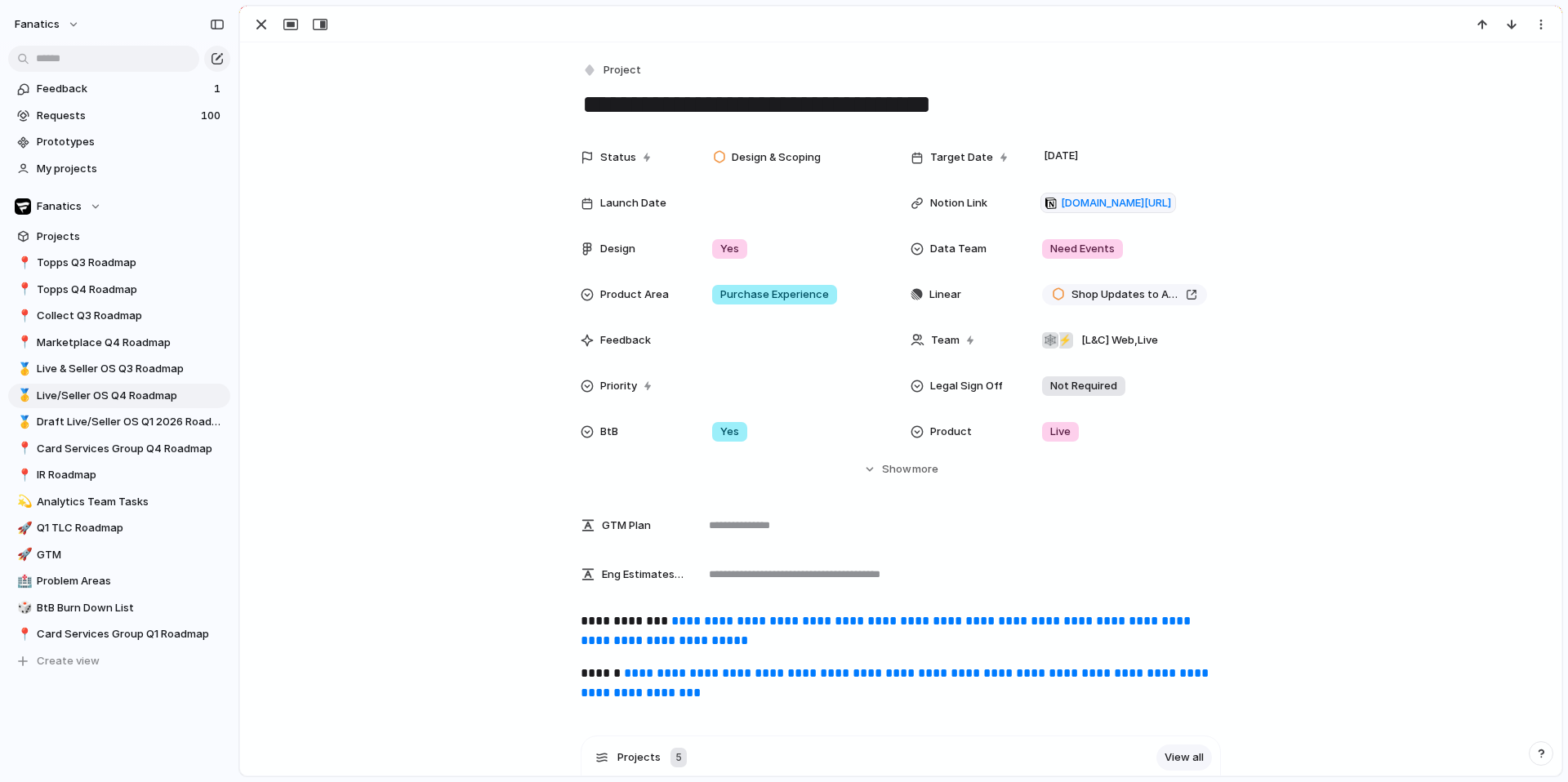
click at [713, 631] on link "**********" at bounding box center [887, 631] width 613 height 32
click at [690, 677] on link "**********" at bounding box center [896, 682] width 631 height 32
click at [906, 475] on span "Show" at bounding box center [896, 469] width 29 height 16
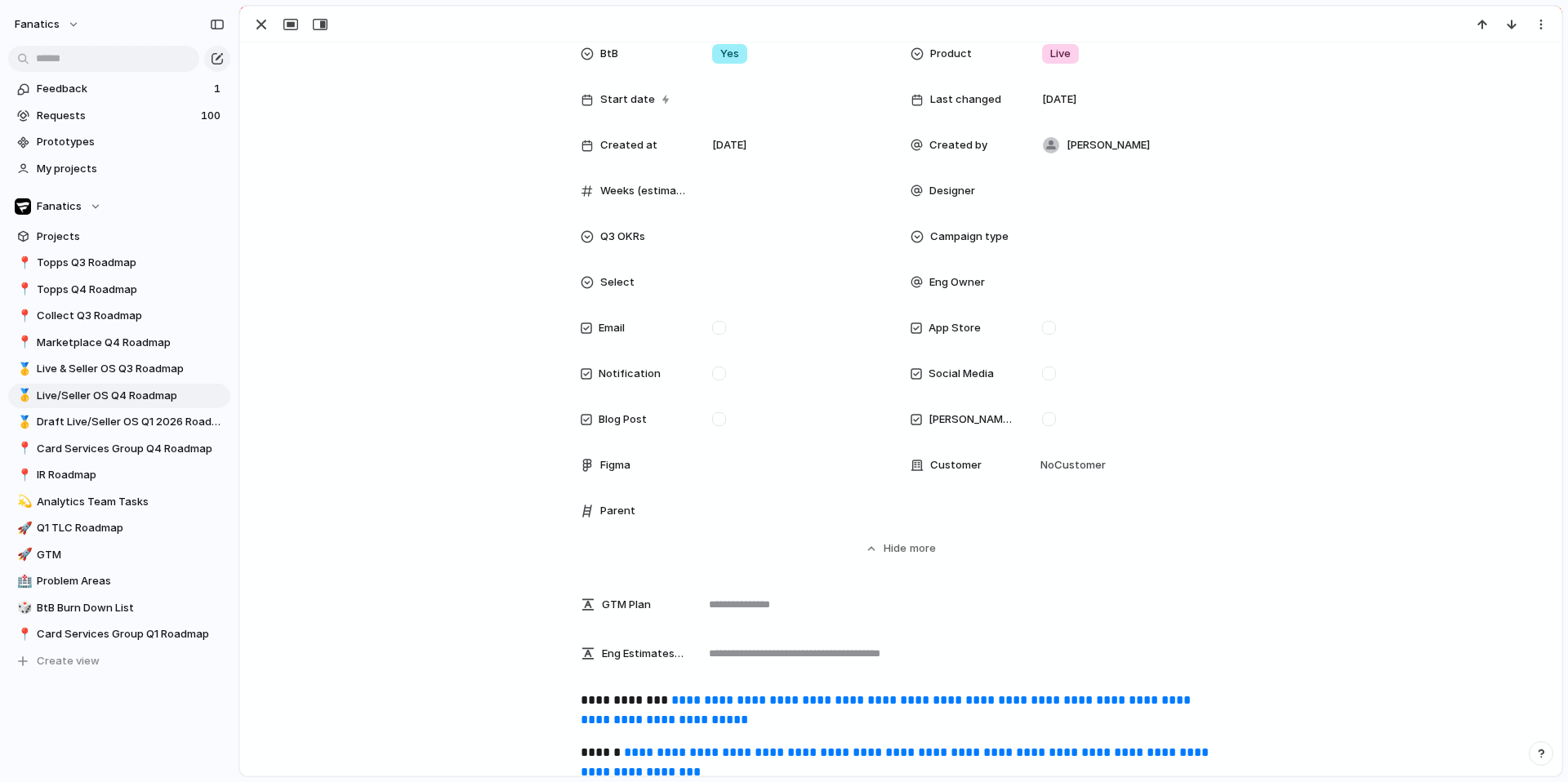
scroll to position [232, 0]
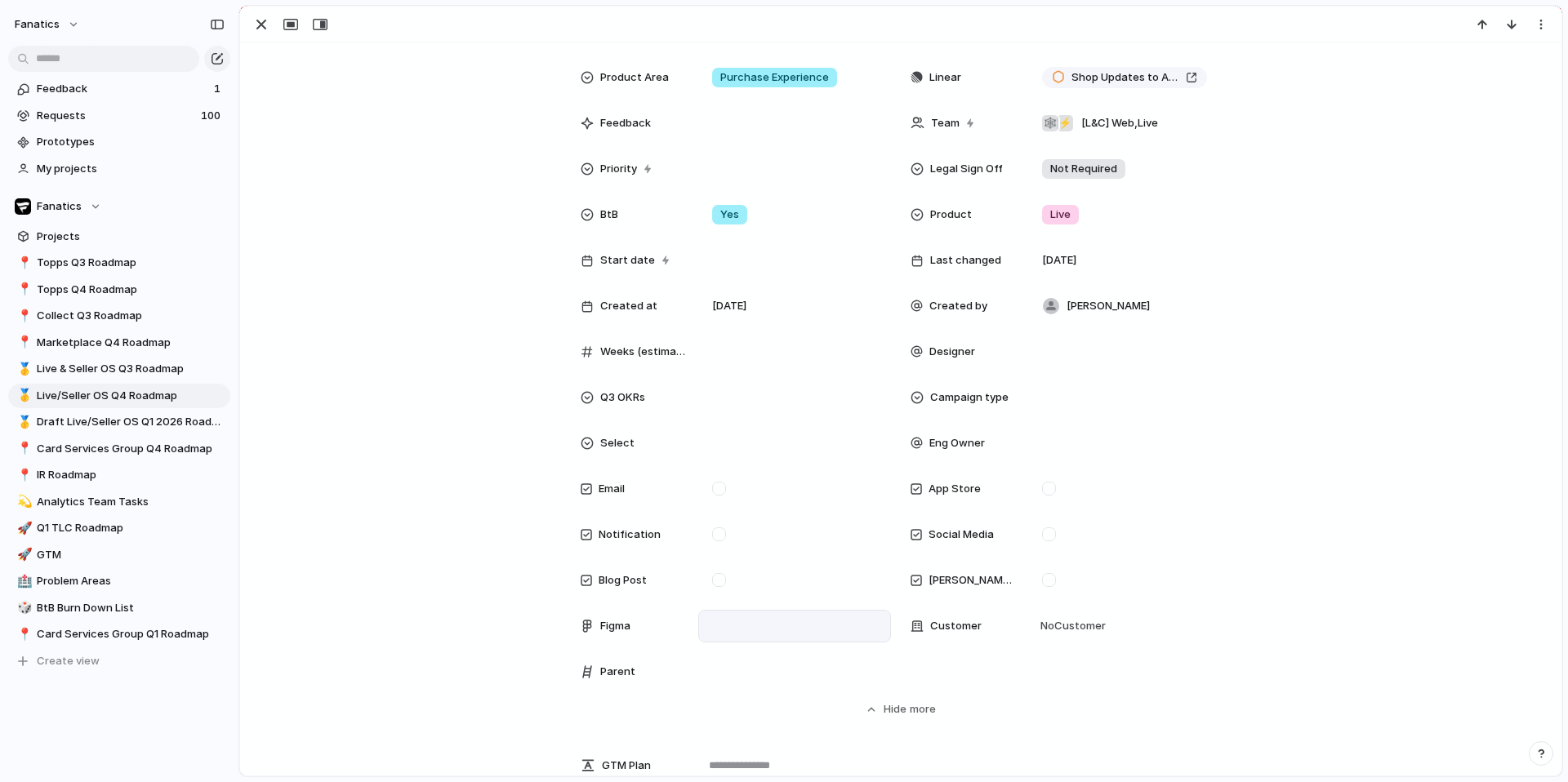
click at [716, 629] on div at bounding box center [795, 626] width 178 height 18
click at [716, 620] on p at bounding box center [736, 626] width 61 height 20
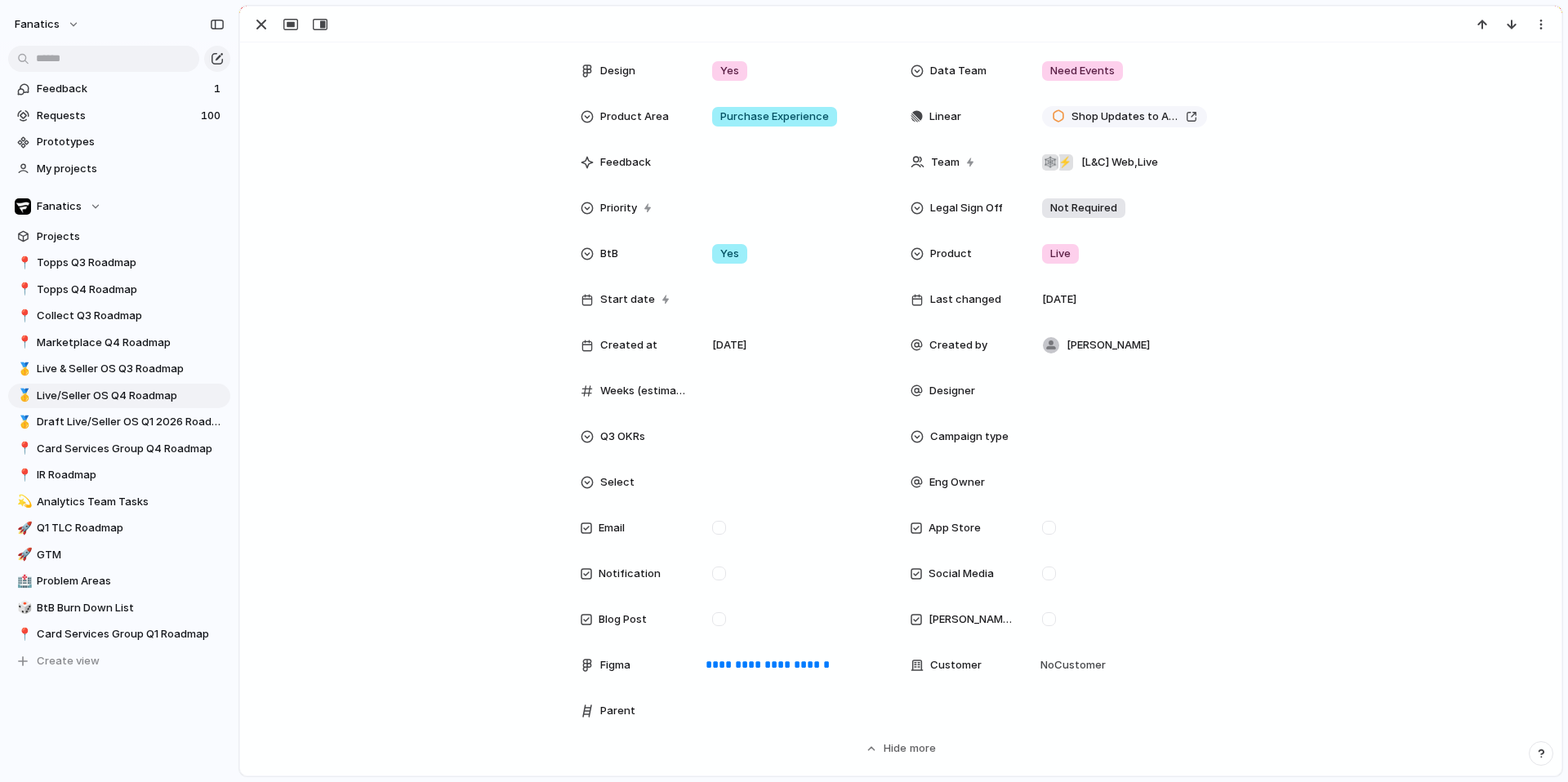
click at [444, 610] on div "**********" at bounding box center [900, 360] width 1282 height 794
click at [420, 314] on div "Status Design & Scoping Target Date October 2025 Launch Date Notion Link notion…" at bounding box center [900, 360] width 1282 height 794
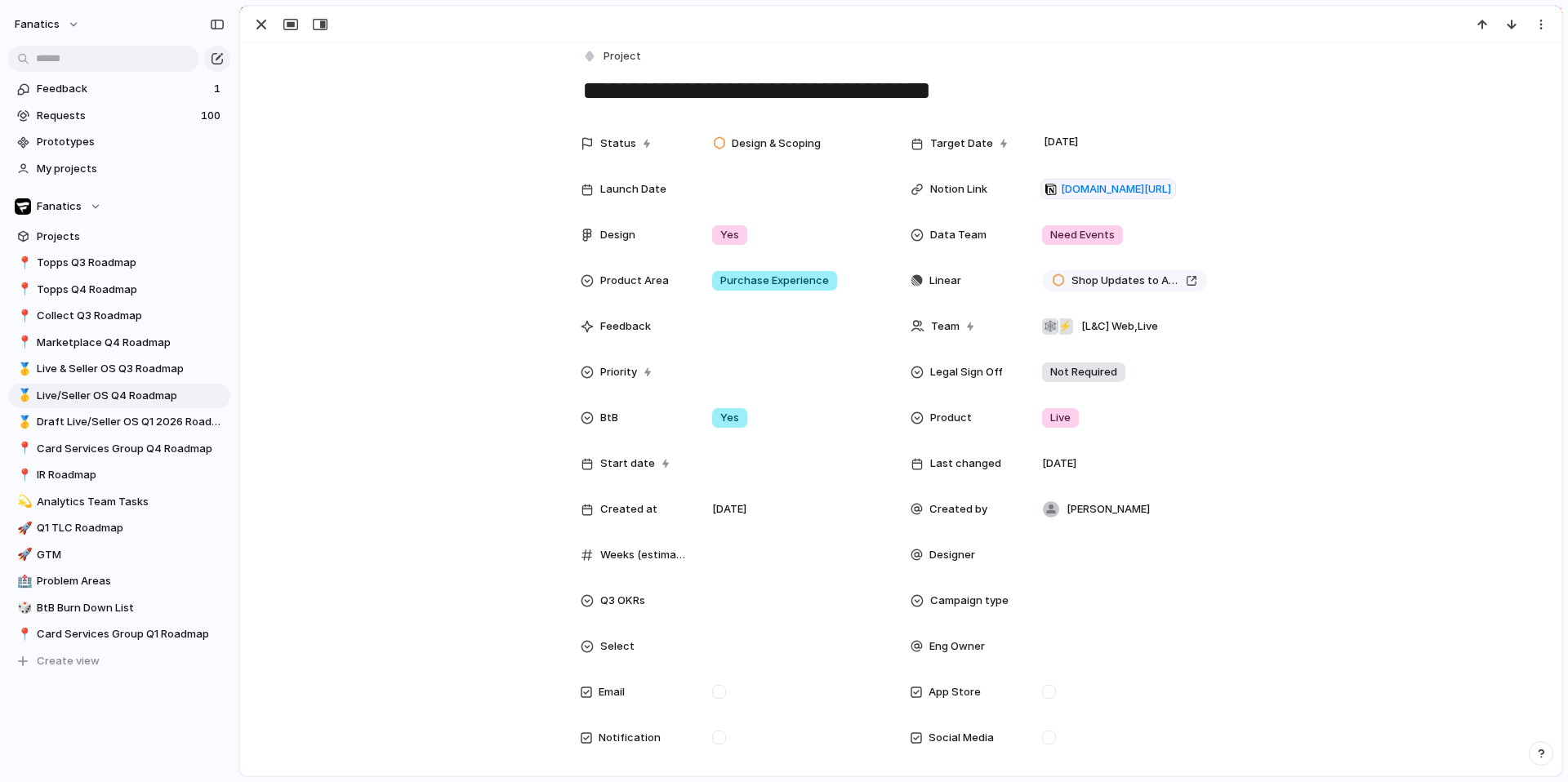
scroll to position [259, 0]
click at [265, 23] on div "button" at bounding box center [261, 25] width 20 height 20
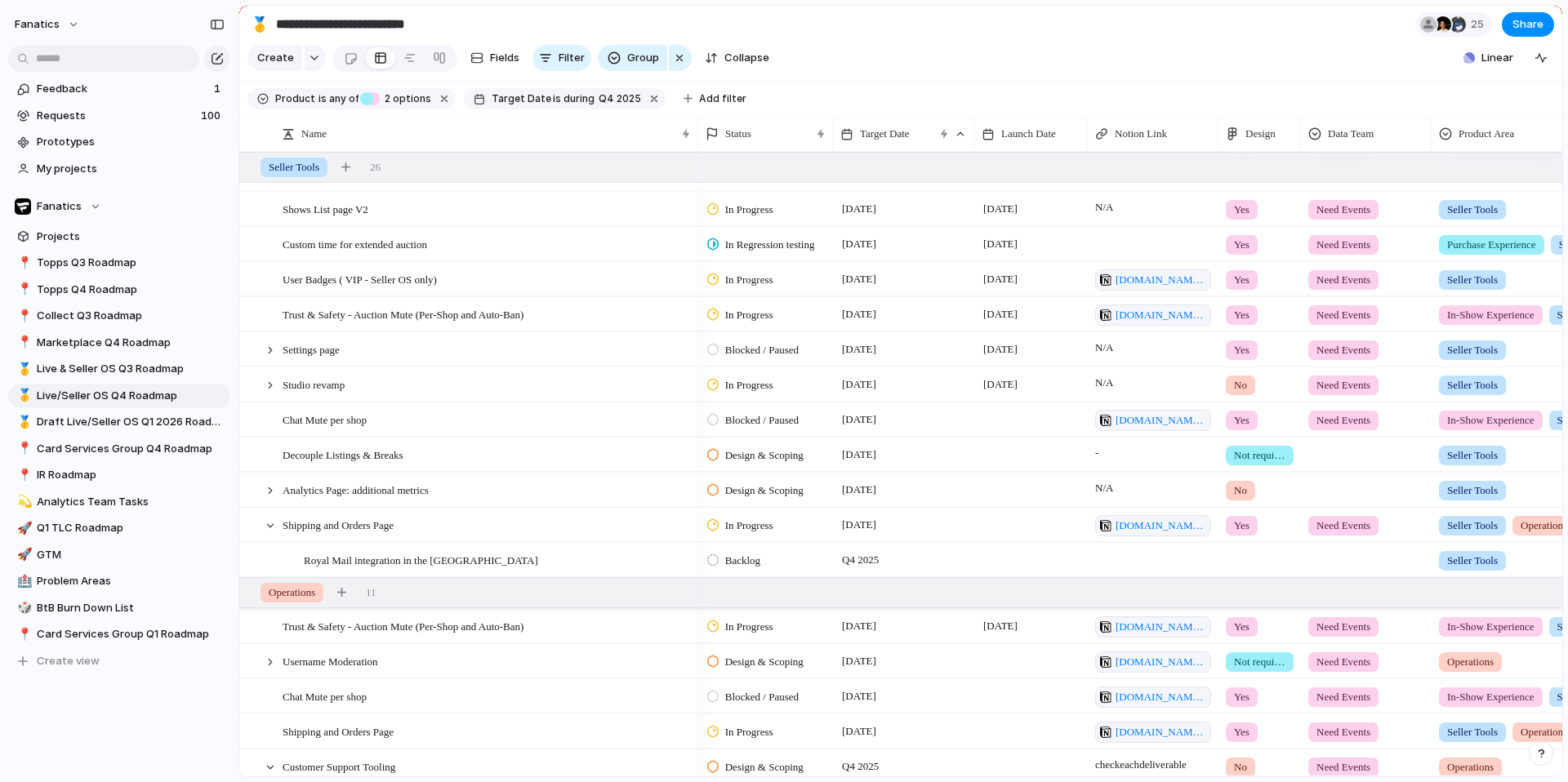
scroll to position [1128, 0]
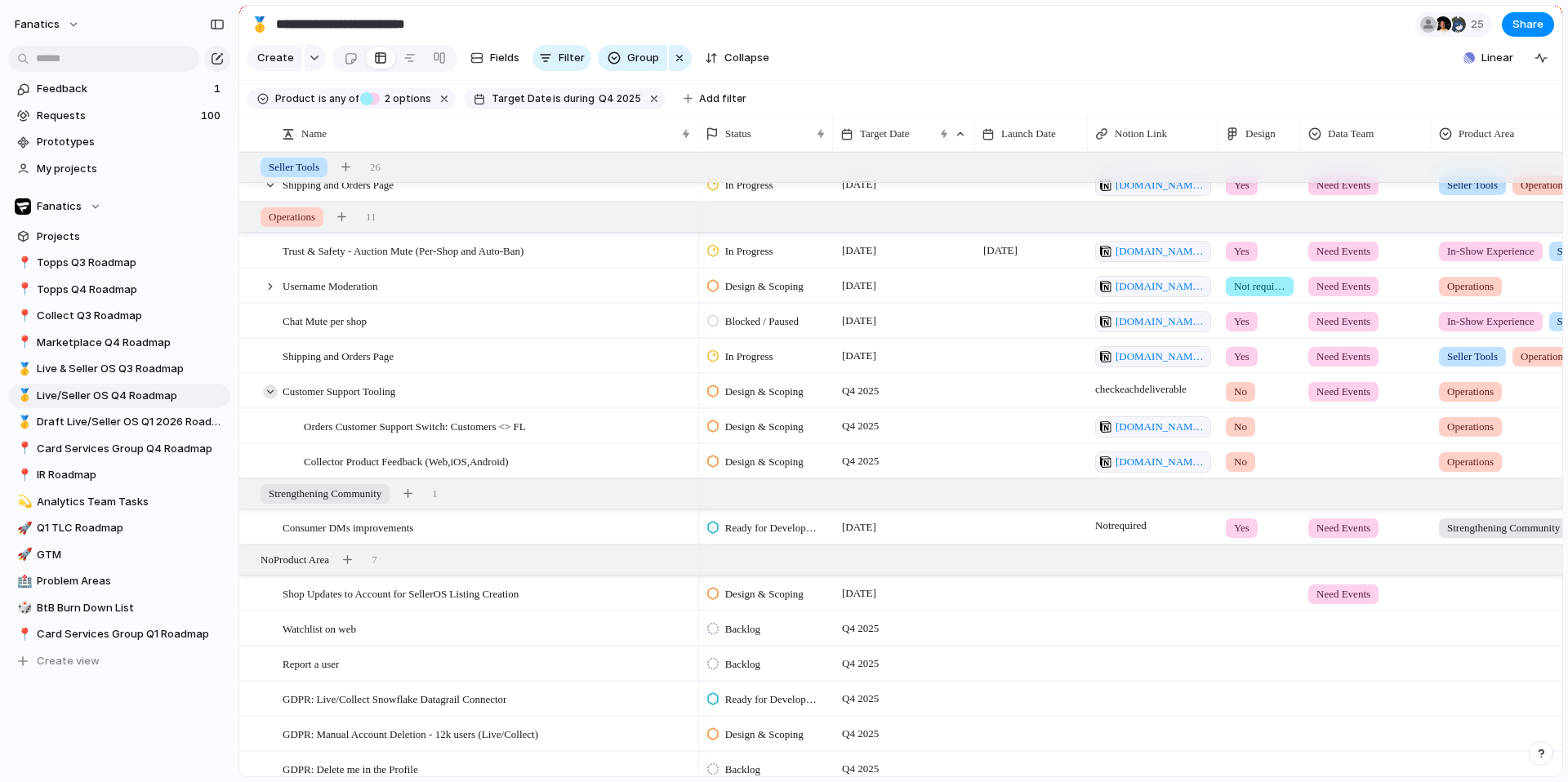
click at [271, 394] on div at bounding box center [270, 392] width 15 height 15
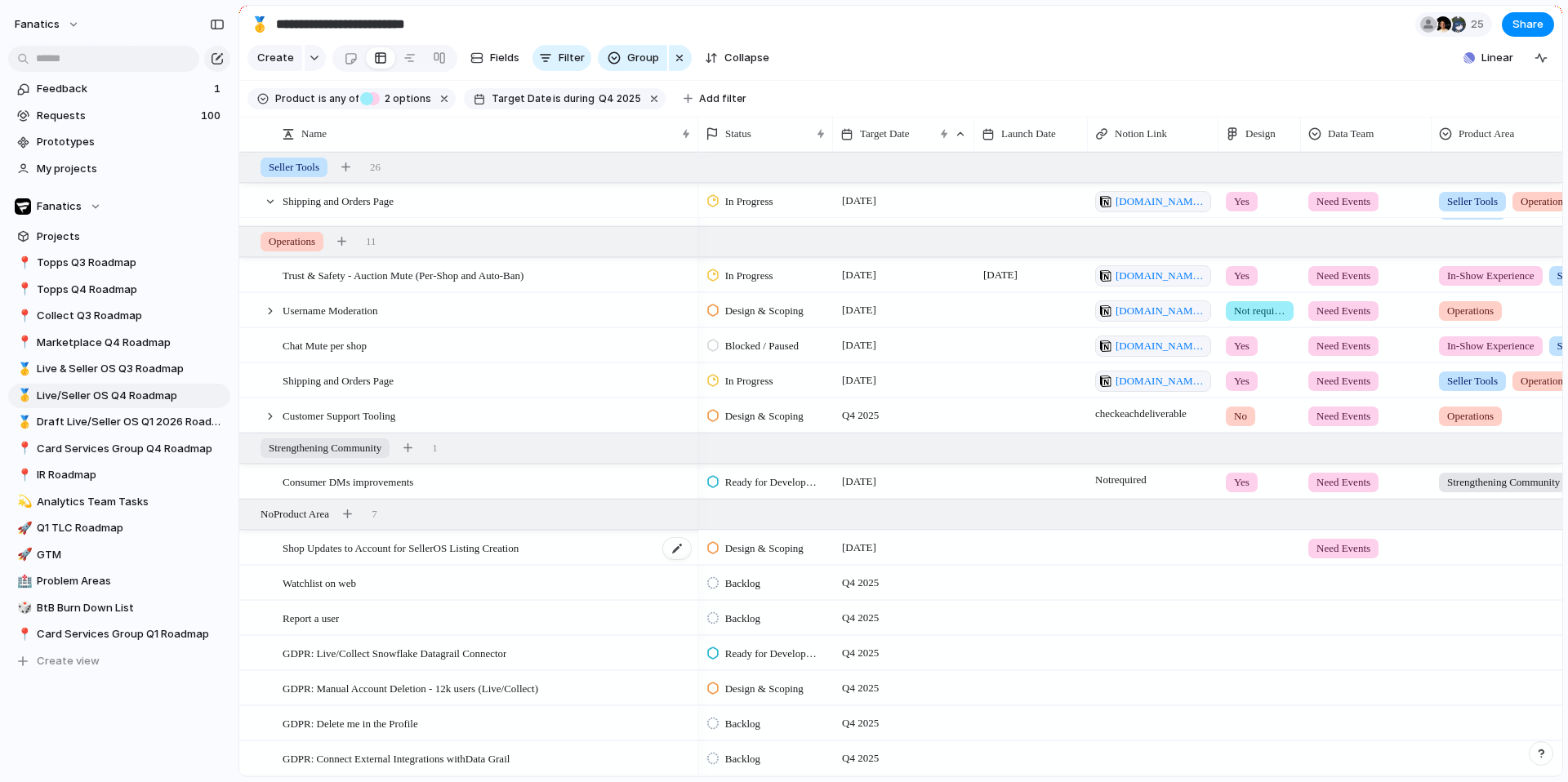
click at [392, 553] on span "Shop Updates to Account for SellerOS Listing Creation" at bounding box center [400, 547] width 236 height 19
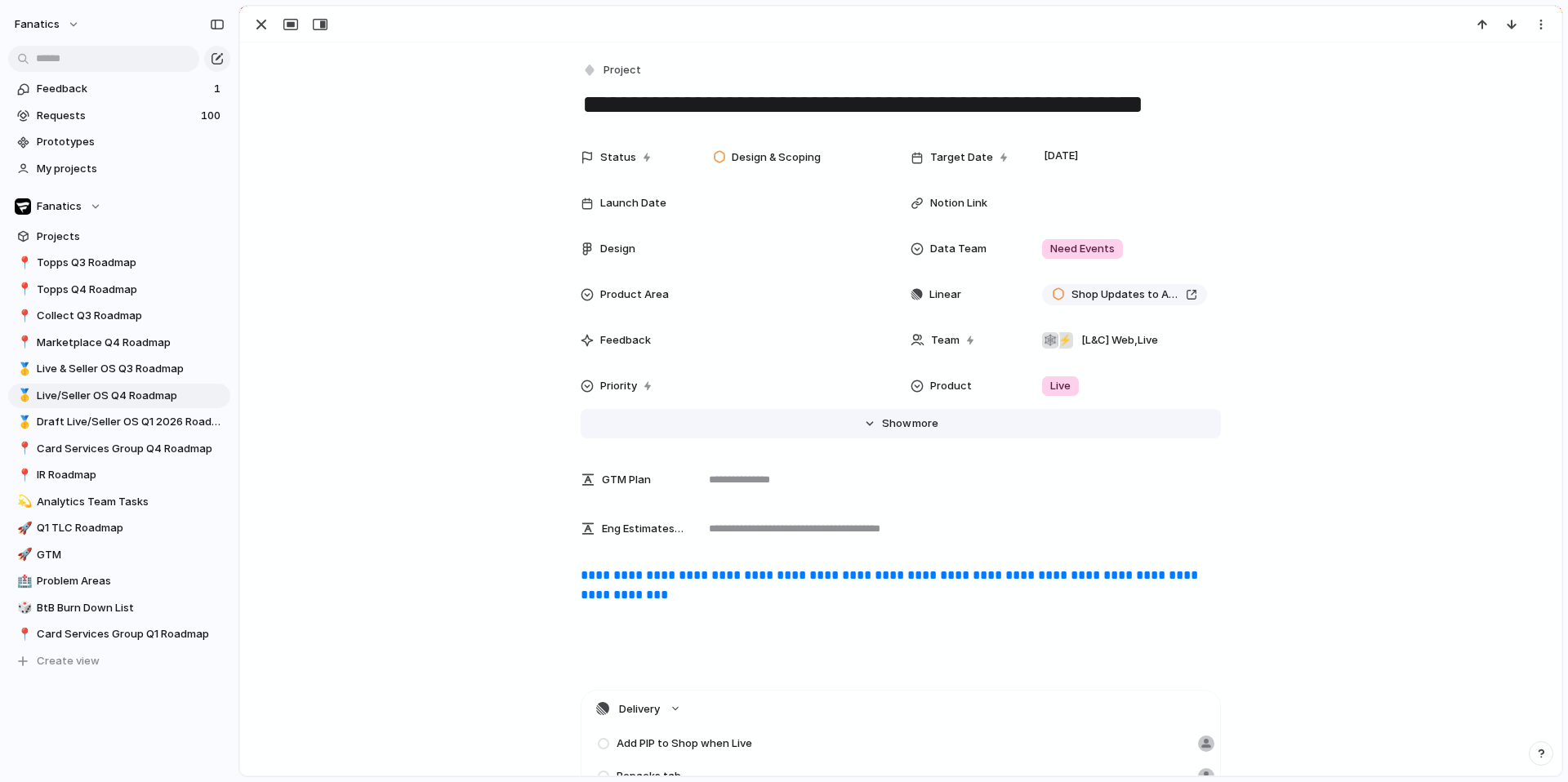
click at [888, 412] on button "Hide Show more" at bounding box center [900, 423] width 640 height 29
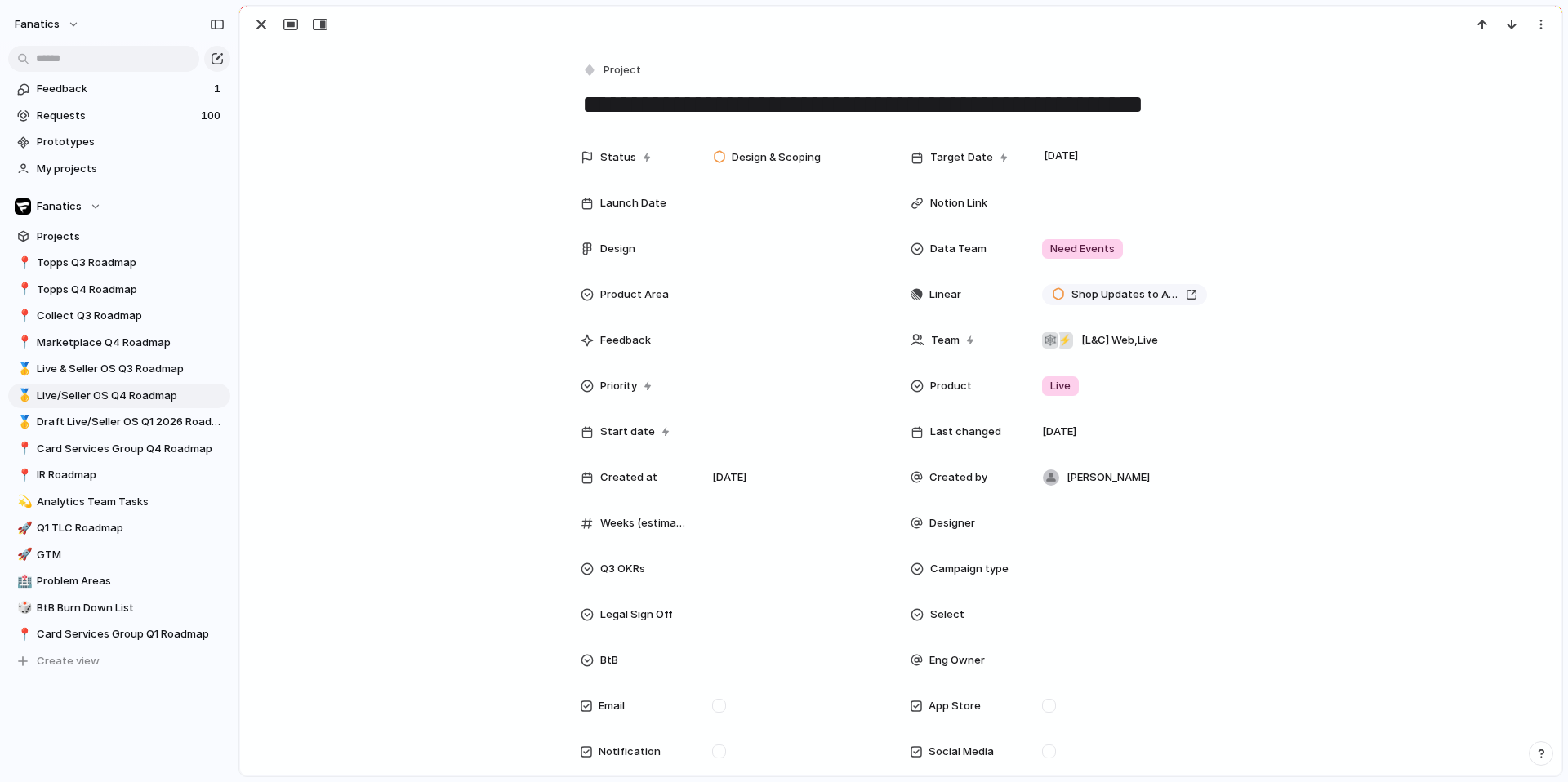
click at [276, 37] on div at bounding box center [900, 24] width 1321 height 36
click at [262, 28] on div "button" at bounding box center [261, 25] width 20 height 20
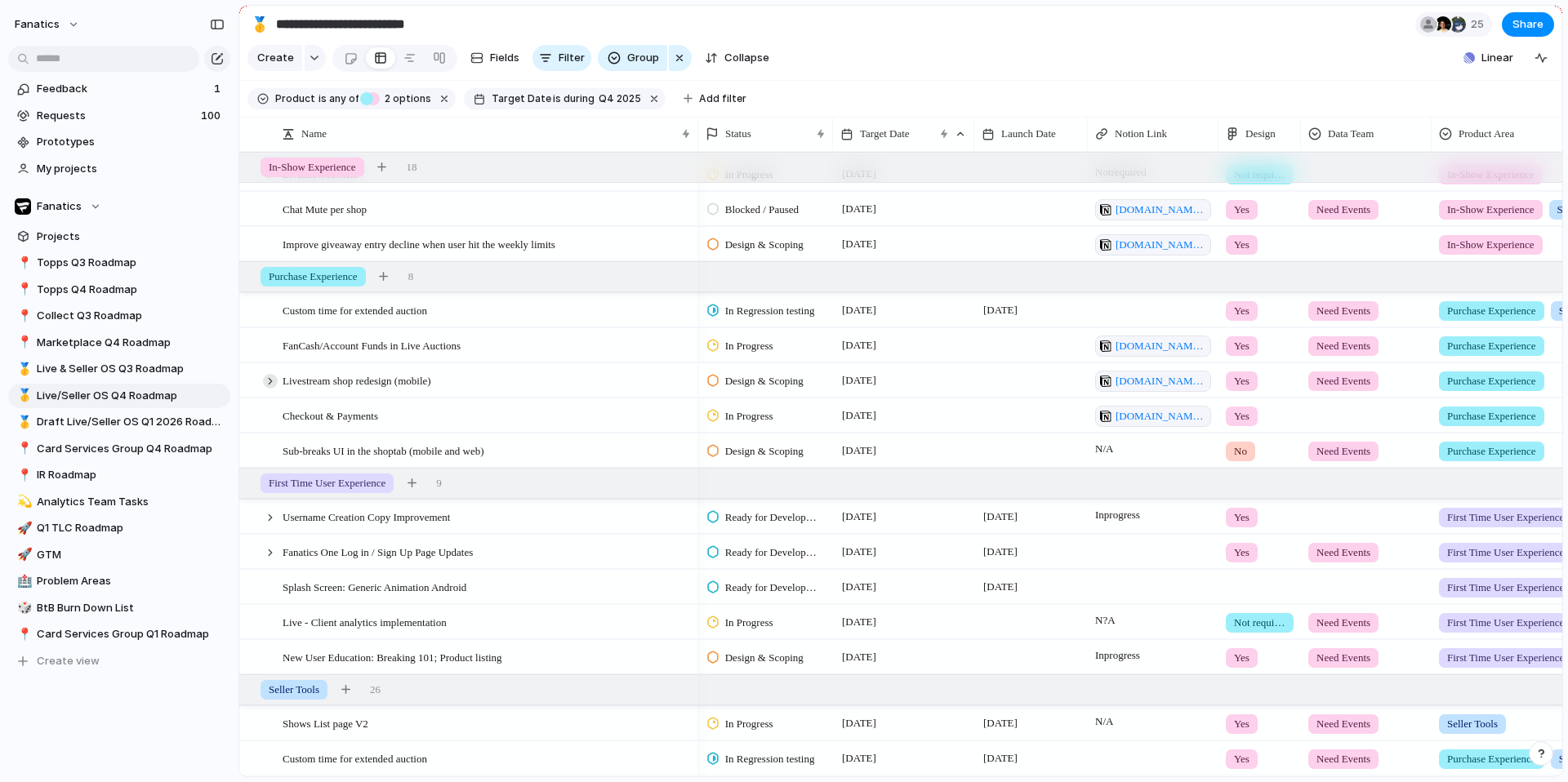
click at [268, 385] on div at bounding box center [270, 381] width 15 height 15
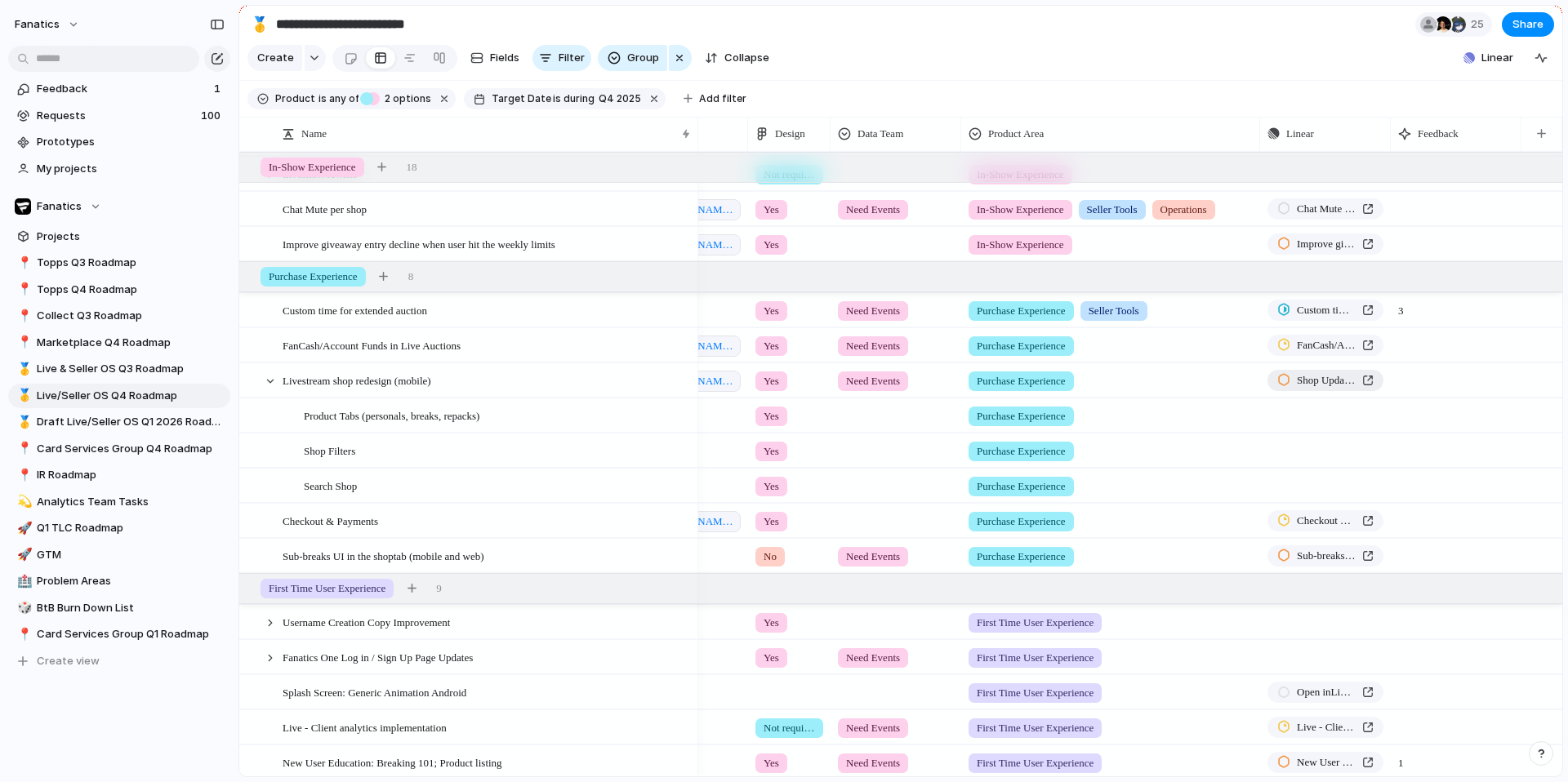
click at [1337, 386] on span "Shop Updates to Account for SellerOS Listing Creation" at bounding box center [1326, 380] width 59 height 16
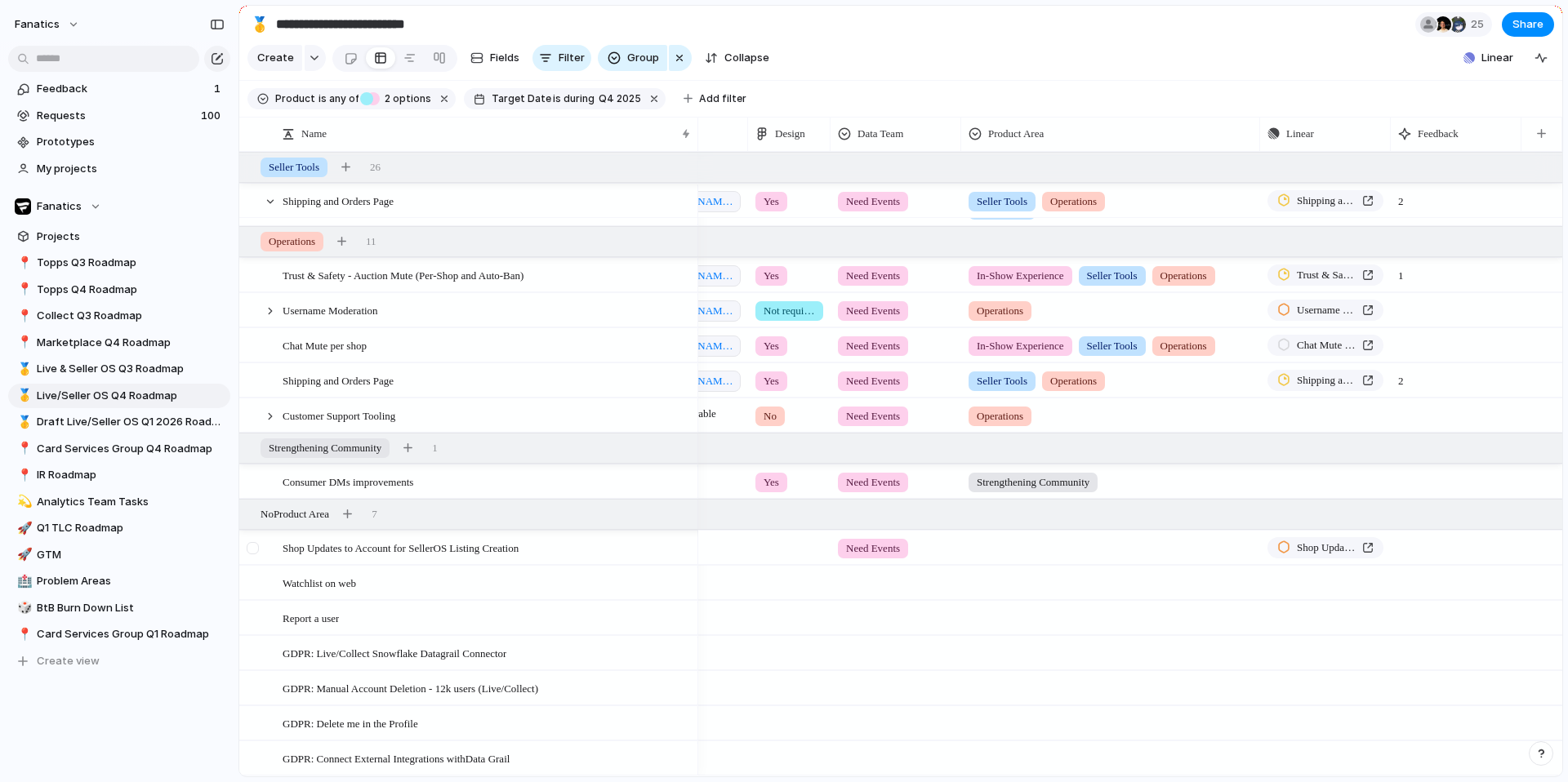
click at [252, 546] on div at bounding box center [252, 548] width 12 height 12
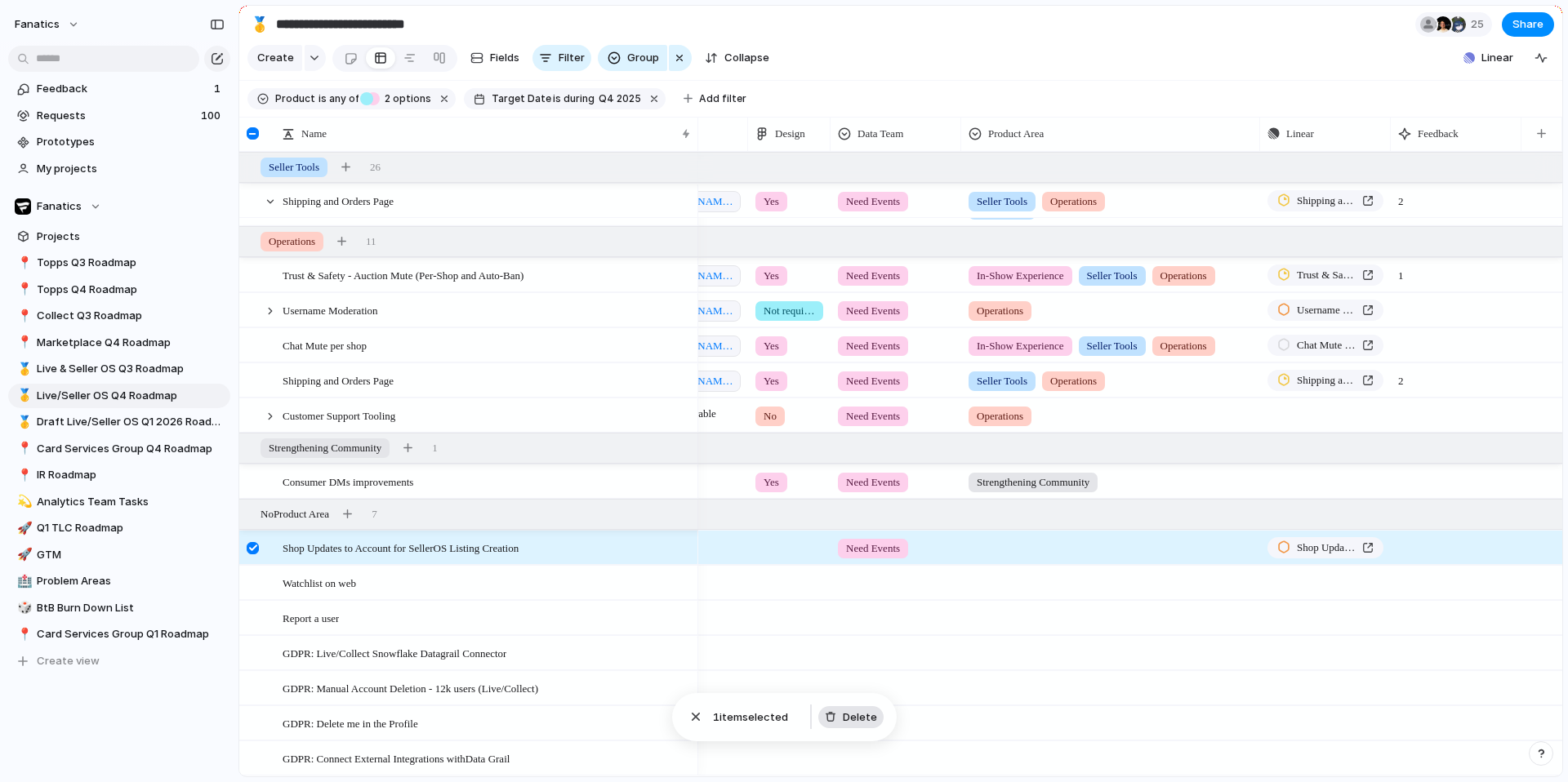
click at [839, 713] on button "Delete" at bounding box center [850, 718] width 65 height 23
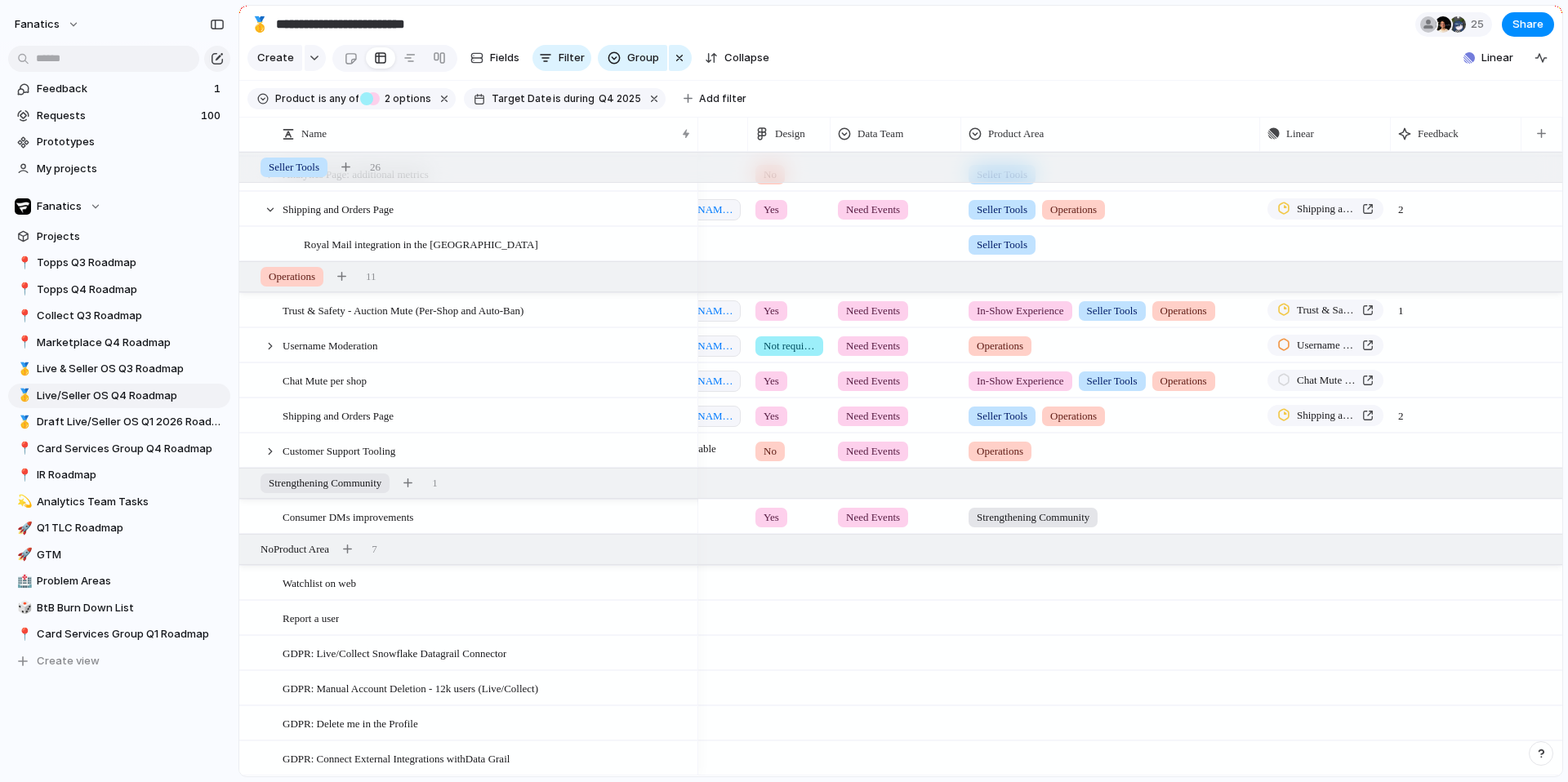
click at [886, 520] on span "Need Events" at bounding box center [873, 517] width 54 height 16
click at [891, 642] on span "No Data Team" at bounding box center [876, 640] width 70 height 16
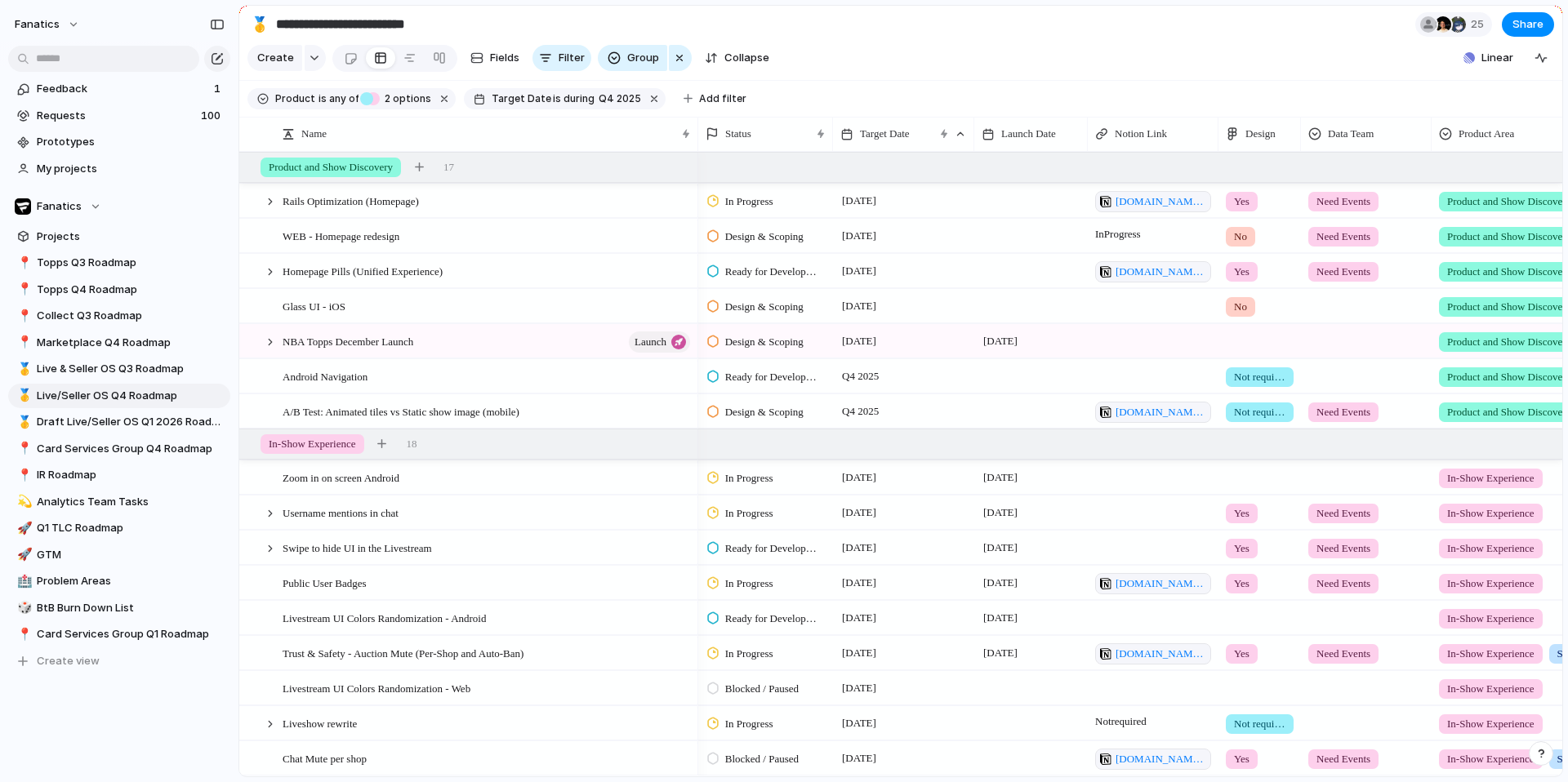
click at [1354, 344] on div at bounding box center [1365, 339] width 129 height 27
click at [273, 341] on div "Need Events Done" at bounding box center [784, 391] width 1568 height 782
click at [271, 340] on div at bounding box center [270, 342] width 15 height 15
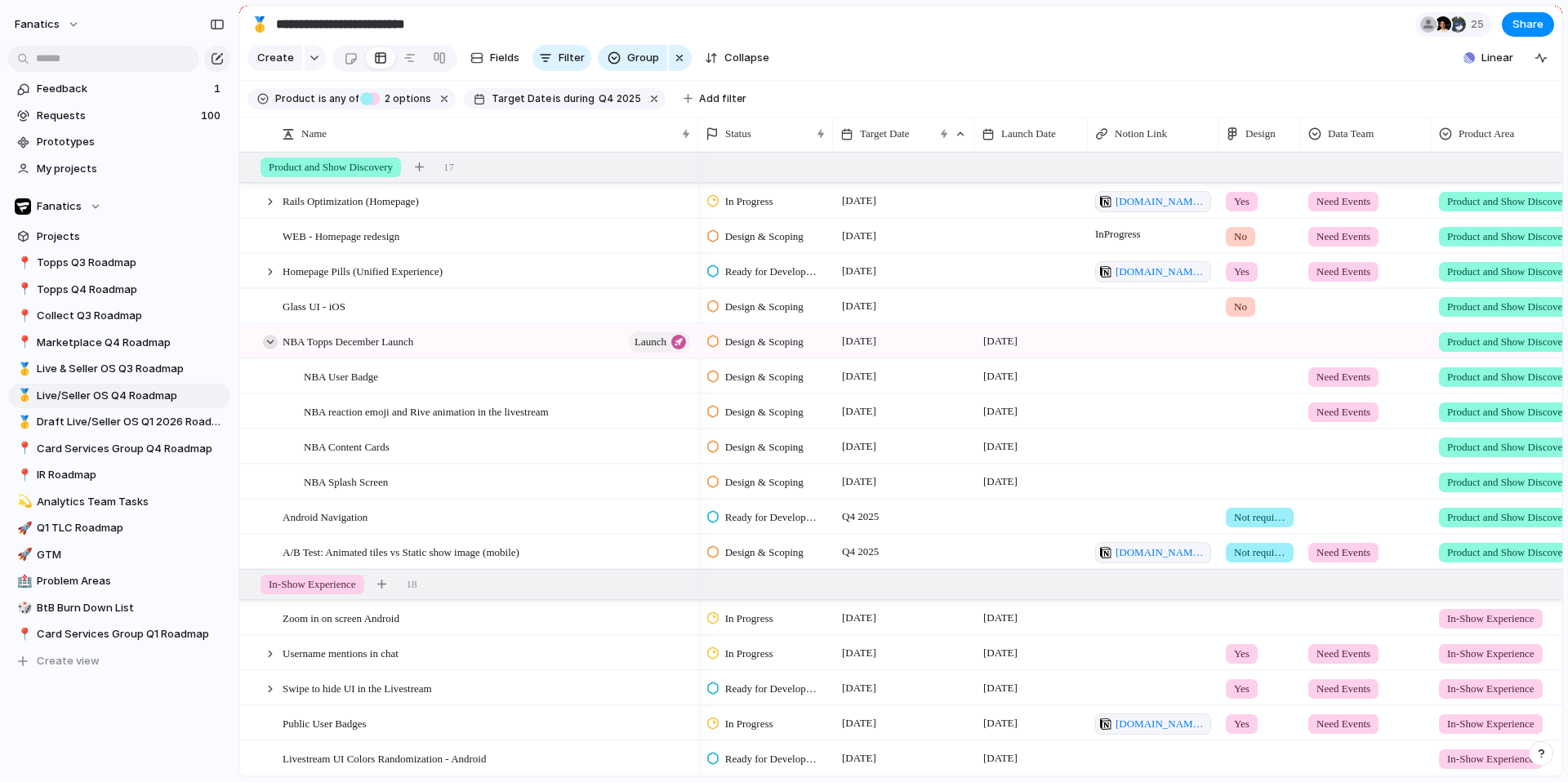
click at [271, 340] on div at bounding box center [270, 342] width 15 height 15
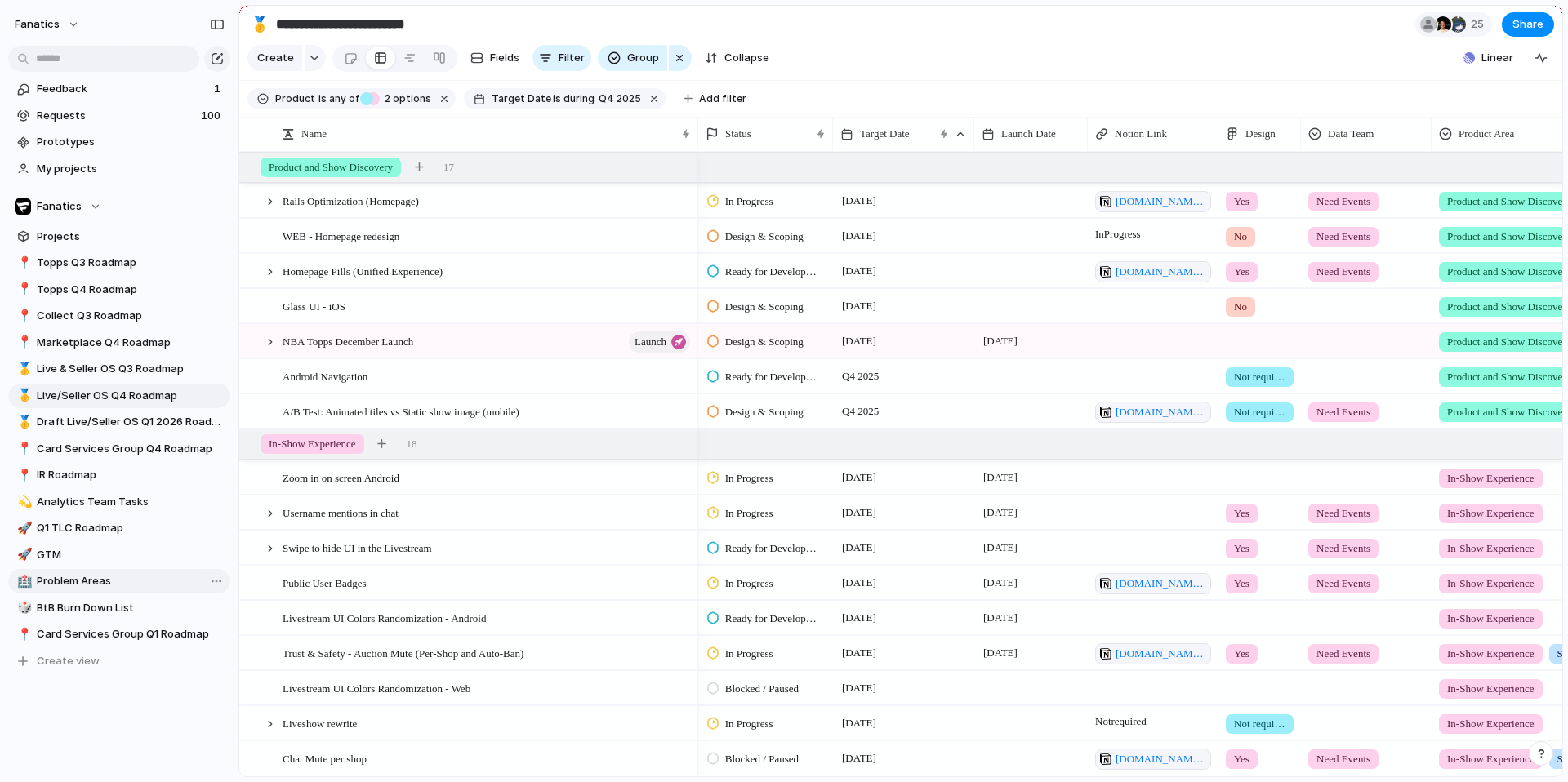
click at [61, 583] on span "Problem Areas" at bounding box center [130, 581] width 188 height 16
type input "**********"
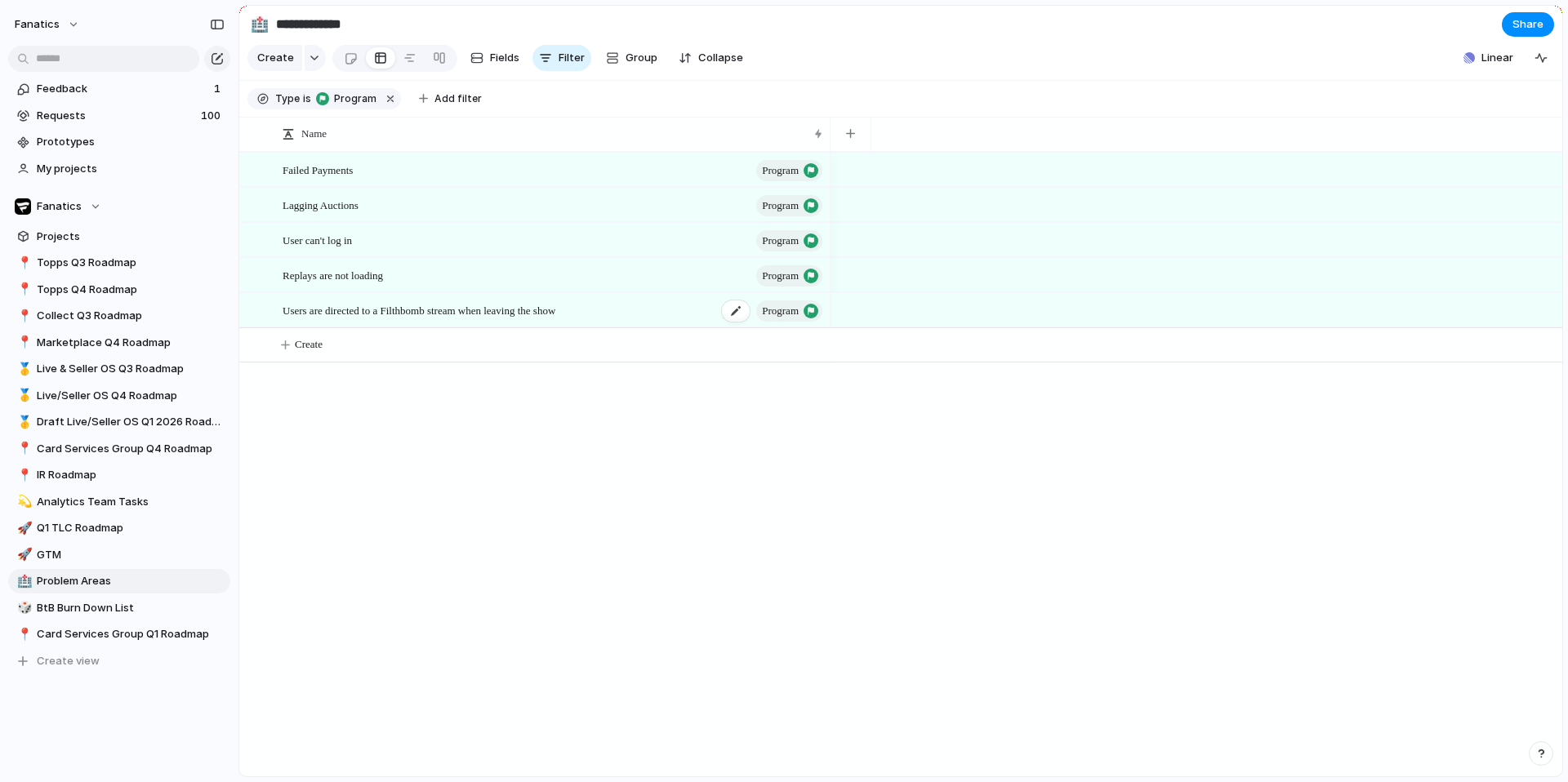
click at [300, 319] on div "Users are directed to a Filthbomb stream when leaving the show program" at bounding box center [554, 311] width 542 height 34
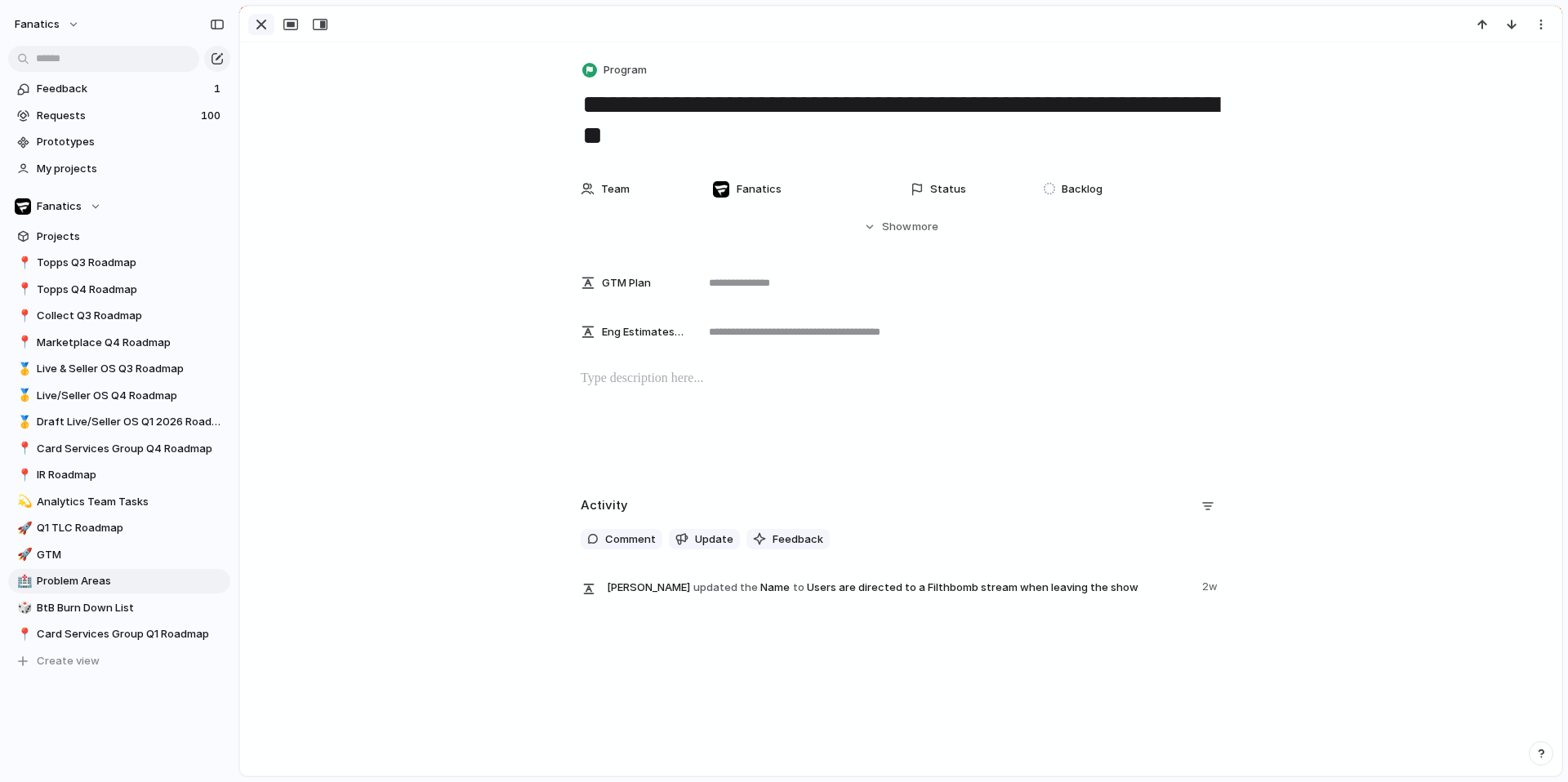
click at [263, 25] on div "button" at bounding box center [261, 25] width 20 height 20
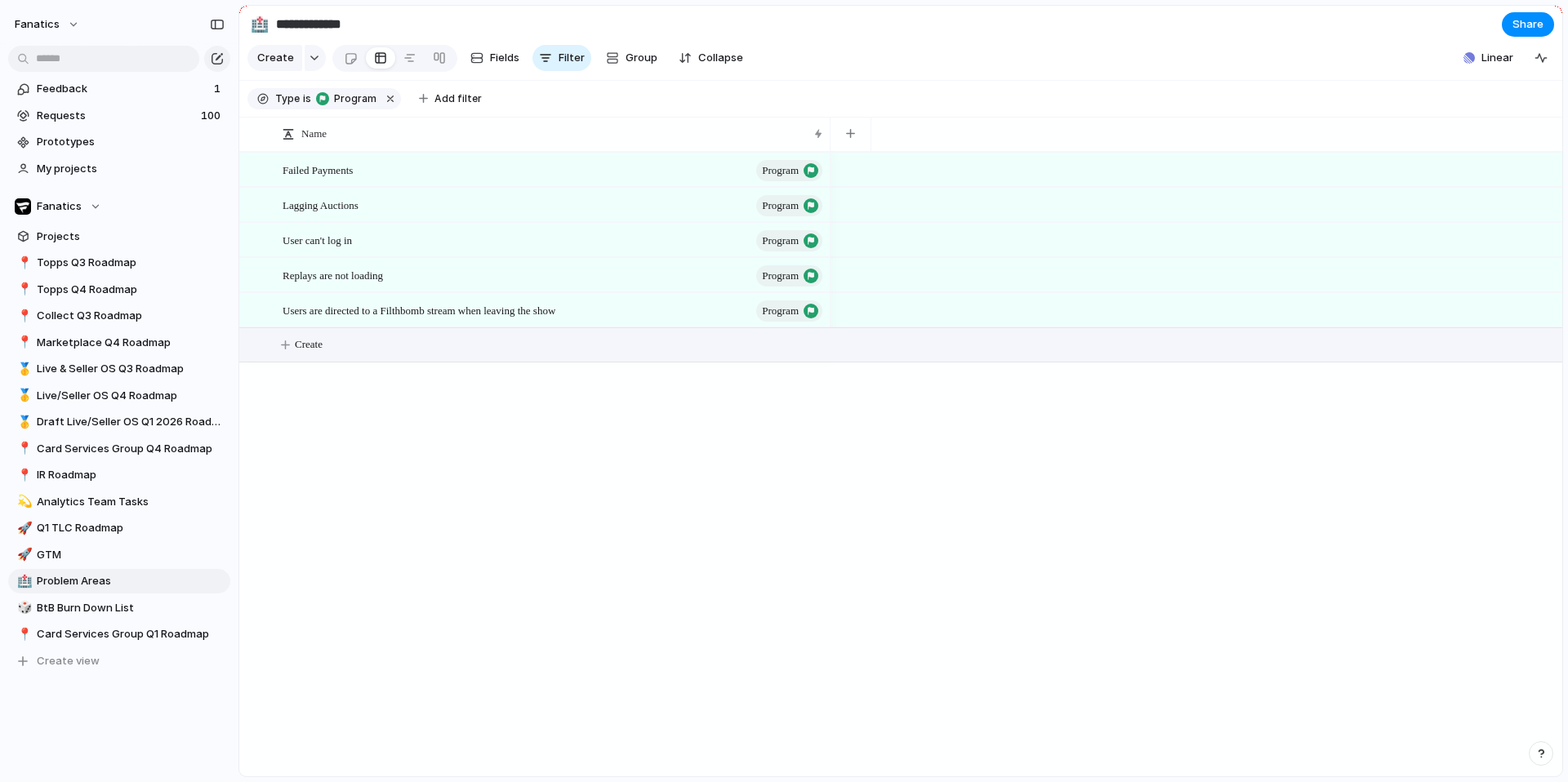
click at [302, 343] on span "Create" at bounding box center [308, 344] width 28 height 16
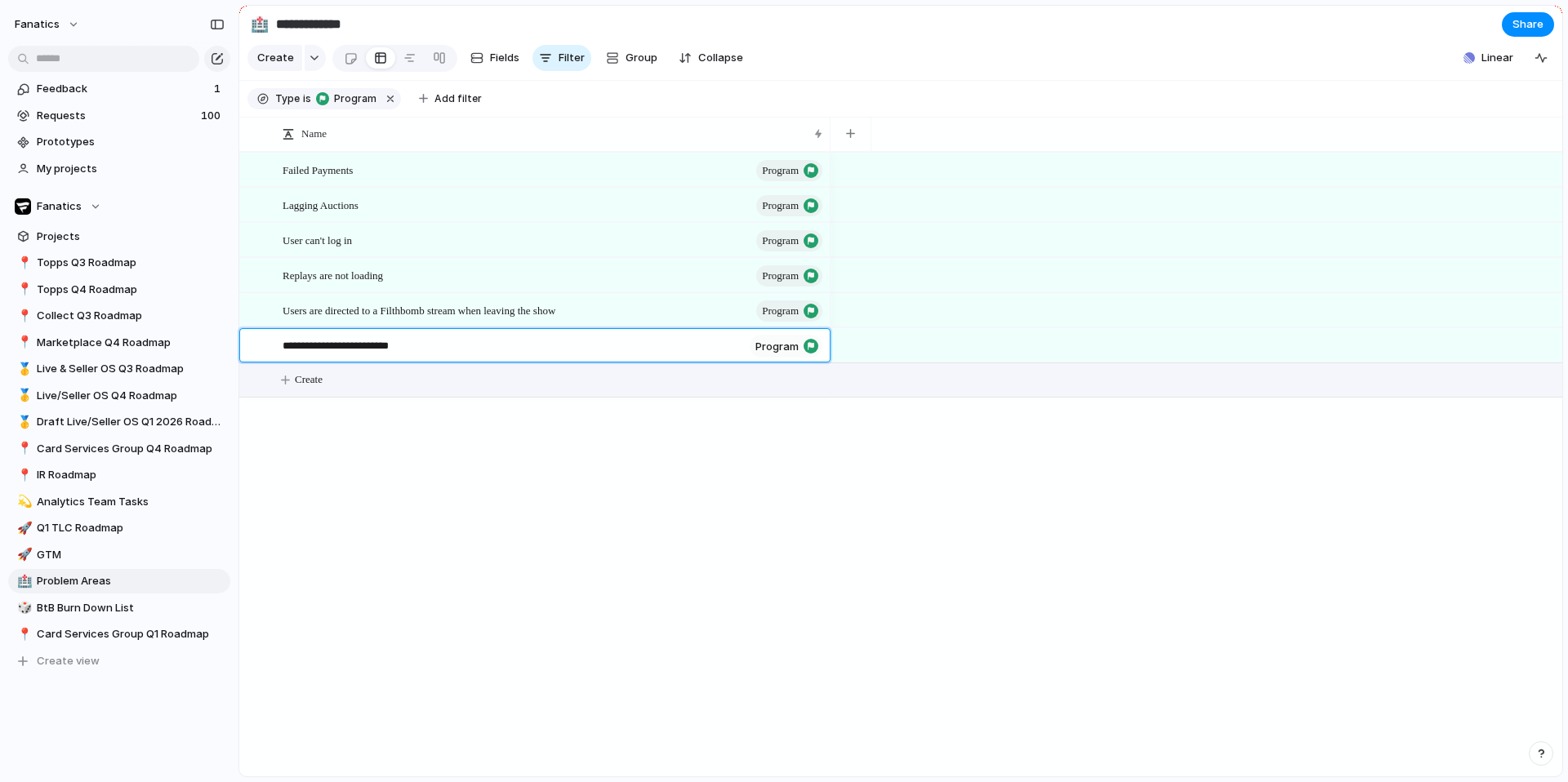
type textarea "**********"
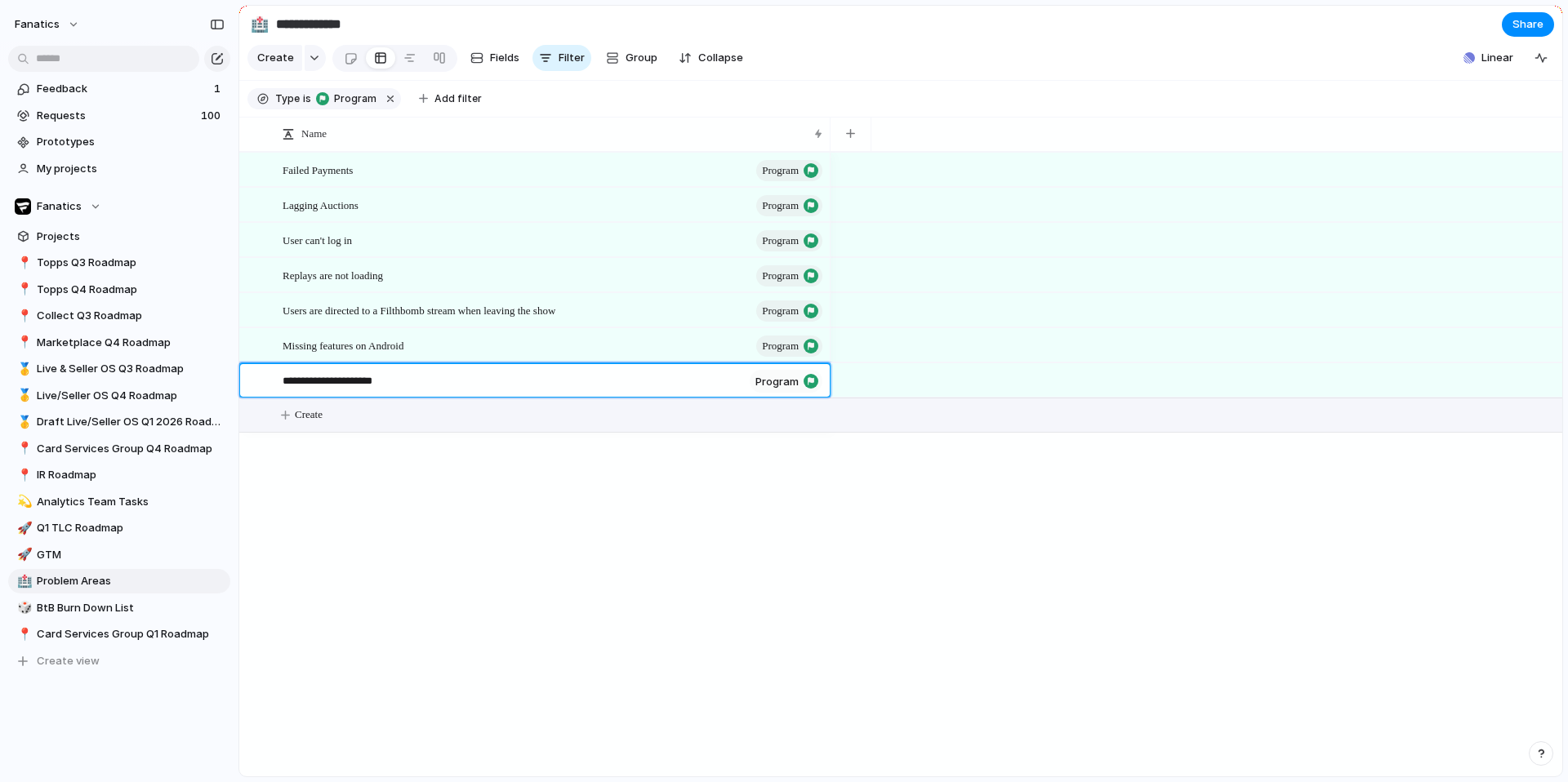
type textarea "**********"
